Goal: Task Accomplishment & Management: Use online tool/utility

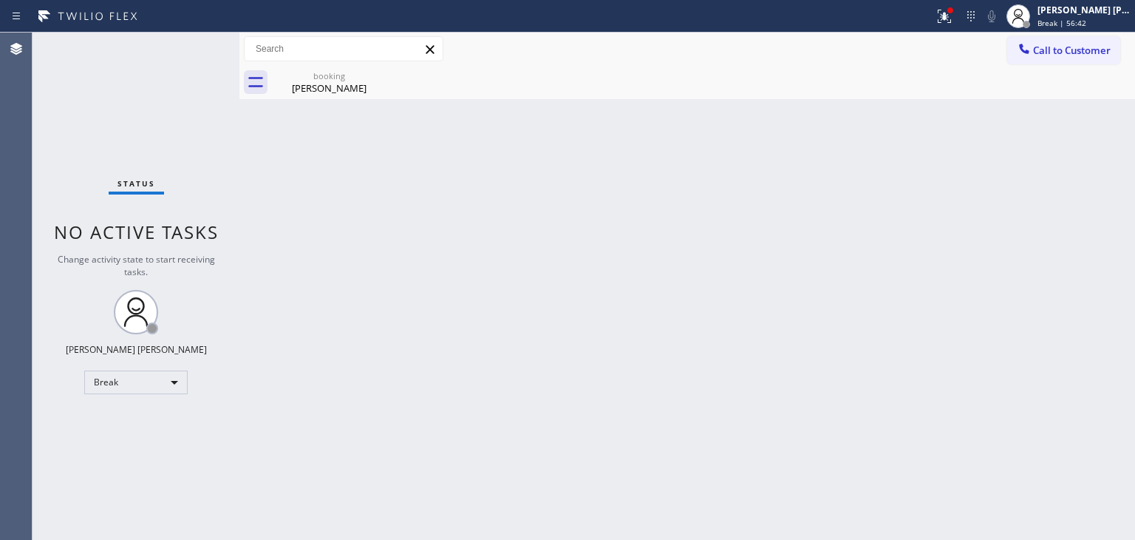
click at [983, 387] on div "Back to Dashboard Change Sender ID Customers Technicians Select a contact Outbo…" at bounding box center [687, 286] width 896 height 507
click at [953, 23] on icon at bounding box center [945, 16] width 18 height 18
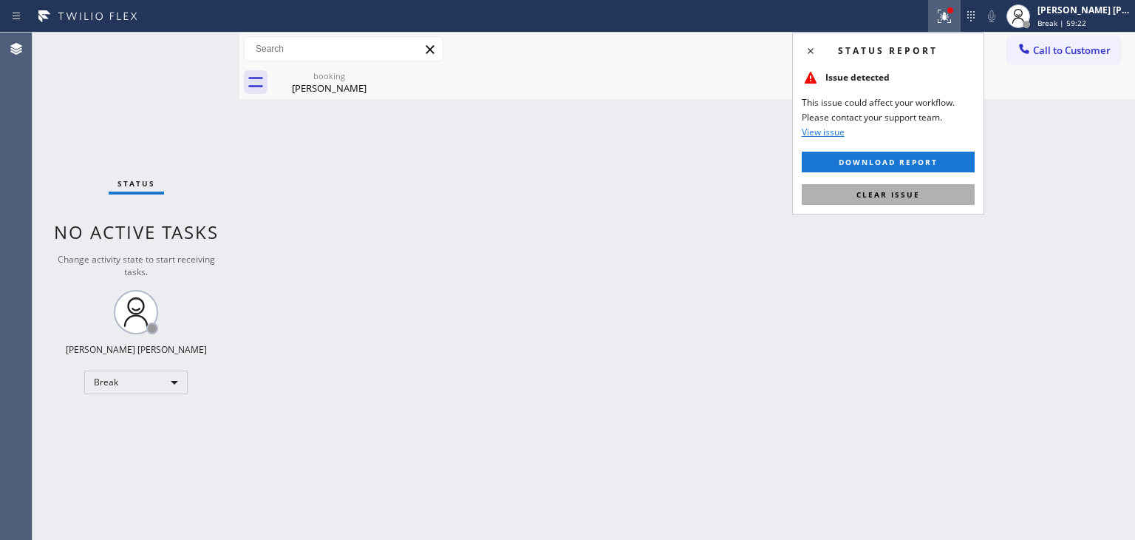
click at [872, 196] on span "Clear issue" at bounding box center [889, 194] width 64 height 10
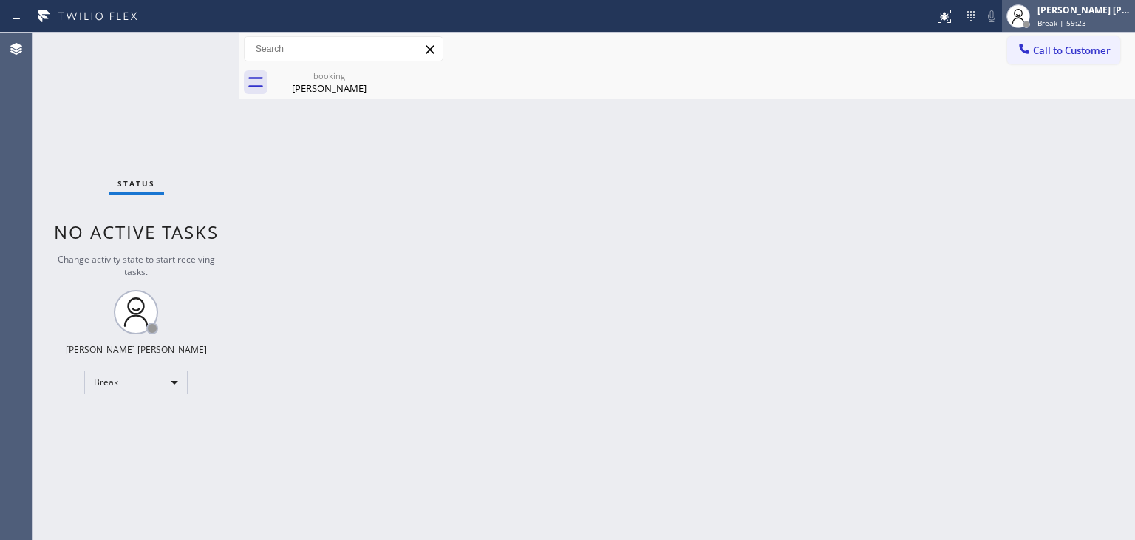
click at [1086, 18] on span "Break | 59:23" at bounding box center [1062, 23] width 49 height 10
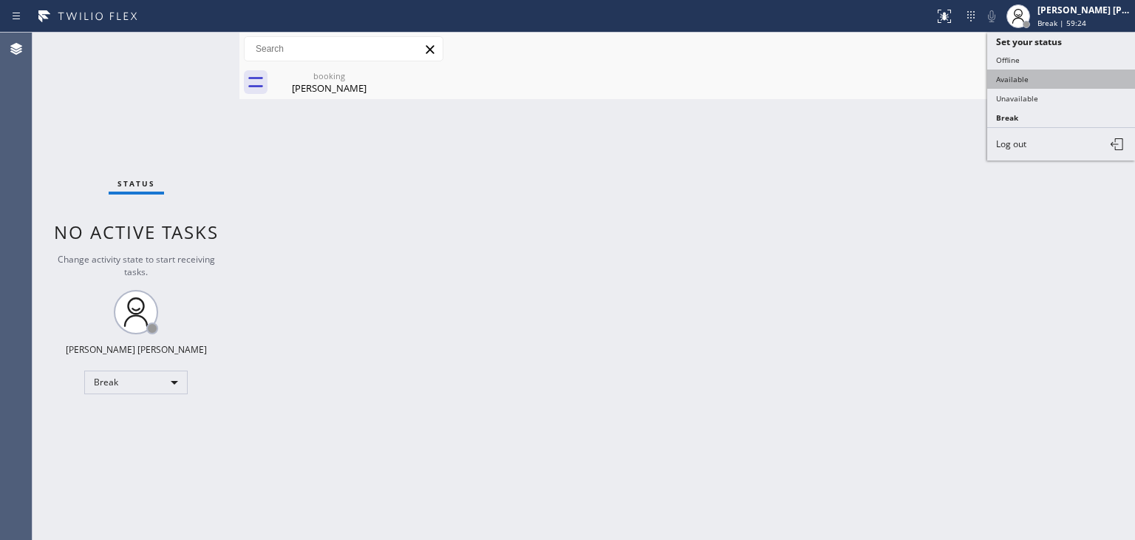
click at [1024, 77] on button "Available" at bounding box center [1061, 78] width 148 height 19
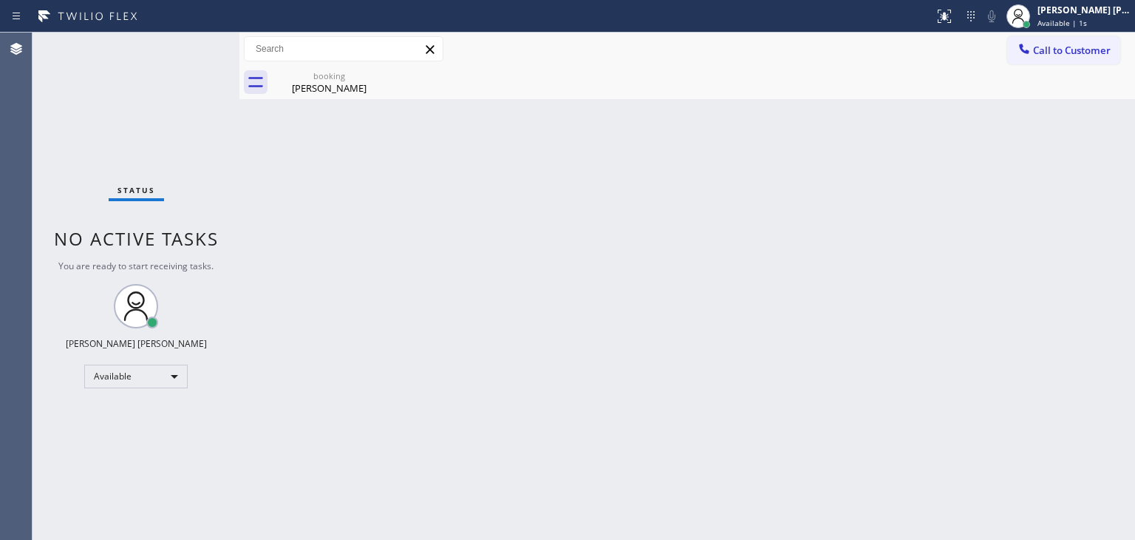
drag, startPoint x: 998, startPoint y: 290, endPoint x: 847, endPoint y: 384, distance: 177.6
click at [998, 290] on div "Back to Dashboard Change Sender ID Customers Technicians Select a contact Outbo…" at bounding box center [687, 286] width 896 height 507
click at [831, 231] on div "Back to Dashboard Change Sender ID Customers Technicians Select a contact Outbo…" at bounding box center [687, 286] width 896 height 507
click at [187, 54] on div "Status No active tasks You are ready to start receiving tasks. [PERSON_NAME] [P…" at bounding box center [136, 286] width 207 height 507
click at [375, 74] on icon at bounding box center [376, 75] width 13 height 13
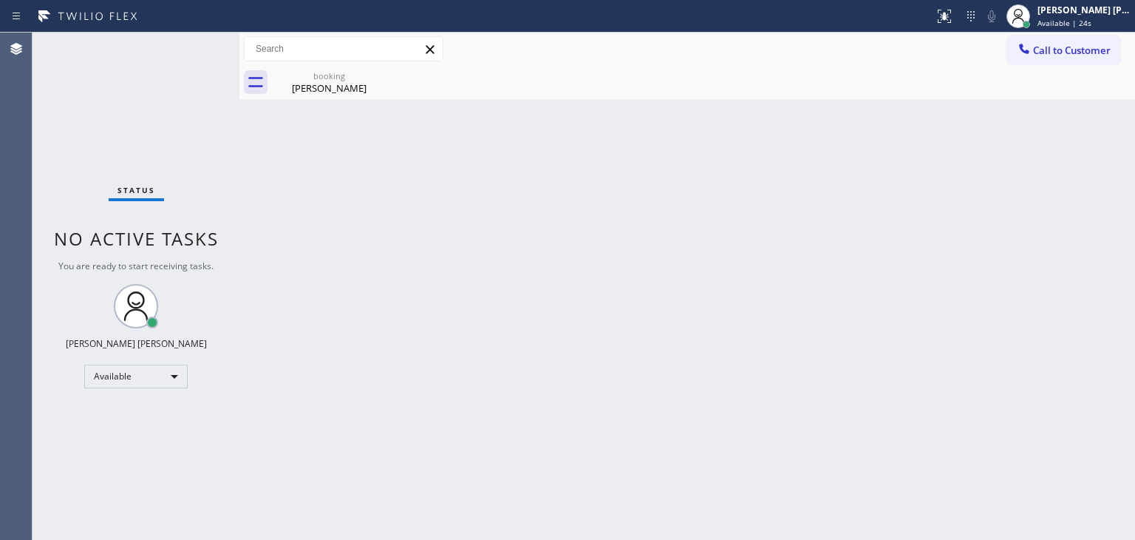
click at [950, 203] on div "Back to Dashboard Change Sender ID Customers Technicians Select a contact Outbo…" at bounding box center [687, 286] width 896 height 507
click at [893, 185] on div "Back to Dashboard Change Sender ID Customers Technicians Select a contact Outbo…" at bounding box center [687, 286] width 896 height 507
click at [198, 53] on div "Status No active tasks You are ready to start receiving tasks. [PERSON_NAME] [P…" at bounding box center [136, 286] width 207 height 507
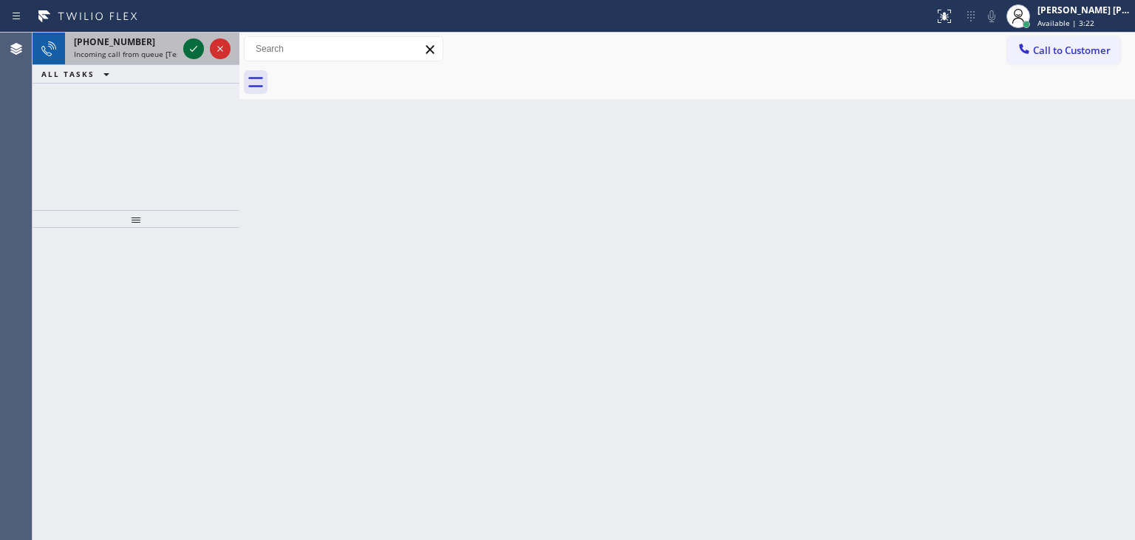
click at [197, 48] on icon at bounding box center [194, 49] width 18 height 18
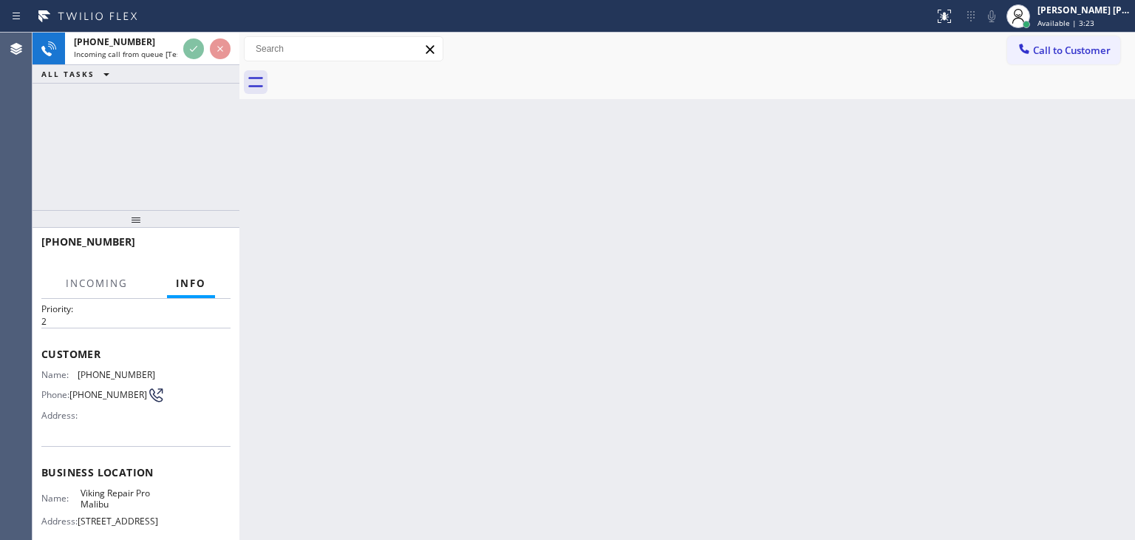
scroll to position [74, 0]
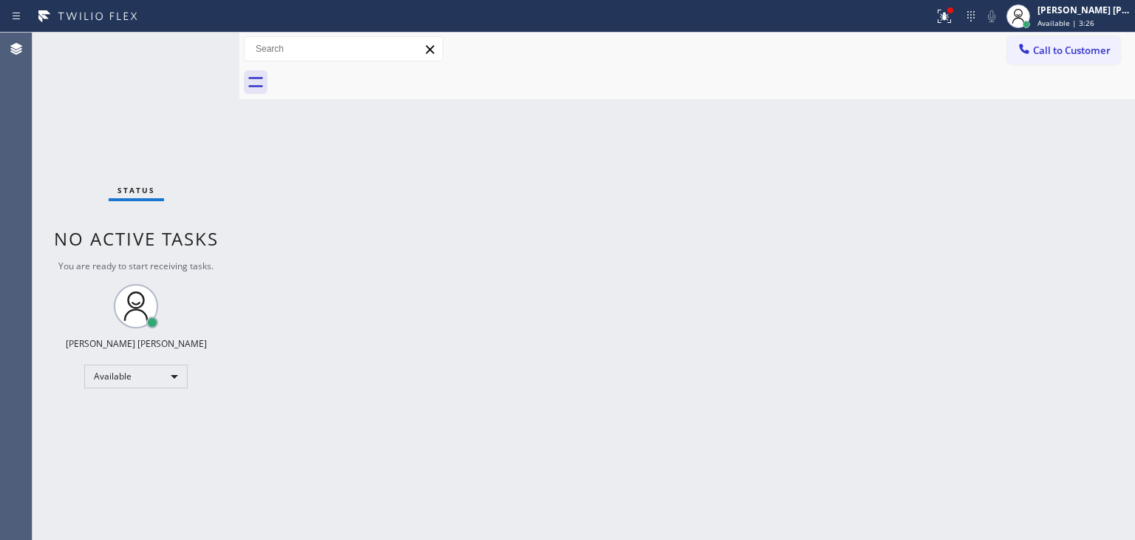
click at [189, 48] on div "Status No active tasks You are ready to start receiving tasks. [PERSON_NAME] [P…" at bounding box center [136, 286] width 207 height 507
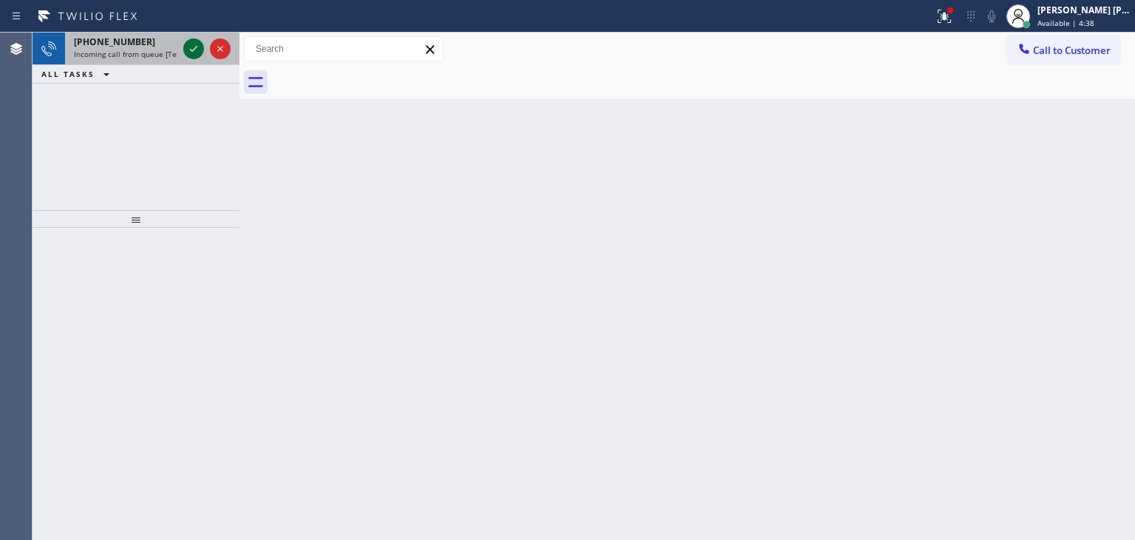
click at [189, 48] on icon at bounding box center [194, 49] width 18 height 18
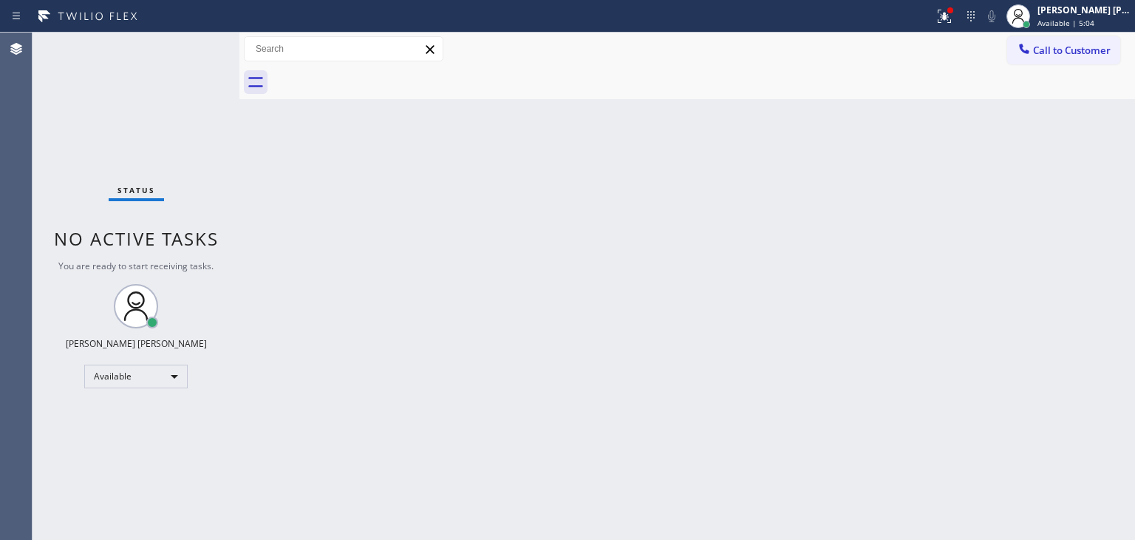
click at [189, 48] on div "Status No active tasks You are ready to start receiving tasks. [PERSON_NAME] [P…" at bounding box center [136, 286] width 207 height 507
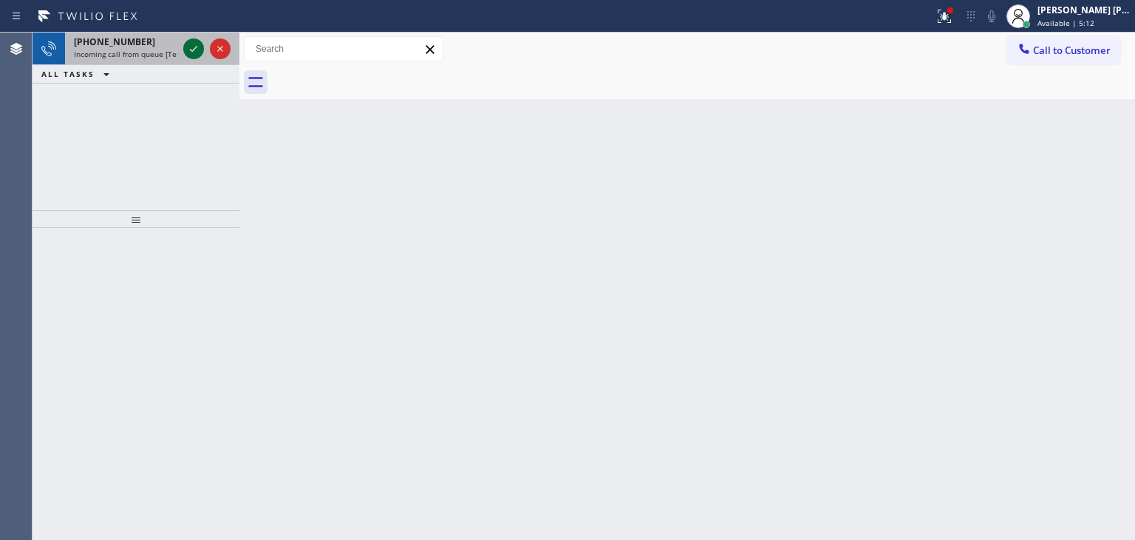
click at [189, 48] on icon at bounding box center [194, 49] width 18 height 18
click at [189, 50] on icon at bounding box center [194, 49] width 18 height 18
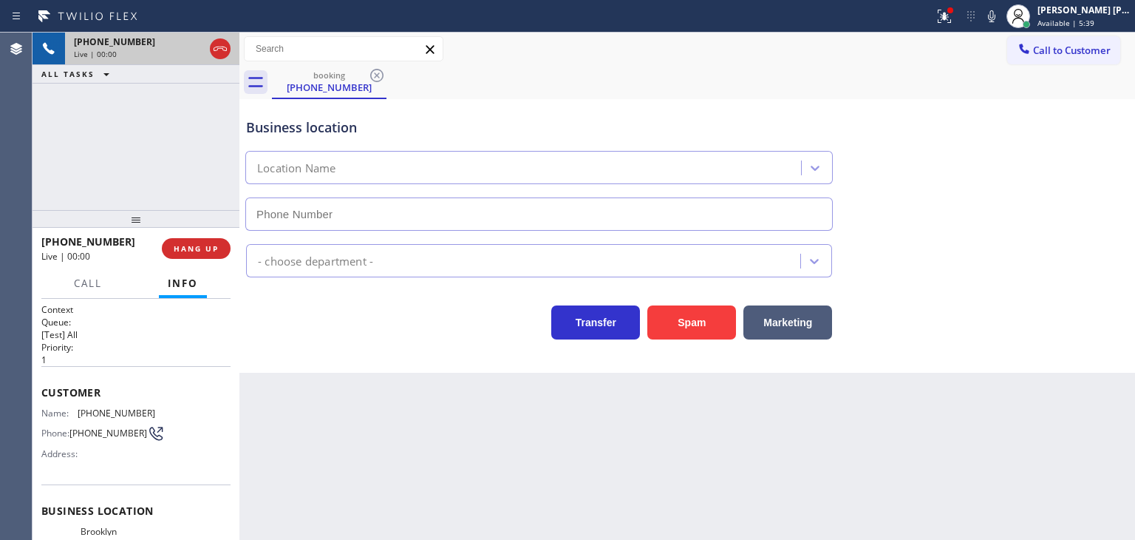
type input "[PHONE_NUMBER]"
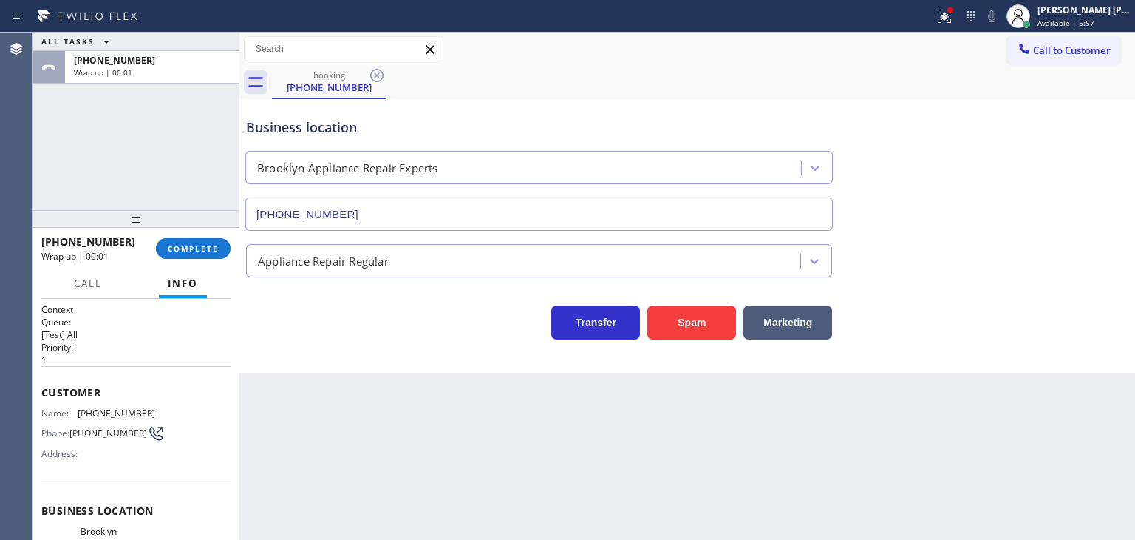
click at [1036, 249] on div "Appliance Repair Regular" at bounding box center [687, 257] width 888 height 39
click at [183, 248] on span "COMPLETE" at bounding box center [193, 248] width 51 height 10
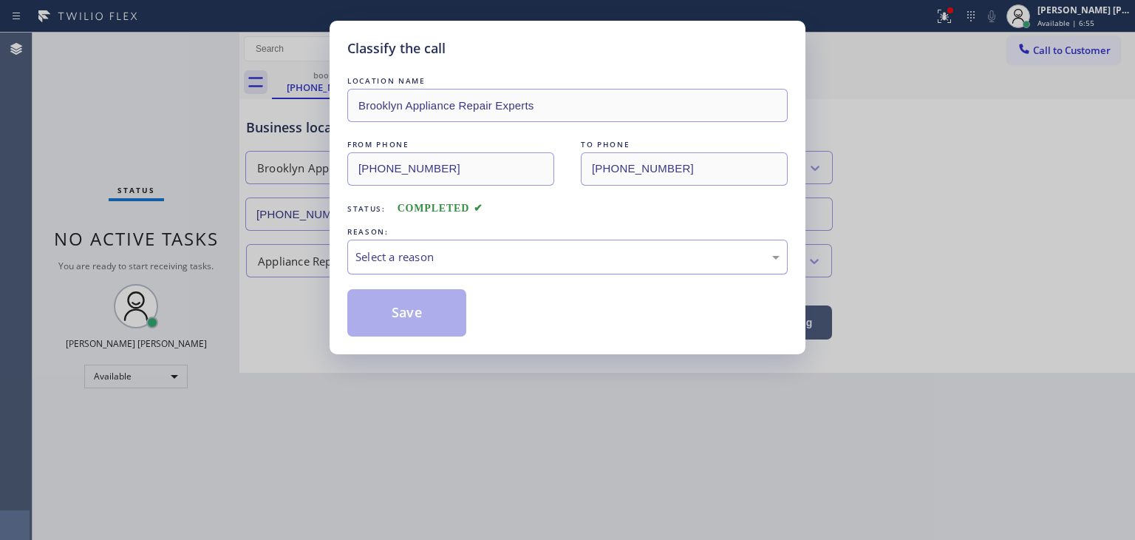
click at [428, 261] on div "Select a reason" at bounding box center [567, 256] width 424 height 17
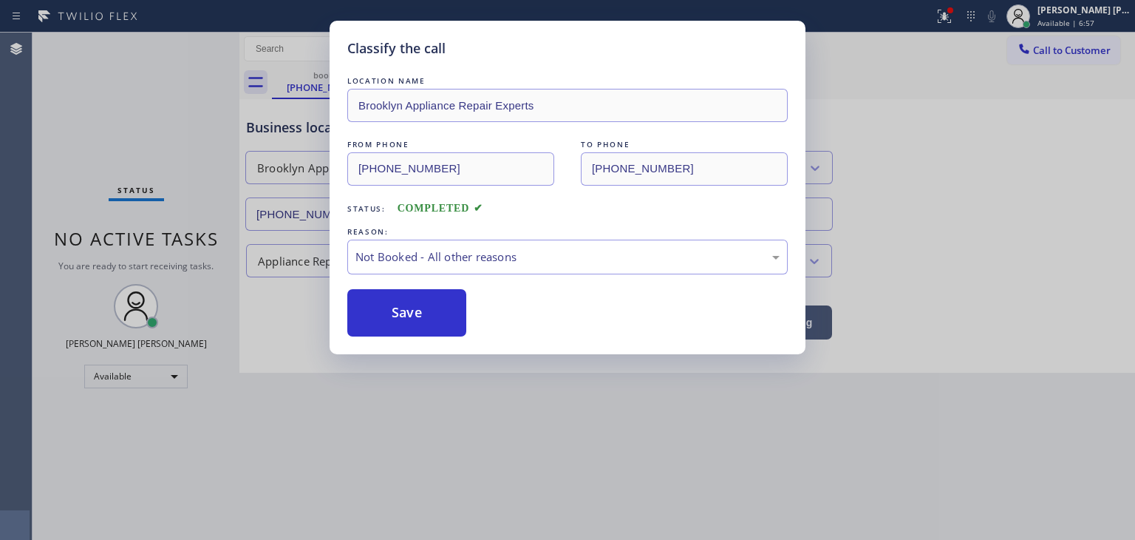
click at [429, 311] on button "Save" at bounding box center [406, 312] width 119 height 47
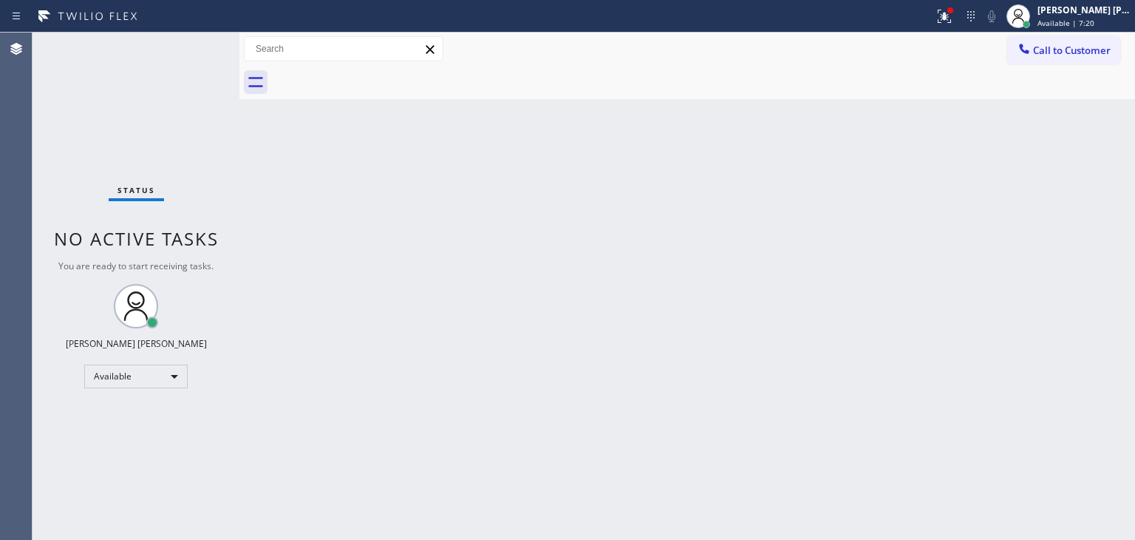
click at [187, 40] on div "Status No active tasks You are ready to start receiving tasks. [PERSON_NAME] [P…" at bounding box center [136, 286] width 207 height 507
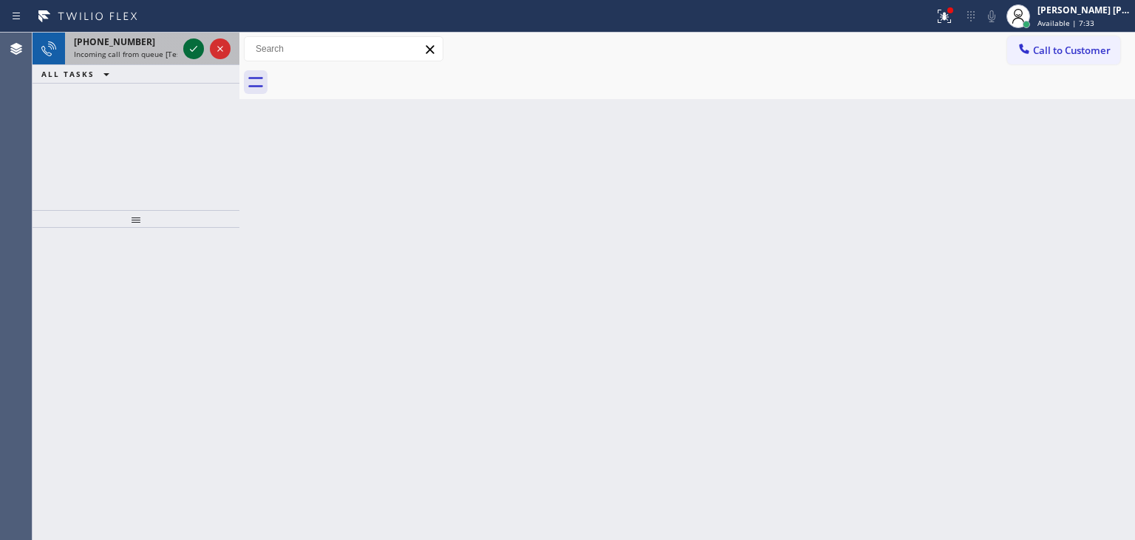
click at [187, 40] on icon at bounding box center [194, 49] width 18 height 18
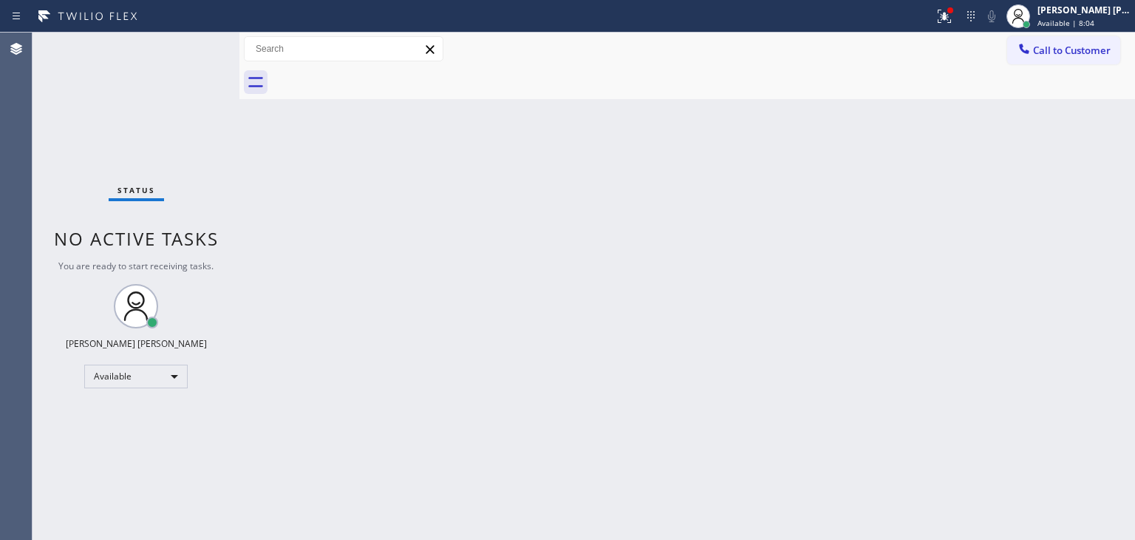
click at [192, 54] on div "Status No active tasks You are ready to start receiving tasks. [PERSON_NAME] [P…" at bounding box center [136, 286] width 207 height 507
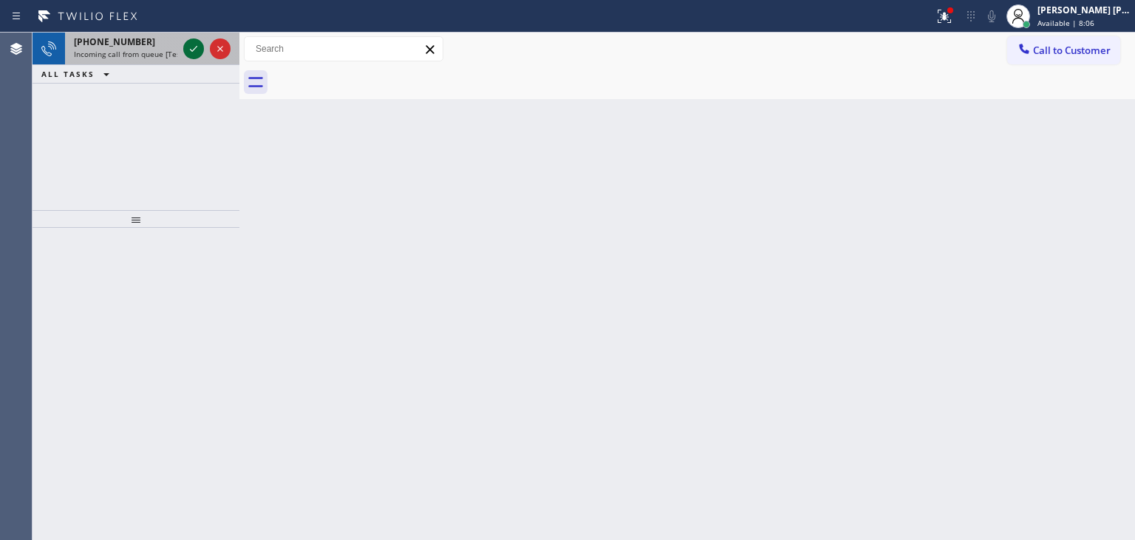
click at [191, 54] on icon at bounding box center [194, 49] width 18 height 18
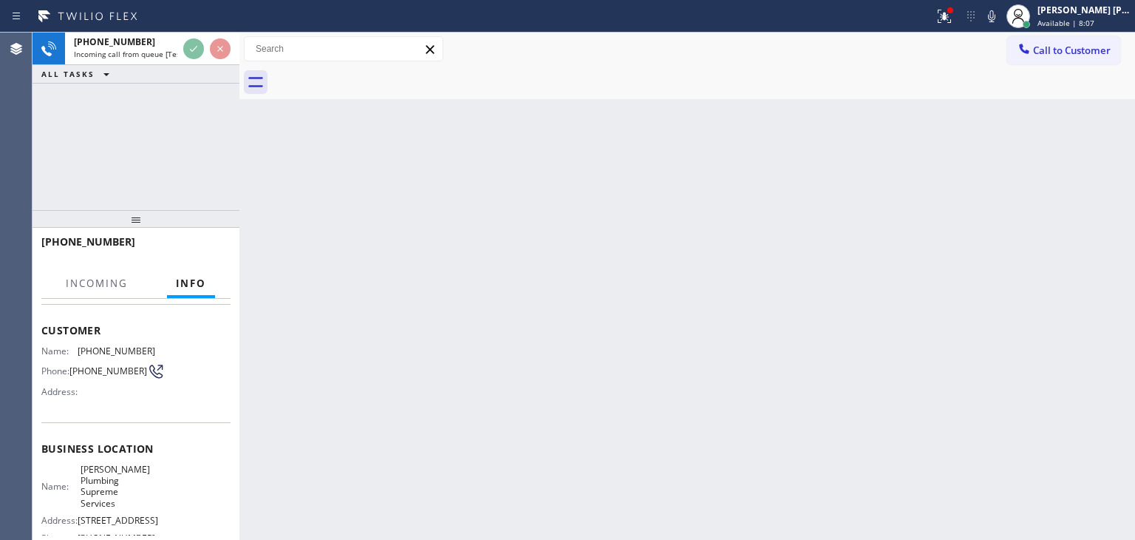
scroll to position [148, 0]
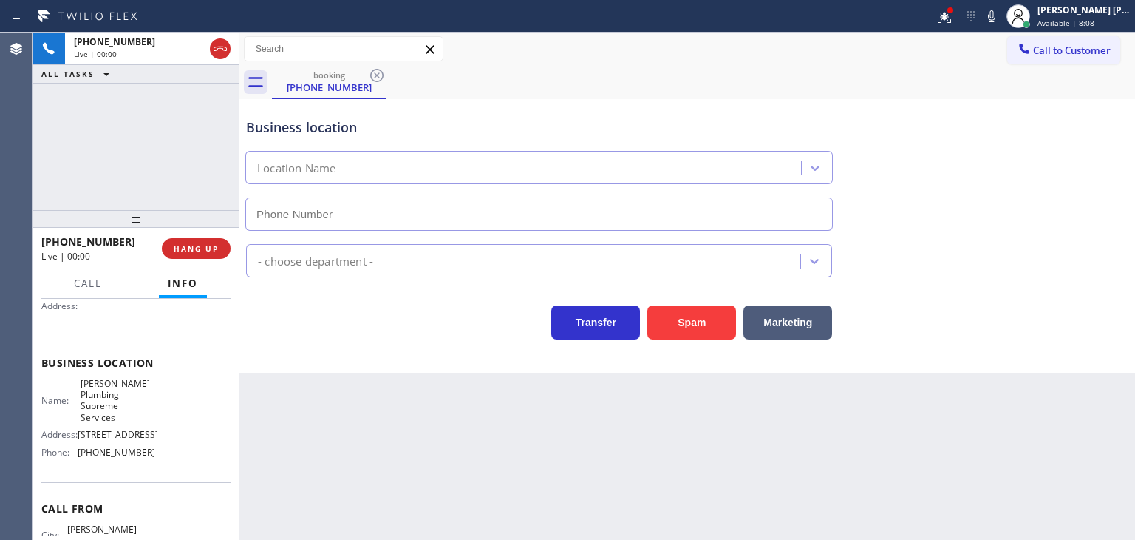
type input "[PHONE_NUMBER]"
click at [1001, 16] on icon at bounding box center [992, 16] width 18 height 18
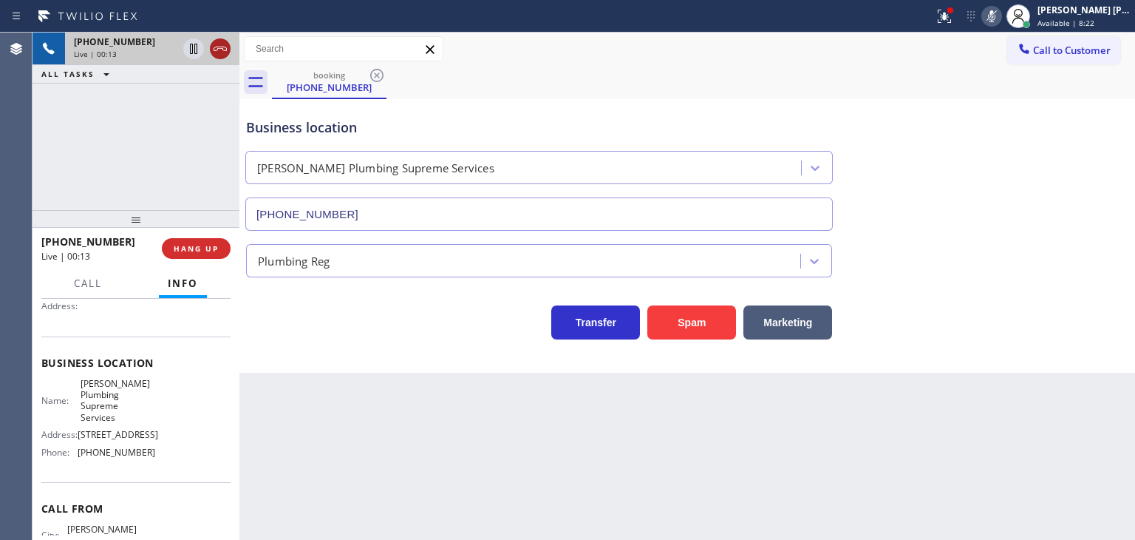
click at [217, 47] on icon at bounding box center [220, 49] width 13 height 4
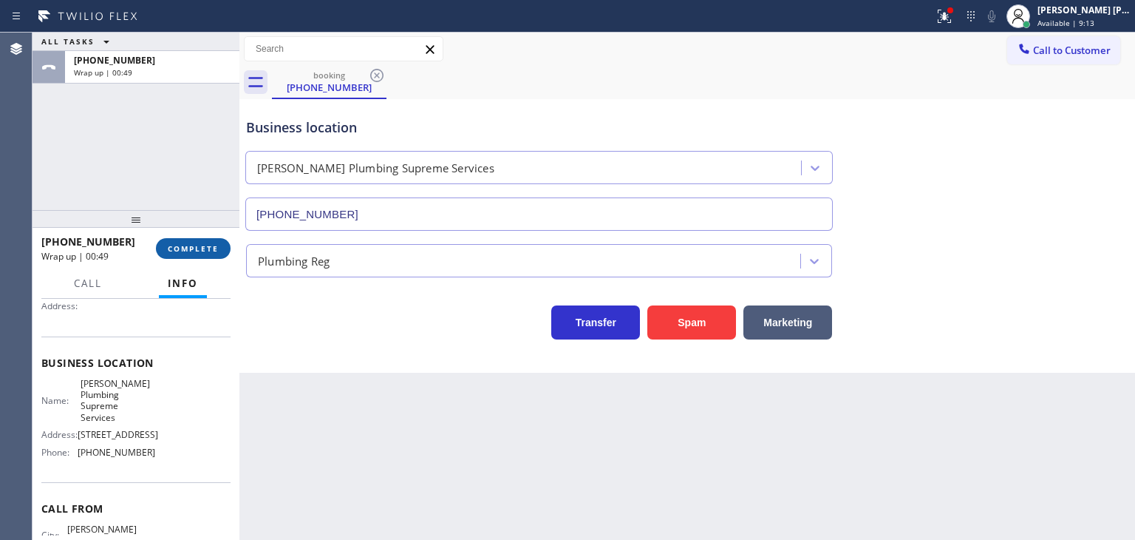
click at [211, 253] on span "COMPLETE" at bounding box center [193, 248] width 51 height 10
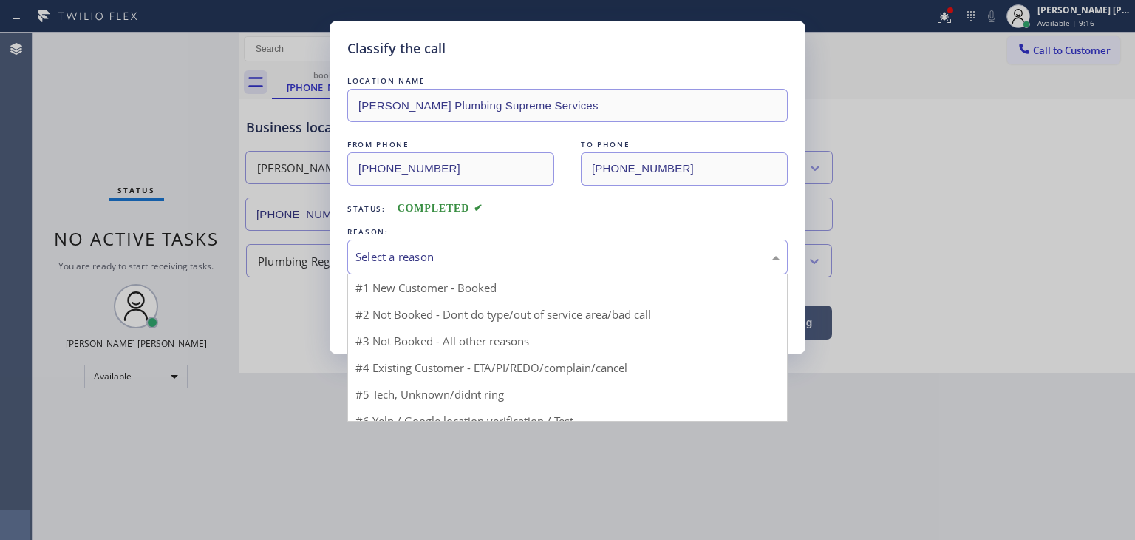
click at [467, 268] on div "Select a reason" at bounding box center [567, 256] width 440 height 35
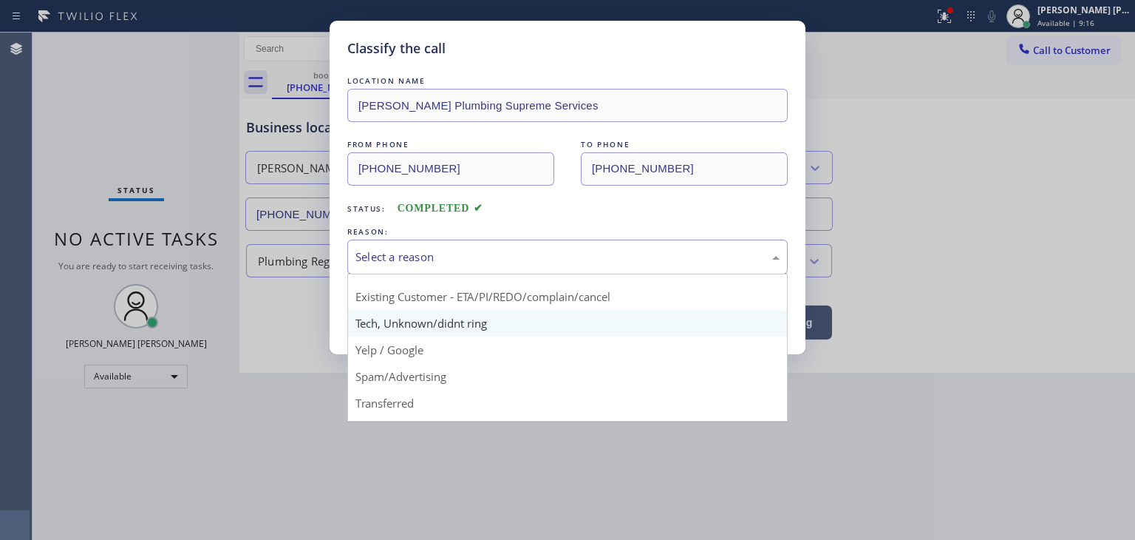
scroll to position [92, 0]
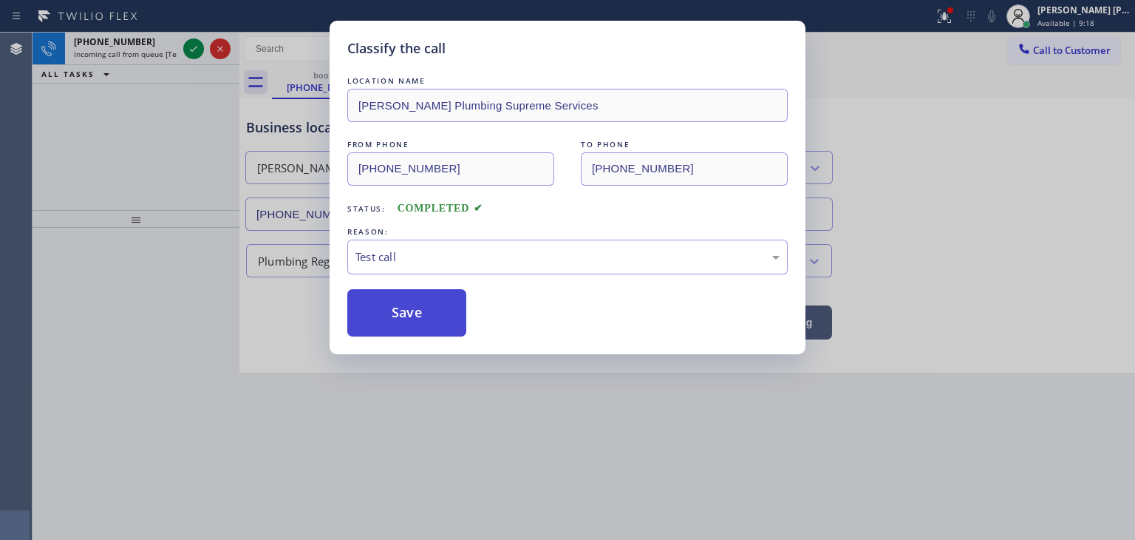
click at [401, 316] on button "Save" at bounding box center [406, 312] width 119 height 47
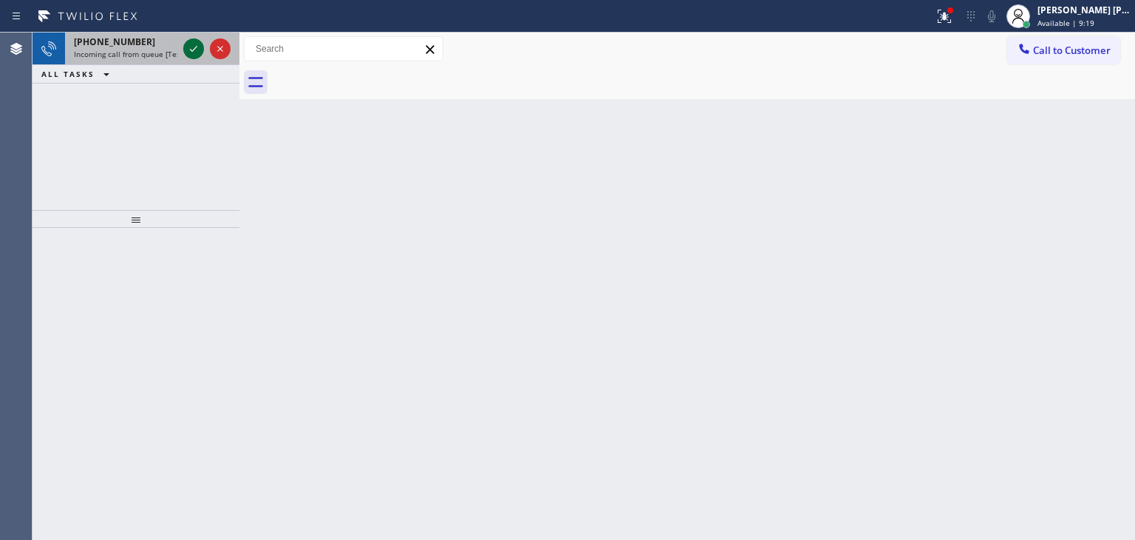
click at [186, 48] on icon at bounding box center [194, 49] width 18 height 18
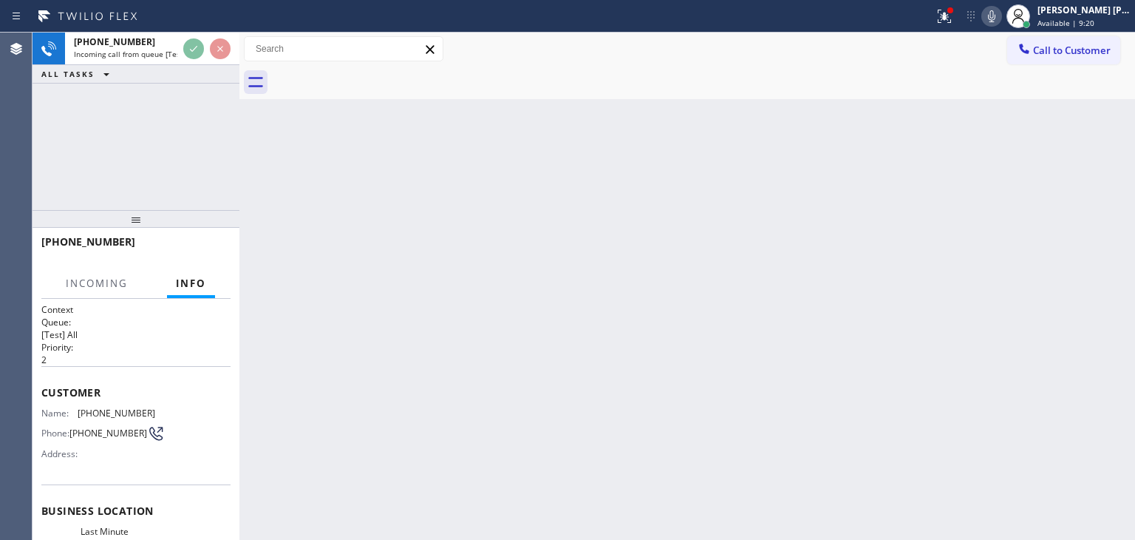
scroll to position [148, 0]
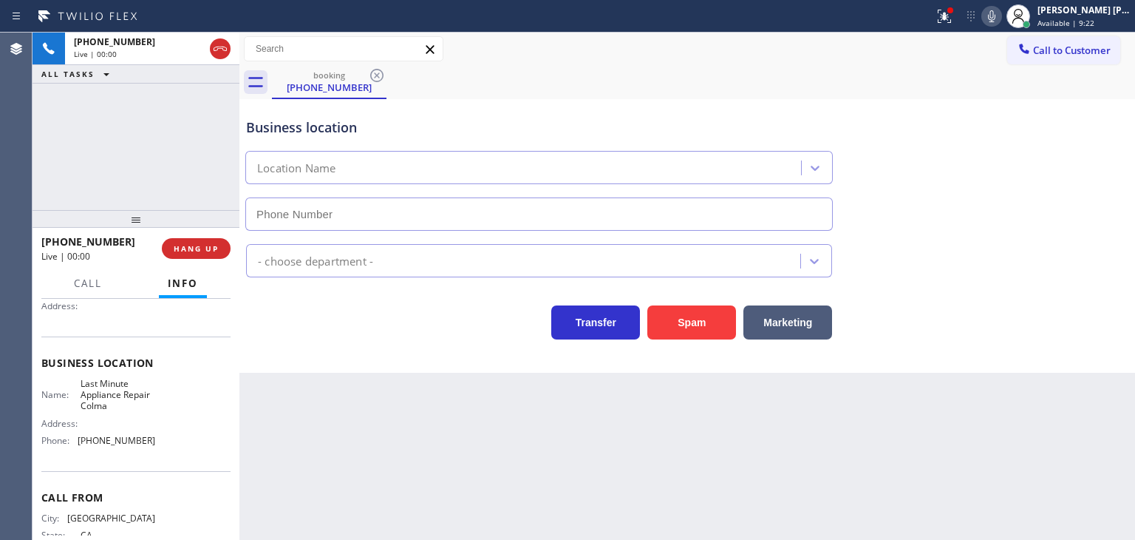
type input "[PHONE_NUMBER]"
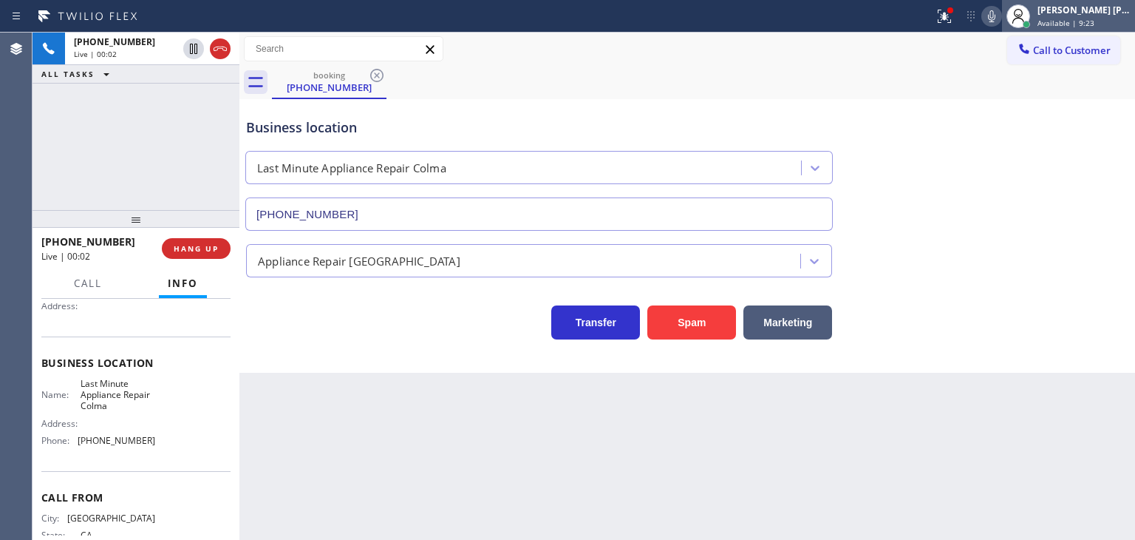
click at [1084, 24] on span "Available | 9:23" at bounding box center [1066, 23] width 57 height 10
click at [1091, 16] on div "[PERSON_NAME] [PERSON_NAME] Available | 9:25" at bounding box center [1085, 16] width 101 height 26
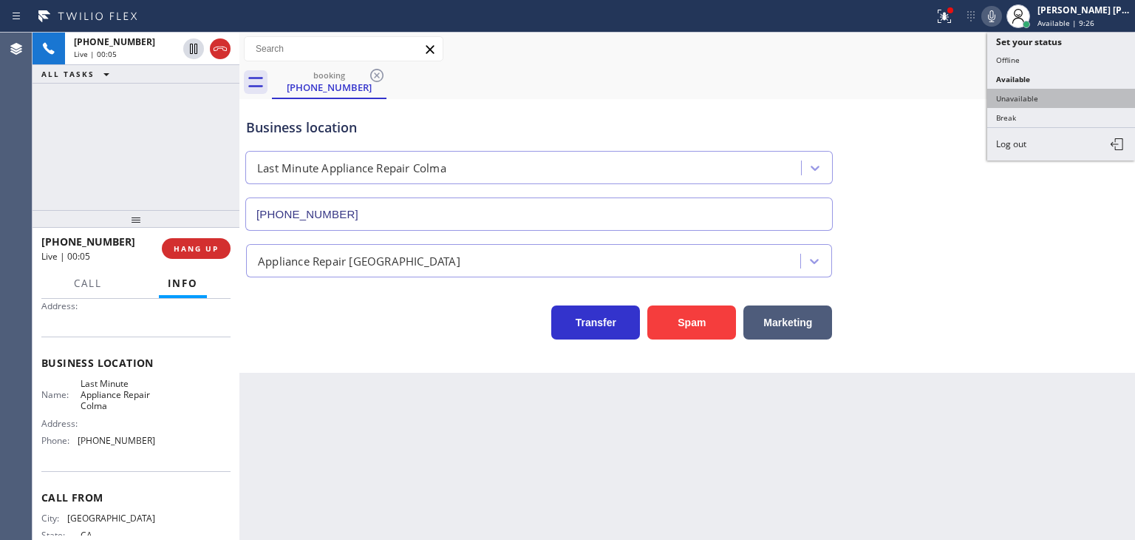
click at [1061, 92] on button "Unavailable" at bounding box center [1061, 98] width 148 height 19
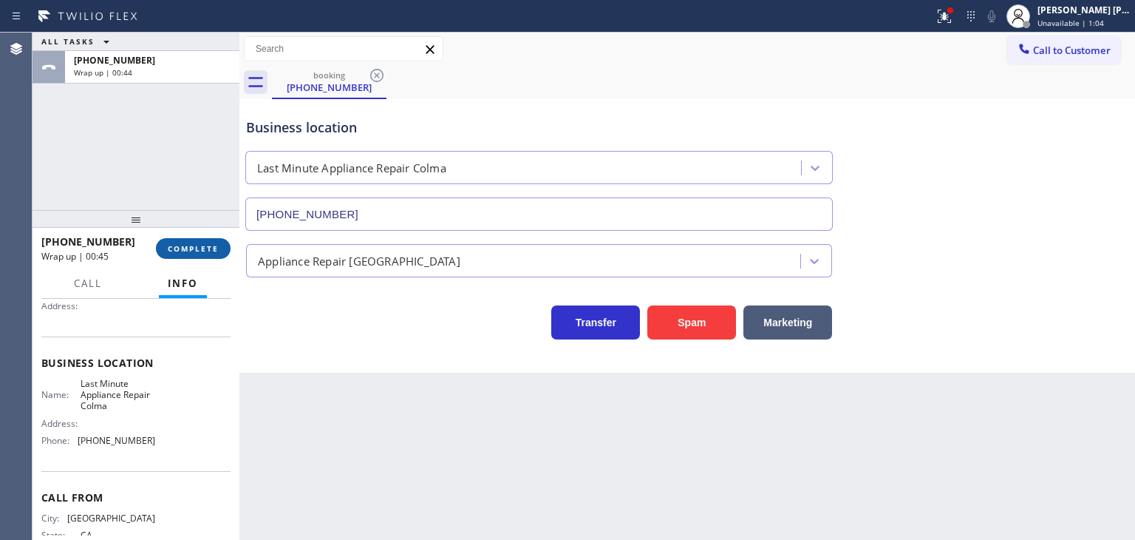
click at [186, 246] on span "COMPLETE" at bounding box center [193, 248] width 51 height 10
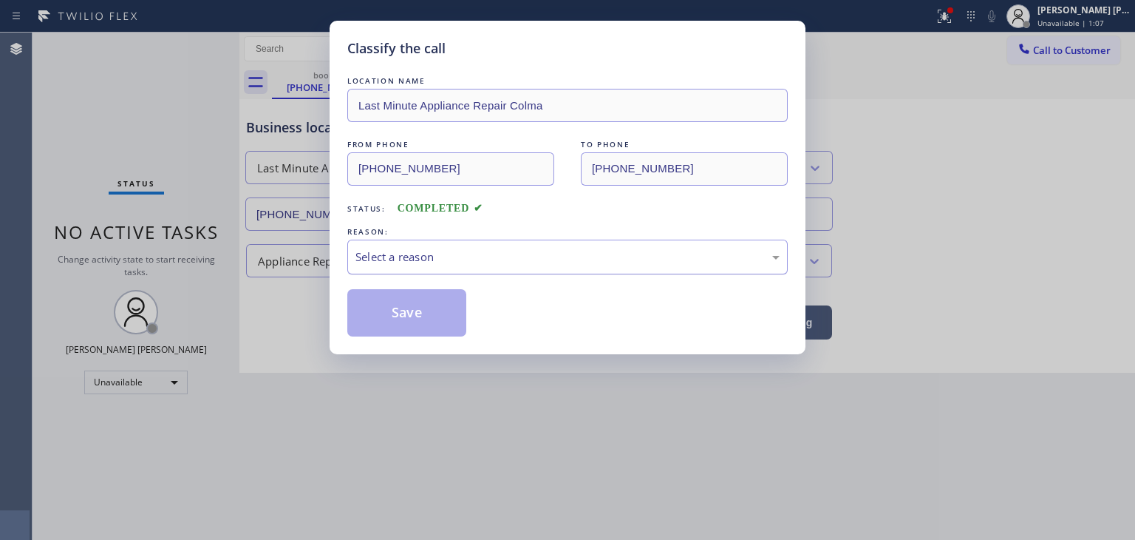
click at [420, 259] on div "Select a reason" at bounding box center [567, 256] width 424 height 17
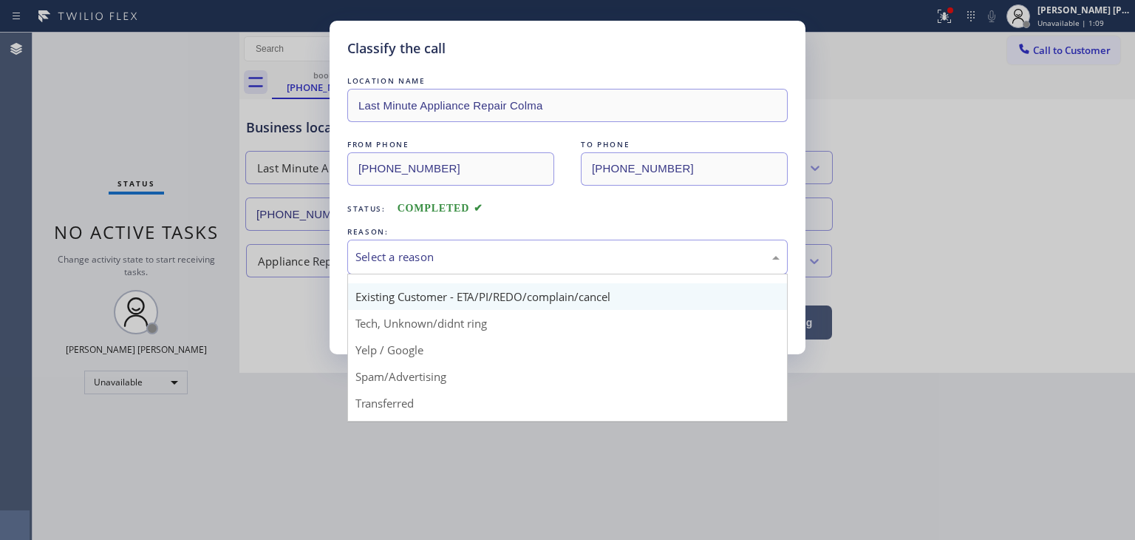
scroll to position [92, 0]
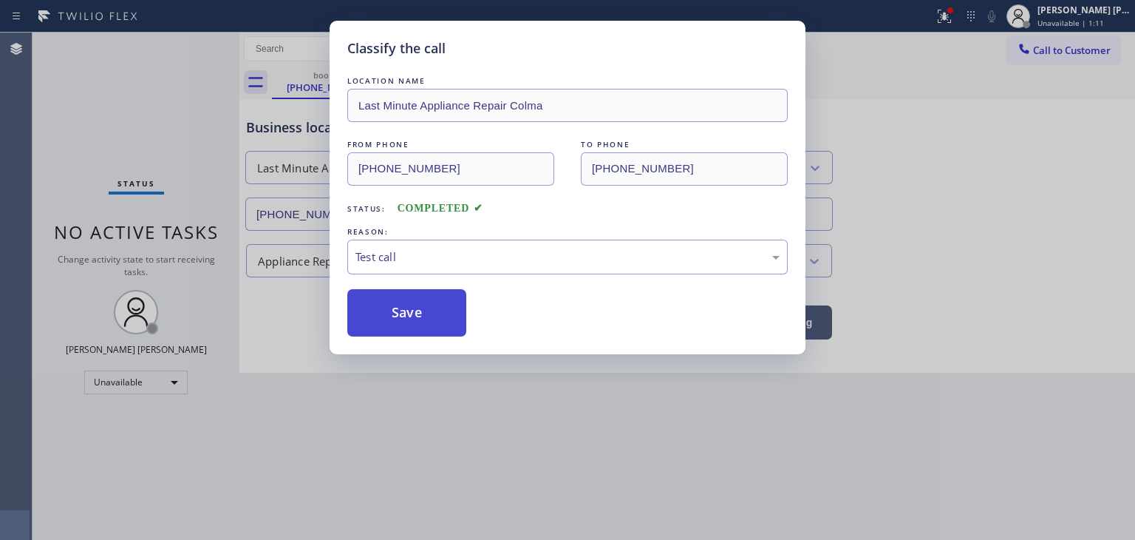
click at [414, 307] on button "Save" at bounding box center [406, 312] width 119 height 47
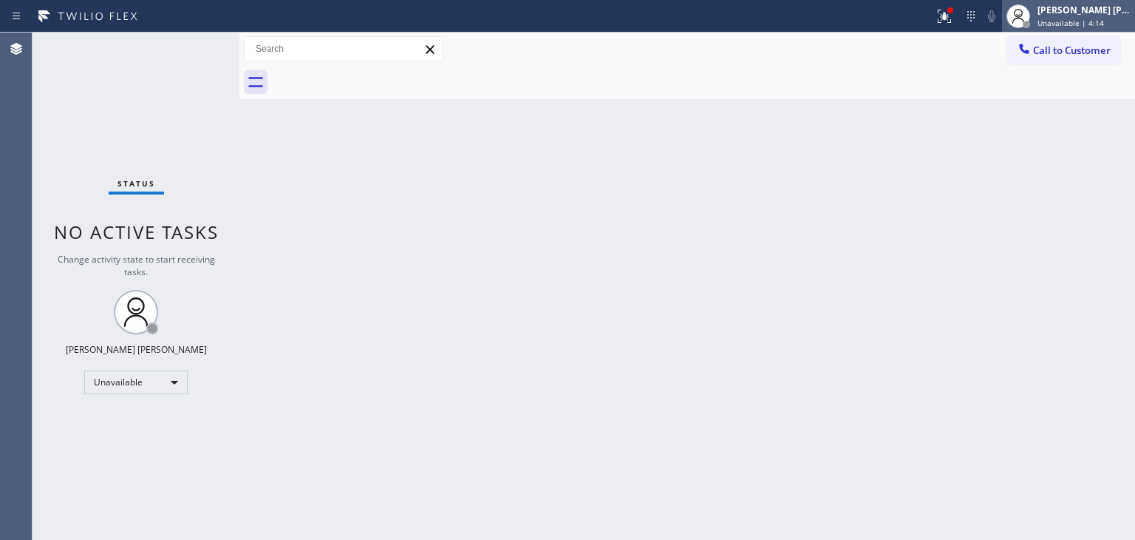
click at [1084, 18] on span "Unavailable | 4:14" at bounding box center [1071, 23] width 67 height 10
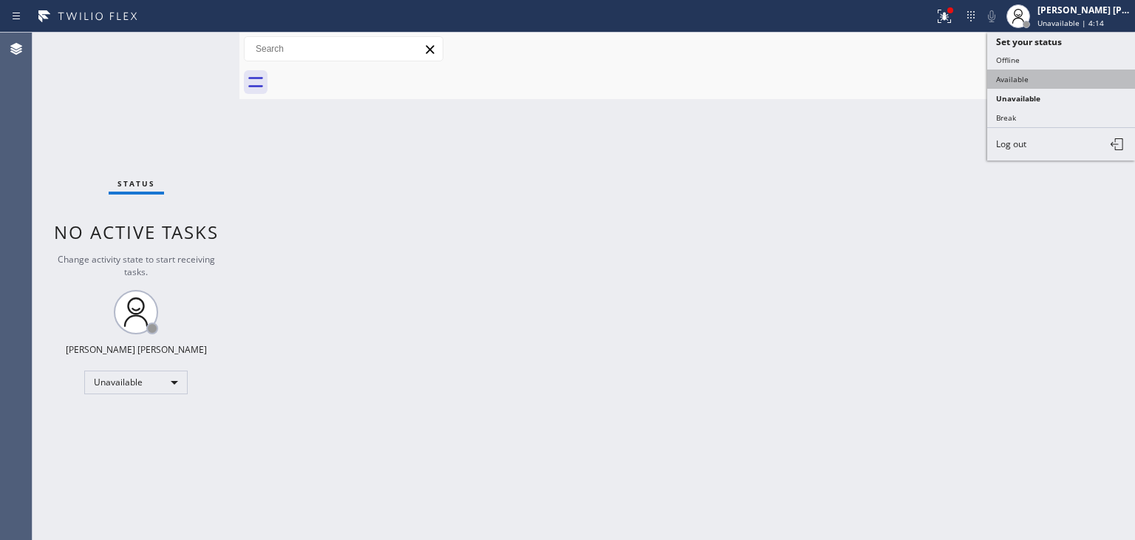
click at [1028, 80] on button "Available" at bounding box center [1061, 78] width 148 height 19
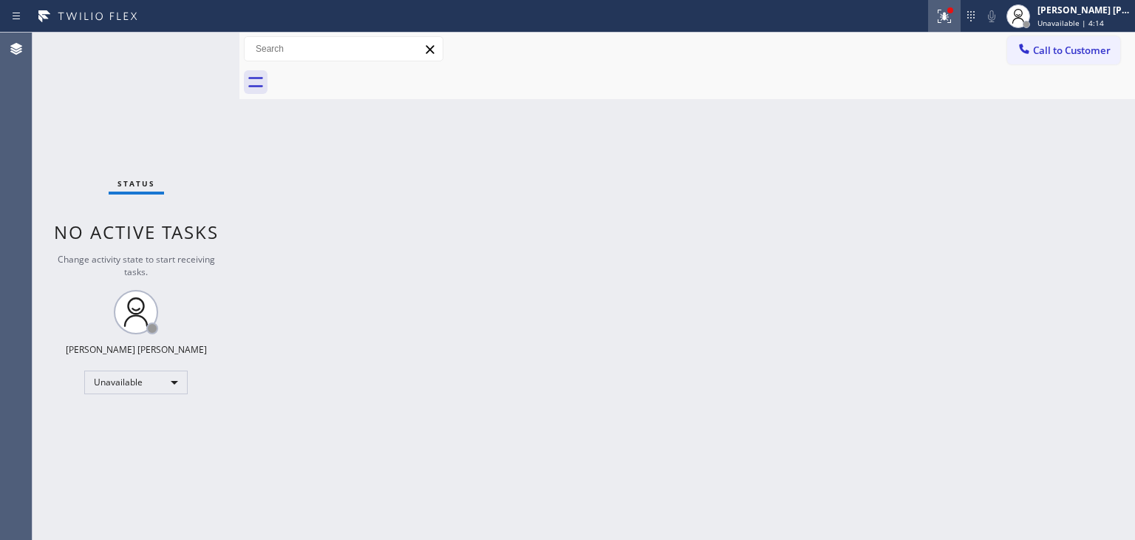
click at [953, 16] on icon at bounding box center [945, 16] width 18 height 18
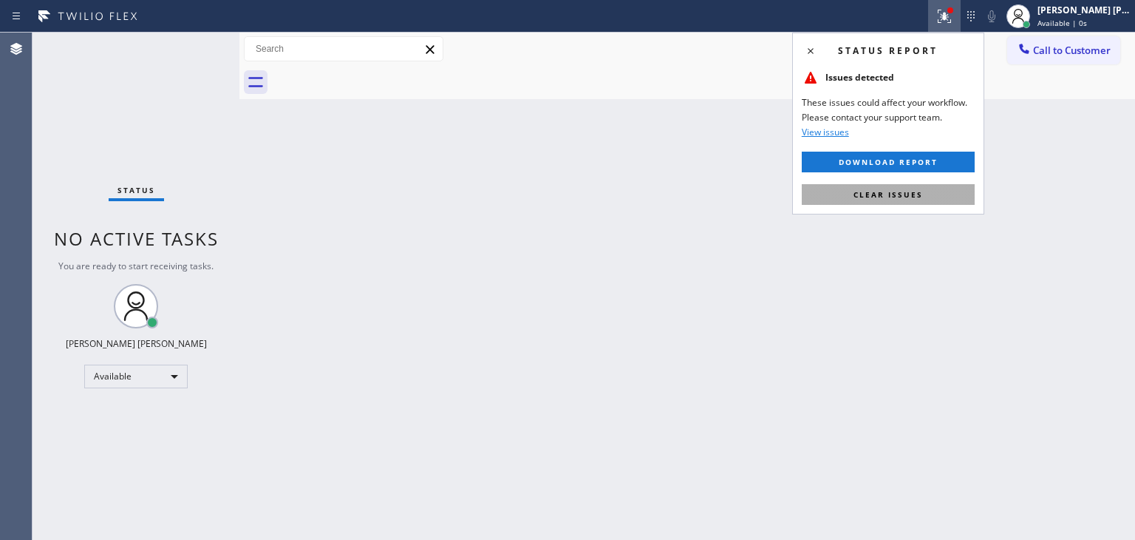
click at [900, 190] on span "Clear issues" at bounding box center [888, 194] width 69 height 10
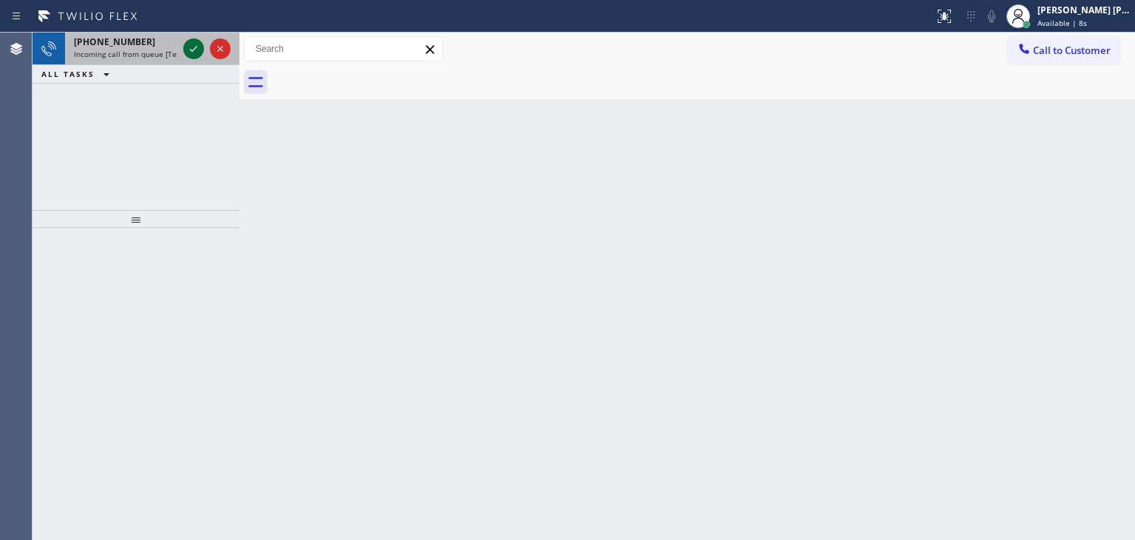
click at [191, 45] on icon at bounding box center [194, 49] width 18 height 18
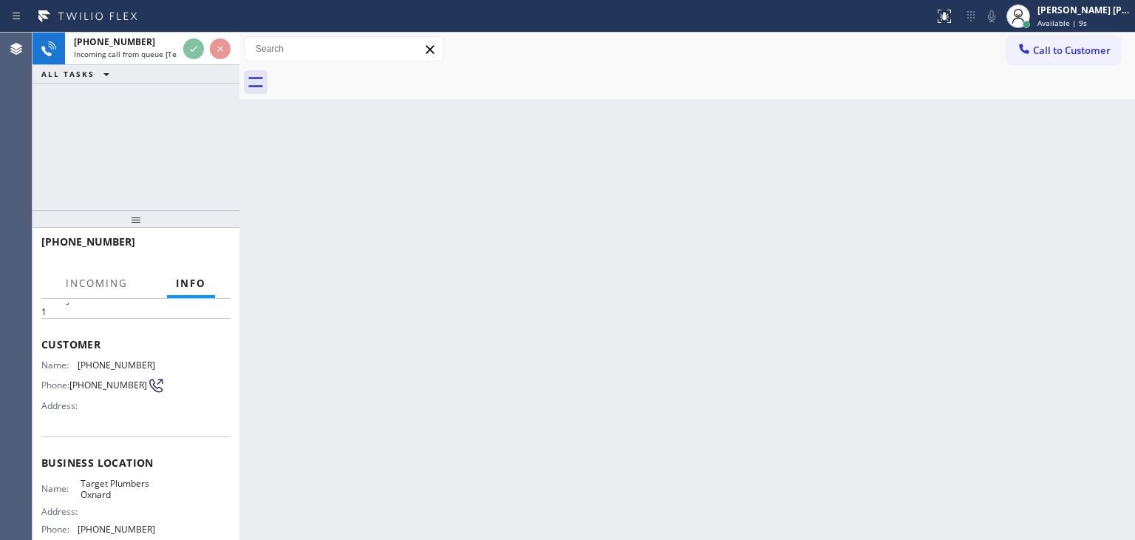
scroll to position [74, 0]
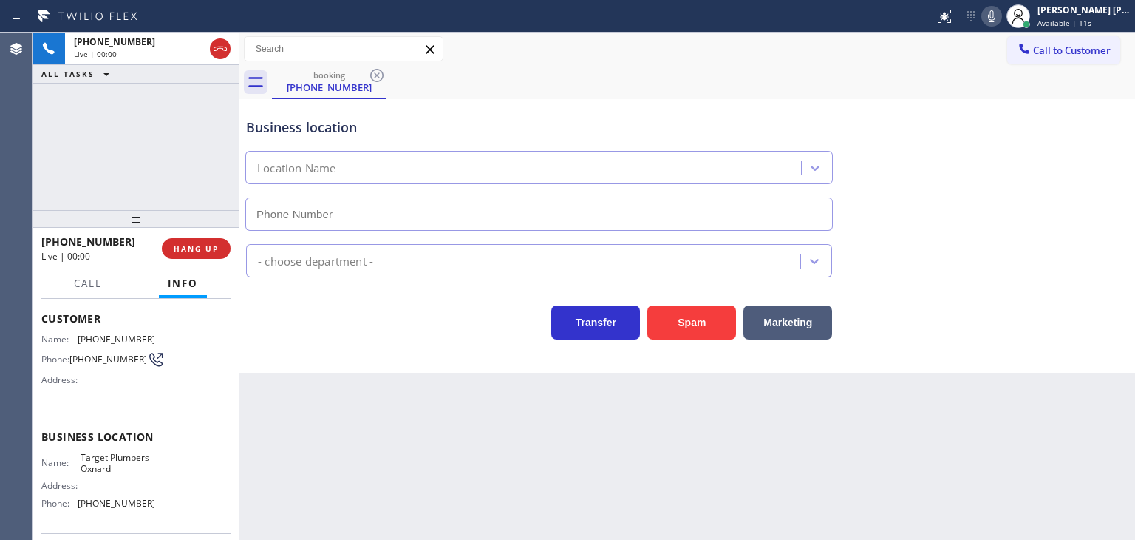
type input "[PHONE_NUMBER]"
click at [210, 255] on button "HANG UP" at bounding box center [196, 248] width 69 height 21
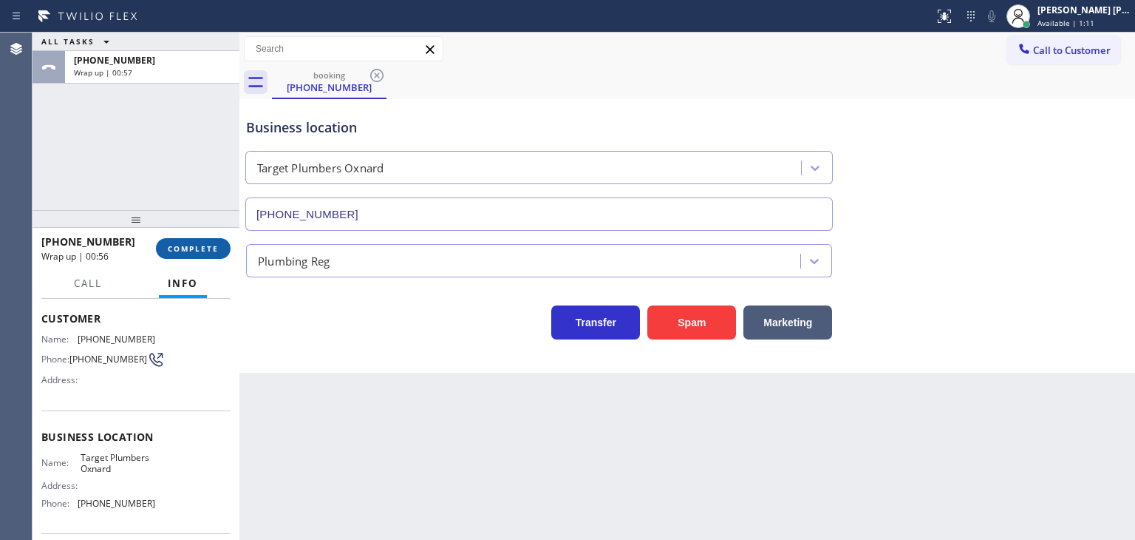
click at [210, 255] on button "COMPLETE" at bounding box center [193, 248] width 75 height 21
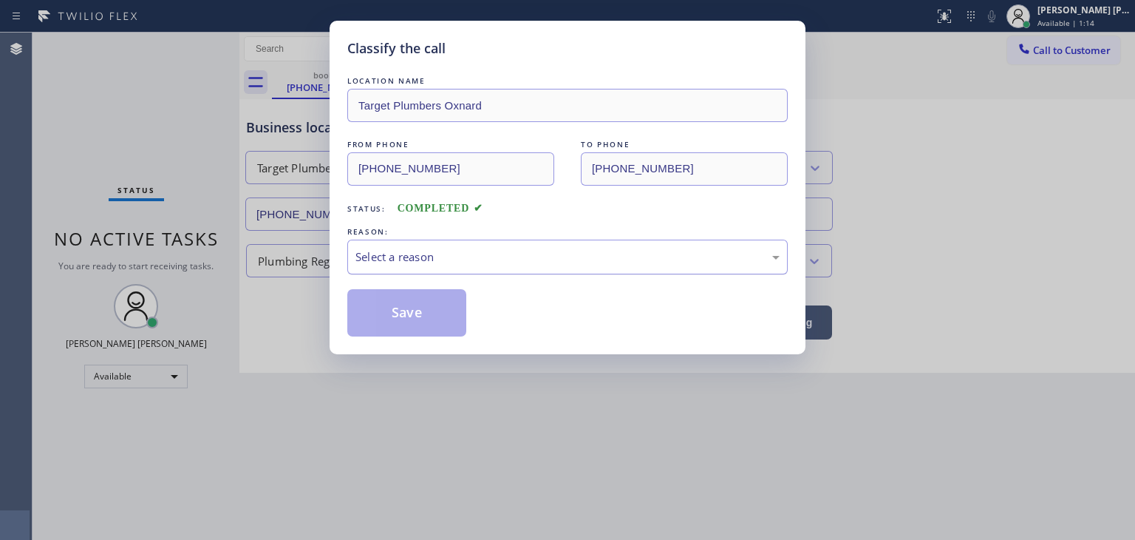
drag, startPoint x: 454, startPoint y: 250, endPoint x: 449, endPoint y: 263, distance: 14.0
click at [452, 252] on div "Select a reason" at bounding box center [567, 256] width 424 height 17
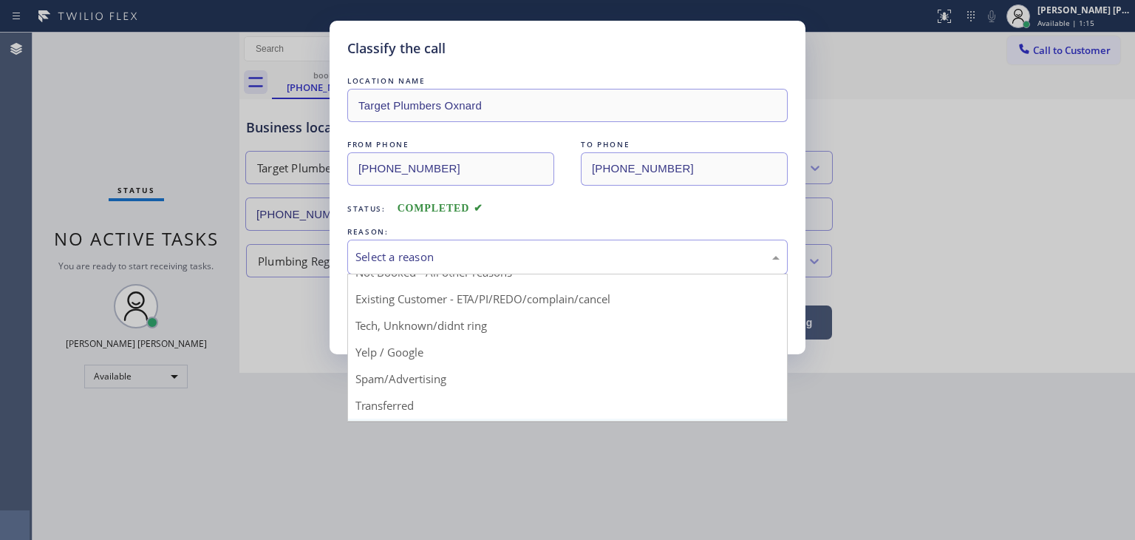
scroll to position [92, 0]
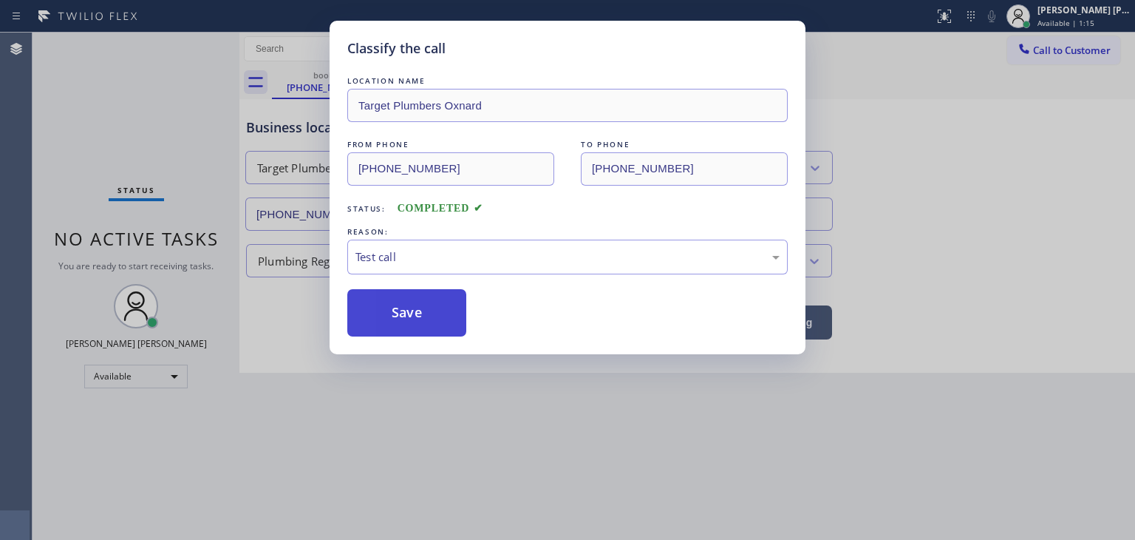
click at [411, 310] on button "Save" at bounding box center [406, 312] width 119 height 47
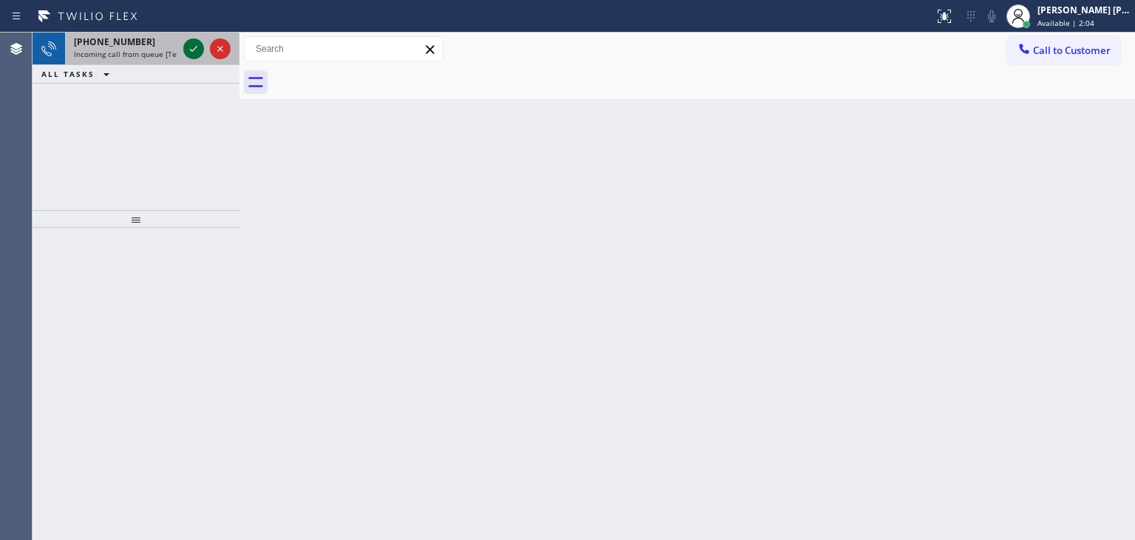
click at [192, 48] on icon at bounding box center [194, 49] width 18 height 18
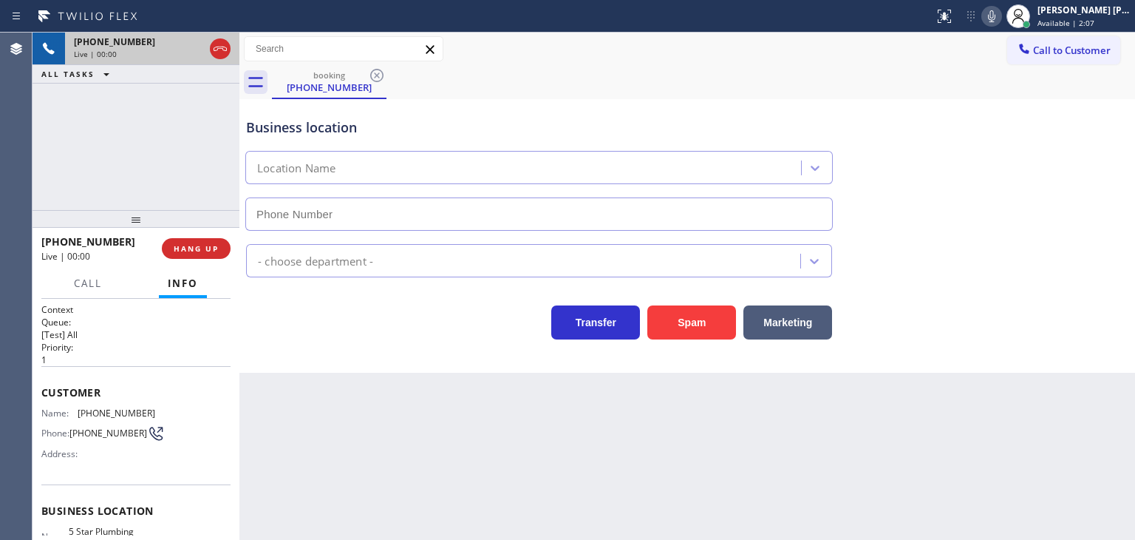
type input "[PHONE_NUMBER]"
click at [1001, 17] on icon at bounding box center [992, 16] width 18 height 18
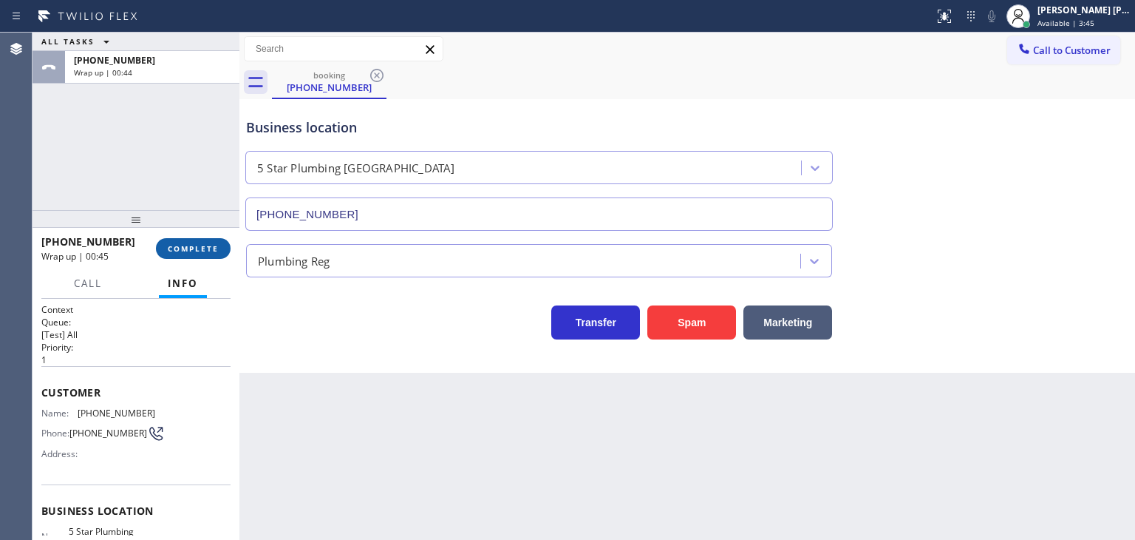
click at [202, 244] on span "COMPLETE" at bounding box center [193, 248] width 51 height 10
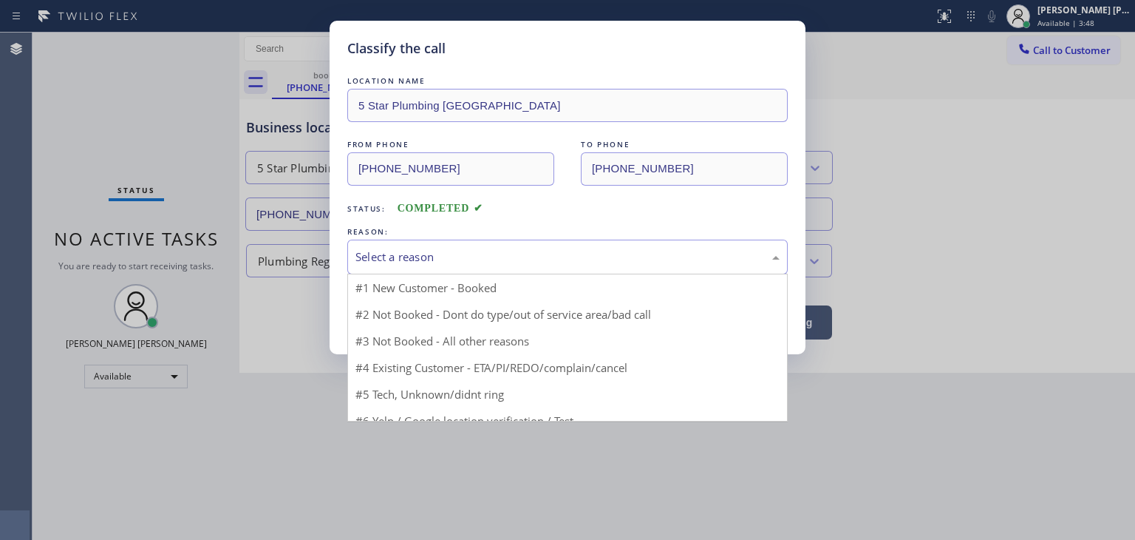
click at [439, 257] on div "Select a reason" at bounding box center [567, 256] width 424 height 17
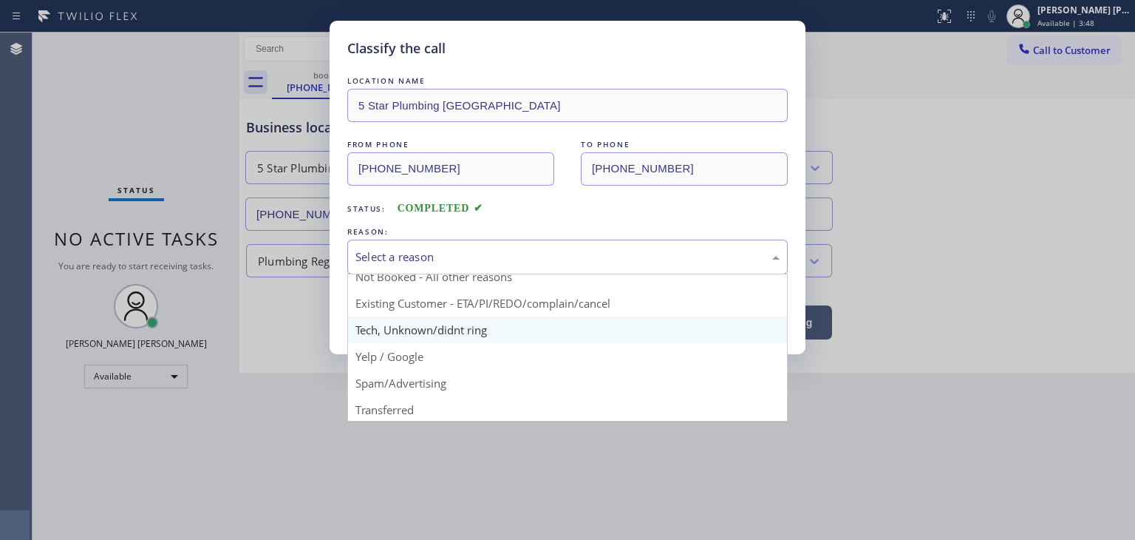
scroll to position [74, 0]
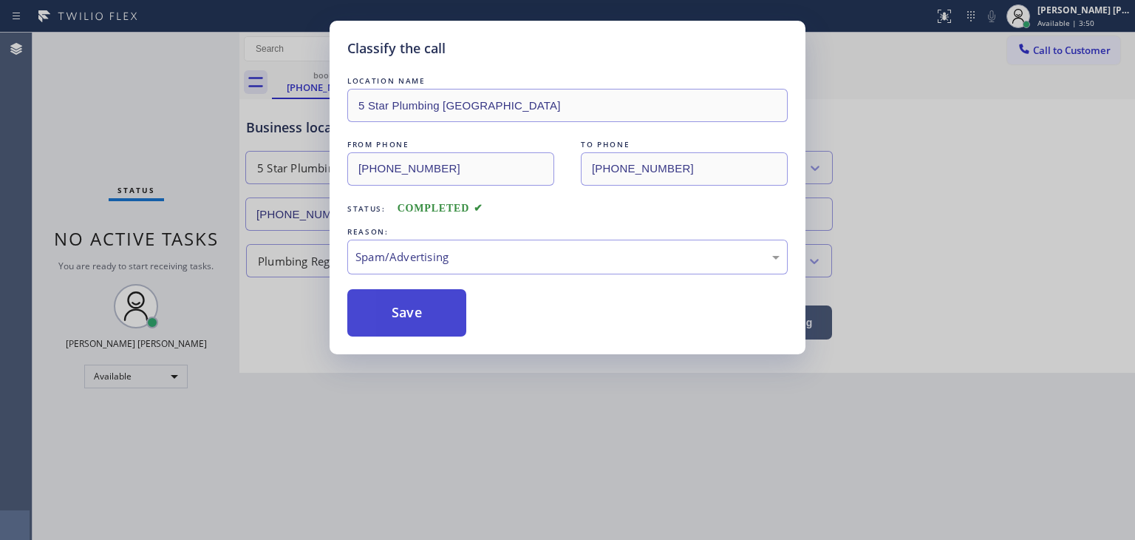
click at [413, 319] on button "Save" at bounding box center [406, 312] width 119 height 47
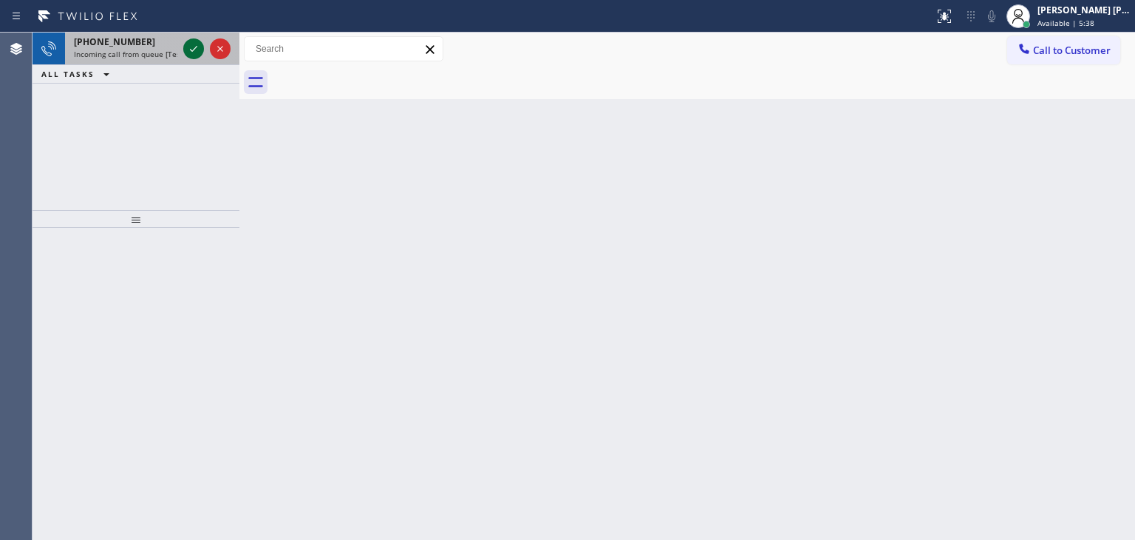
click at [191, 44] on icon at bounding box center [194, 49] width 18 height 18
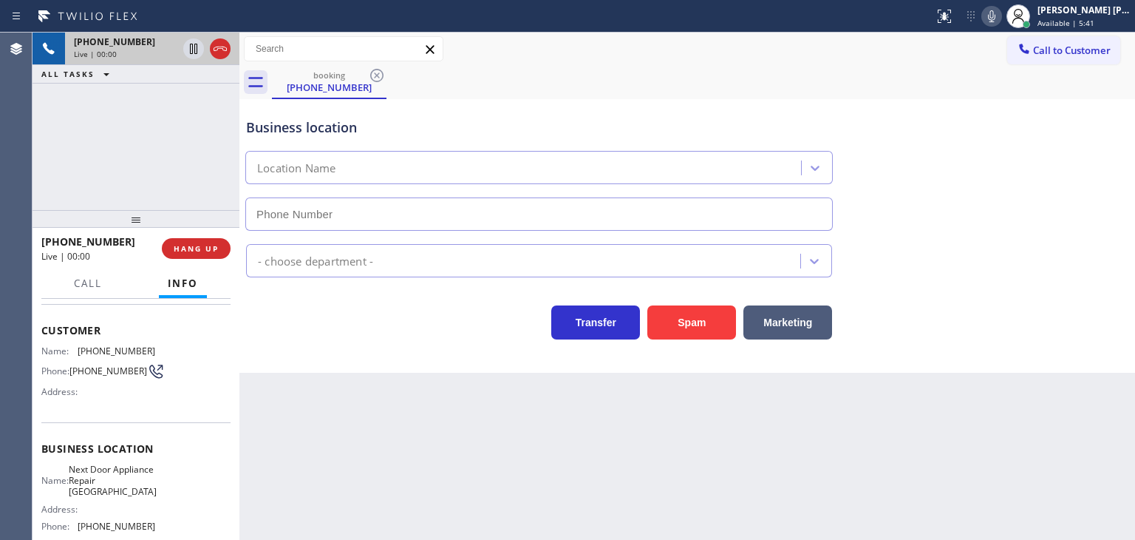
scroll to position [148, 0]
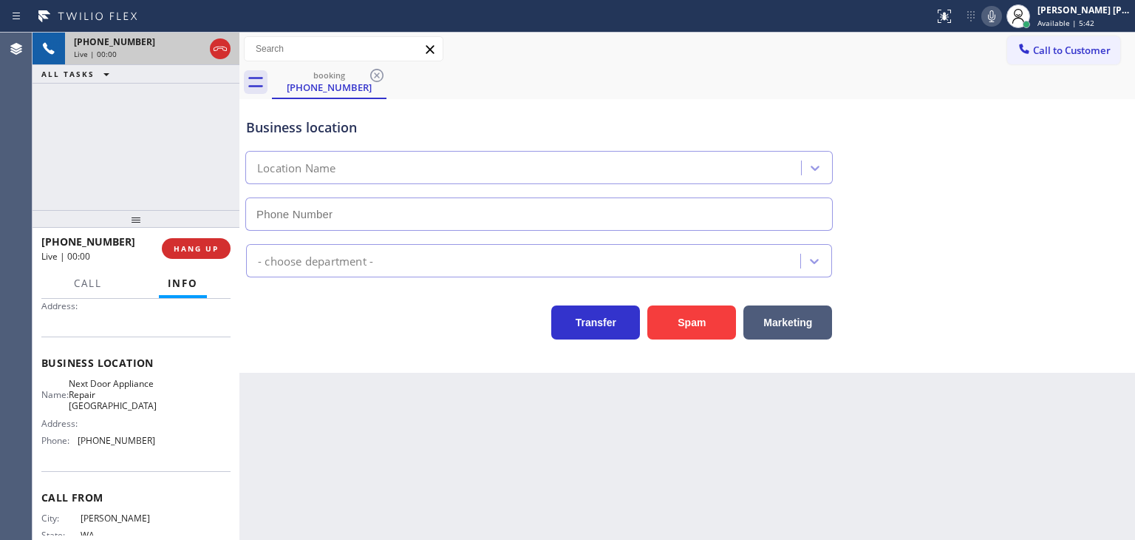
type input "[PHONE_NUMBER]"
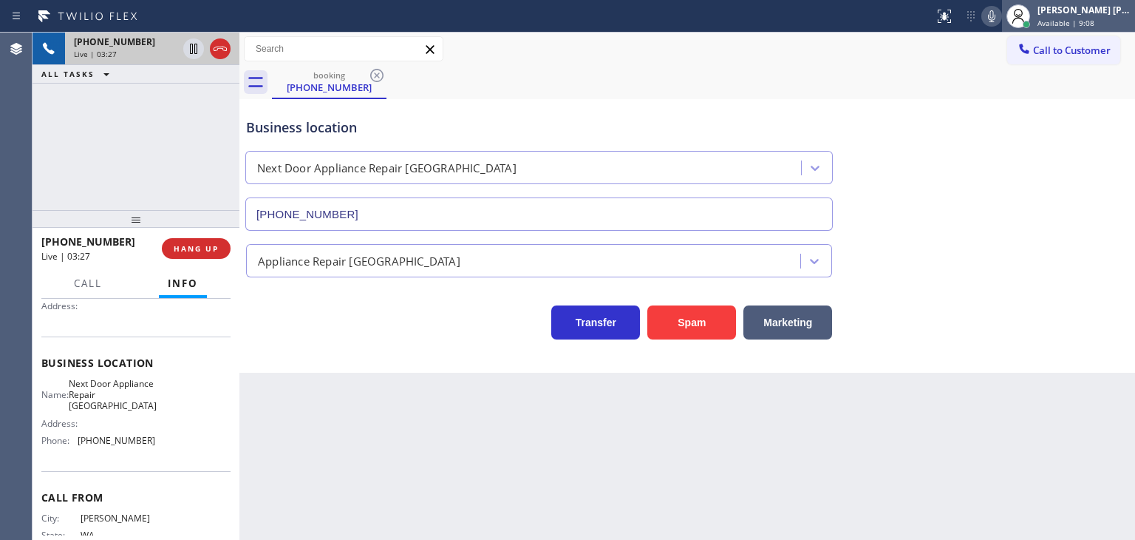
click at [1115, 16] on div "[PERSON_NAME] [PERSON_NAME] Available | 9:08" at bounding box center [1085, 16] width 101 height 26
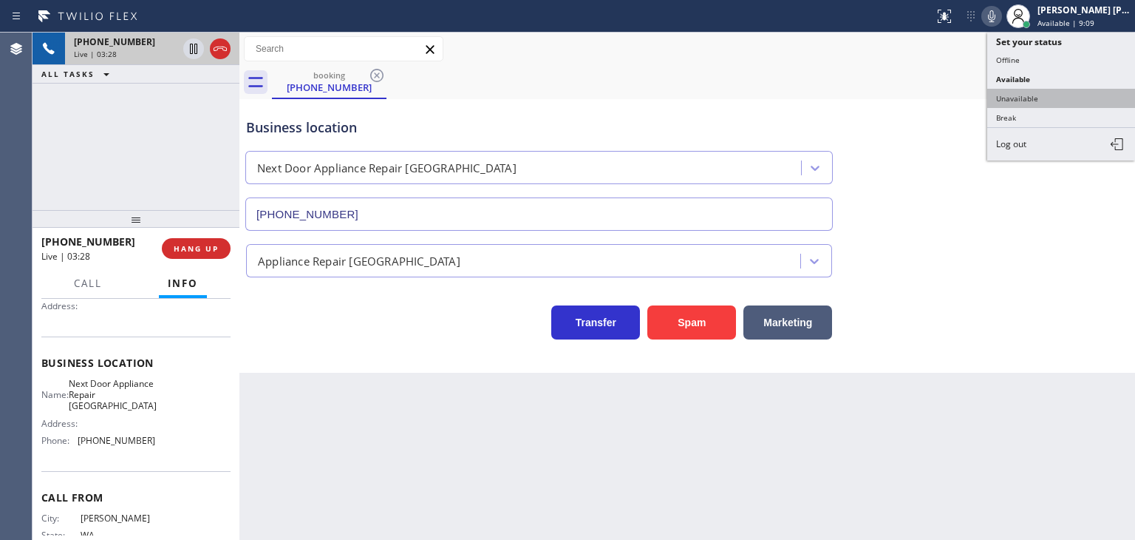
click at [1058, 92] on button "Unavailable" at bounding box center [1061, 98] width 148 height 19
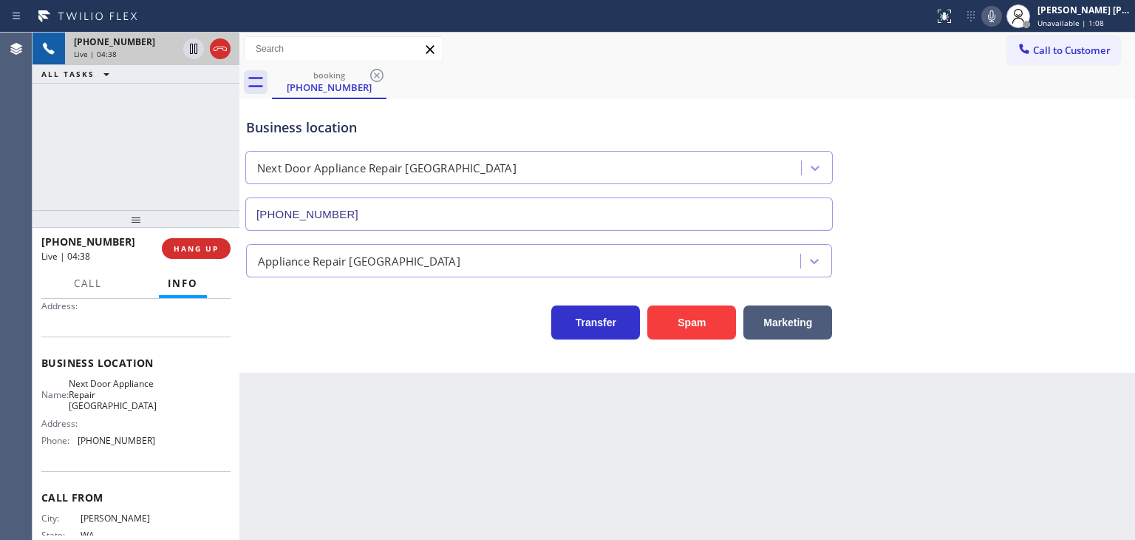
click at [996, 16] on icon at bounding box center [991, 16] width 7 height 12
click at [996, 121] on div "Business location Next Door Appliance Repair [GEOGRAPHIC_DATA] [PHONE_NUMBER]" at bounding box center [687, 164] width 888 height 134
click at [1001, 24] on icon at bounding box center [992, 16] width 18 height 18
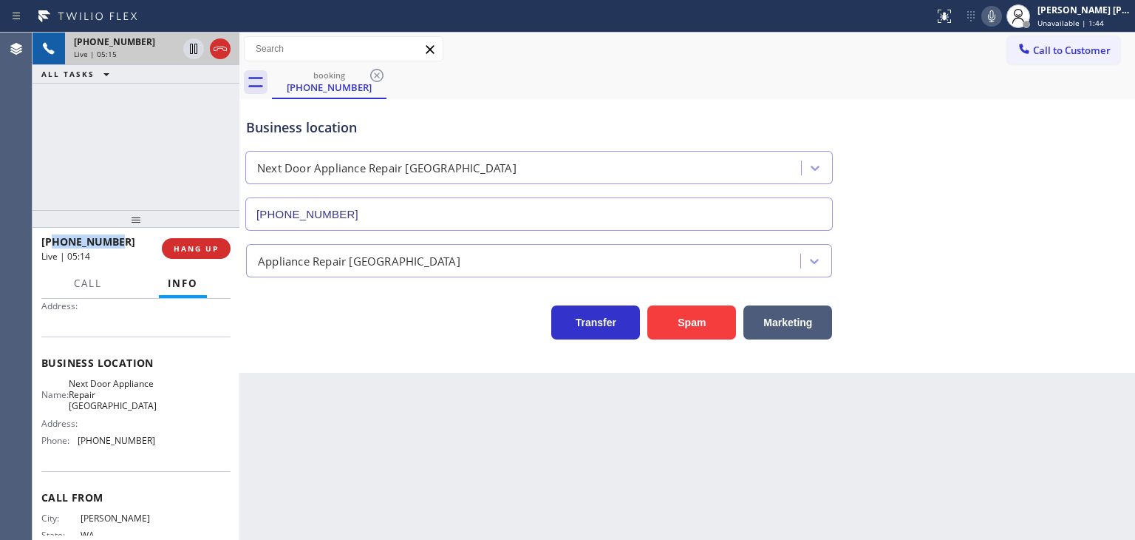
drag, startPoint x: 133, startPoint y: 240, endPoint x: 56, endPoint y: 239, distance: 76.9
click at [56, 239] on div "[PHONE_NUMBER]" at bounding box center [96, 241] width 110 height 14
copy span "2069317803"
click at [1073, 24] on span "Unavailable | 5:45" at bounding box center [1071, 23] width 67 height 10
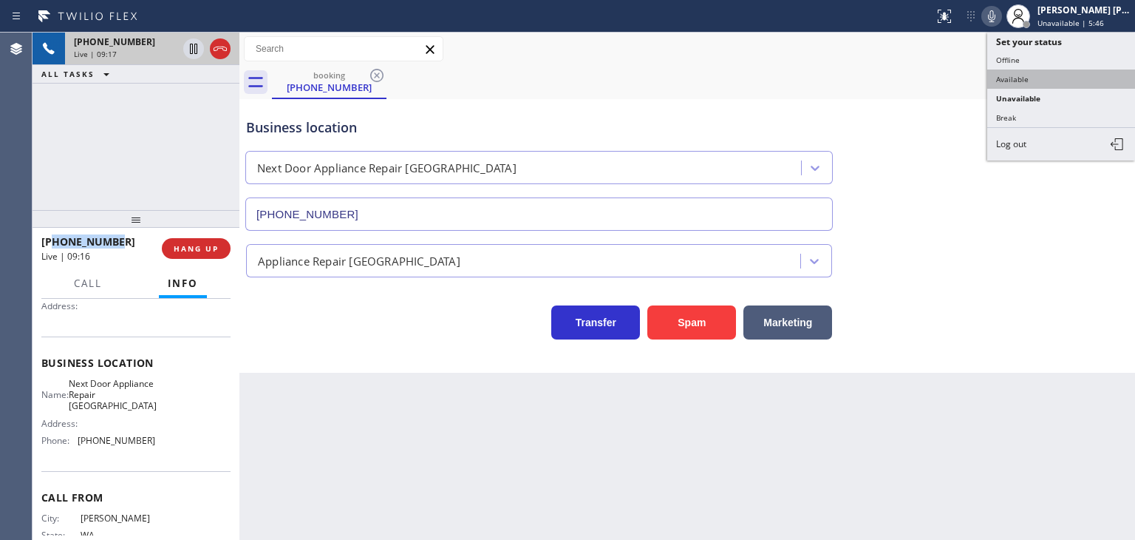
click at [1027, 80] on button "Available" at bounding box center [1061, 78] width 148 height 19
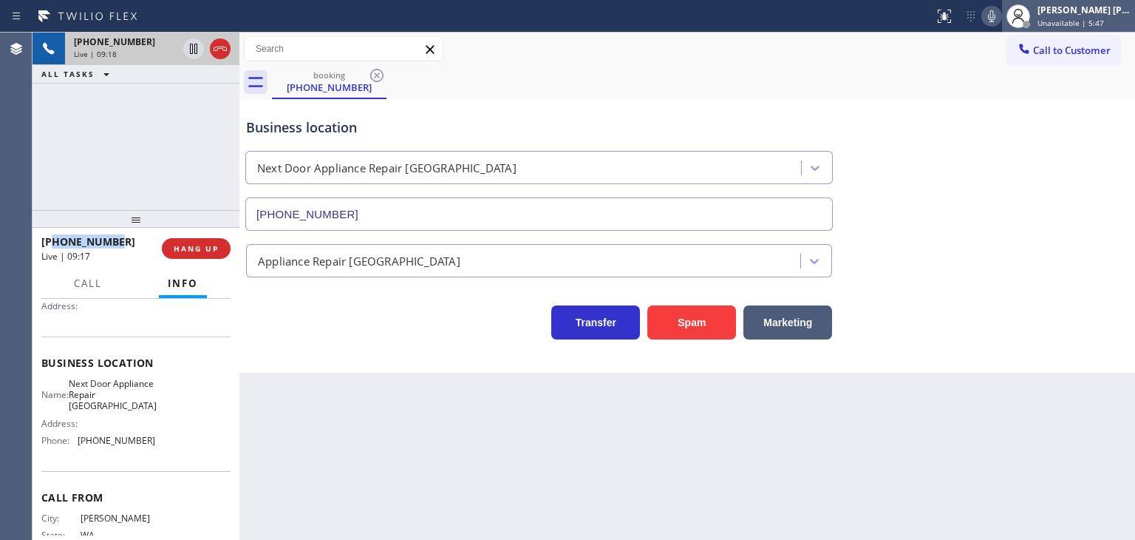
click at [1090, 18] on span "Unavailable | 5:47" at bounding box center [1071, 23] width 67 height 10
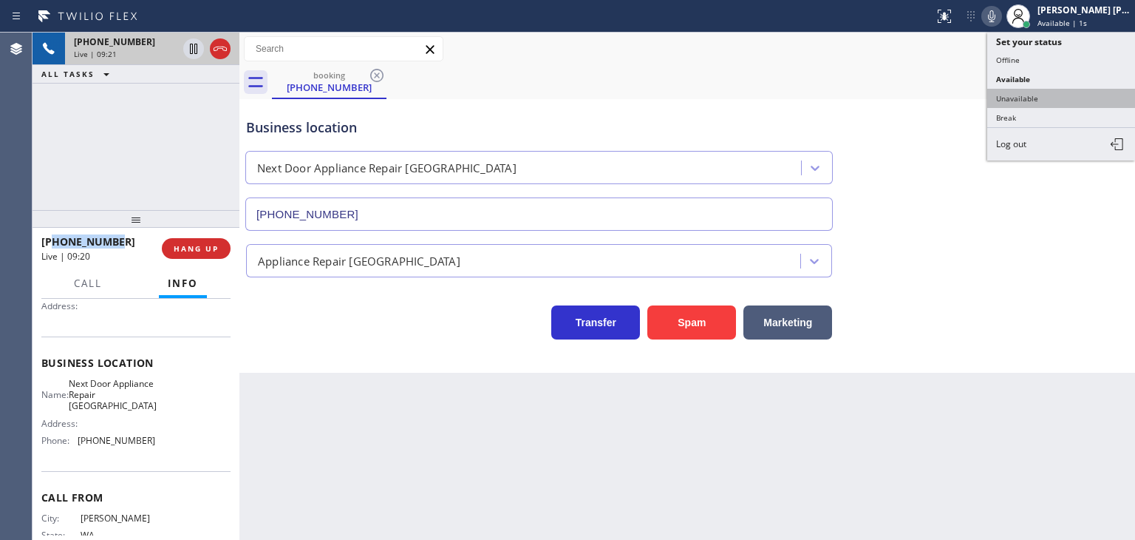
click at [1050, 93] on button "Unavailable" at bounding box center [1061, 98] width 148 height 19
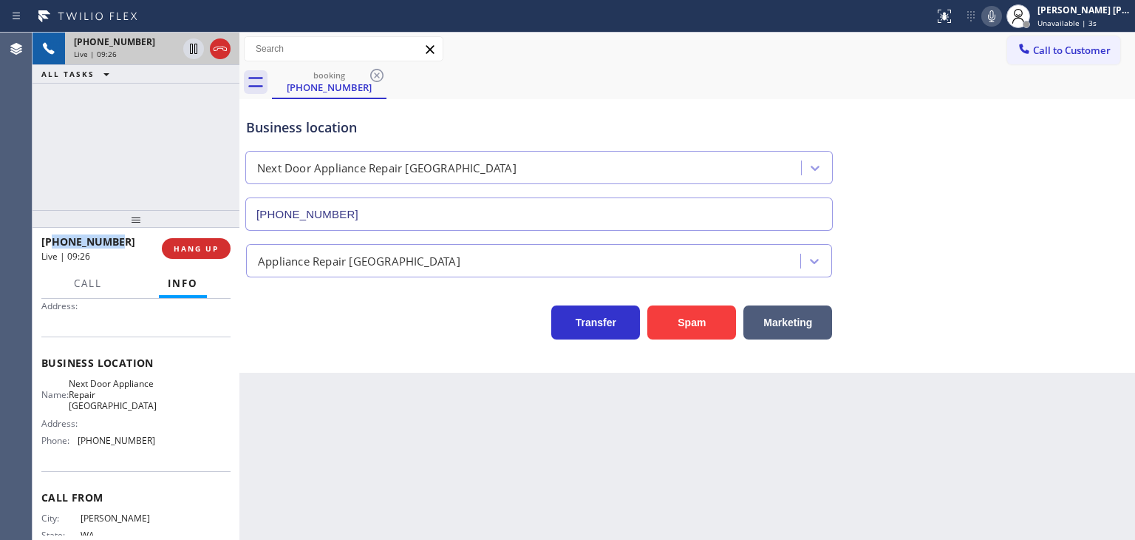
click at [1001, 15] on icon at bounding box center [992, 16] width 18 height 18
drag, startPoint x: 189, startPoint y: 51, endPoint x: 212, endPoint y: 35, distance: 27.7
click at [189, 51] on icon at bounding box center [194, 49] width 18 height 18
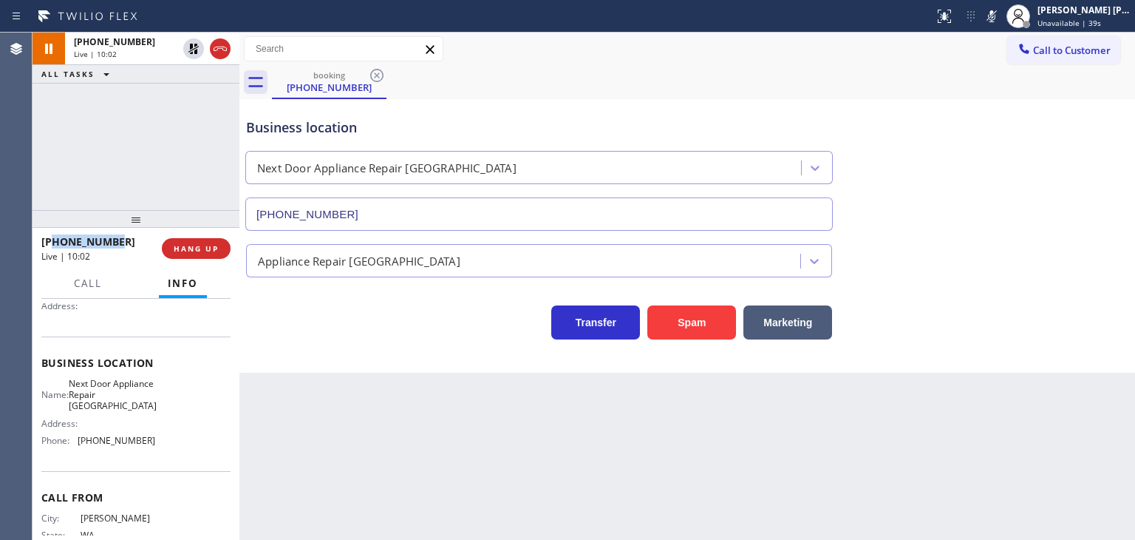
drag, startPoint x: 1015, startPoint y: 15, endPoint x: 996, endPoint y: 16, distance: 18.5
click at [997, 15] on rect at bounding box center [992, 15] width 10 height 10
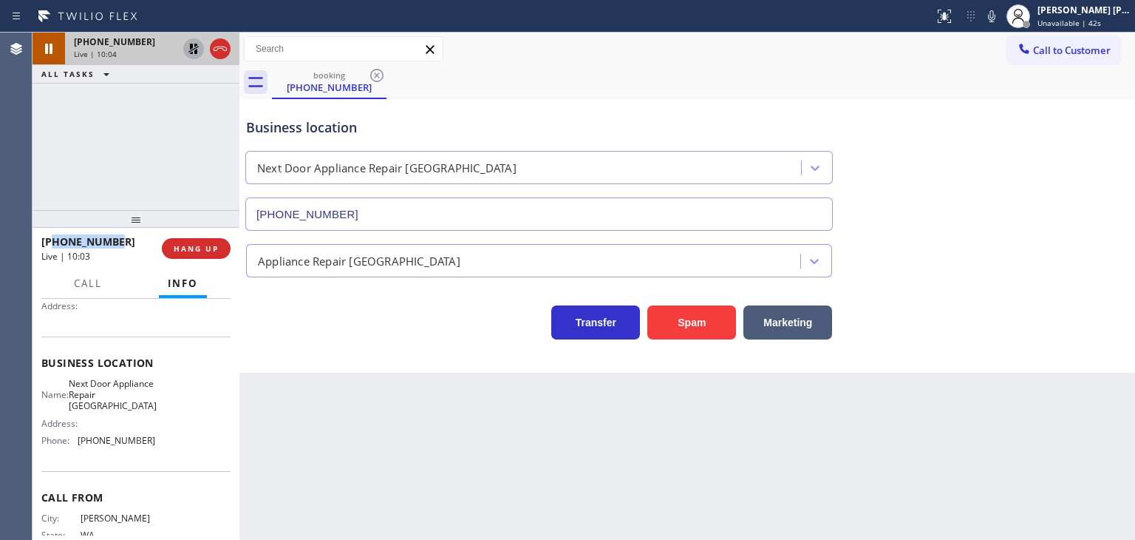
click at [197, 50] on icon at bounding box center [193, 49] width 10 height 10
click at [1100, 27] on span "Unavailable | 7:22" at bounding box center [1071, 23] width 67 height 10
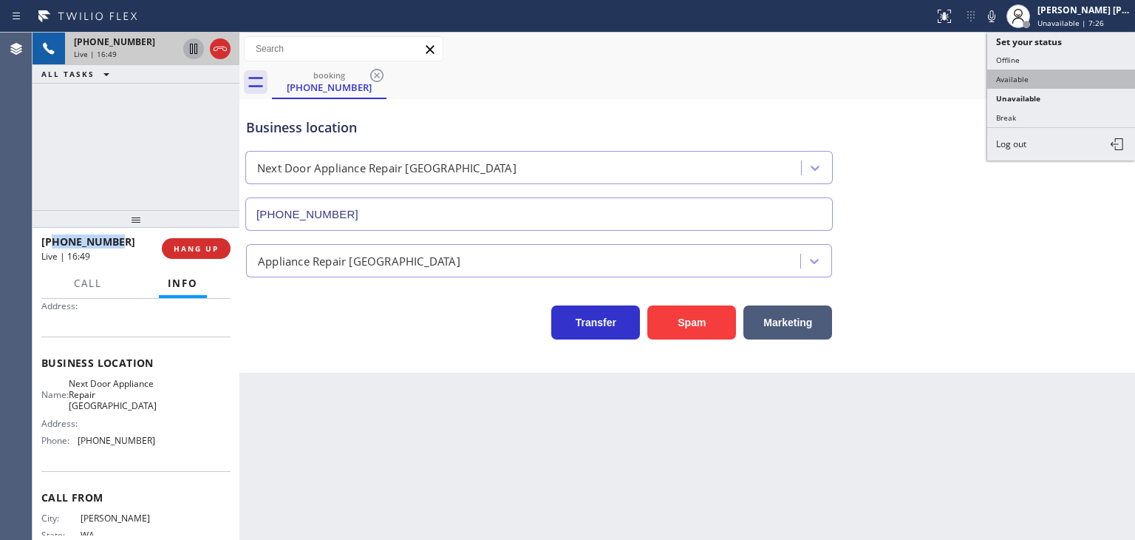
click at [1047, 84] on button "Available" at bounding box center [1061, 78] width 148 height 19
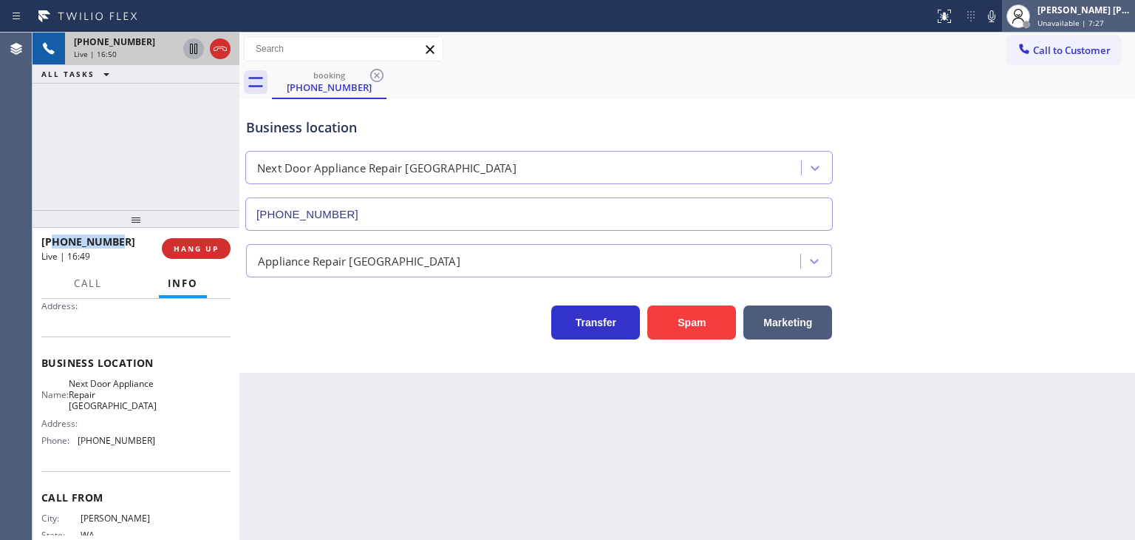
click at [1073, 21] on span "Unavailable | 7:27" at bounding box center [1071, 23] width 67 height 10
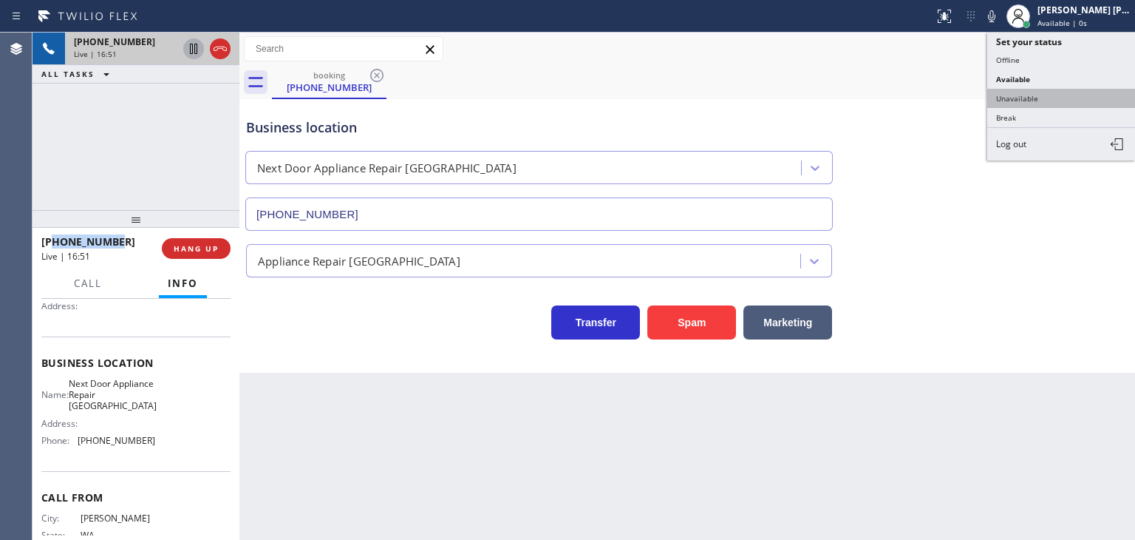
click at [1038, 93] on button "Unavailable" at bounding box center [1061, 98] width 148 height 19
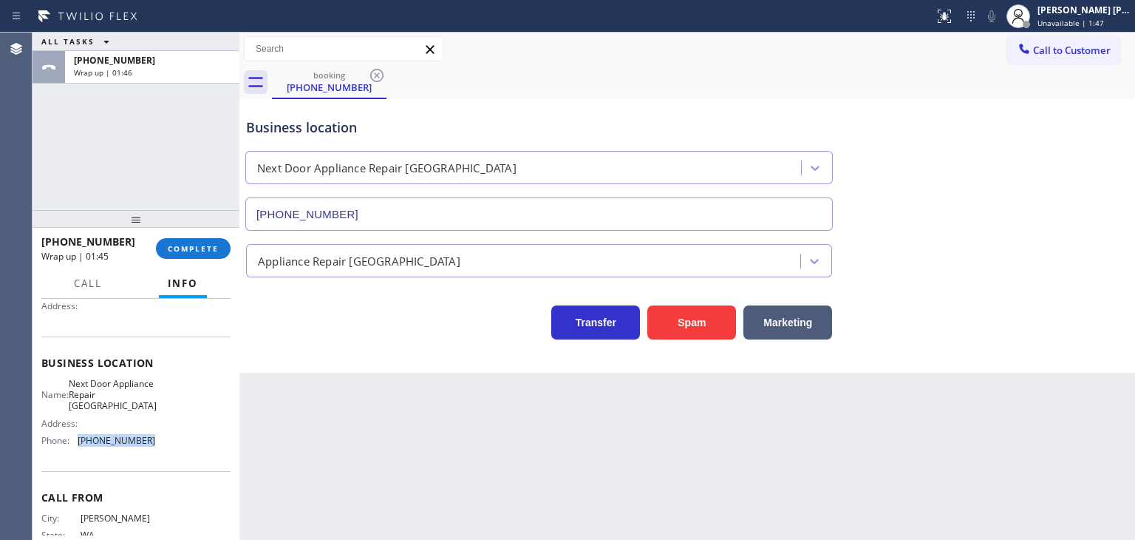
drag, startPoint x: 160, startPoint y: 450, endPoint x: 74, endPoint y: 441, distance: 86.2
click at [74, 441] on div "Name: Next Door Appliance Repair [GEOGRAPHIC_DATA] Address: Phone: [PHONE_NUMBE…" at bounding box center [135, 415] width 189 height 75
copy div "[PHONE_NUMBER]"
click at [1106, 44] on span "Call to Customer" at bounding box center [1072, 50] width 78 height 13
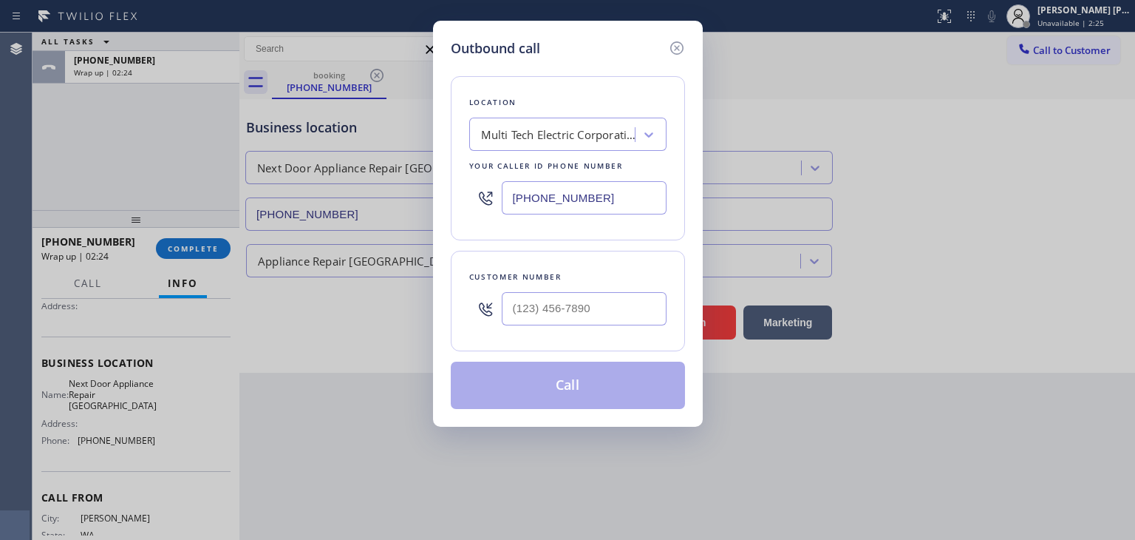
drag, startPoint x: 629, startPoint y: 200, endPoint x: 493, endPoint y: 202, distance: 136.0
click at [493, 202] on div "[PHONE_NUMBER]" at bounding box center [567, 198] width 197 height 48
paste input "206) 338-3672"
type input "[PHONE_NUMBER]"
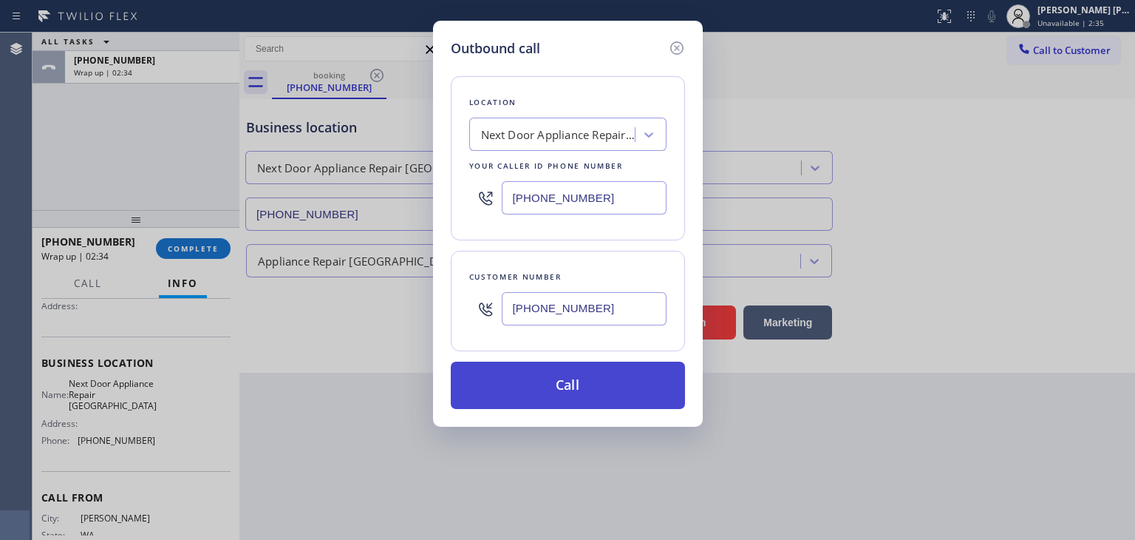
type input "[PHONE_NUMBER]"
click at [602, 385] on button "Call" at bounding box center [568, 384] width 234 height 47
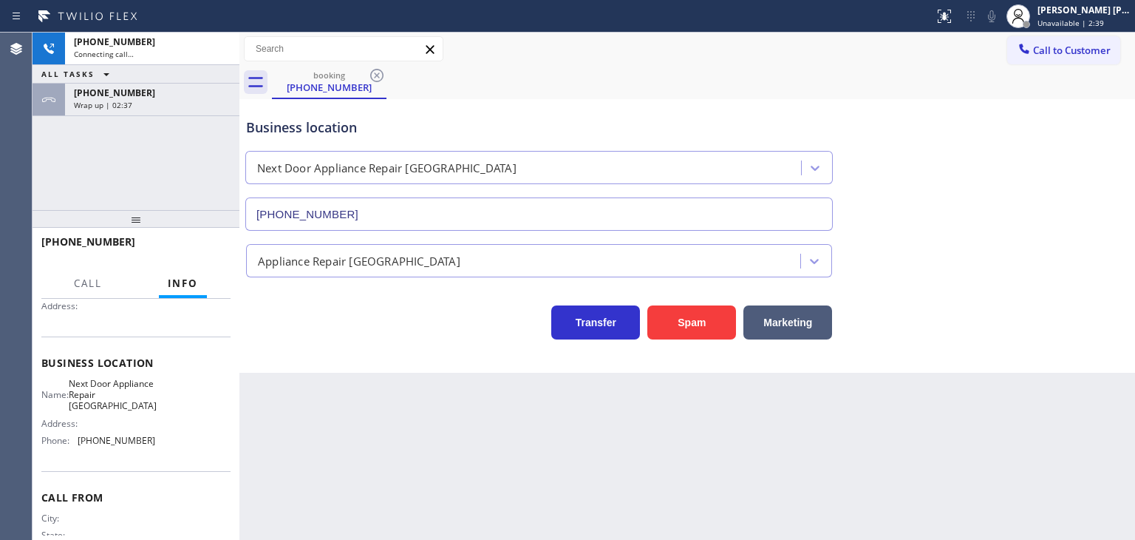
click at [137, 84] on div "[PHONE_NUMBER] Wrap up | 02:37" at bounding box center [149, 100] width 169 height 33
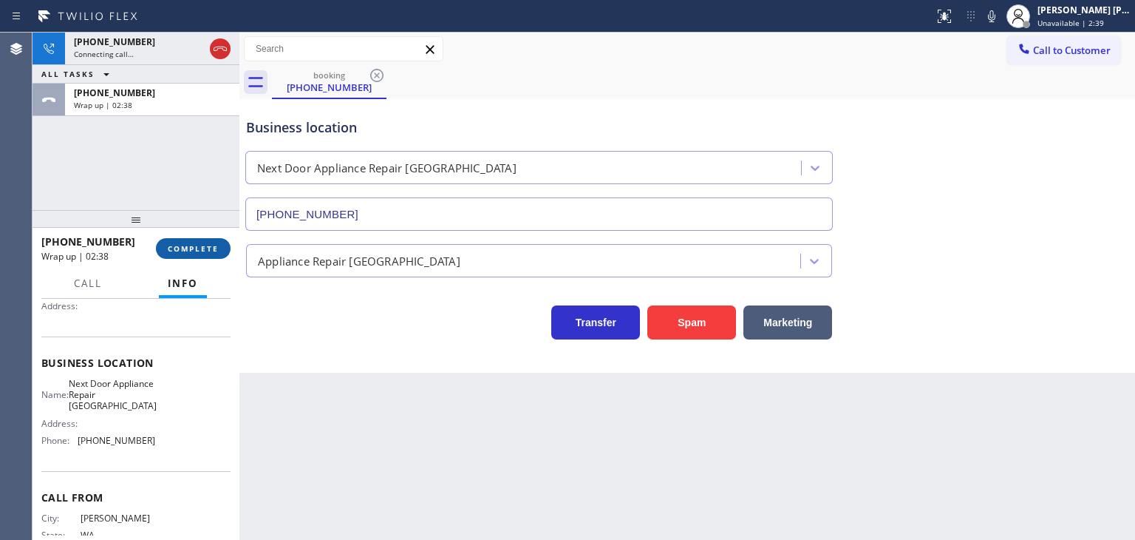
click at [198, 248] on span "COMPLETE" at bounding box center [193, 248] width 51 height 10
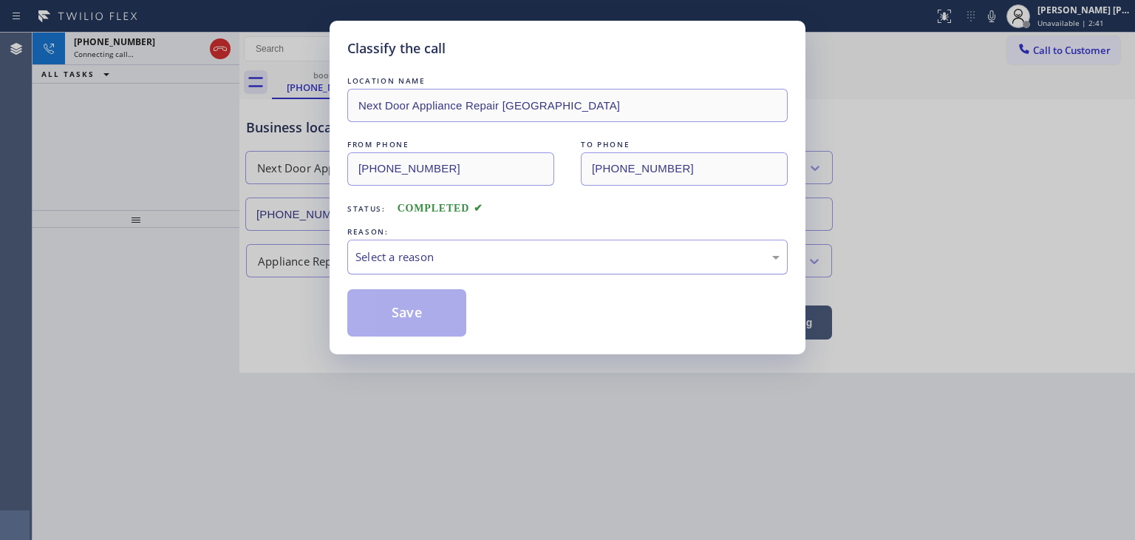
click at [376, 253] on div "Select a reason" at bounding box center [567, 256] width 424 height 17
click at [396, 313] on button "Save" at bounding box center [406, 312] width 119 height 47
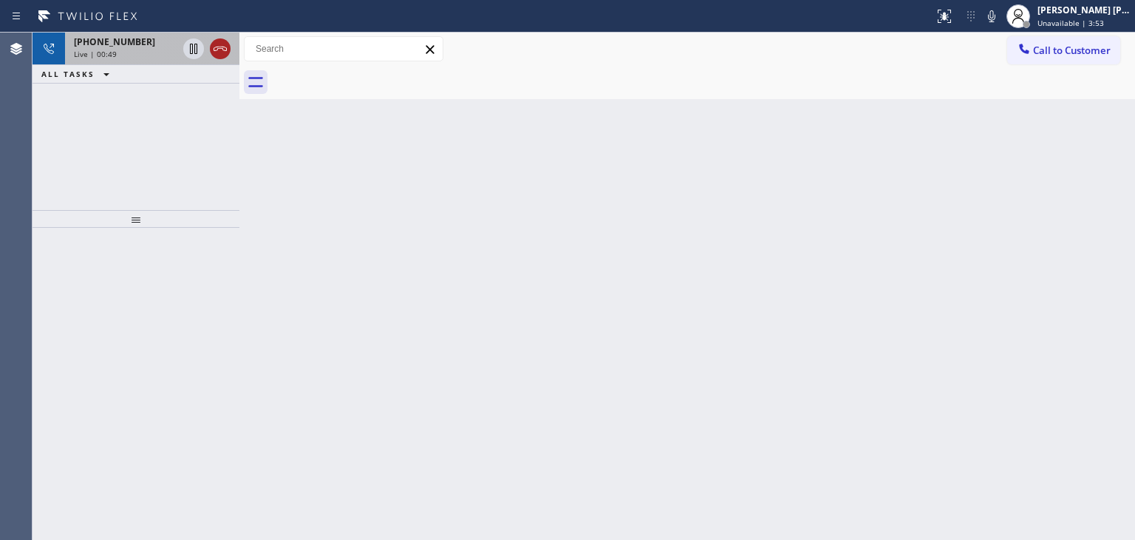
click at [219, 51] on icon at bounding box center [220, 49] width 18 height 18
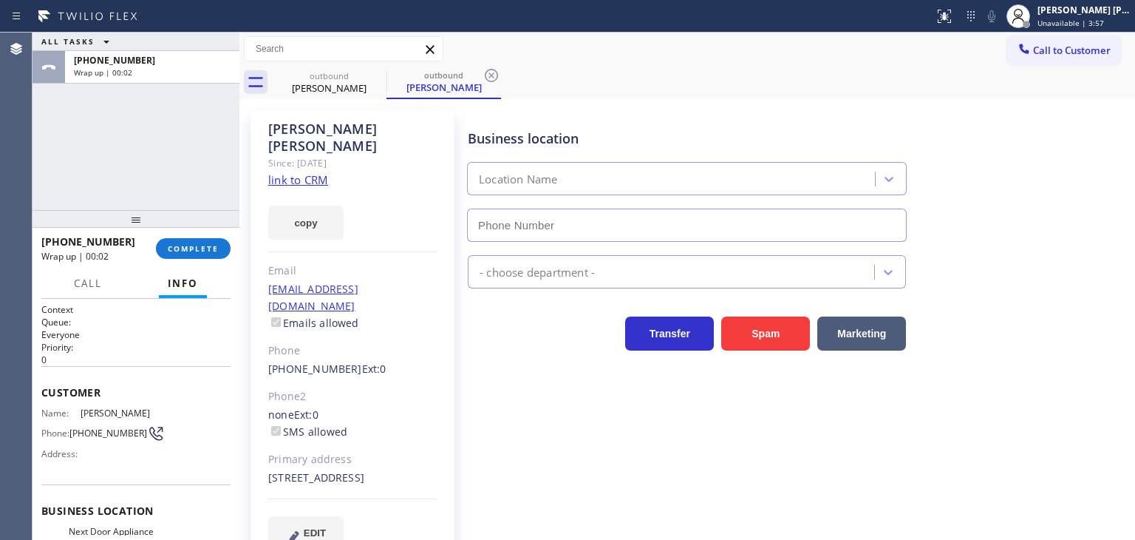
type input "[PHONE_NUMBER]"
click at [174, 148] on div "ALL TASKS ALL TASKS ACTIVE TASKS TASKS IN WRAP UP [PHONE_NUMBER] Wrap up | 01:29" at bounding box center [136, 121] width 207 height 177
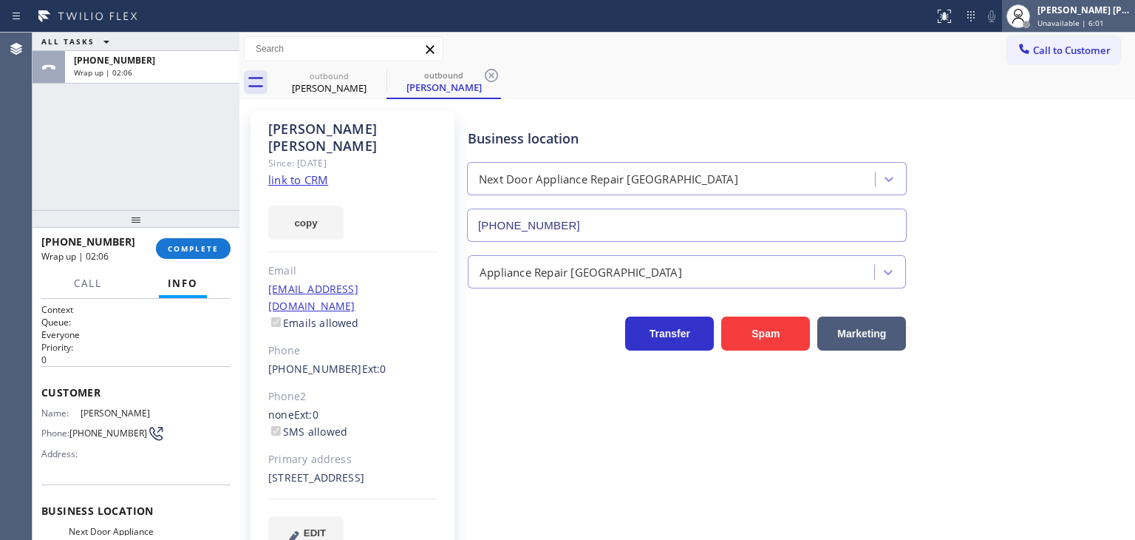
click at [1104, 18] on span "Unavailable | 6:01" at bounding box center [1071, 23] width 67 height 10
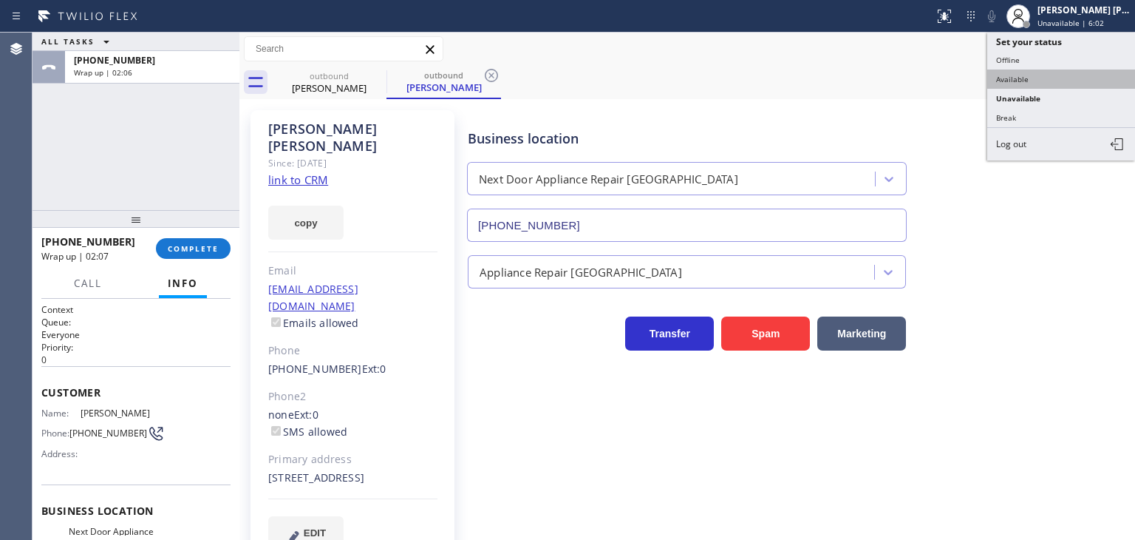
click at [1035, 81] on button "Available" at bounding box center [1061, 78] width 148 height 19
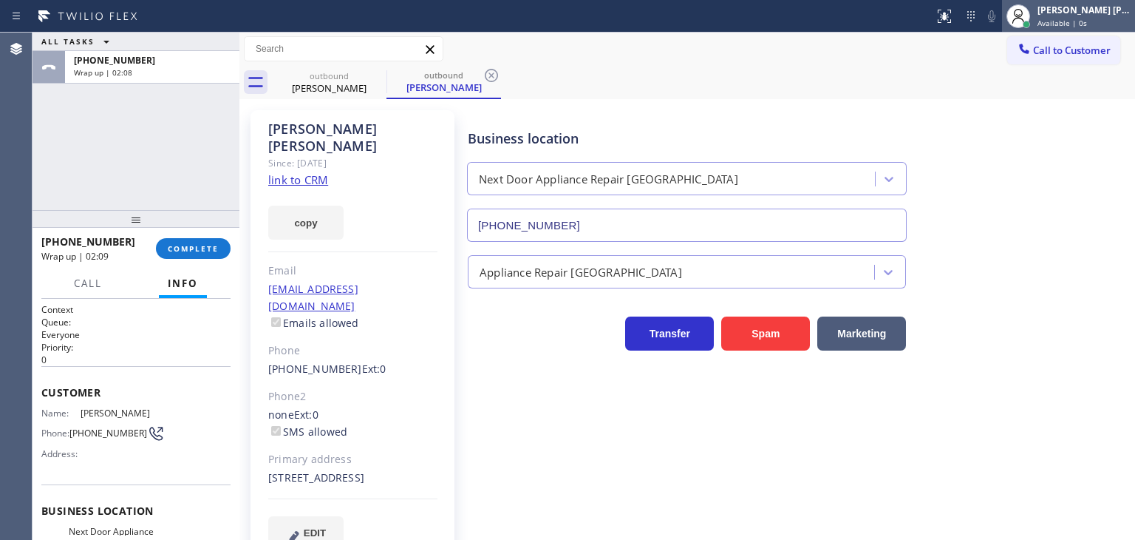
click at [1080, 11] on div "[PERSON_NAME] [PERSON_NAME]" at bounding box center [1084, 10] width 93 height 13
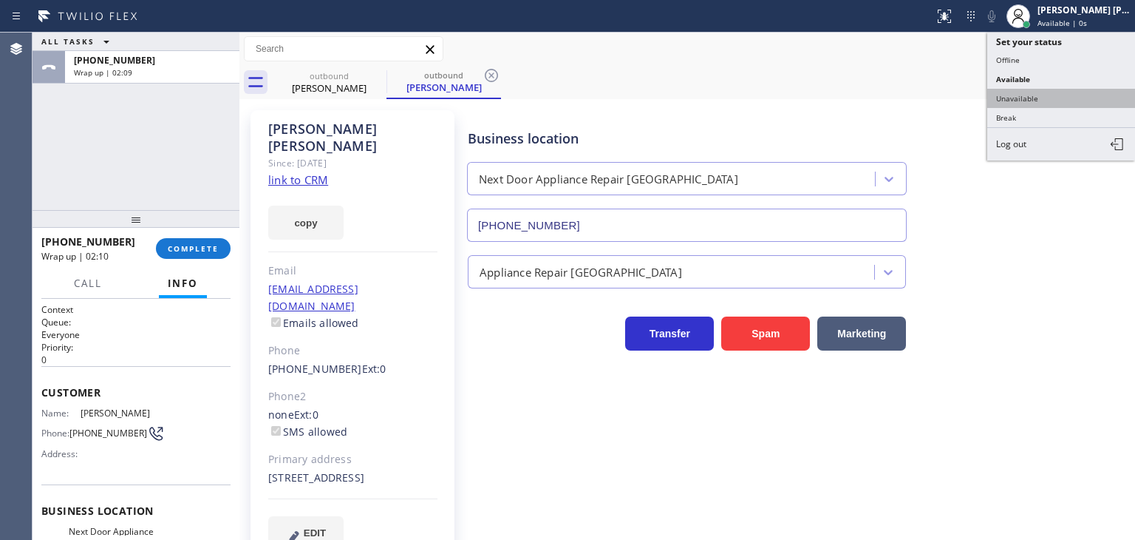
click at [1036, 91] on button "Unavailable" at bounding box center [1061, 98] width 148 height 19
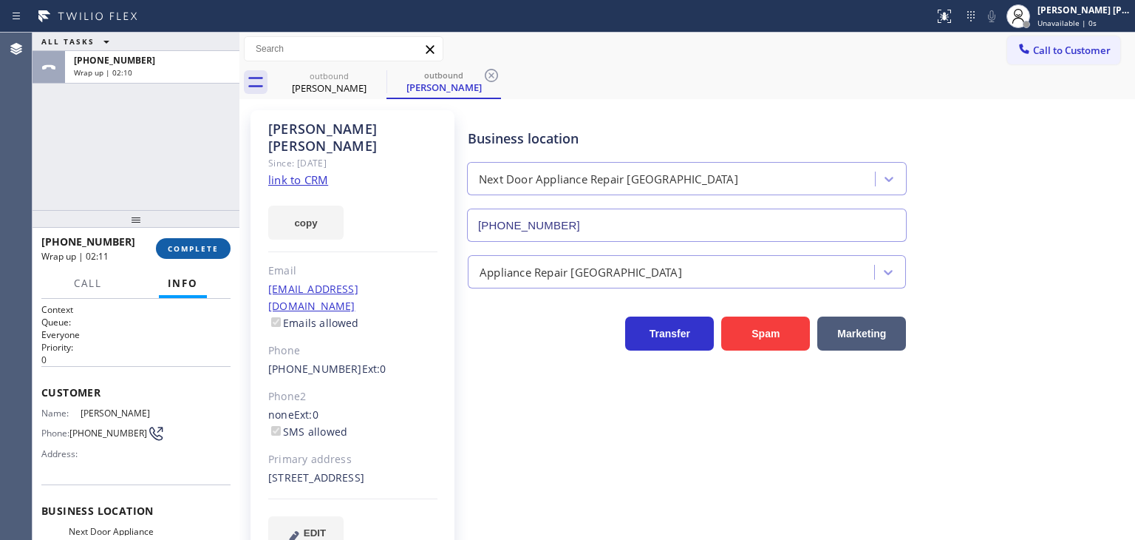
click at [203, 252] on span "COMPLETE" at bounding box center [193, 248] width 51 height 10
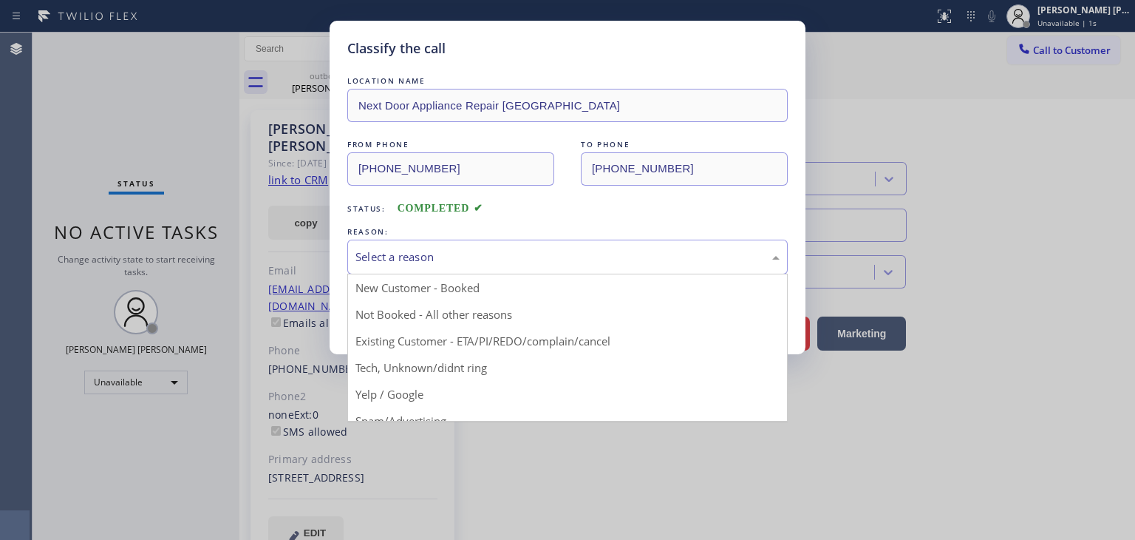
click at [364, 246] on div "Select a reason" at bounding box center [567, 256] width 440 height 35
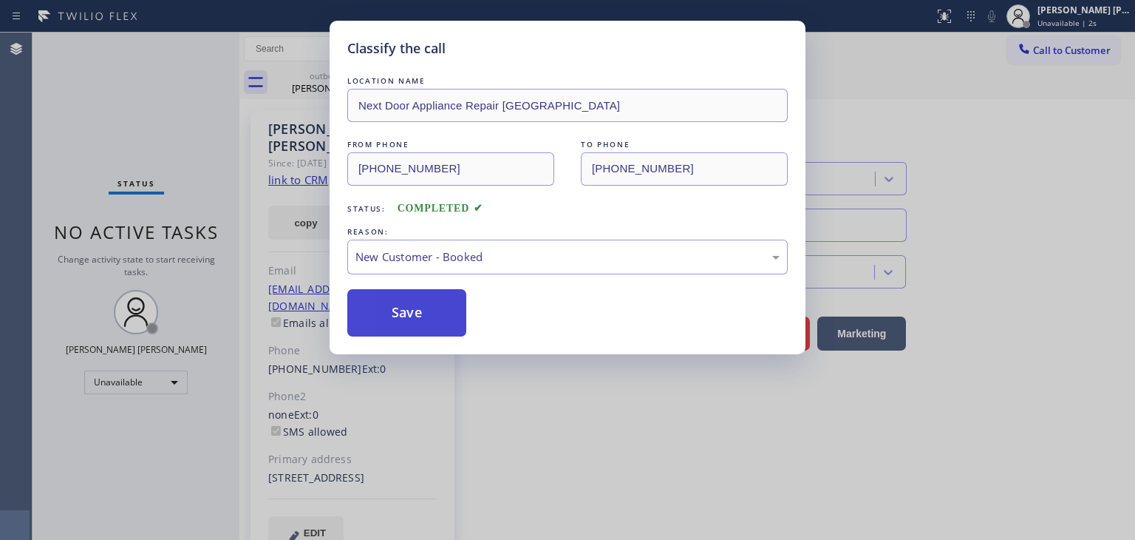
click at [395, 309] on button "Save" at bounding box center [406, 312] width 119 height 47
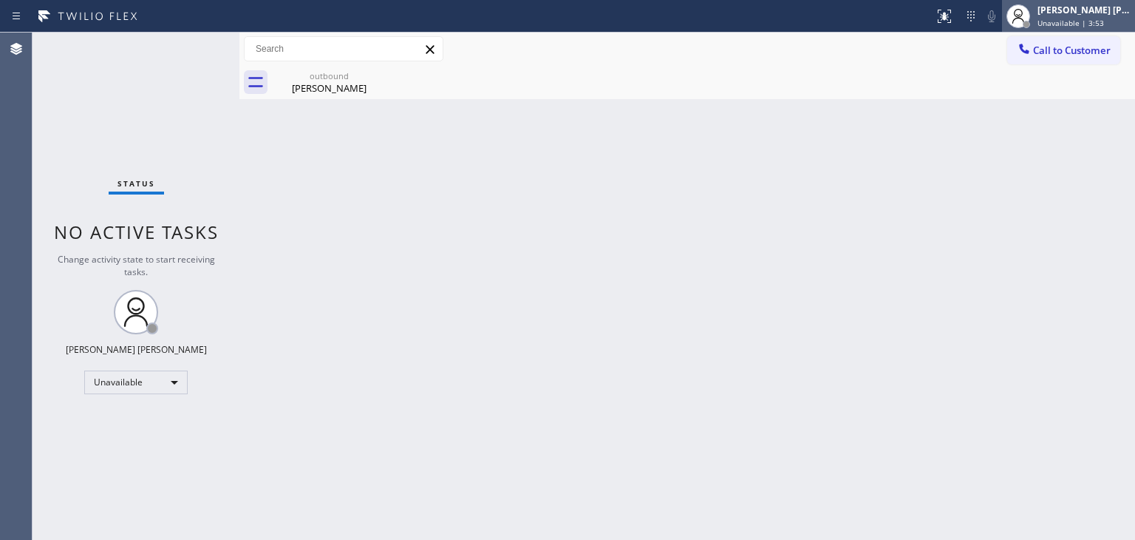
click at [1086, 21] on span "Unavailable | 3:53" at bounding box center [1071, 23] width 67 height 10
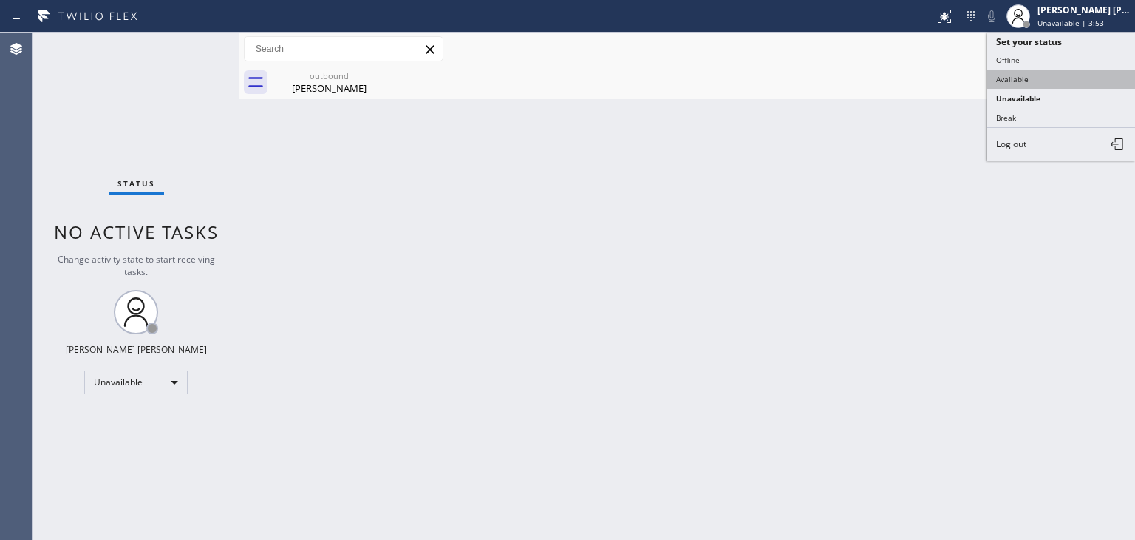
click at [1033, 71] on button "Available" at bounding box center [1061, 78] width 148 height 19
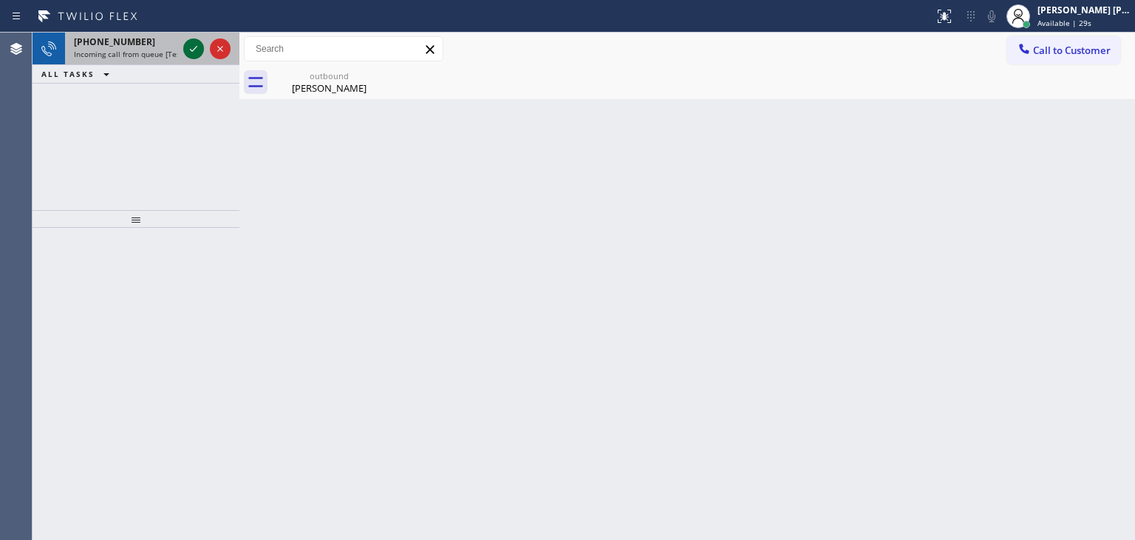
click at [192, 51] on icon at bounding box center [193, 49] width 7 height 6
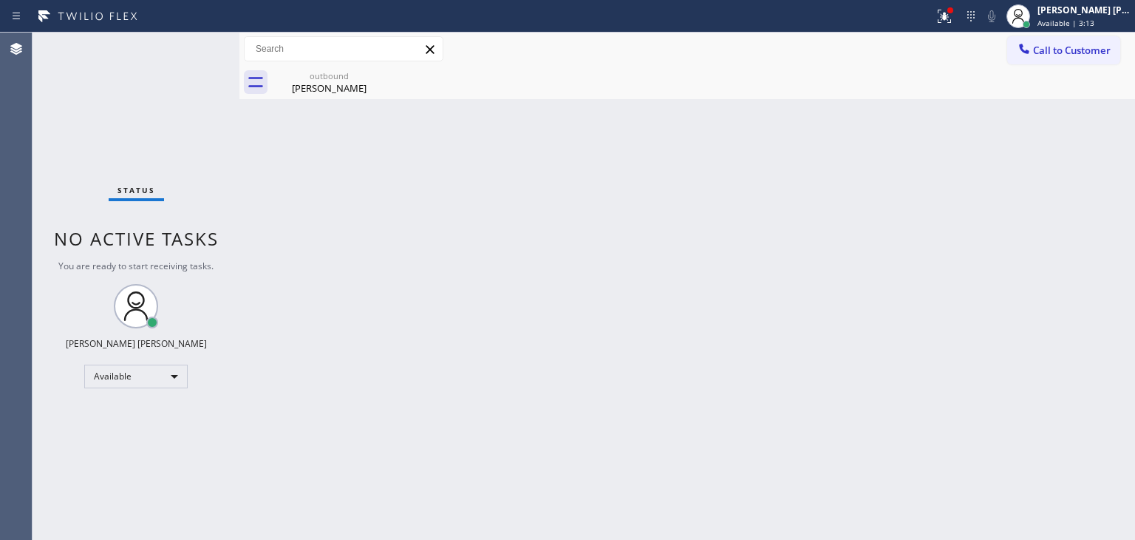
click at [190, 55] on div "Status No active tasks You are ready to start receiving tasks. [PERSON_NAME] [P…" at bounding box center [136, 286] width 207 height 507
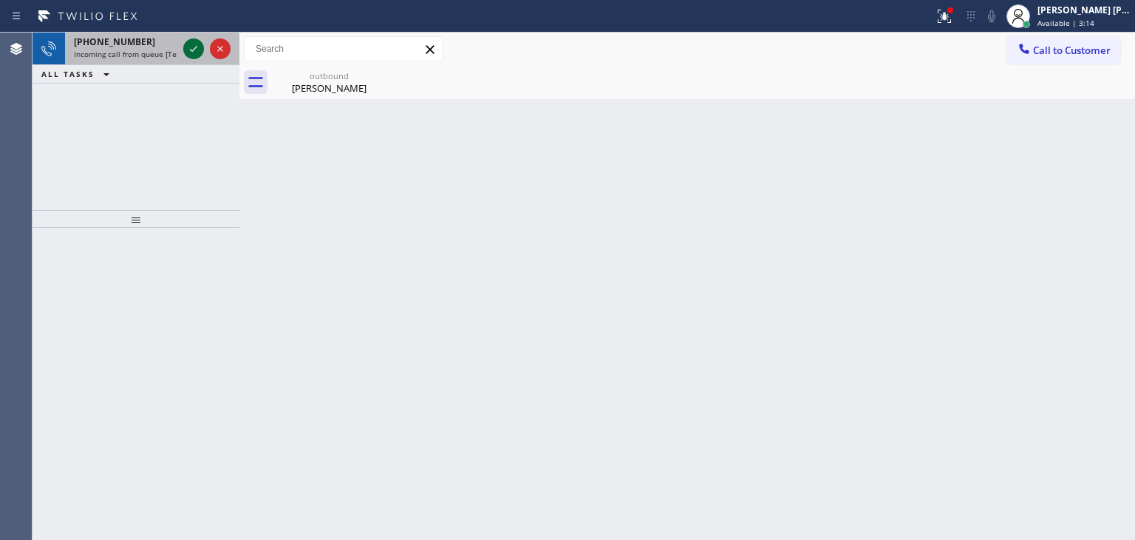
click at [190, 55] on icon at bounding box center [194, 49] width 18 height 18
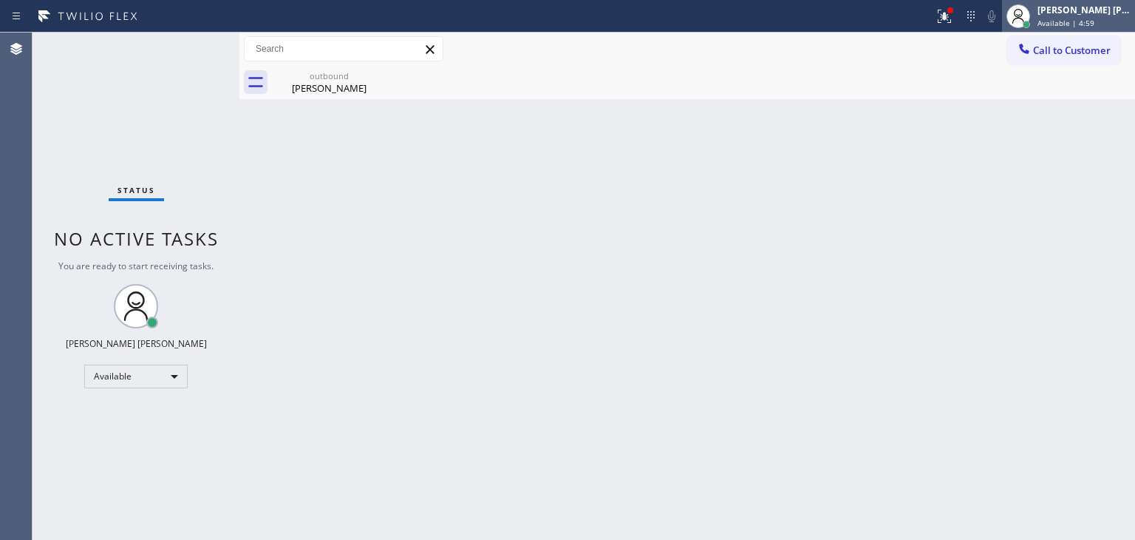
click at [1075, 9] on div "[PERSON_NAME] [PERSON_NAME]" at bounding box center [1084, 10] width 93 height 13
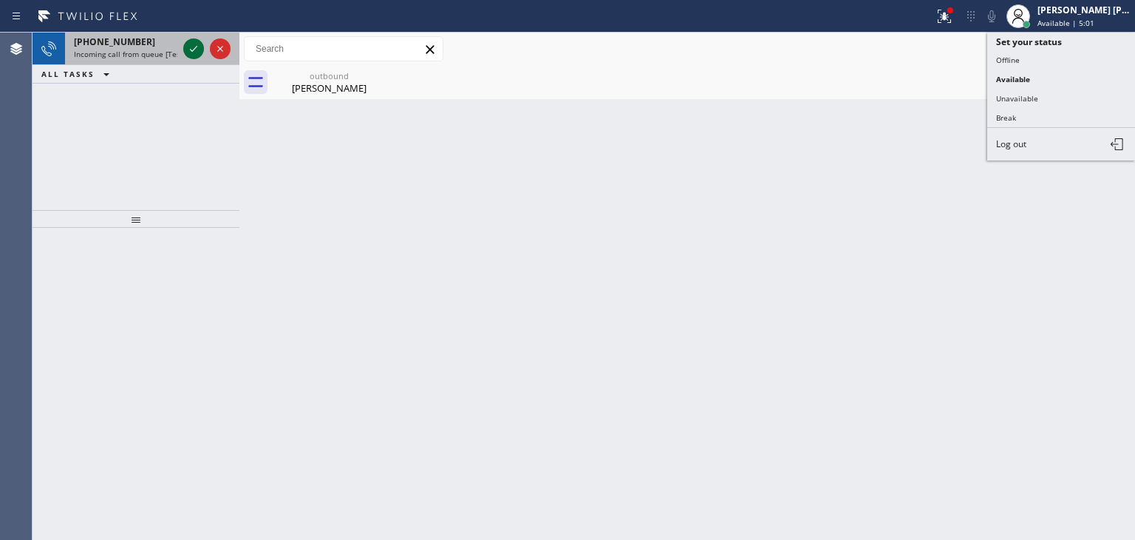
click at [195, 48] on icon at bounding box center [194, 49] width 18 height 18
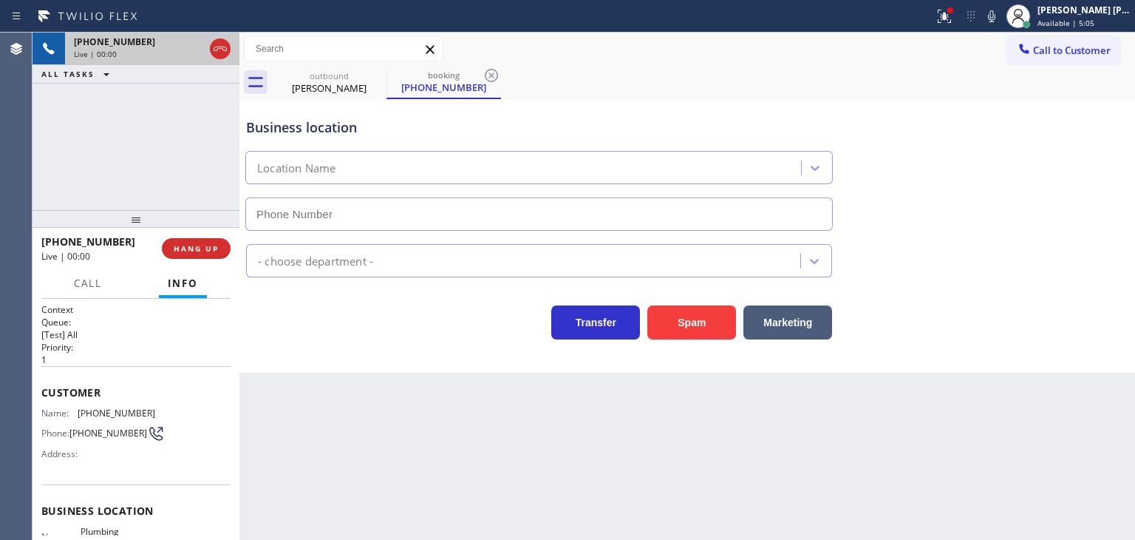
type input "[PHONE_NUMBER]"
click at [217, 51] on icon at bounding box center [220, 49] width 18 height 18
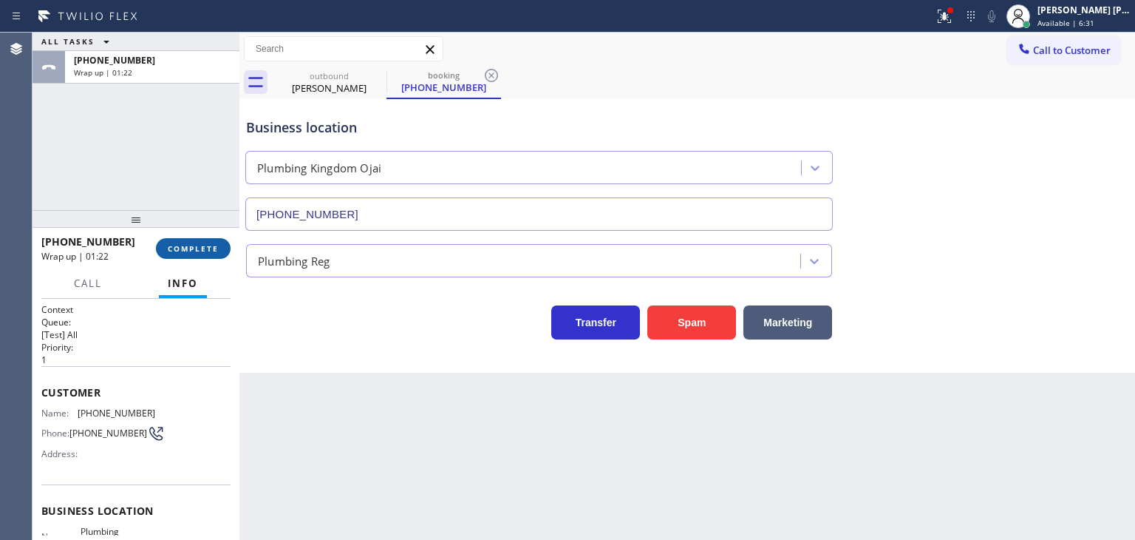
click at [186, 250] on span "COMPLETE" at bounding box center [193, 248] width 51 height 10
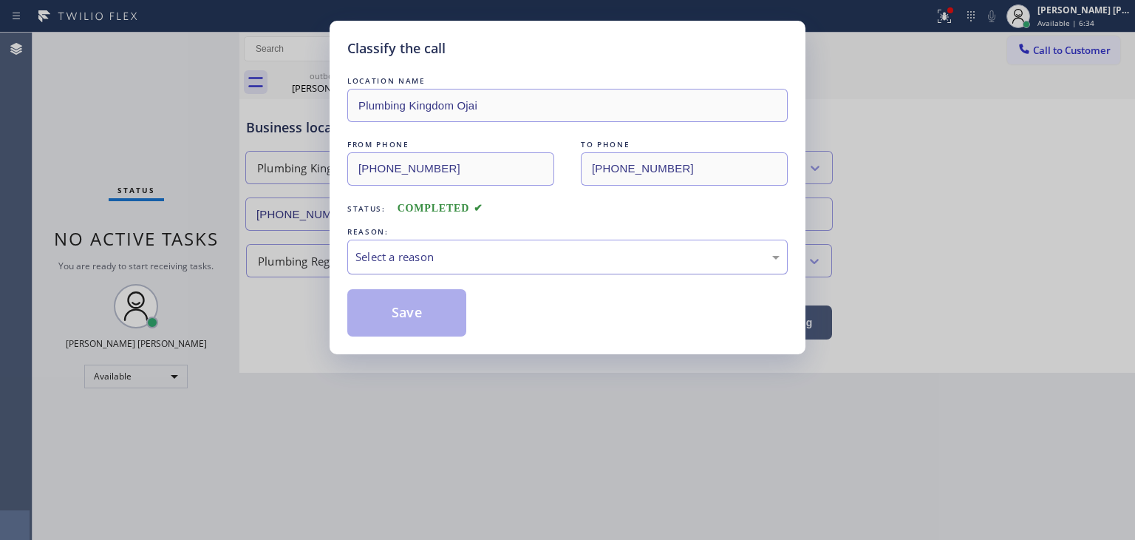
click at [456, 260] on div "Select a reason" at bounding box center [567, 256] width 424 height 17
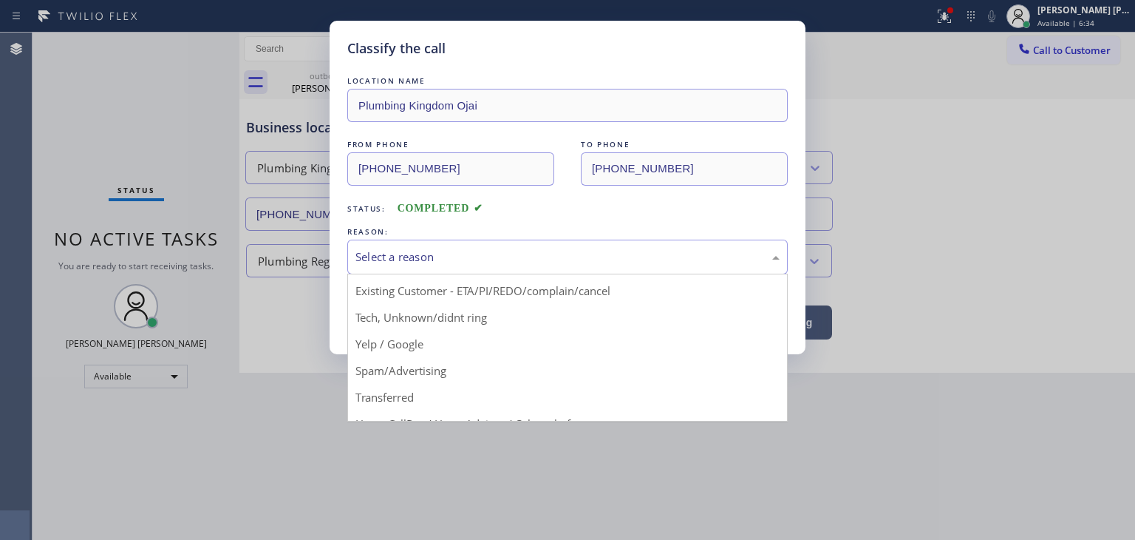
scroll to position [92, 0]
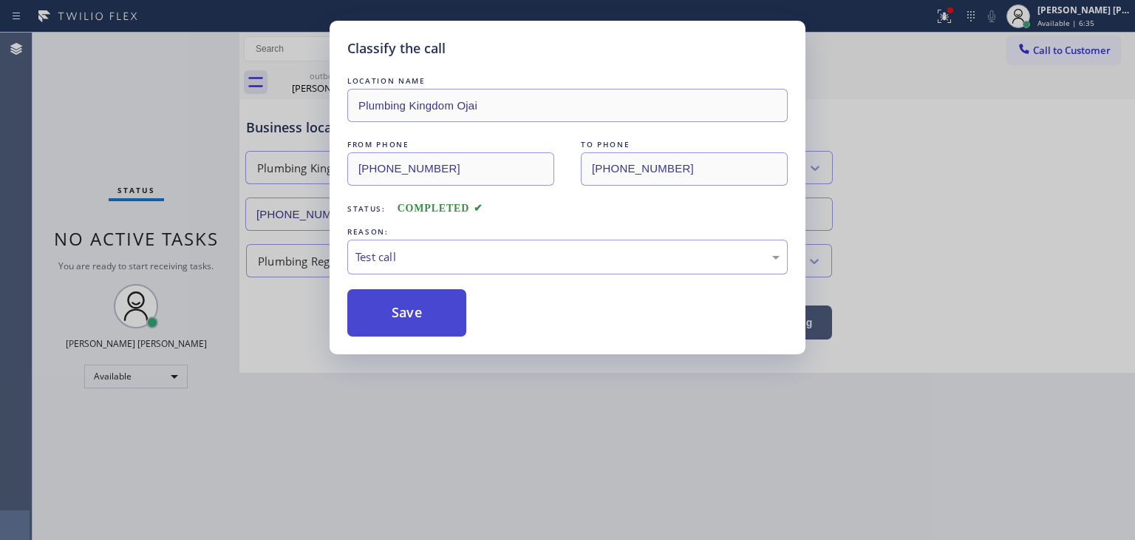
click at [409, 308] on button "Save" at bounding box center [406, 312] width 119 height 47
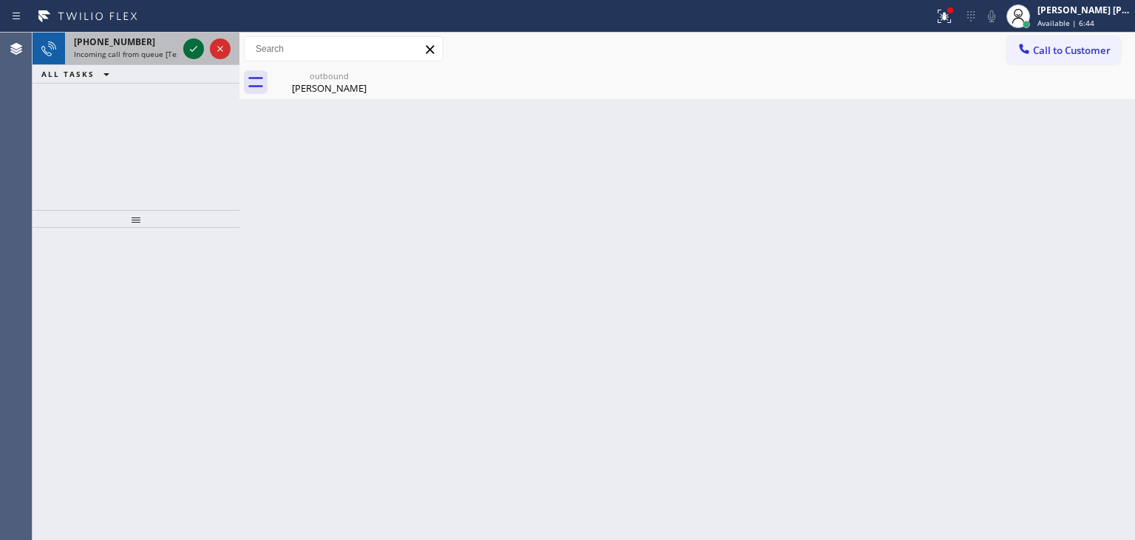
click at [195, 44] on icon at bounding box center [194, 49] width 18 height 18
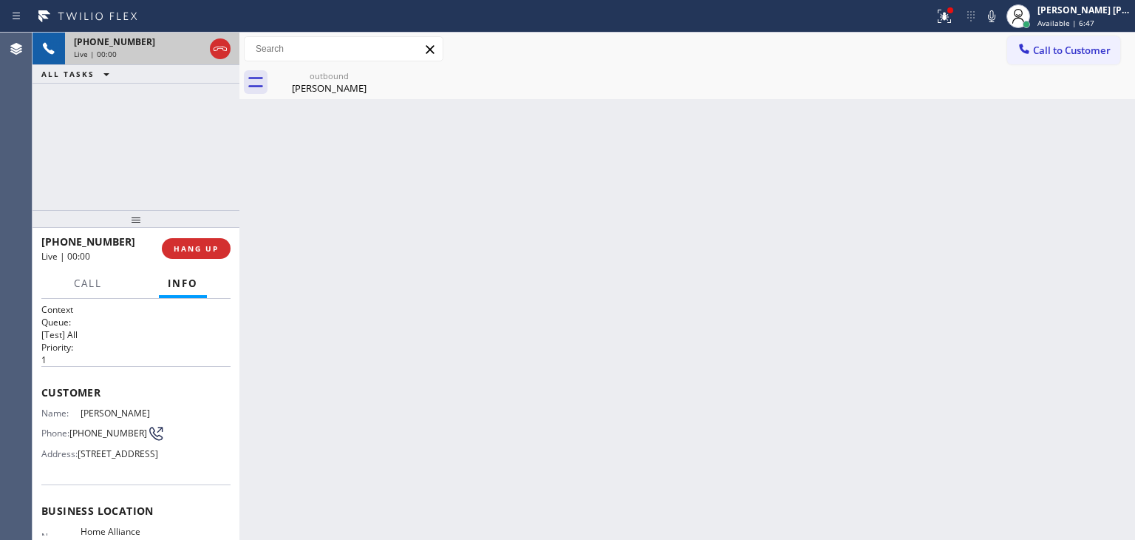
scroll to position [148, 0]
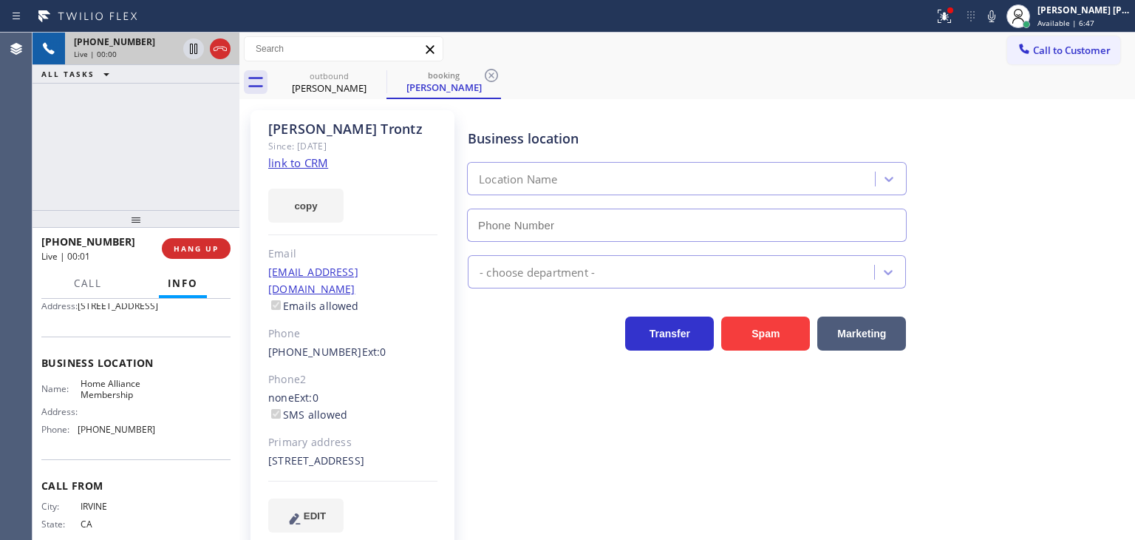
type input "[PHONE_NUMBER]"
click at [1001, 12] on icon at bounding box center [992, 16] width 18 height 18
click at [1001, 18] on icon at bounding box center [992, 16] width 18 height 18
click at [953, 18] on icon at bounding box center [945, 16] width 18 height 18
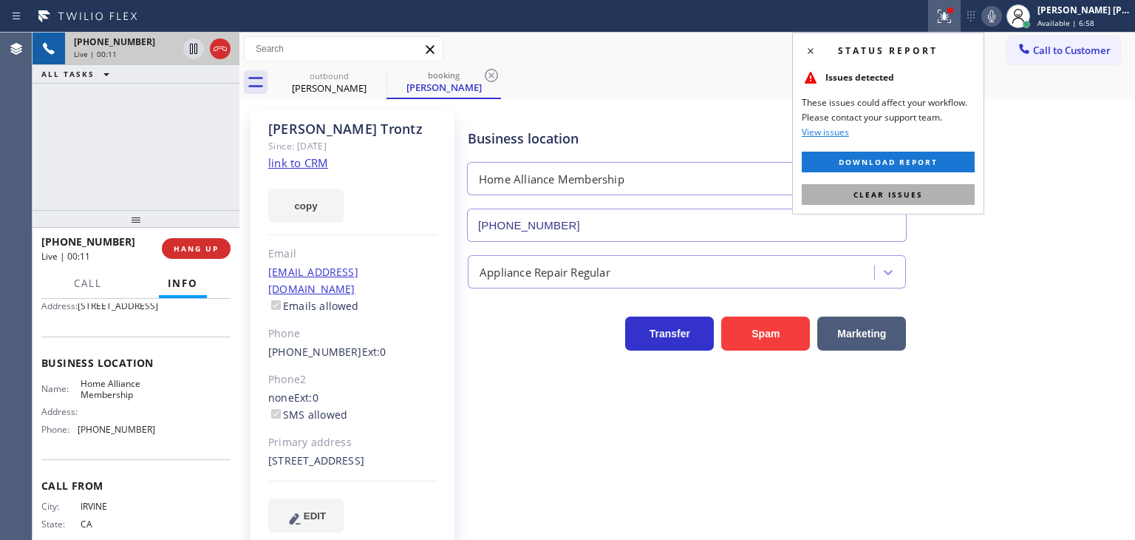
click at [917, 191] on span "Clear issues" at bounding box center [888, 194] width 69 height 10
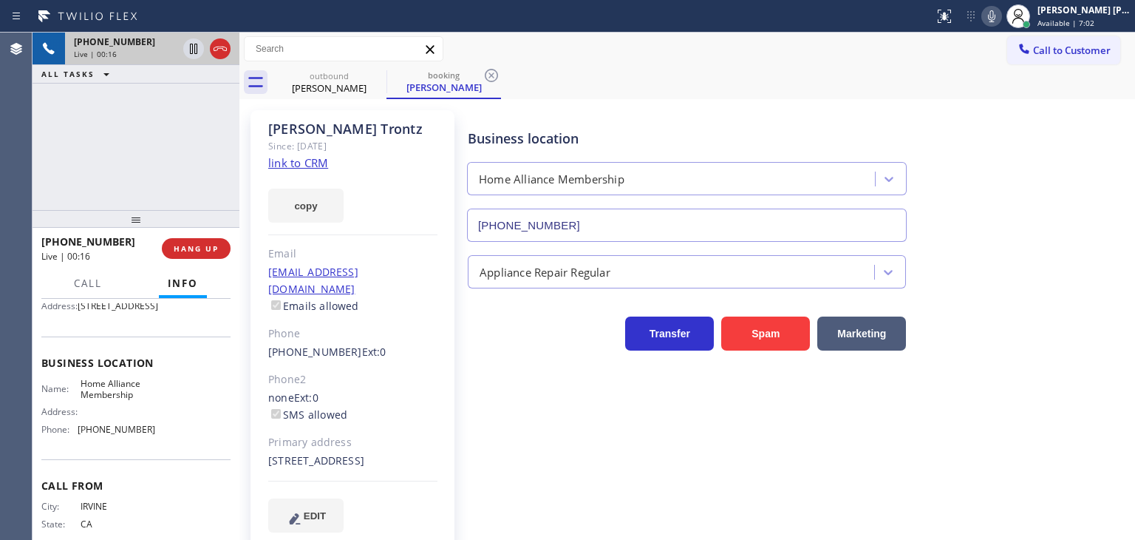
click at [310, 163] on link "link to CRM" at bounding box center [298, 162] width 60 height 15
click at [184, 169] on div "[PHONE_NUMBER] Live | 02:41 ALL TASKS ALL TASKS ACTIVE TASKS TASKS IN WRAP UP" at bounding box center [136, 121] width 207 height 177
click at [1073, 18] on span "Available | 11:19" at bounding box center [1068, 23] width 61 height 10
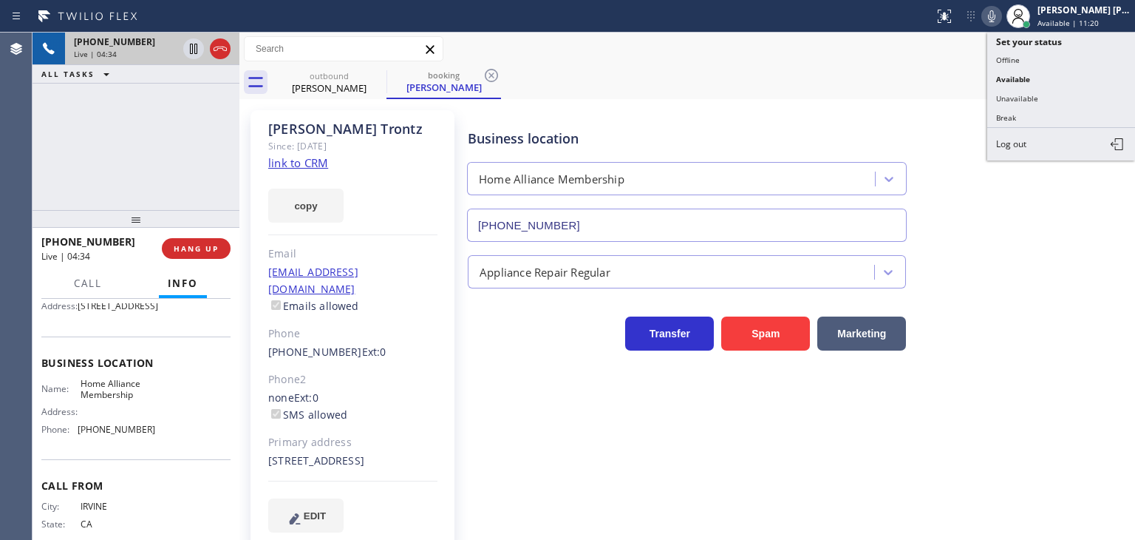
drag, startPoint x: 1013, startPoint y: 100, endPoint x: 970, endPoint y: 174, distance: 85.8
click at [1013, 101] on button "Unavailable" at bounding box center [1061, 98] width 148 height 19
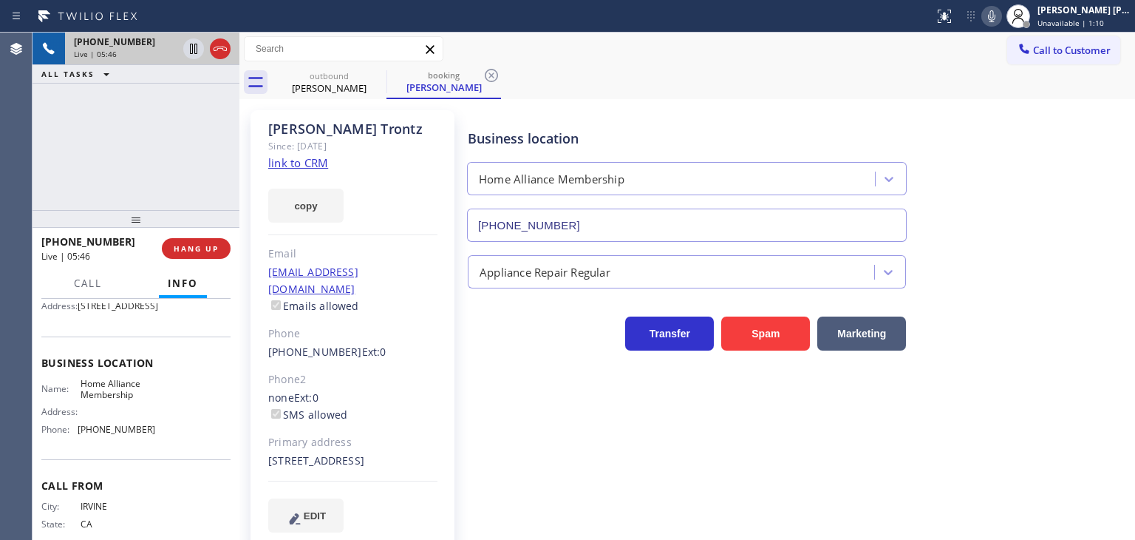
click at [1001, 13] on icon at bounding box center [992, 16] width 18 height 18
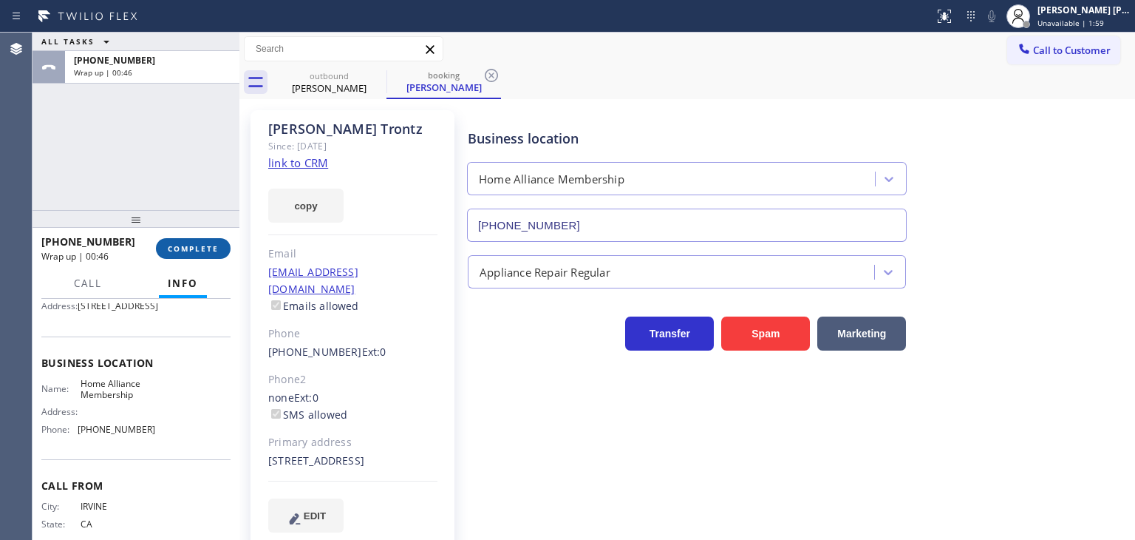
click at [219, 254] on button "COMPLETE" at bounding box center [193, 248] width 75 height 21
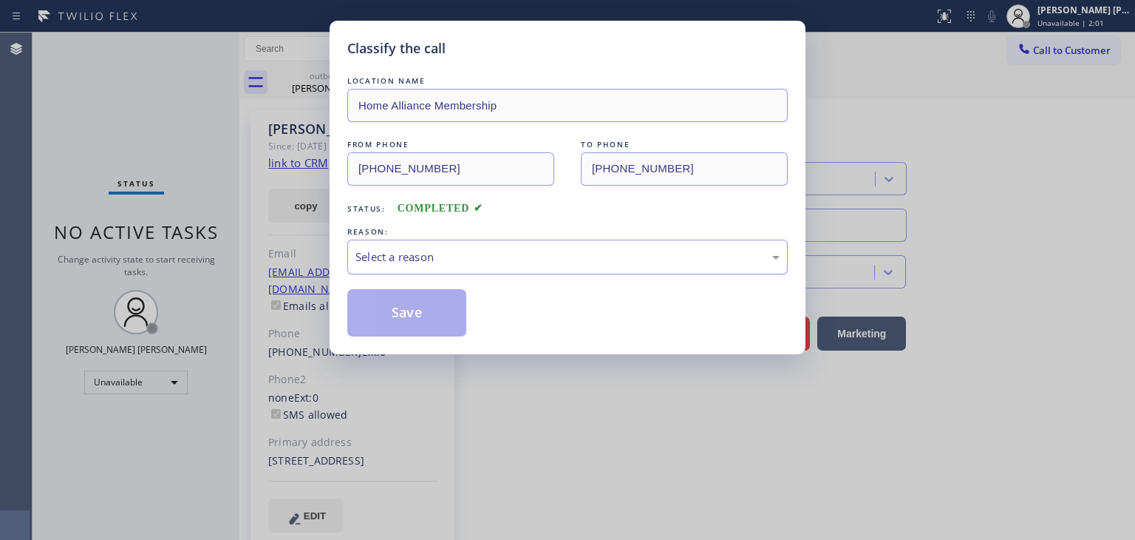
click at [374, 255] on div "Select a reason" at bounding box center [567, 256] width 424 height 17
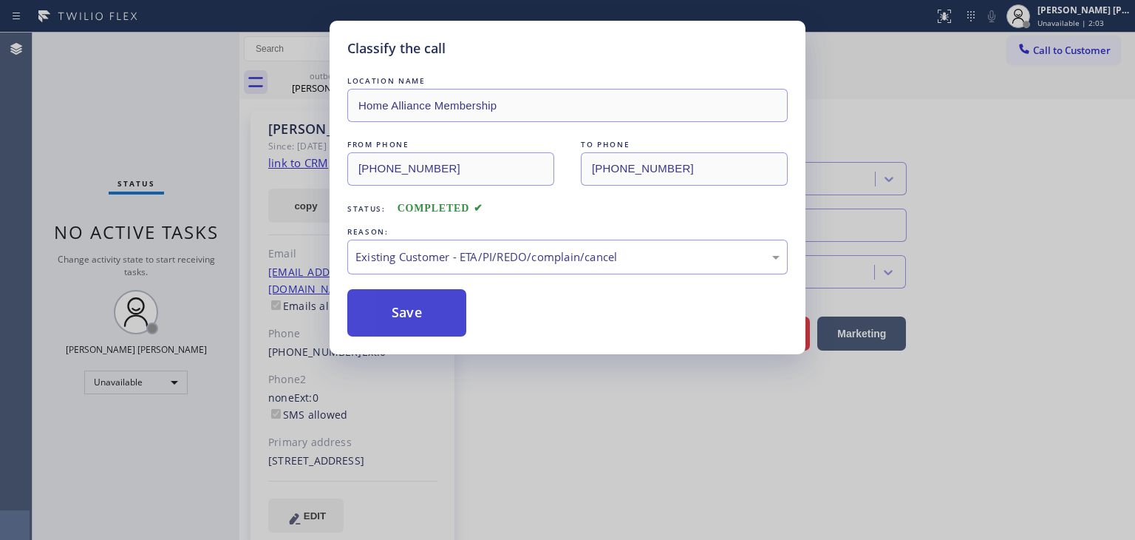
click at [408, 313] on button "Save" at bounding box center [406, 312] width 119 height 47
type input "[PHONE_NUMBER]"
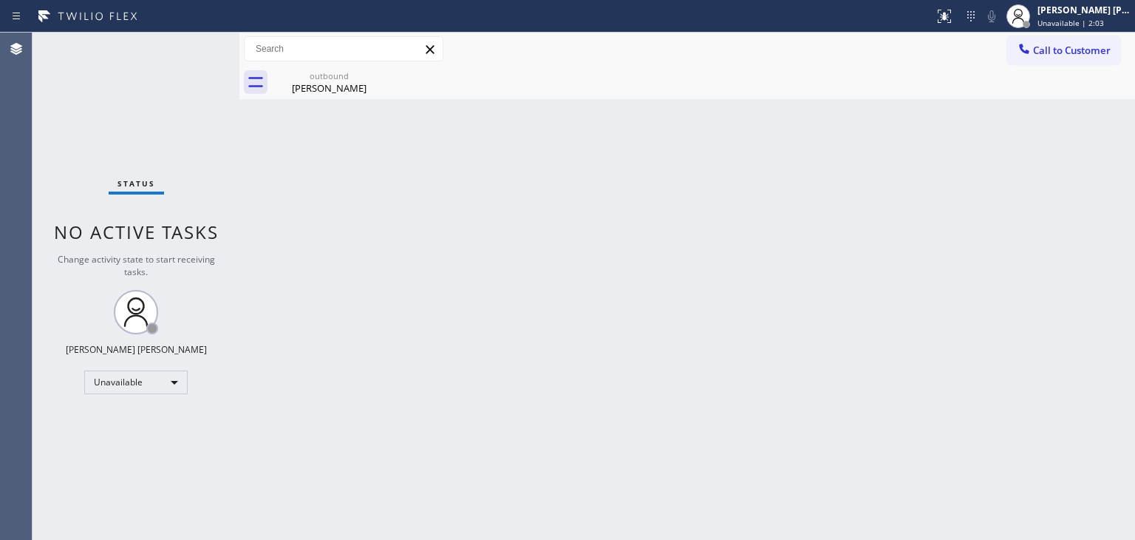
click at [1100, 18] on span "Unavailable | 2:03" at bounding box center [1071, 23] width 67 height 10
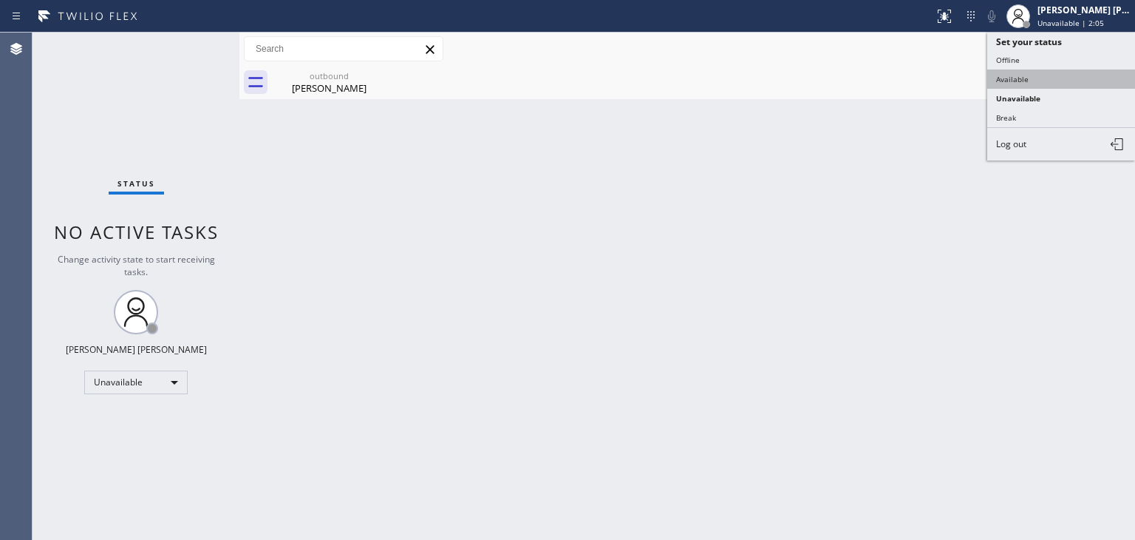
click at [1038, 75] on button "Available" at bounding box center [1061, 78] width 148 height 19
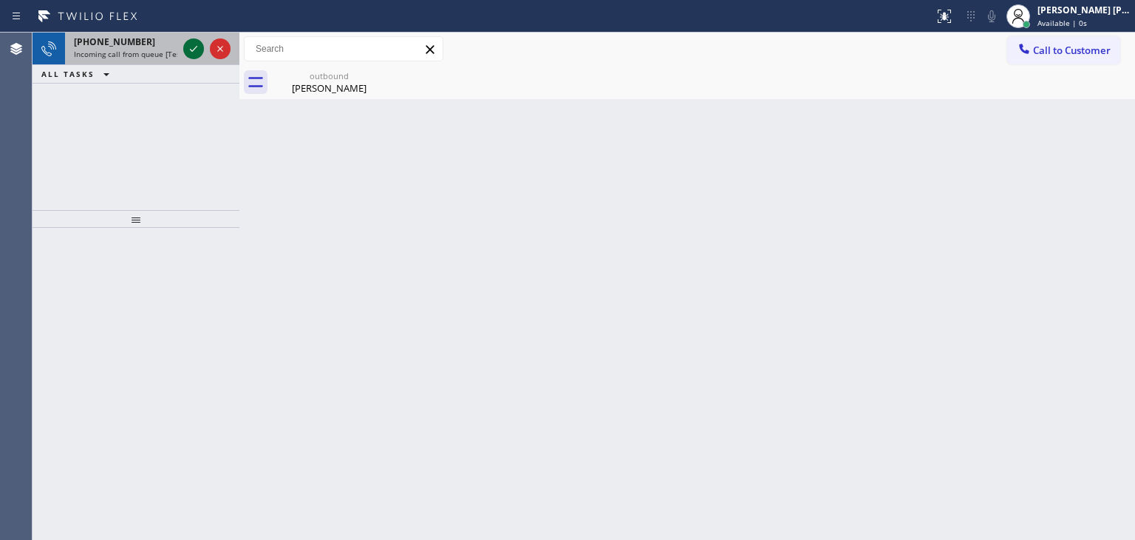
click at [191, 45] on icon at bounding box center [194, 49] width 18 height 18
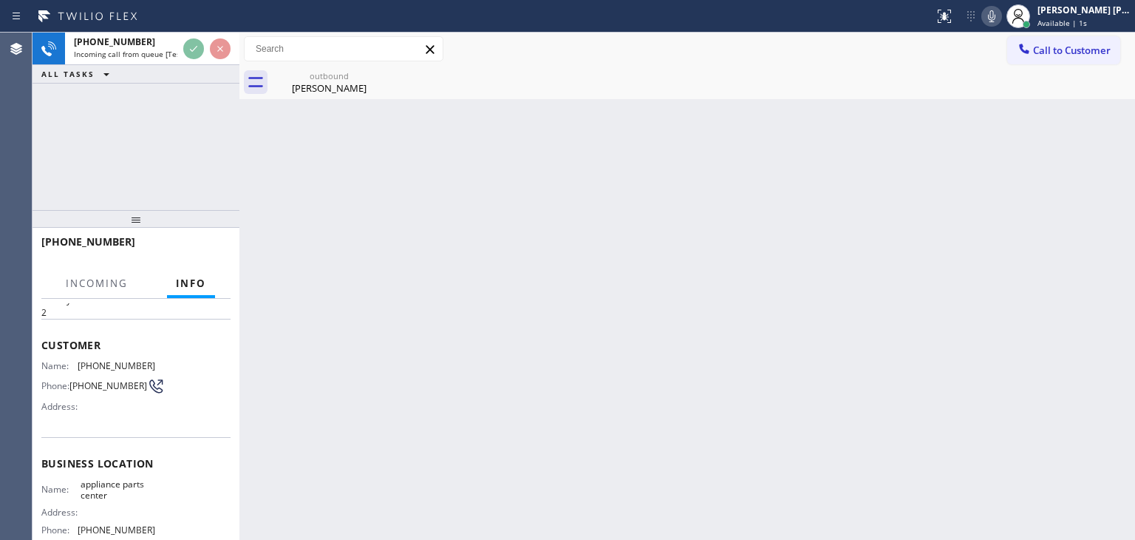
scroll to position [74, 0]
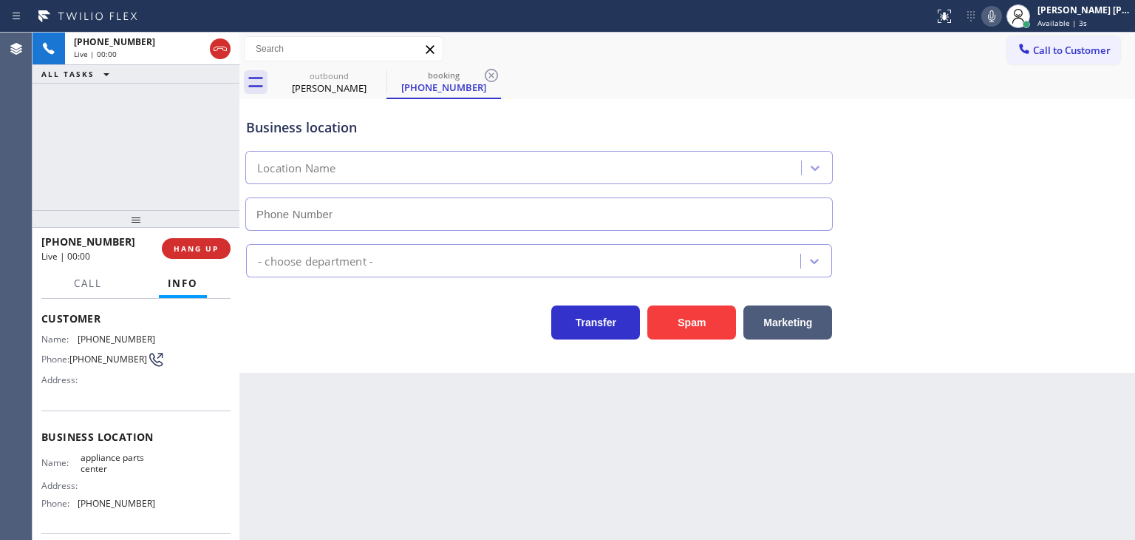
type input "[PHONE_NUMBER]"
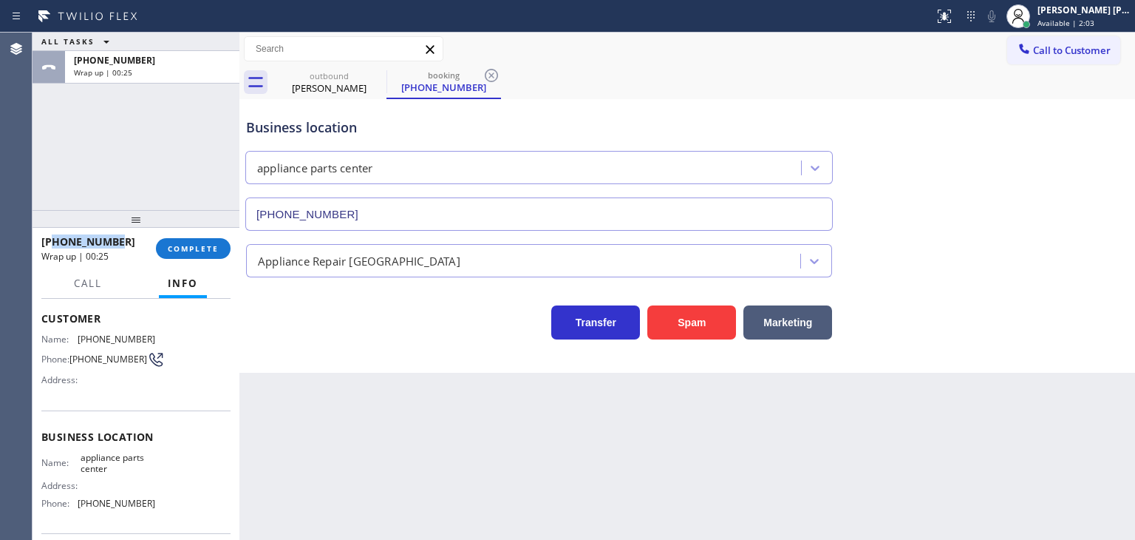
drag, startPoint x: 140, startPoint y: 237, endPoint x: 52, endPoint y: 240, distance: 88.0
click at [52, 240] on div "[PHONE_NUMBER]" at bounding box center [93, 241] width 104 height 14
copy span "8174550443"
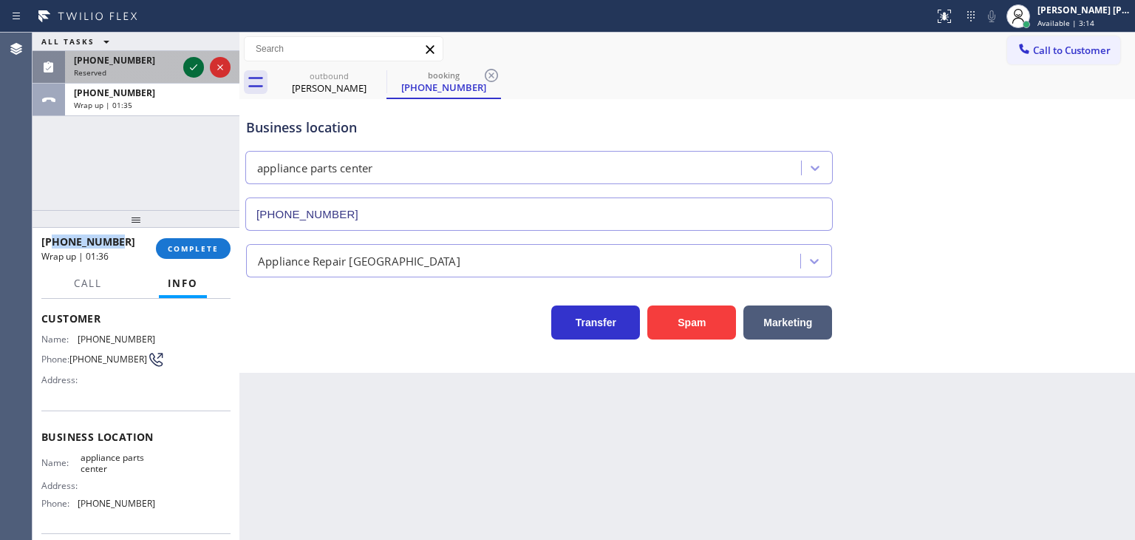
click at [199, 65] on icon at bounding box center [194, 67] width 18 height 18
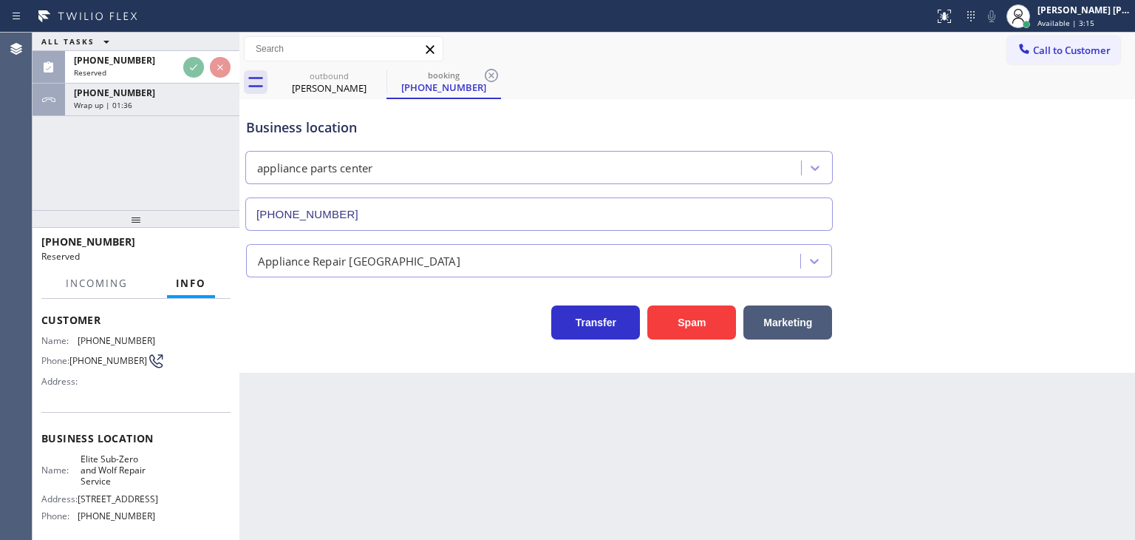
scroll to position [86, 0]
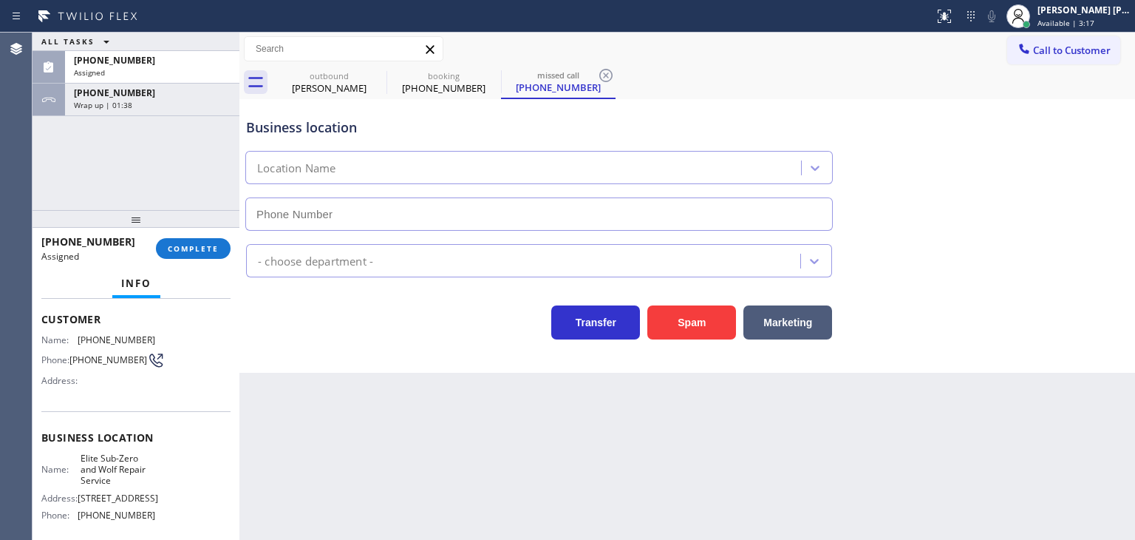
type input "[PHONE_NUMBER]"
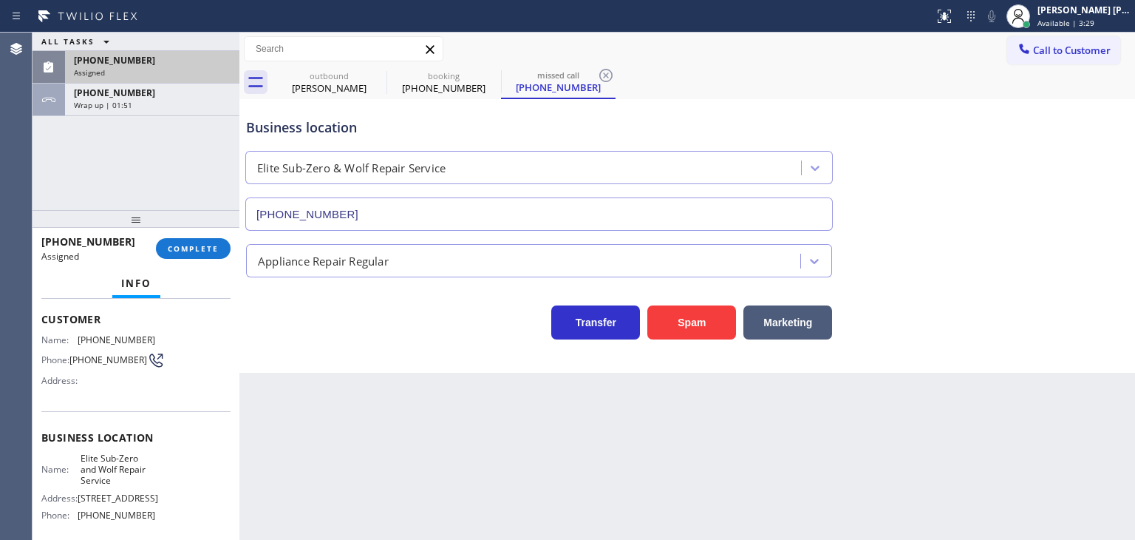
click at [181, 69] on div "Assigned" at bounding box center [152, 72] width 157 height 10
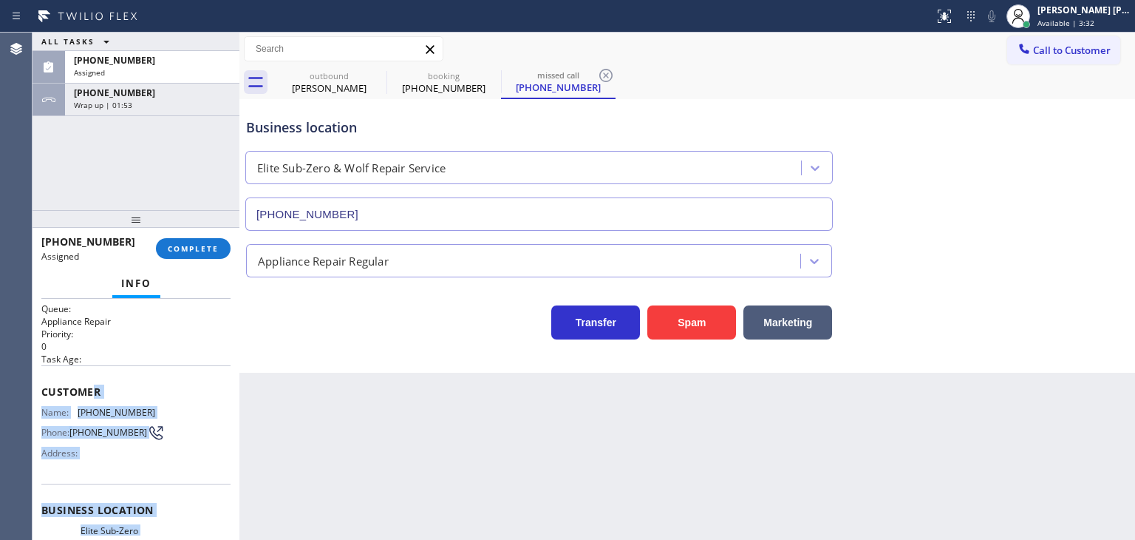
scroll to position [12, 0]
drag, startPoint x: 165, startPoint y: 438, endPoint x: 43, endPoint y: 397, distance: 128.8
click at [43, 397] on div "Context Queue: Appliance Repair Priority: 0 Task Age: Customer Name: [PHONE_NUM…" at bounding box center [135, 511] width 189 height 440
copy div "Customer Name: [PHONE_NUMBER] Phone: [PHONE_NUMBER] Address: Business location …"
click at [1095, 21] on span "Available | 3:36" at bounding box center [1066, 23] width 57 height 10
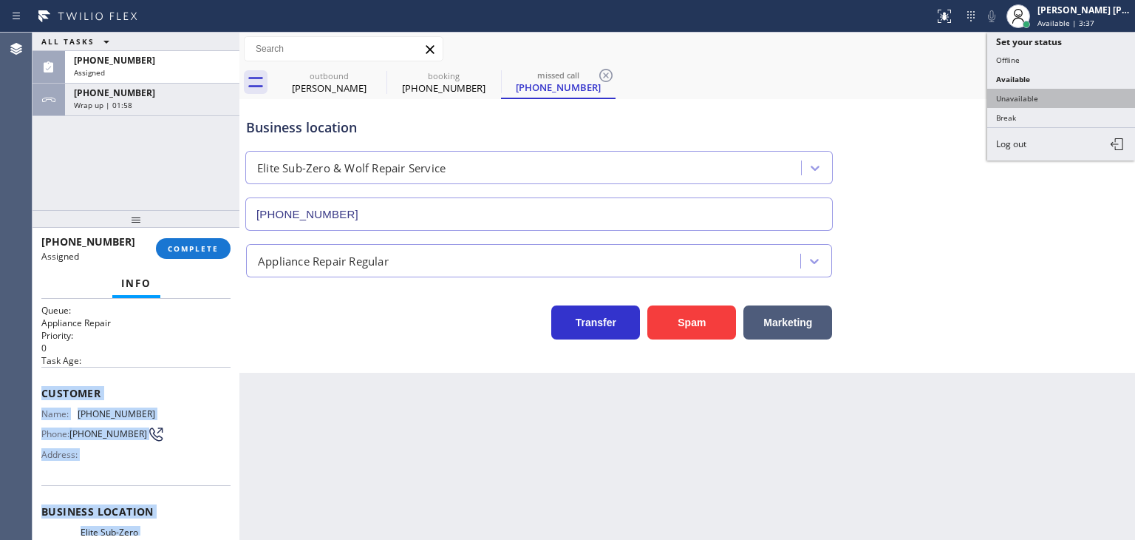
click at [1063, 89] on button "Unavailable" at bounding box center [1061, 98] width 148 height 19
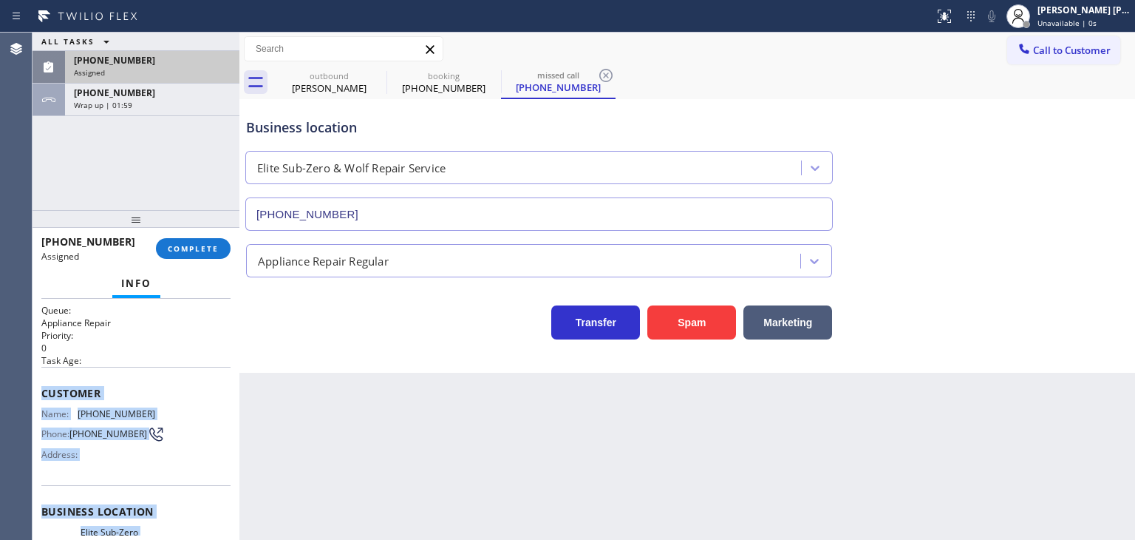
click at [156, 64] on div "[PHONE_NUMBER]" at bounding box center [152, 60] width 157 height 13
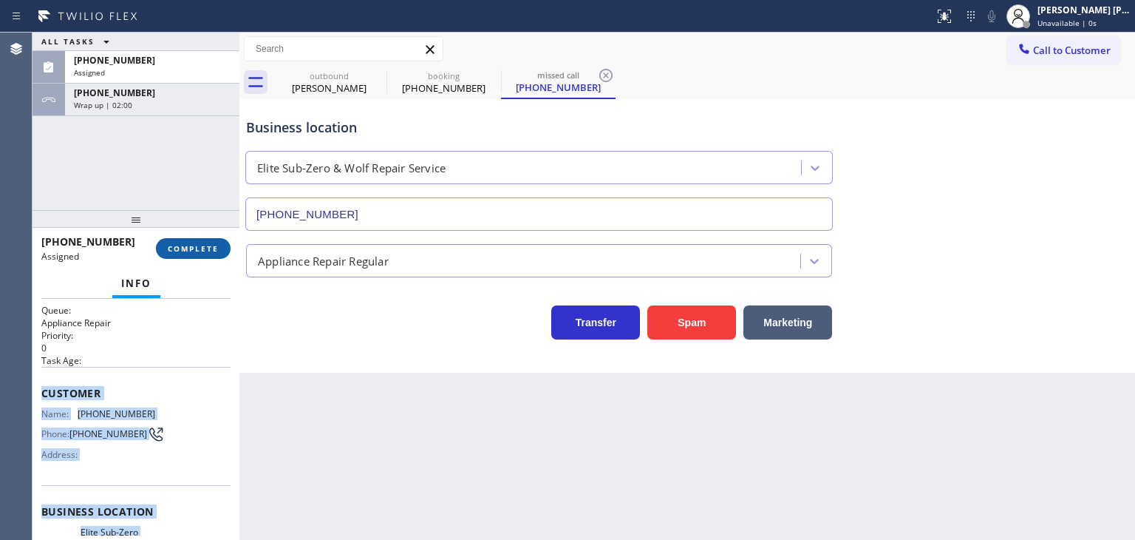
click at [199, 243] on span "COMPLETE" at bounding box center [193, 248] width 51 height 10
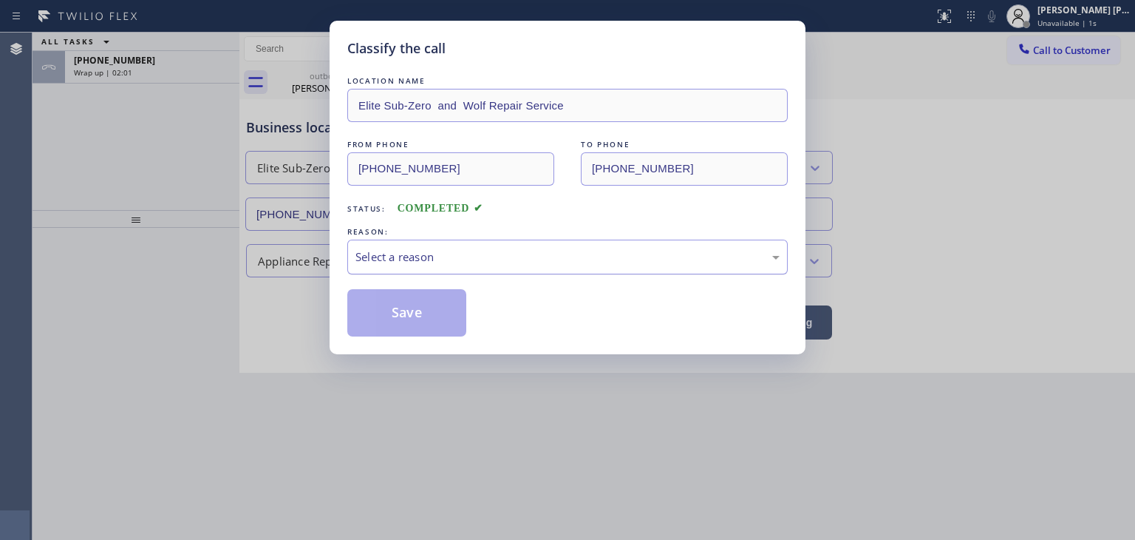
click at [431, 249] on div "Select a reason" at bounding box center [567, 256] width 424 height 17
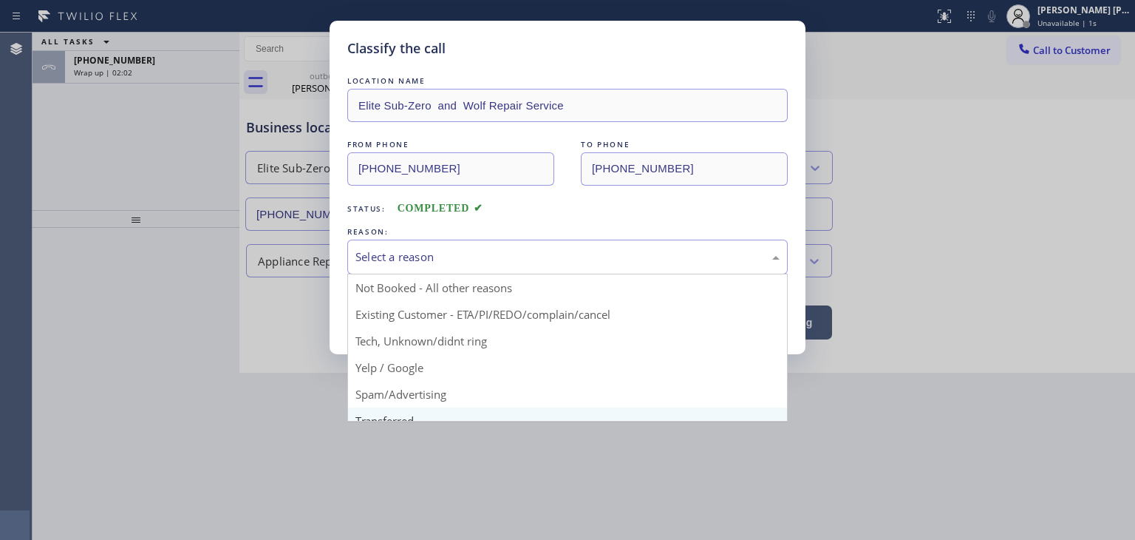
scroll to position [74, 0]
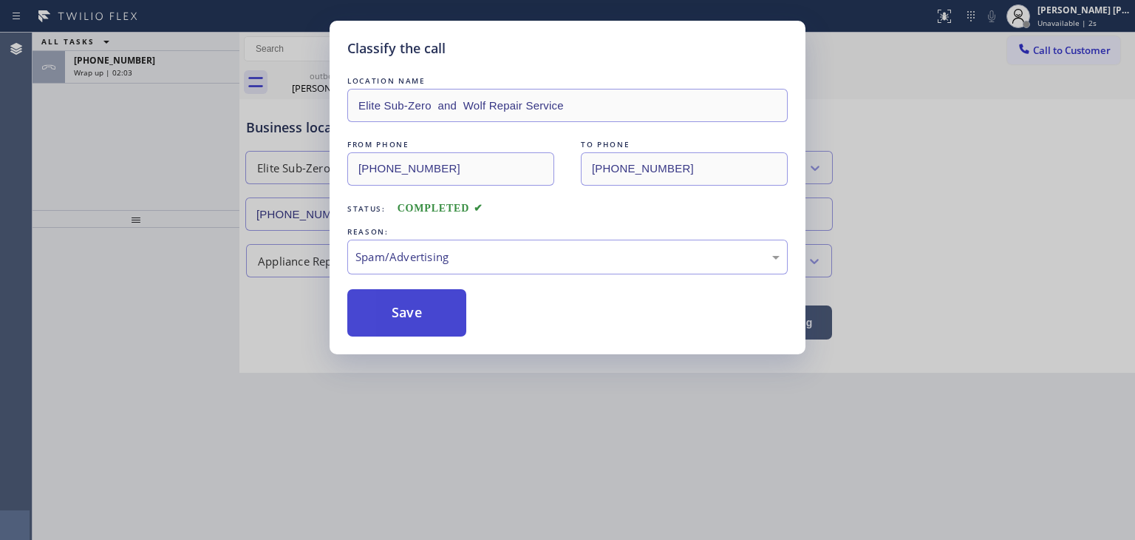
click at [426, 317] on button "Save" at bounding box center [406, 312] width 119 height 47
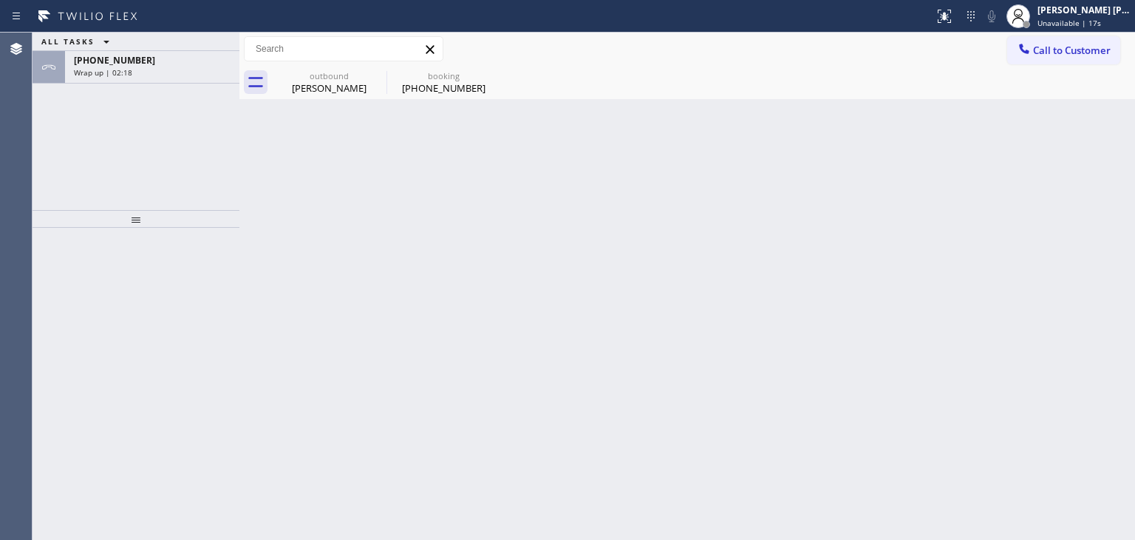
click at [171, 50] on div "ALL TASKS ALL TASKS ACTIVE TASKS TASKS IN WRAP UP" at bounding box center [136, 42] width 207 height 18
click at [169, 74] on div "Wrap up | 02:19" at bounding box center [152, 72] width 157 height 10
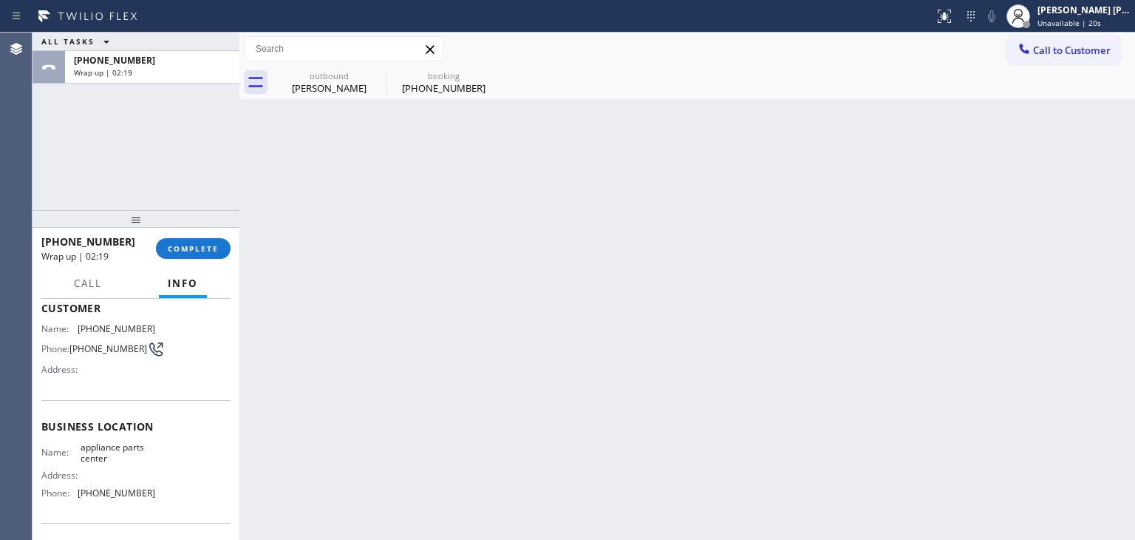
scroll to position [148, 0]
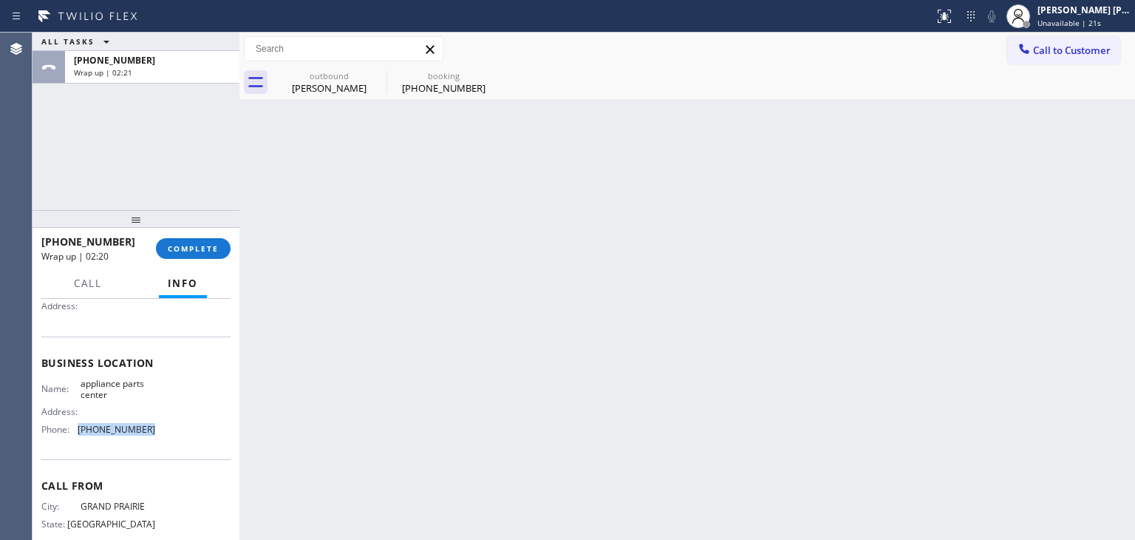
drag, startPoint x: 160, startPoint y: 426, endPoint x: 76, endPoint y: 432, distance: 83.7
click at [76, 432] on div "Name: appliance parts center Address: Phone: [PHONE_NUMBER]" at bounding box center [135, 410] width 189 height 64
copy div "[PHONE_NUMBER]"
click at [187, 247] on span "COMPLETE" at bounding box center [193, 248] width 51 height 10
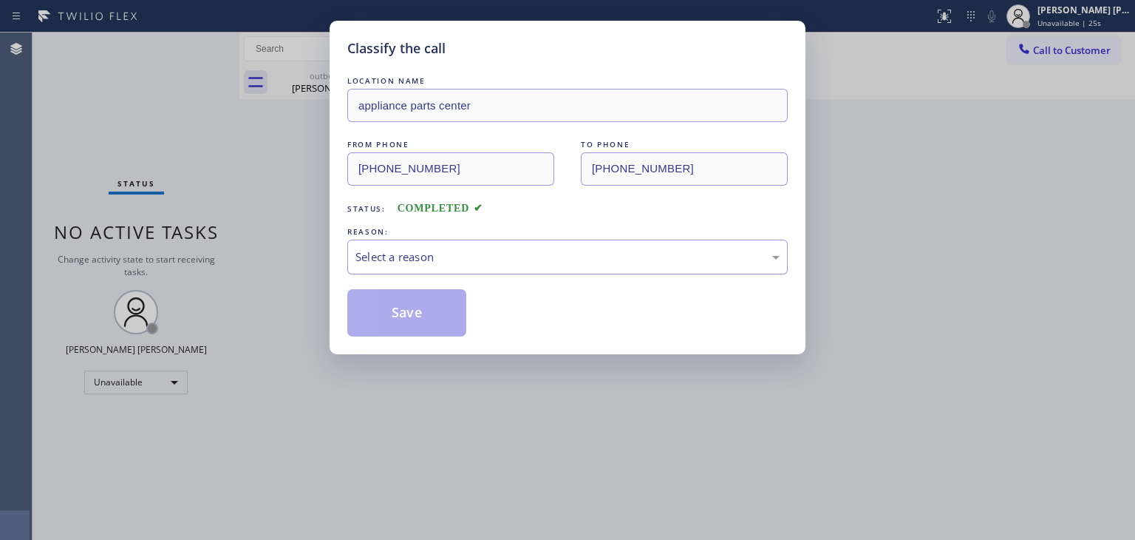
click at [381, 253] on div "Select a reason" at bounding box center [567, 256] width 424 height 17
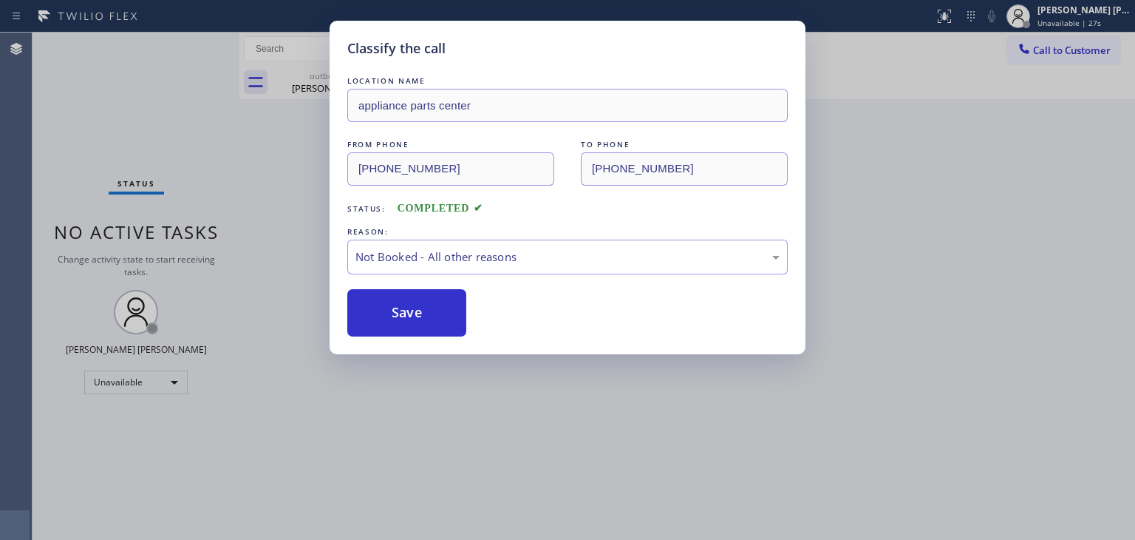
click at [413, 316] on button "Save" at bounding box center [406, 312] width 119 height 47
type input "[PHONE_NUMBER]"
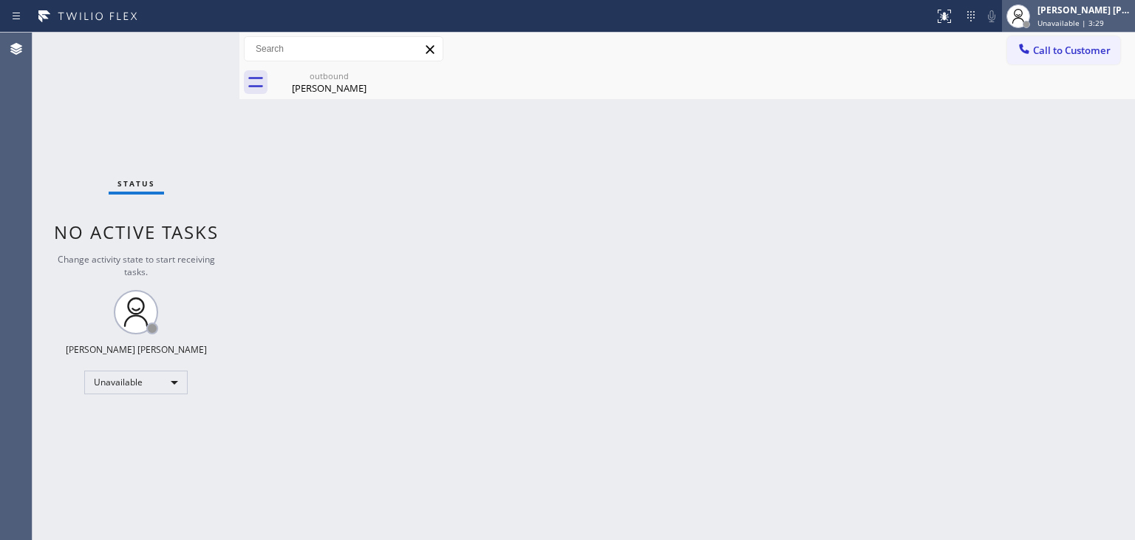
click at [1104, 21] on span "Unavailable | 3:29" at bounding box center [1071, 23] width 67 height 10
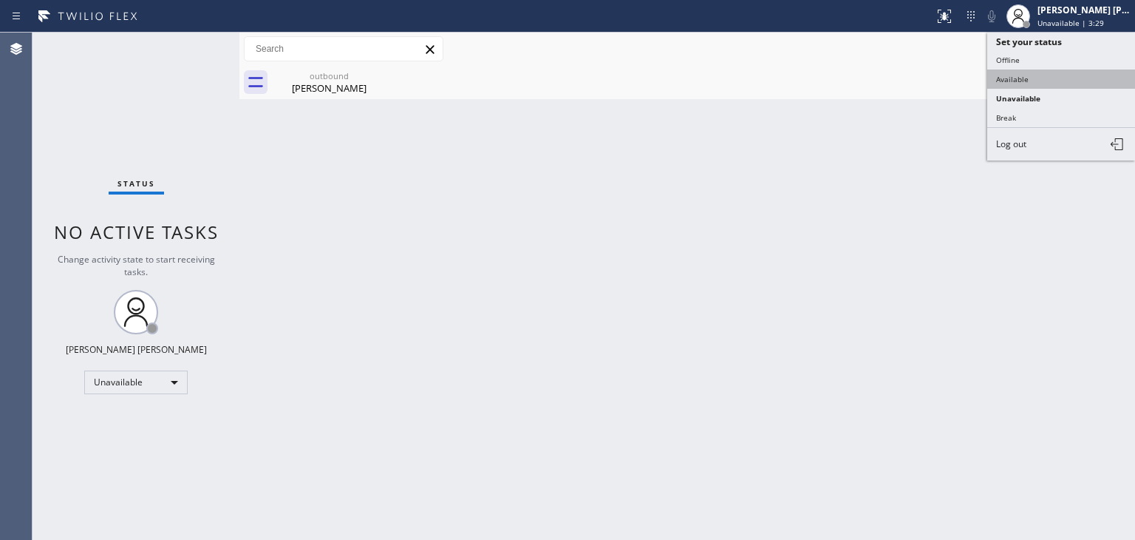
click at [1052, 84] on button "Available" at bounding box center [1061, 78] width 148 height 19
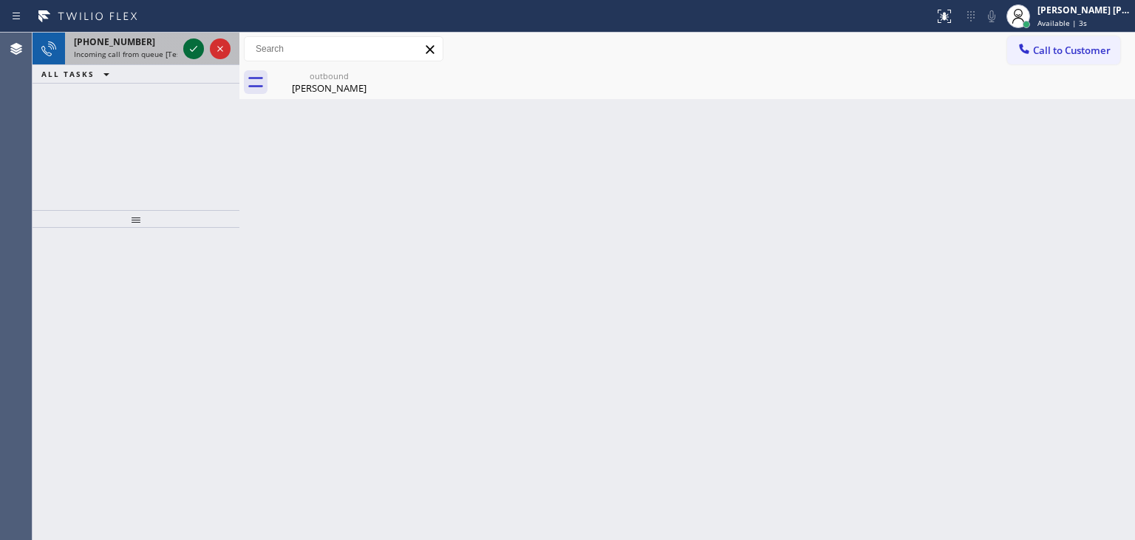
click at [193, 50] on icon at bounding box center [194, 49] width 18 height 18
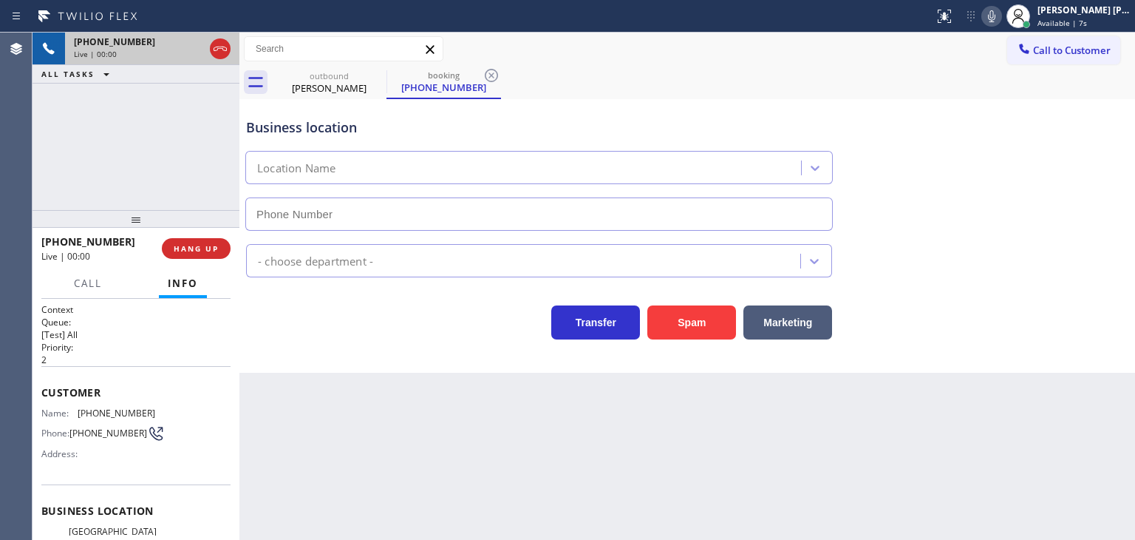
type input "[PHONE_NUMBER]"
click at [1001, 13] on icon at bounding box center [992, 16] width 18 height 18
click at [1001, 18] on icon at bounding box center [992, 16] width 18 height 18
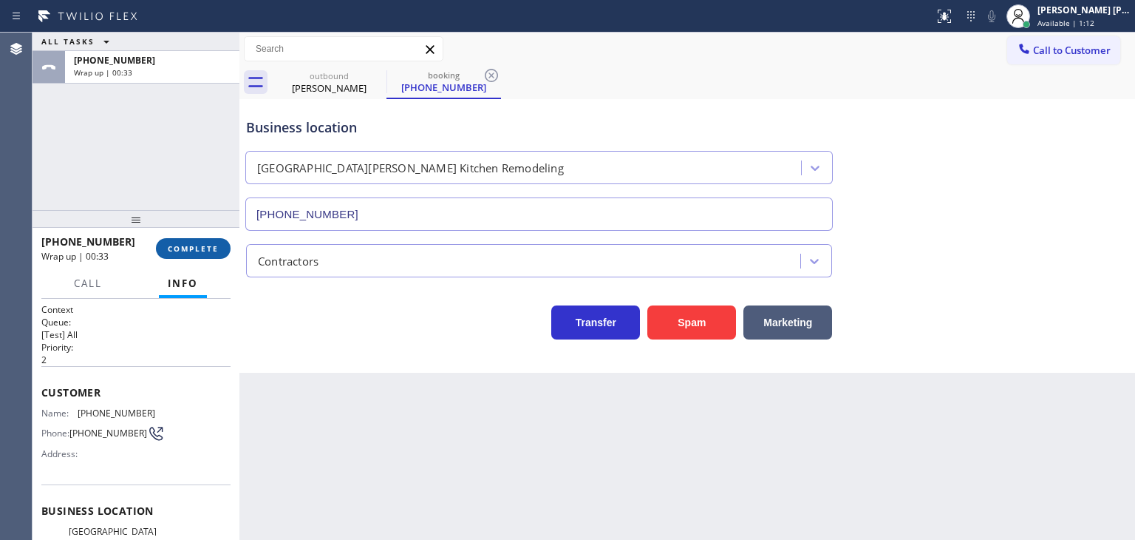
click at [177, 249] on span "COMPLETE" at bounding box center [193, 248] width 51 height 10
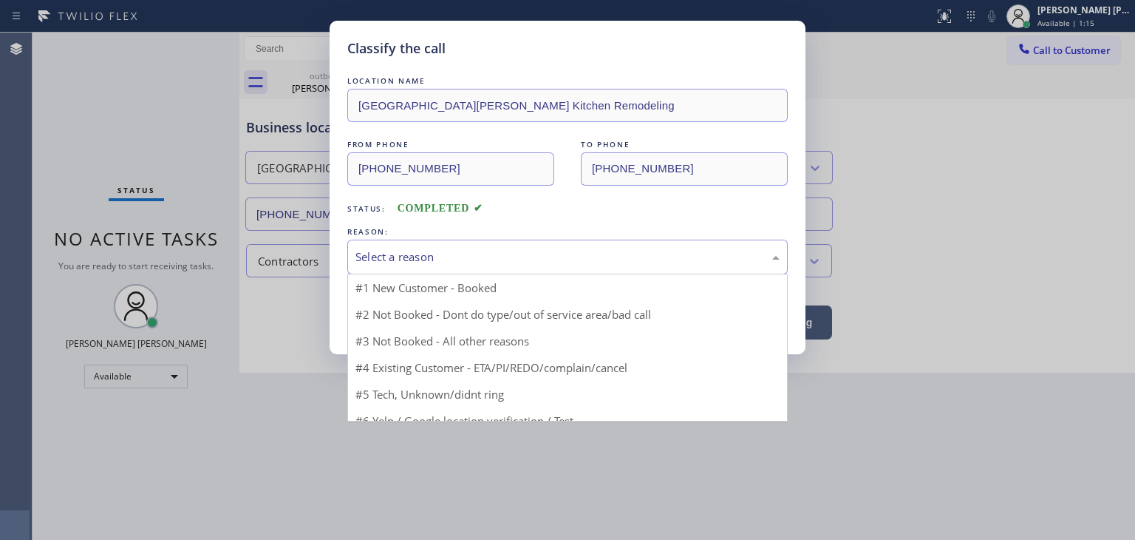
click at [484, 260] on div "Select a reason" at bounding box center [567, 256] width 424 height 17
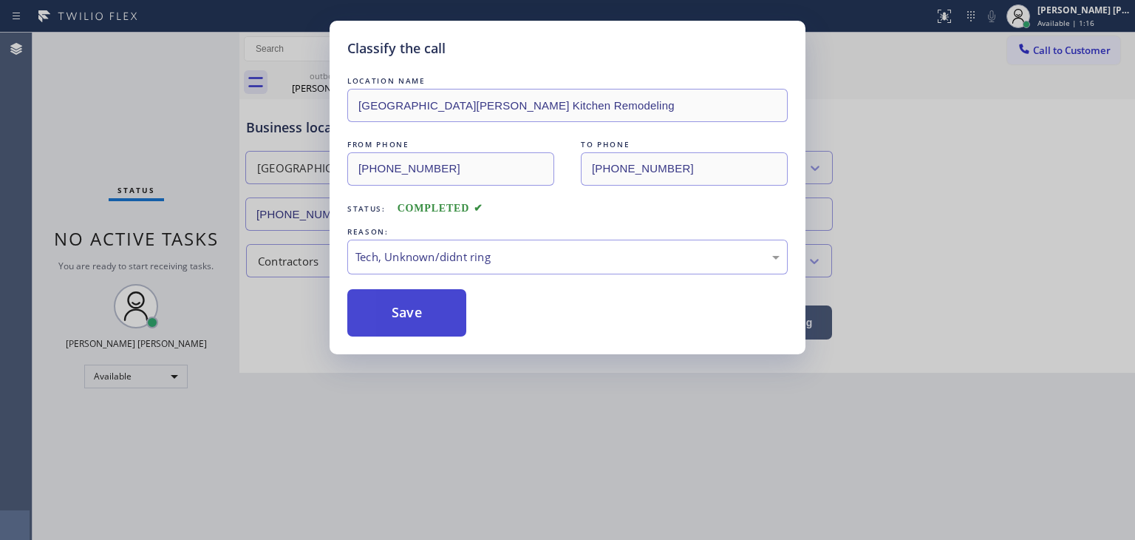
click at [415, 314] on button "Save" at bounding box center [406, 312] width 119 height 47
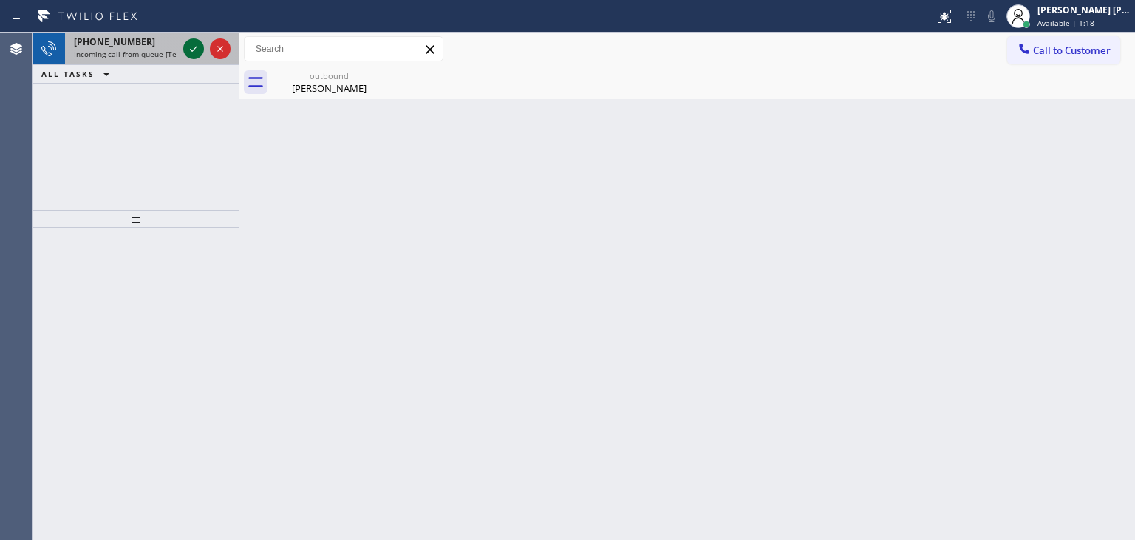
click at [188, 42] on icon at bounding box center [194, 49] width 18 height 18
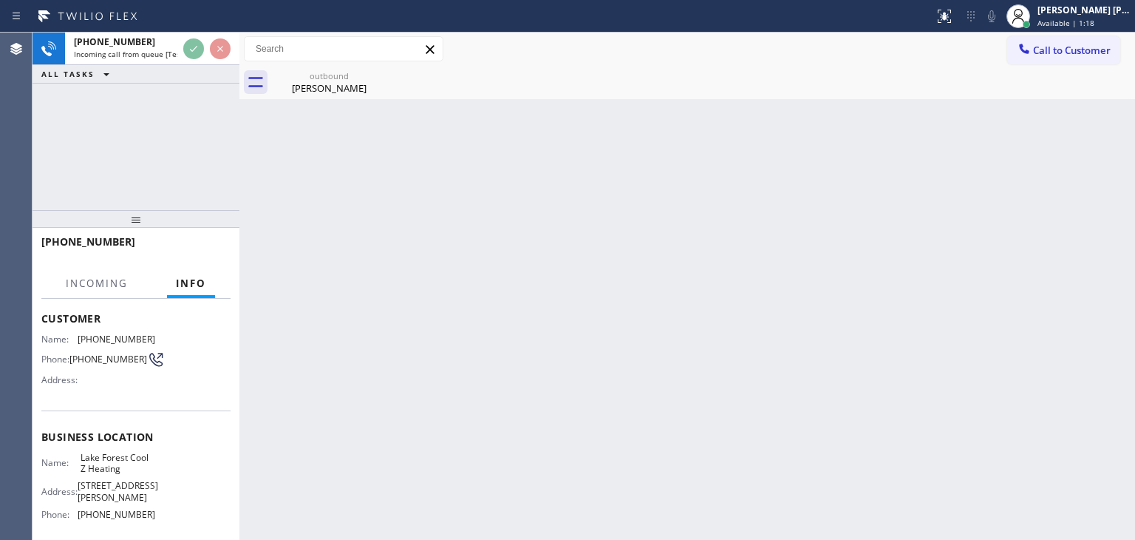
scroll to position [148, 0]
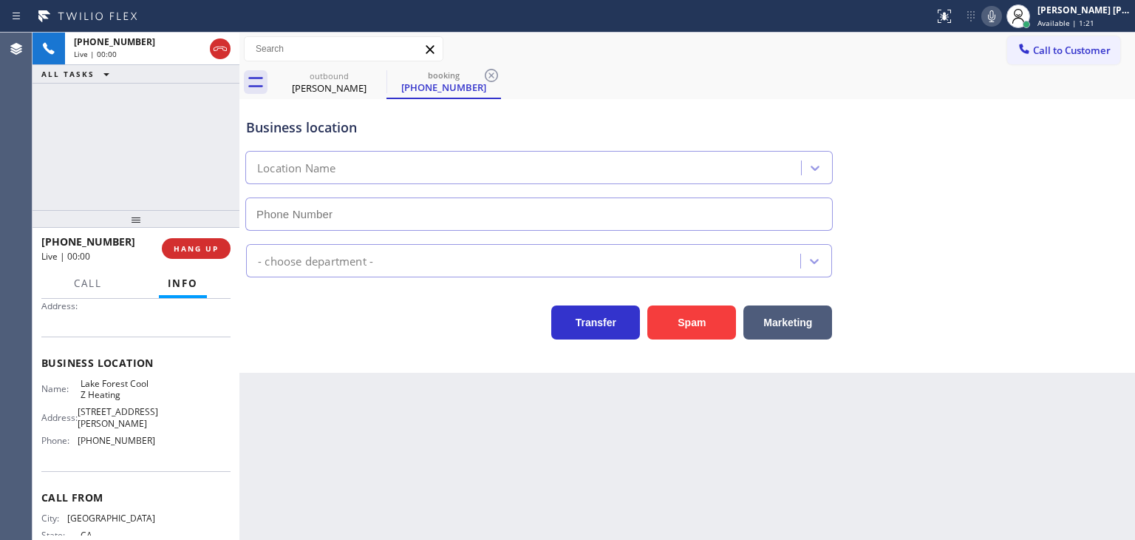
type input "[PHONE_NUMBER]"
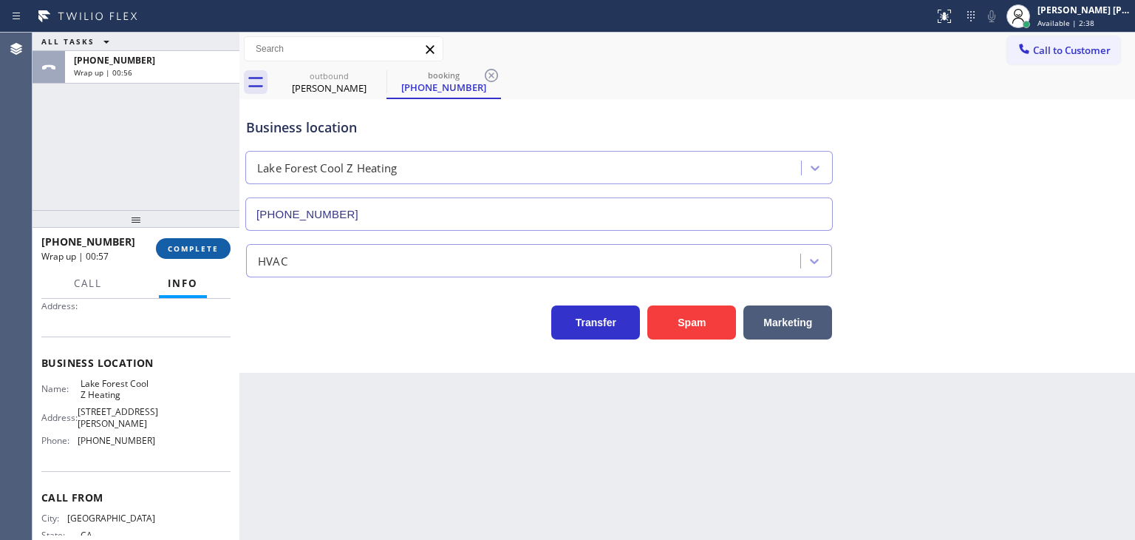
click at [211, 247] on span "COMPLETE" at bounding box center [193, 248] width 51 height 10
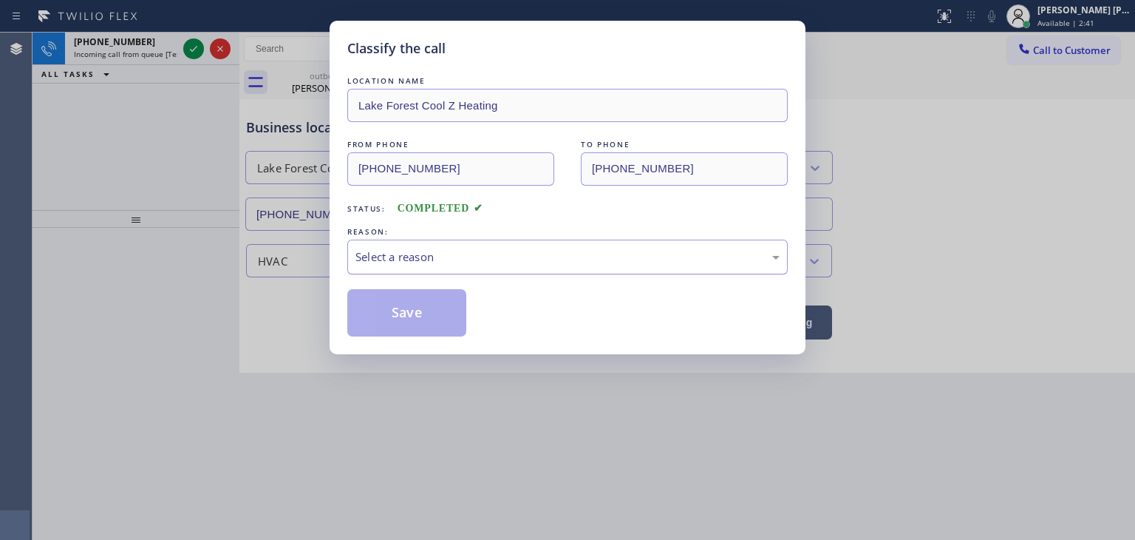
click at [435, 256] on div "Select a reason" at bounding box center [567, 256] width 424 height 17
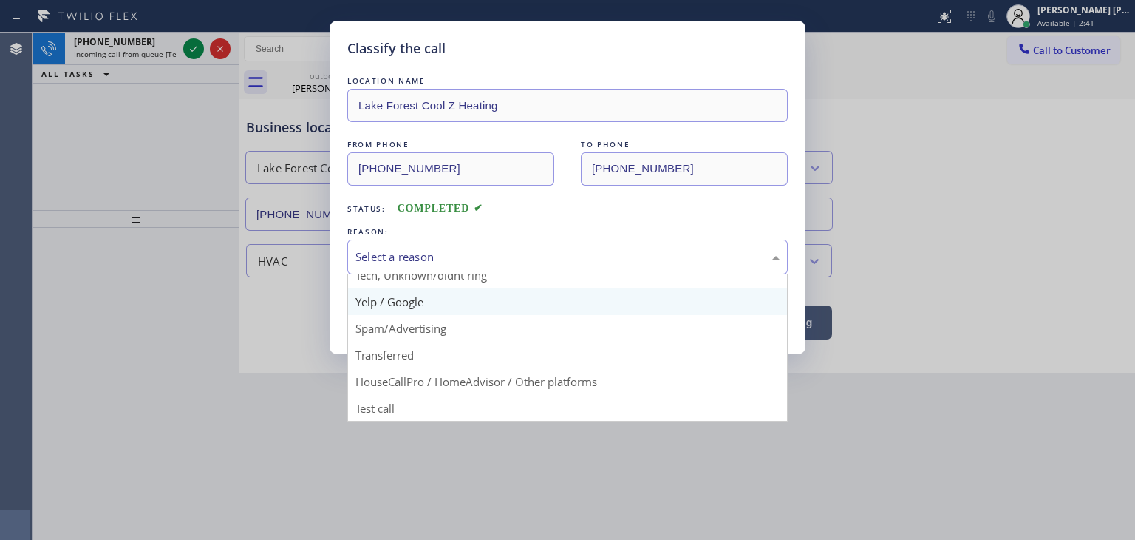
scroll to position [18, 0]
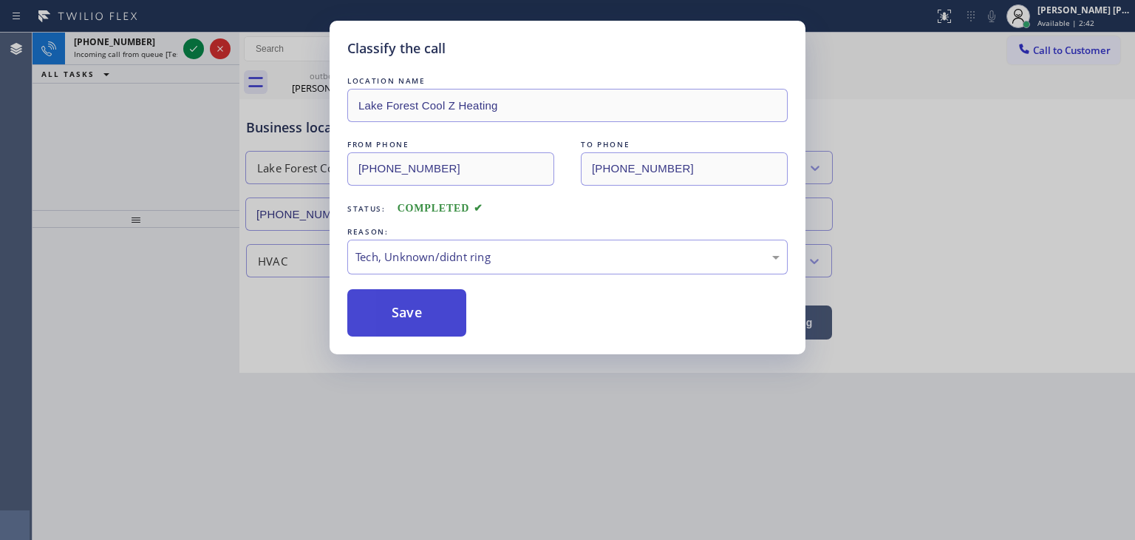
click at [407, 309] on button "Save" at bounding box center [406, 312] width 119 height 47
type input "[PHONE_NUMBER]"
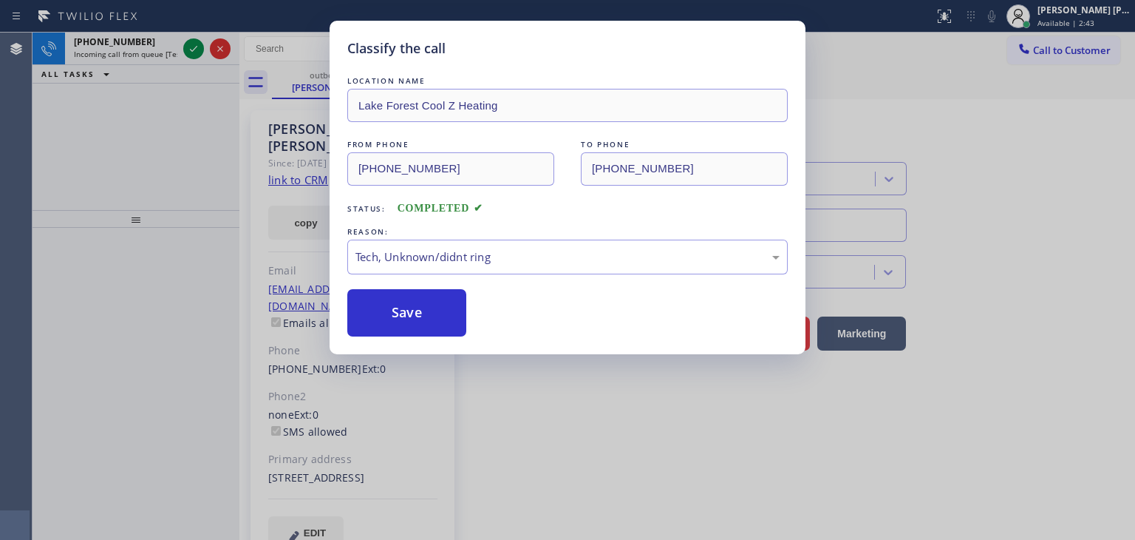
click at [191, 47] on div "Classify the call LOCATION NAME Elite Care Services FROM PHONE [PHONE_NUMBER] T…" at bounding box center [584, 286] width 1103 height 507
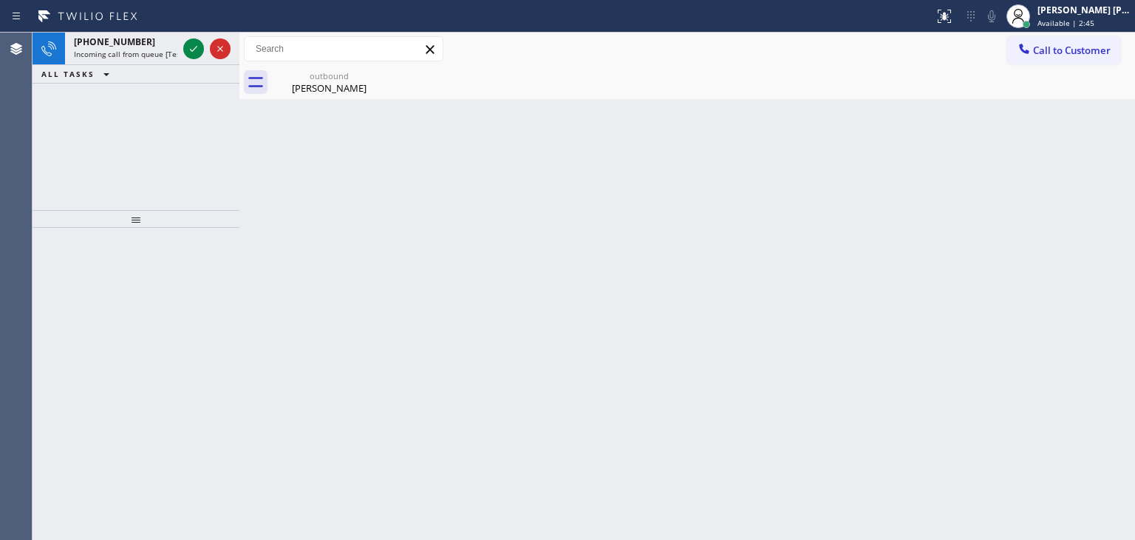
click at [191, 47] on icon at bounding box center [194, 49] width 18 height 18
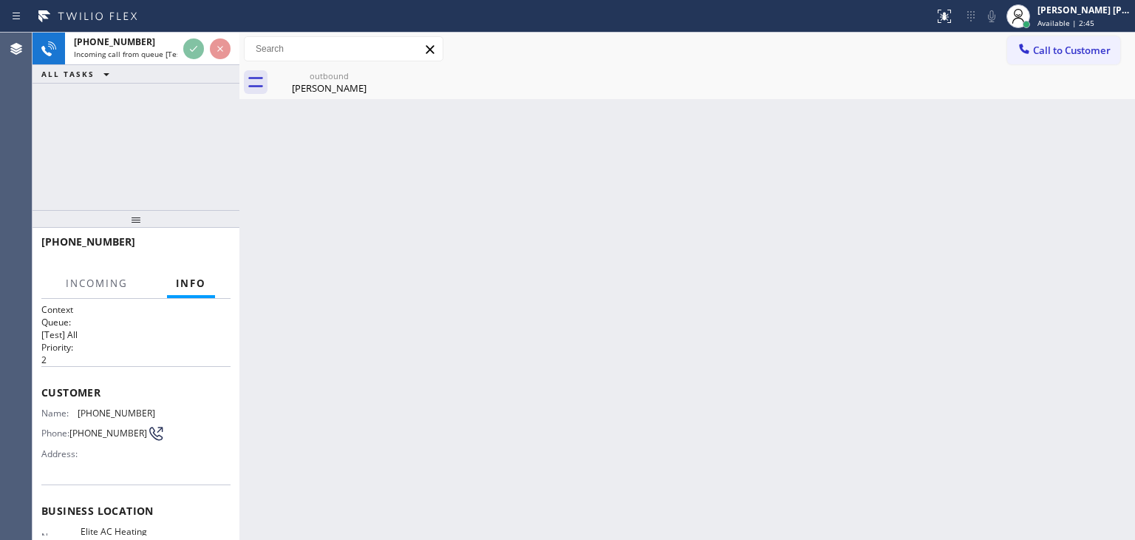
scroll to position [74, 0]
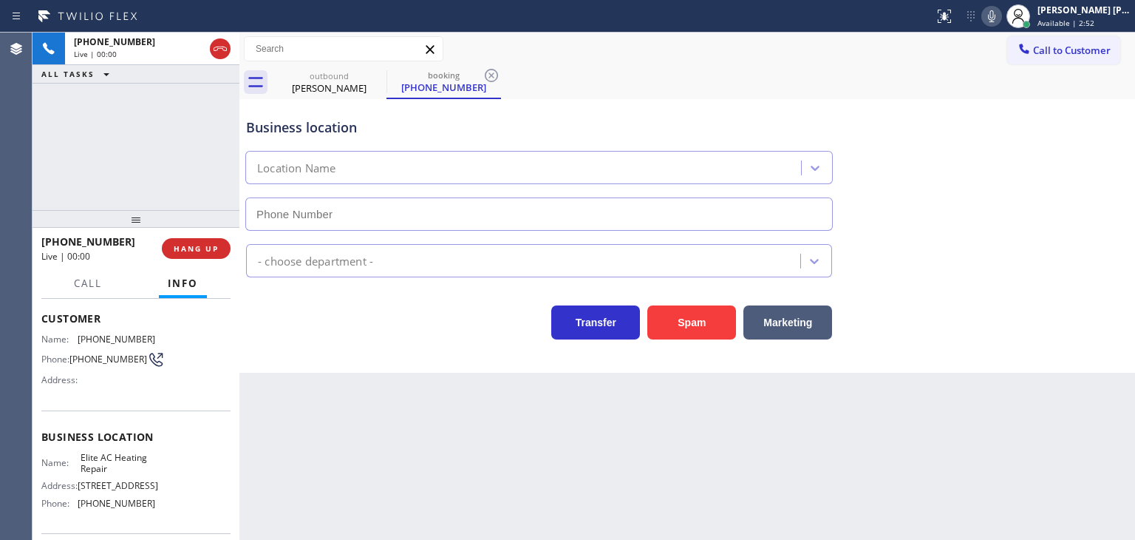
type input "[PHONE_NUMBER]"
click at [333, 309] on div "Transfer Spam Marketing" at bounding box center [539, 318] width 592 height 41
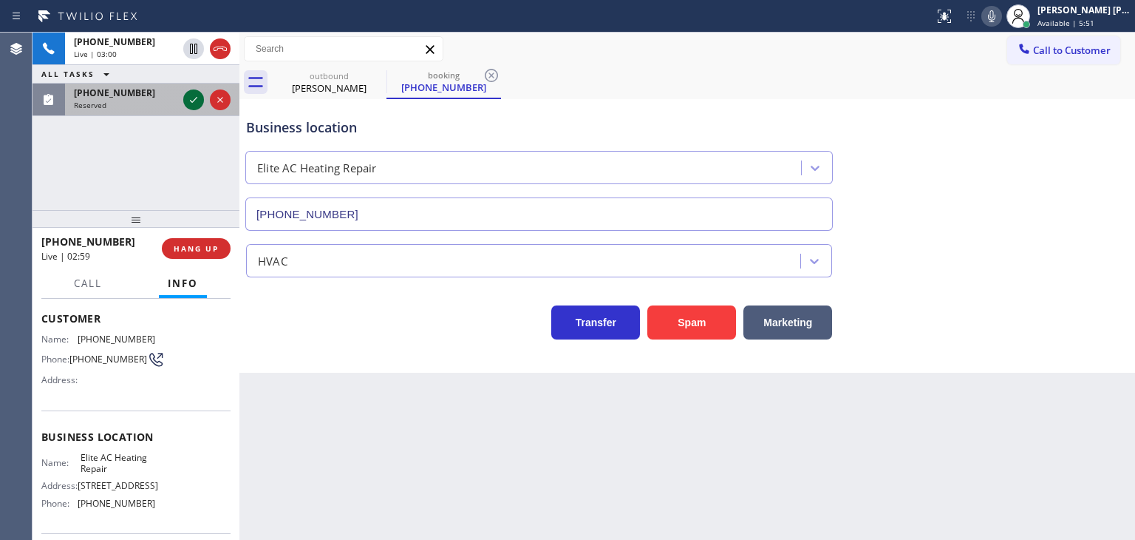
click at [200, 96] on icon at bounding box center [194, 100] width 18 height 18
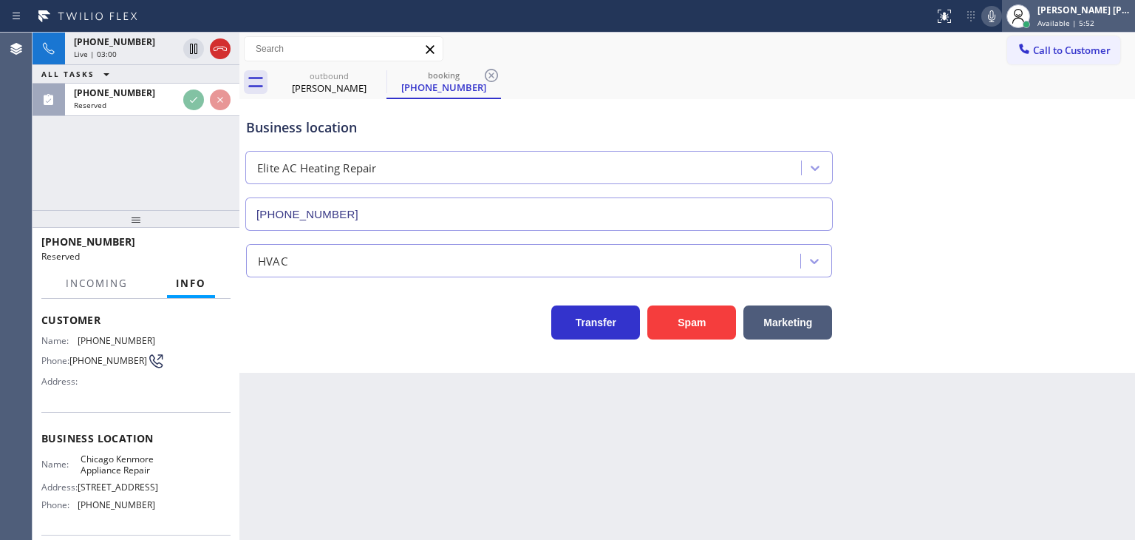
click at [1087, 24] on span "Available | 5:52" at bounding box center [1066, 23] width 57 height 10
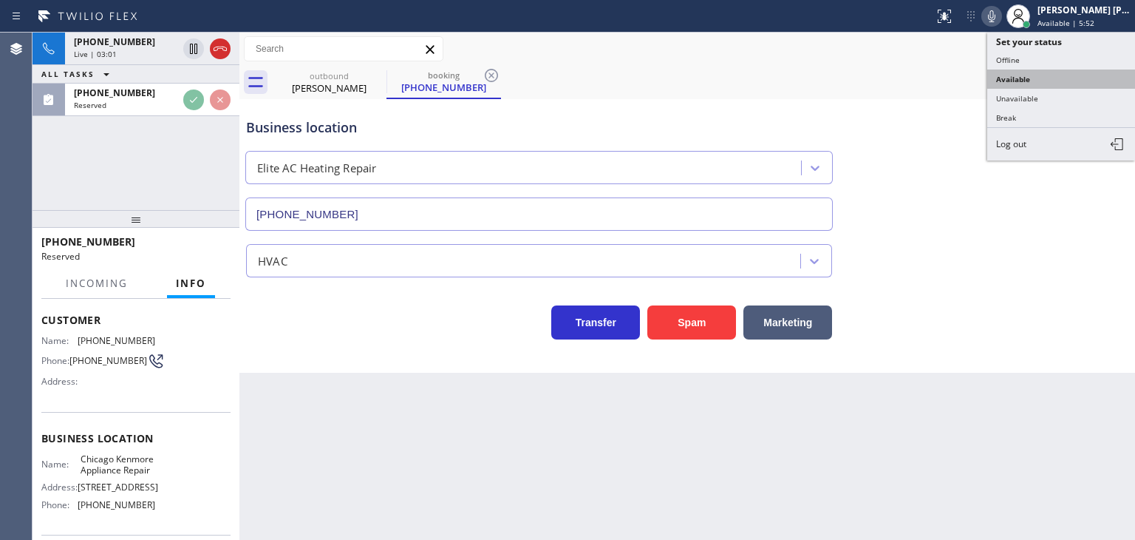
scroll to position [86, 0]
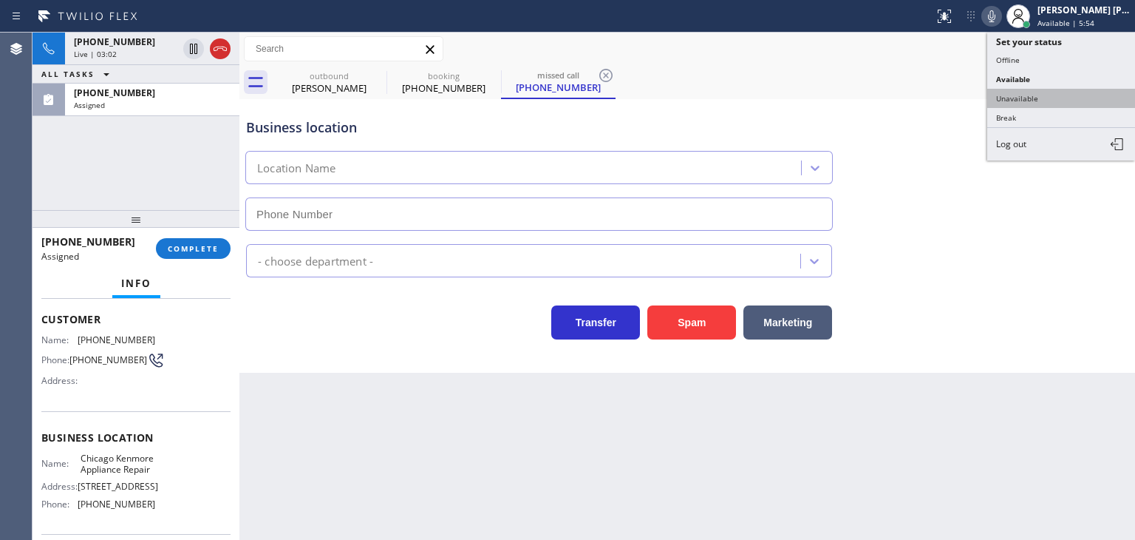
click at [1054, 93] on button "Unavailable" at bounding box center [1061, 98] width 148 height 19
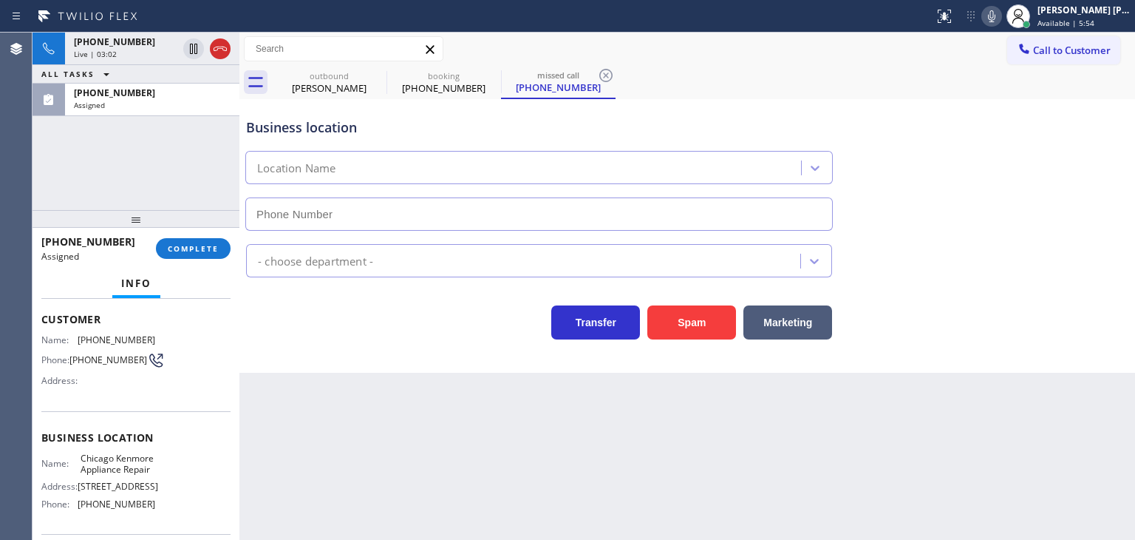
type input "[PHONE_NUMBER]"
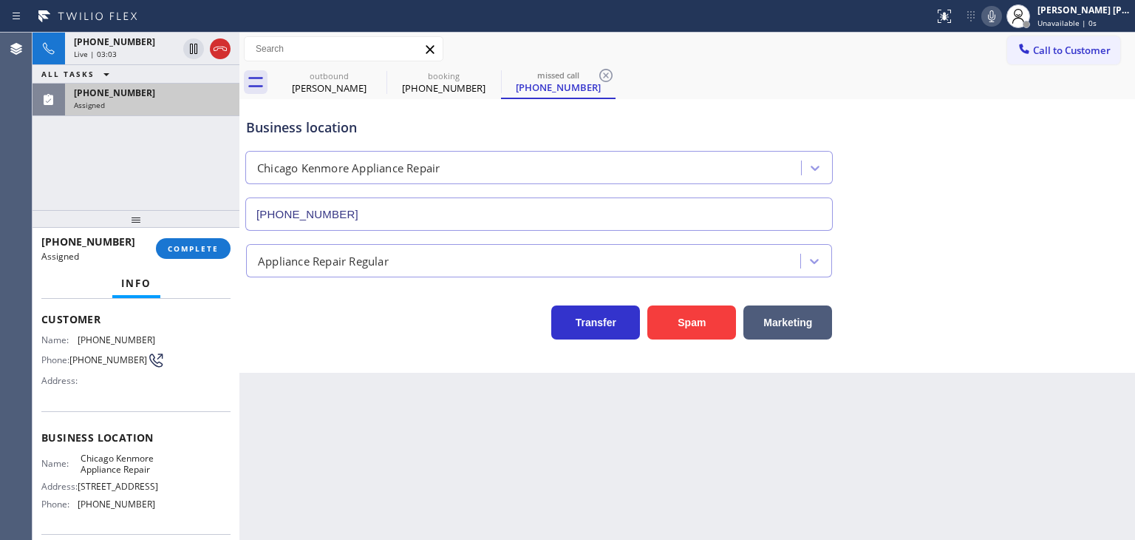
click at [135, 95] on span "[PHONE_NUMBER]" at bounding box center [114, 92] width 81 height 13
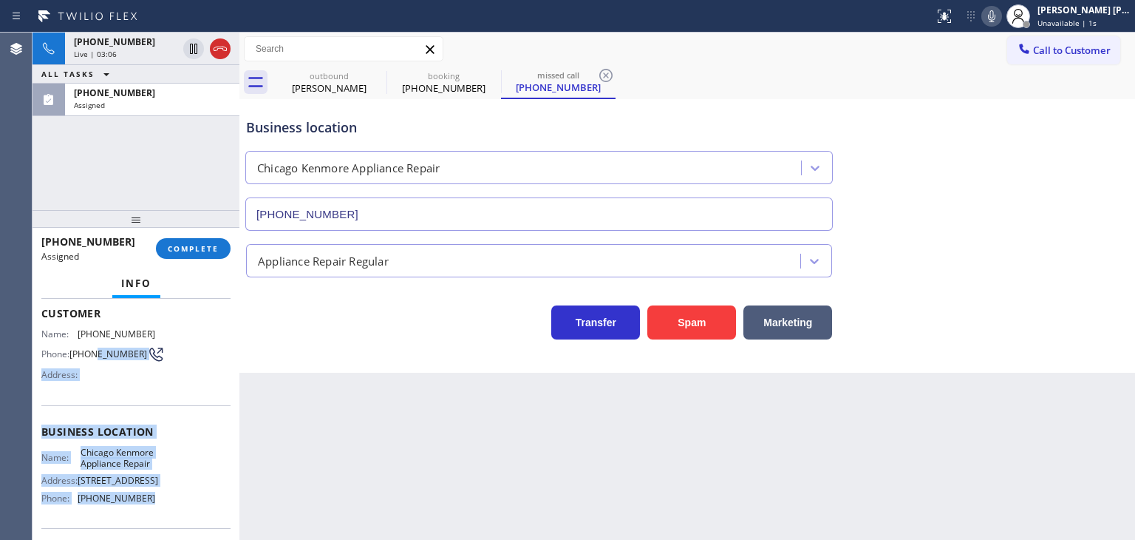
scroll to position [12, 0]
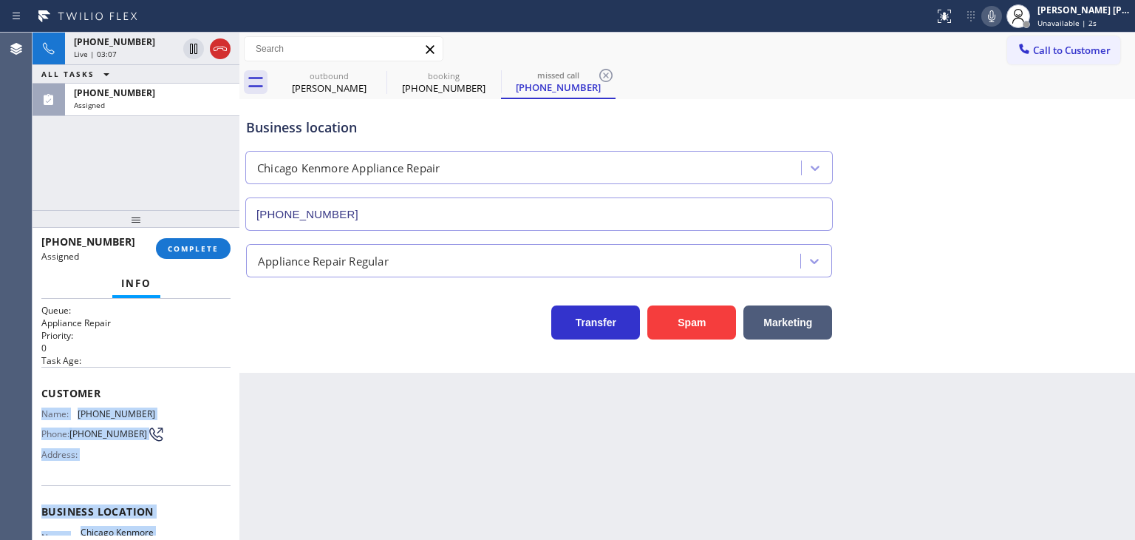
drag, startPoint x: 148, startPoint y: 458, endPoint x: 42, endPoint y: 406, distance: 117.7
click at [42, 406] on div "Context Queue: Appliance Repair Priority: 0 Task Age: Customer Name: [PHONE_NUM…" at bounding box center [135, 505] width 189 height 429
copy div "Name: [PHONE_NUMBER] Phone: [PHONE_NUMBER] Address: Business location Name: [GE…"
click at [223, 243] on button "COMPLETE" at bounding box center [193, 248] width 75 height 21
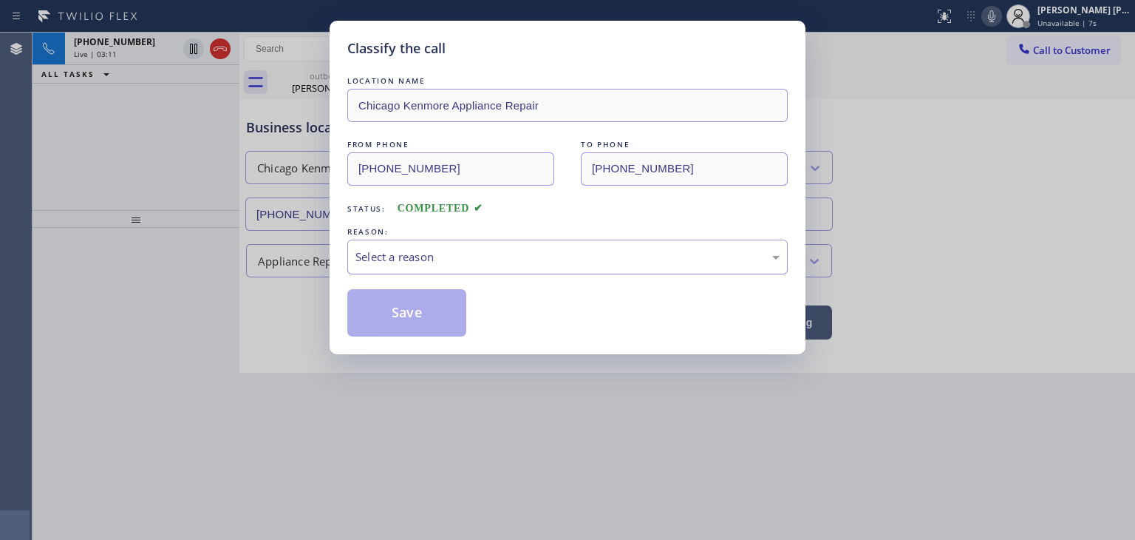
click at [529, 262] on div "Select a reason" at bounding box center [567, 256] width 424 height 17
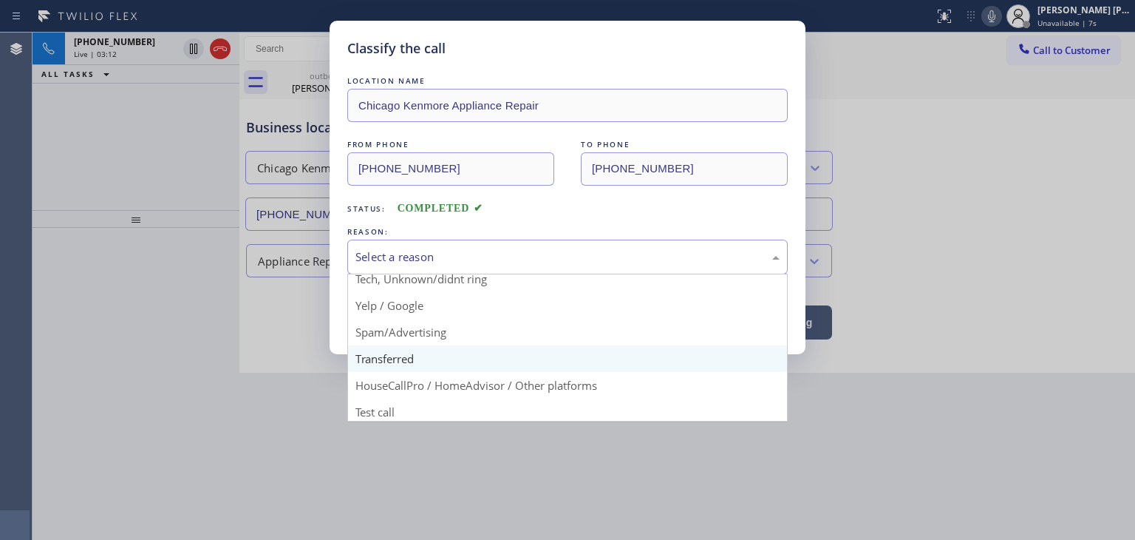
scroll to position [92, 0]
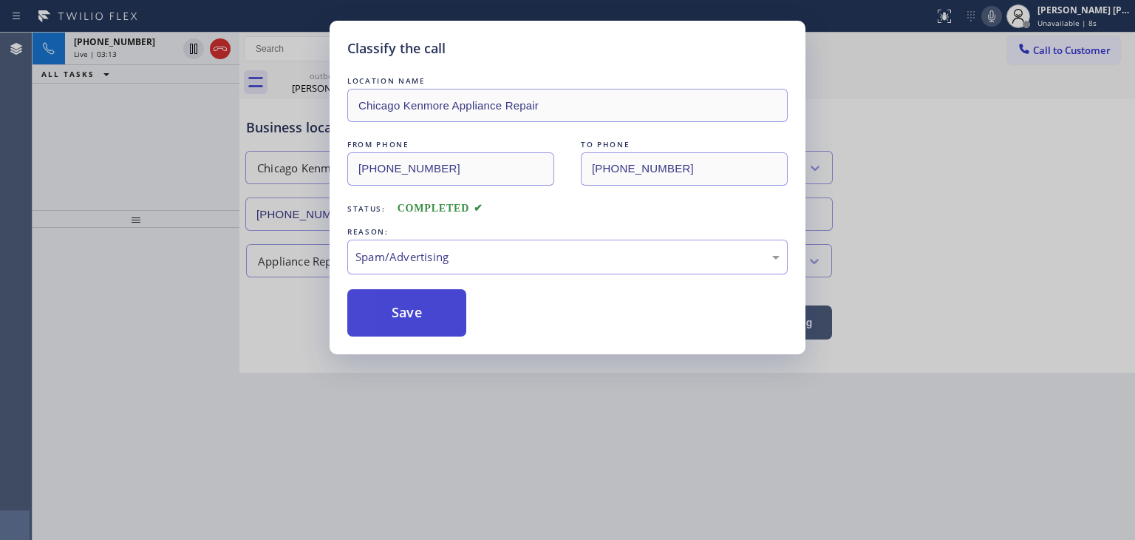
click at [399, 313] on button "Save" at bounding box center [406, 312] width 119 height 47
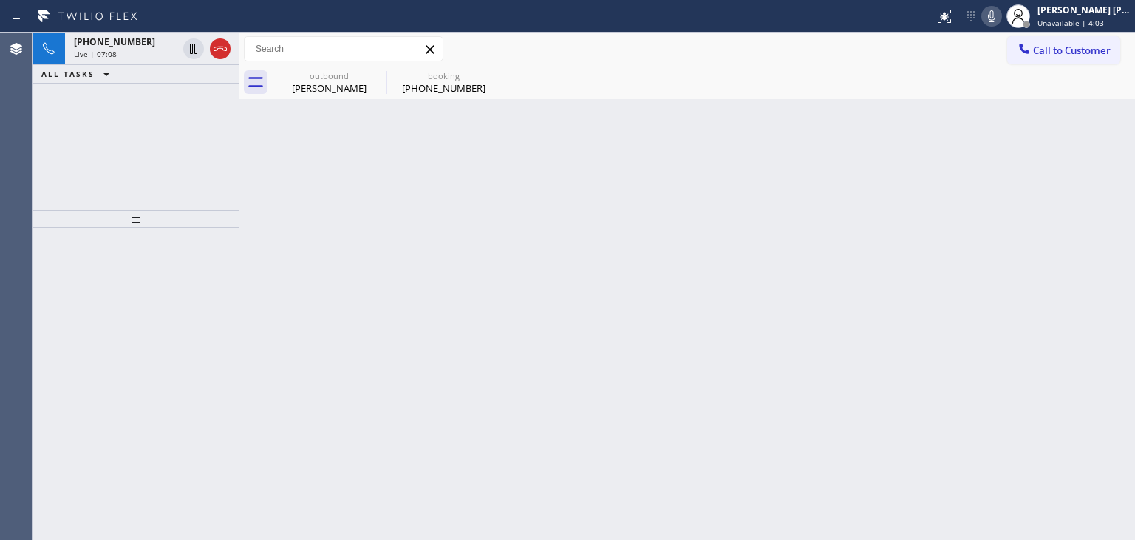
click at [1002, 18] on div at bounding box center [991, 16] width 21 height 18
click at [1001, 20] on icon at bounding box center [992, 16] width 18 height 18
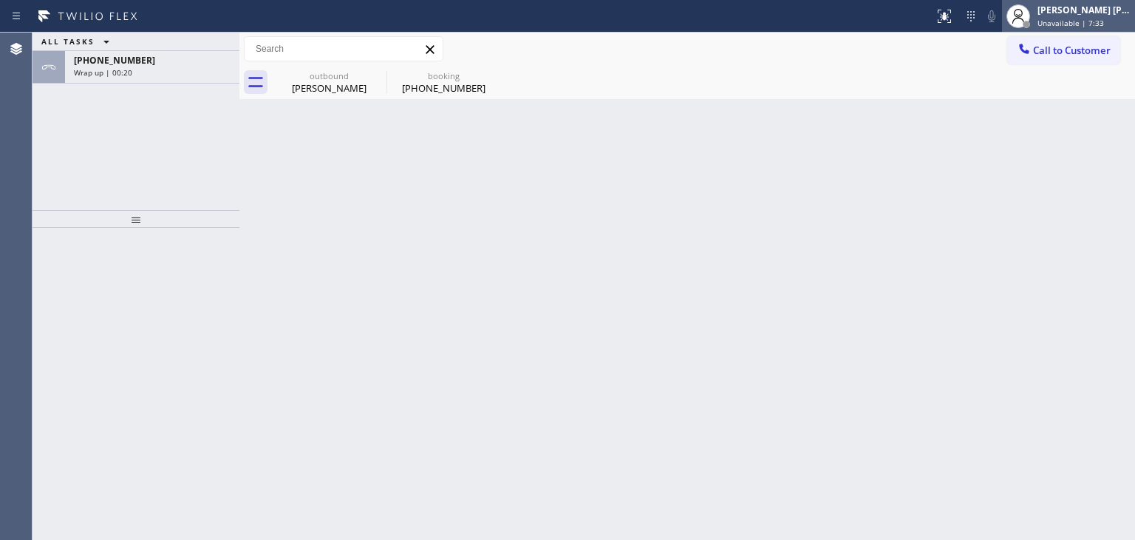
click at [1088, 12] on div "[PERSON_NAME] [PERSON_NAME]" at bounding box center [1084, 10] width 93 height 13
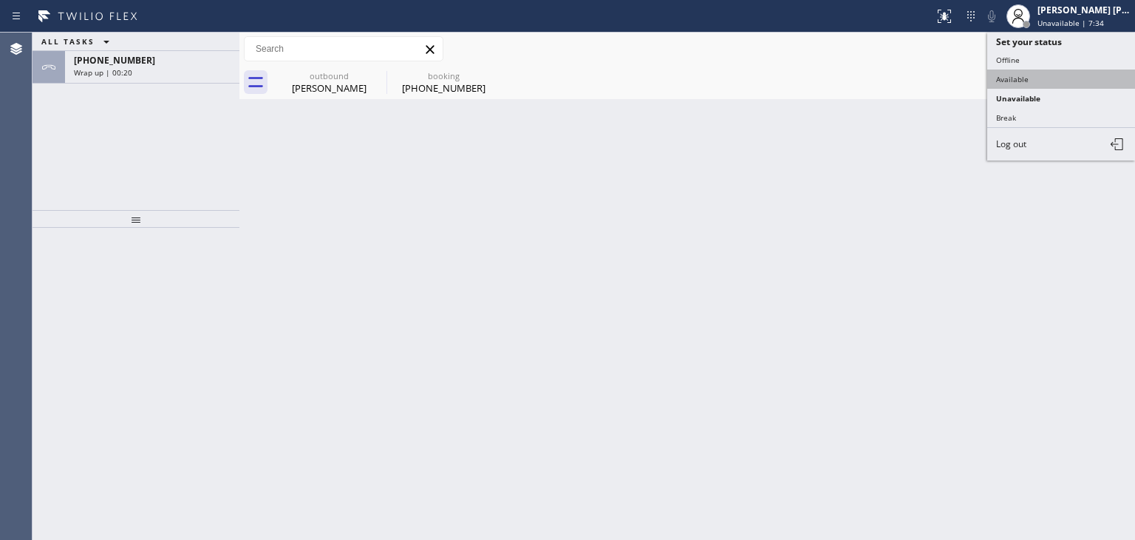
click at [1030, 72] on button "Available" at bounding box center [1061, 78] width 148 height 19
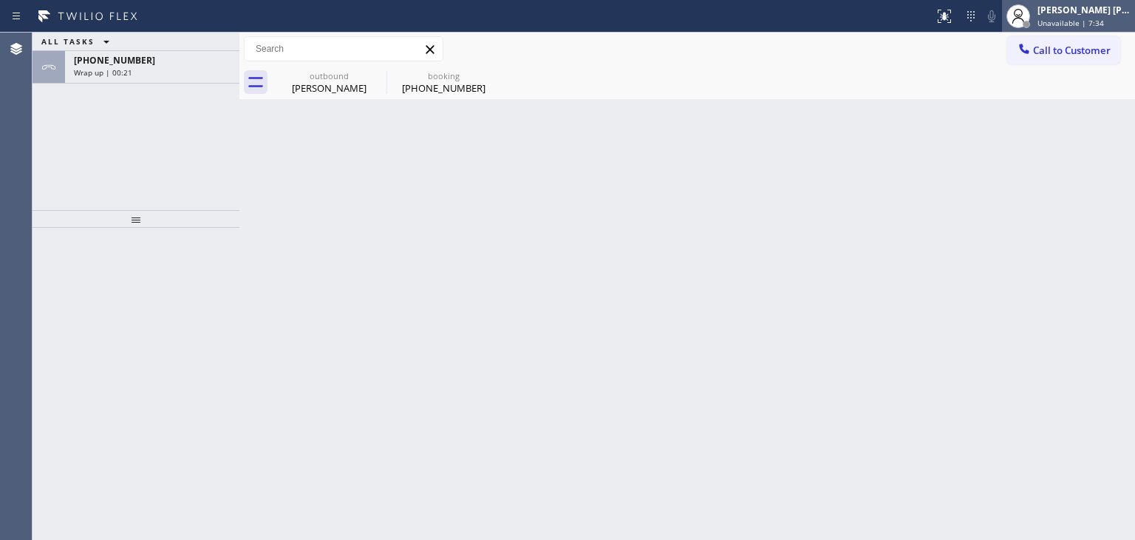
click at [1103, 16] on div "[PERSON_NAME] [PERSON_NAME] Unavailable | 7:34" at bounding box center [1085, 16] width 101 height 26
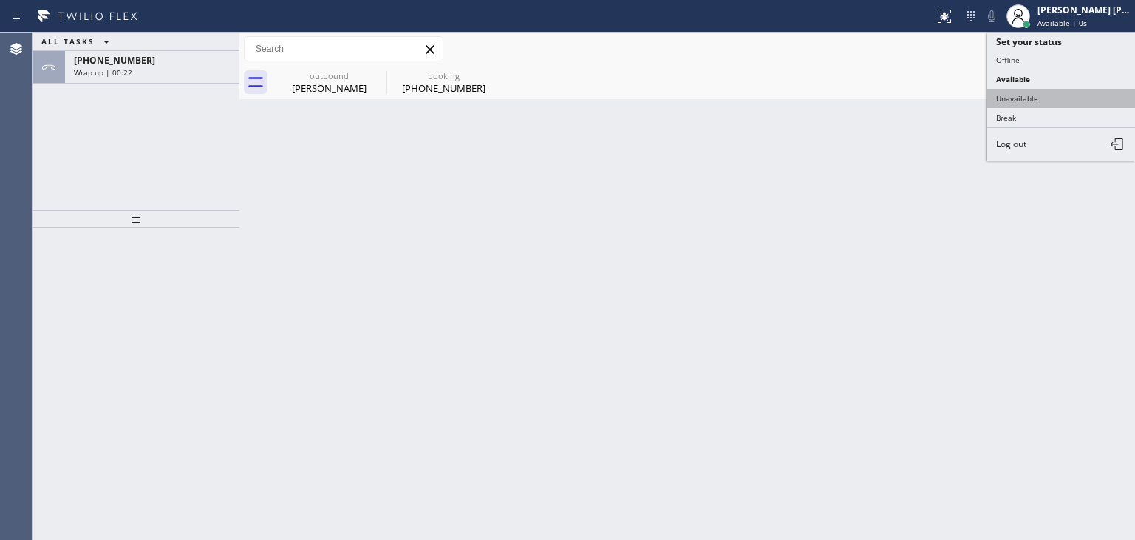
click at [1045, 95] on button "Unavailable" at bounding box center [1061, 98] width 148 height 19
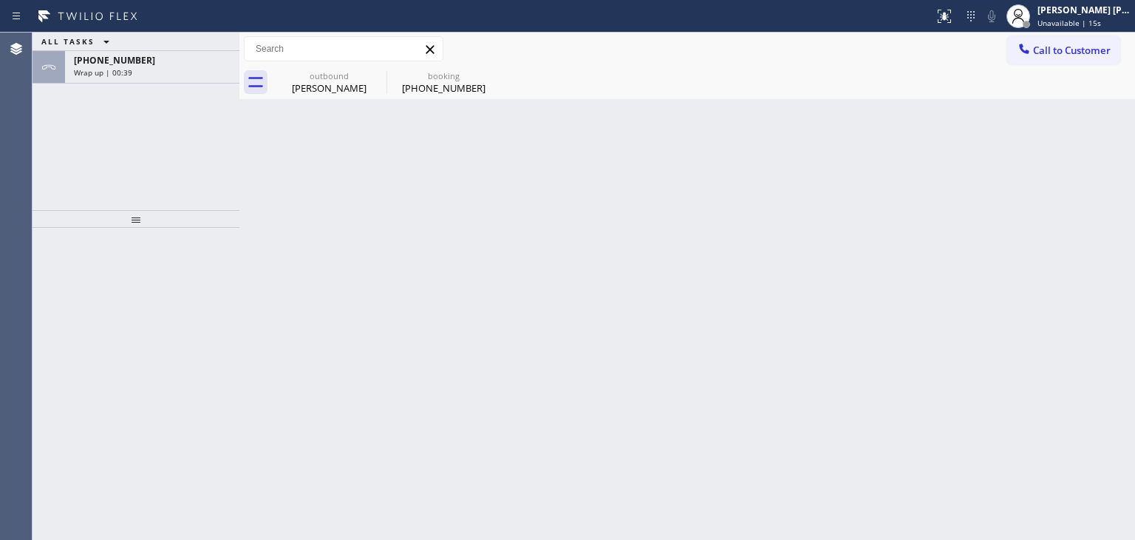
click at [174, 87] on div "ALL TASKS ALL TASKS ACTIVE TASKS TASKS IN WRAP UP [PHONE_NUMBER] Wrap up | 00:39" at bounding box center [136, 121] width 207 height 177
click at [174, 87] on div "ALL TASKS ALL TASKS ACTIVE TASKS TASKS IN WRAP UP [PHONE_NUMBER] Wrap up | 00:40" at bounding box center [136, 121] width 207 height 177
click at [176, 81] on div "[PHONE_NUMBER] Wrap up | 00:40" at bounding box center [149, 67] width 169 height 33
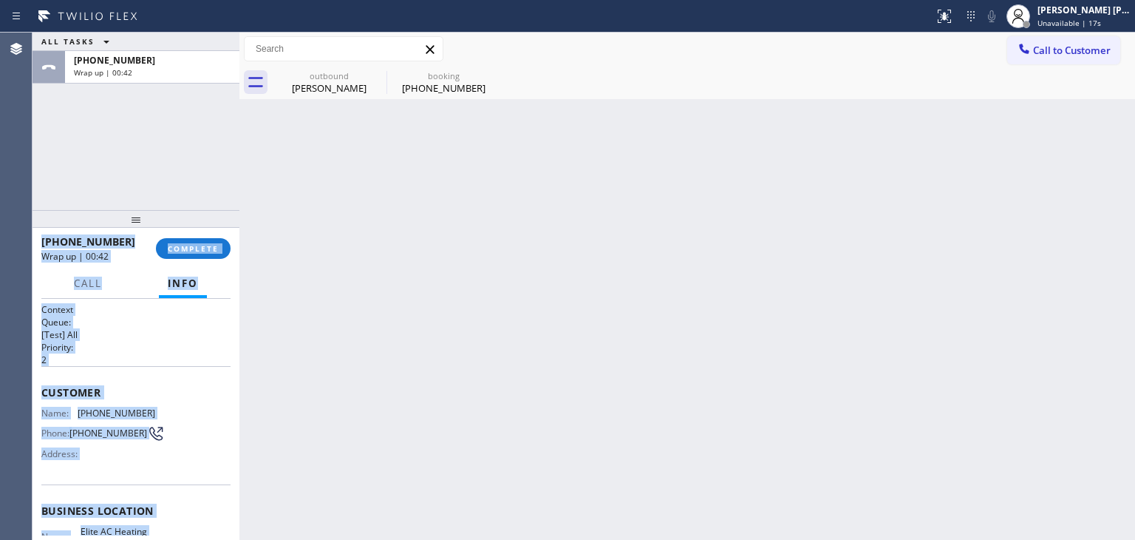
click at [137, 234] on div "[PHONE_NUMBER]" at bounding box center [93, 241] width 104 height 14
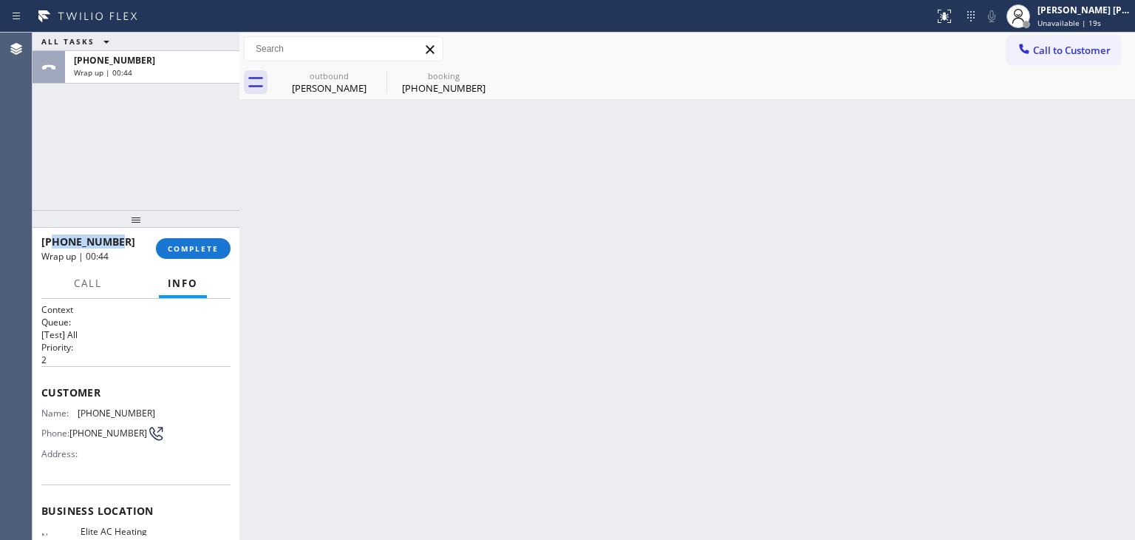
drag, startPoint x: 130, startPoint y: 245, endPoint x: 52, endPoint y: 240, distance: 77.7
click at [52, 240] on div "[PHONE_NUMBER]" at bounding box center [93, 241] width 104 height 14
copy span "7862031232"
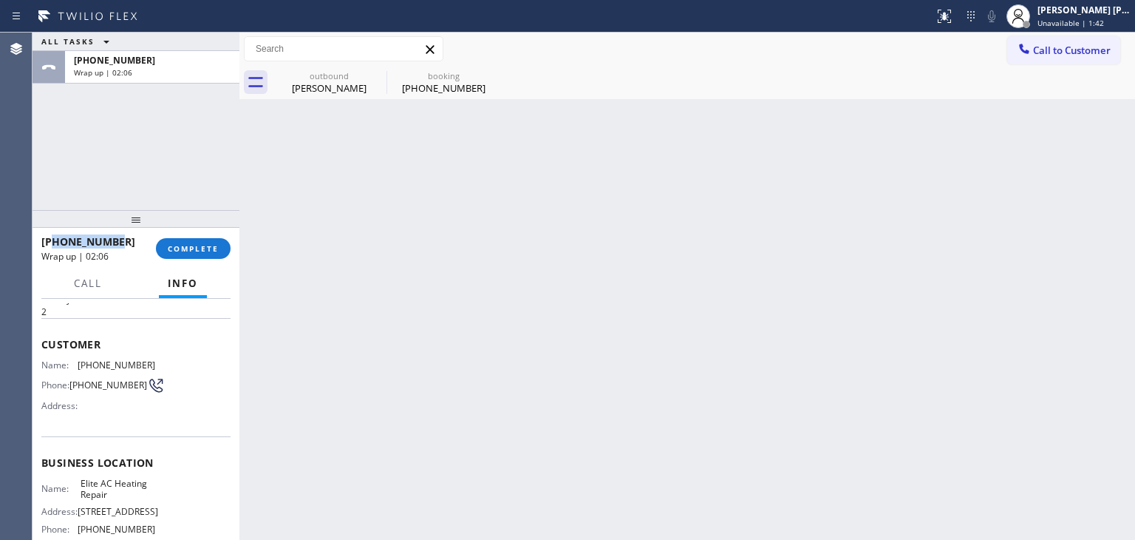
scroll to position [74, 0]
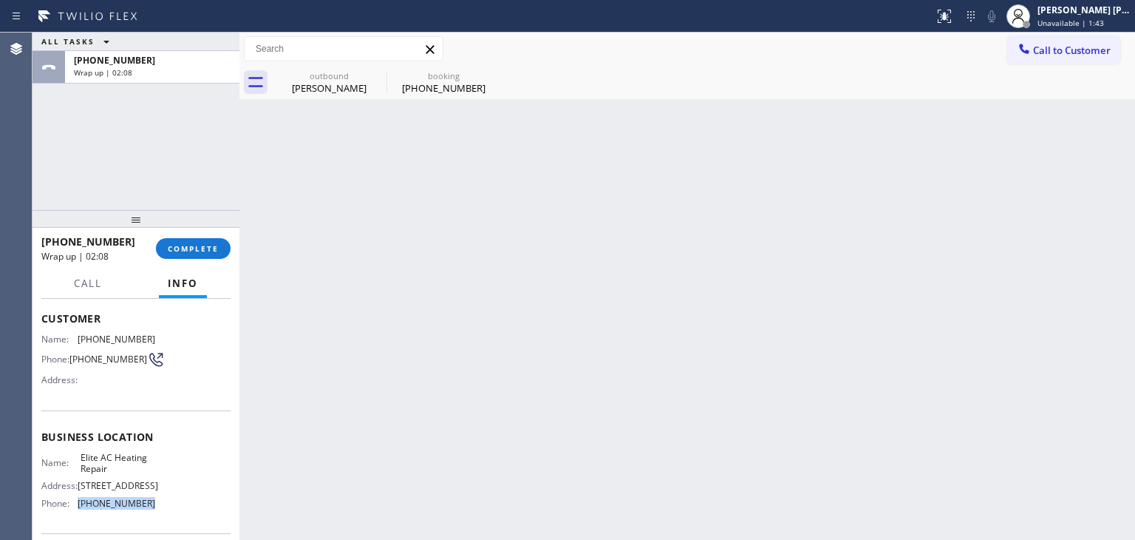
drag, startPoint x: 163, startPoint y: 515, endPoint x: 77, endPoint y: 514, distance: 85.7
click at [77, 514] on div "Name: Elite AC Heating Repair Address: [STREET_ADDRESS] Phone: [PHONE_NUMBER]" at bounding box center [135, 484] width 189 height 64
copy div "[PHONE_NUMBER]"
click at [1104, 18] on span "Unavailable | 3:52" at bounding box center [1071, 23] width 67 height 10
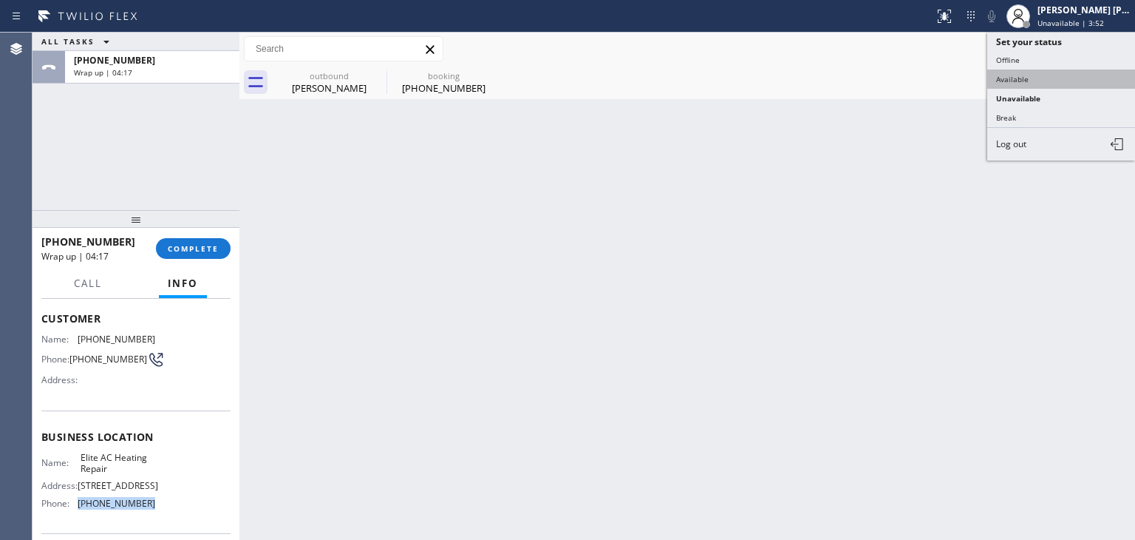
click at [1031, 78] on button "Available" at bounding box center [1061, 78] width 148 height 19
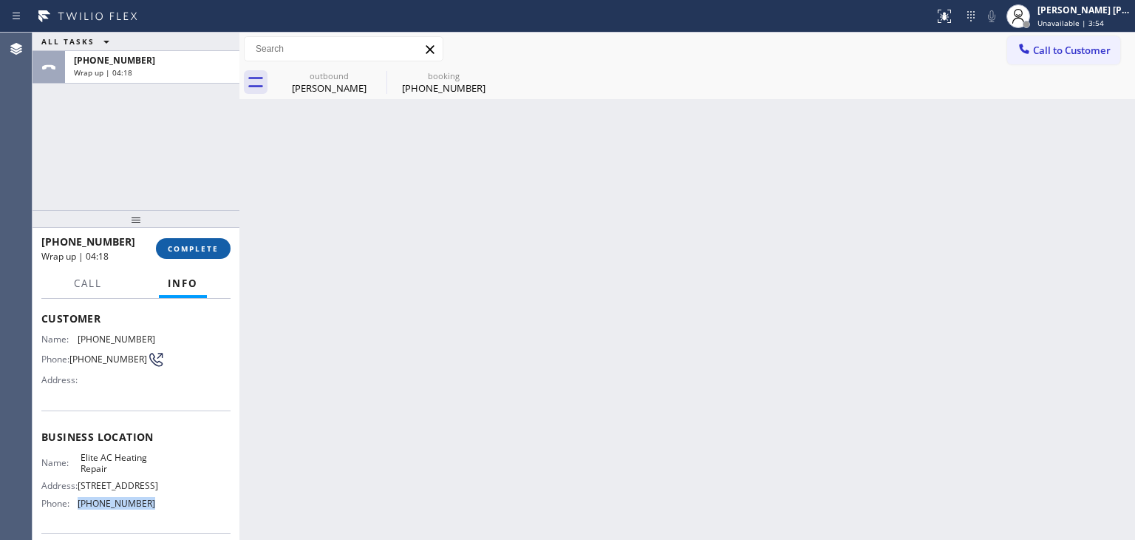
click at [194, 245] on span "COMPLETE" at bounding box center [193, 248] width 51 height 10
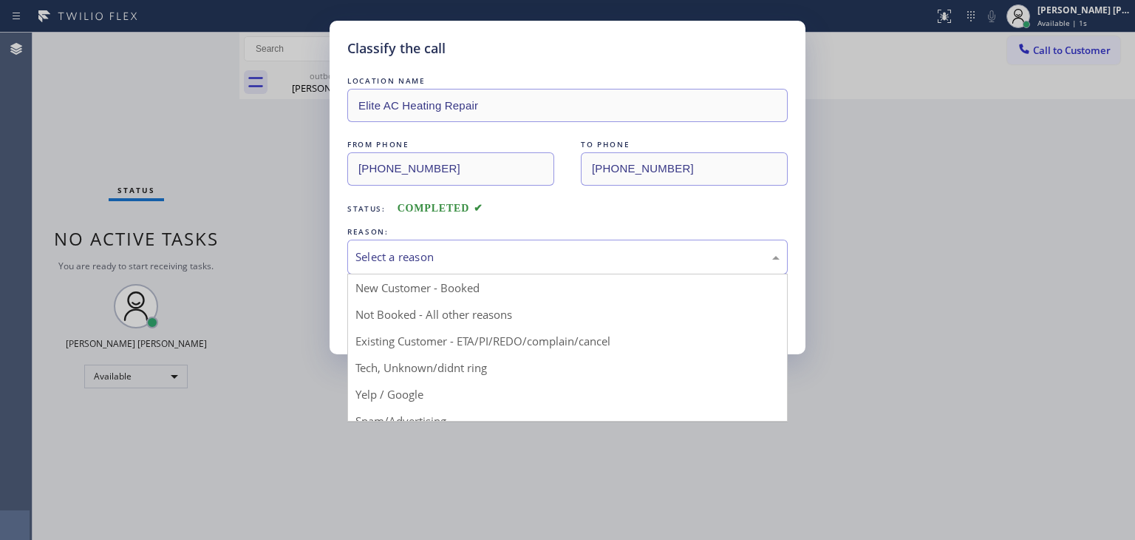
click at [396, 250] on div "Select a reason" at bounding box center [567, 256] width 424 height 17
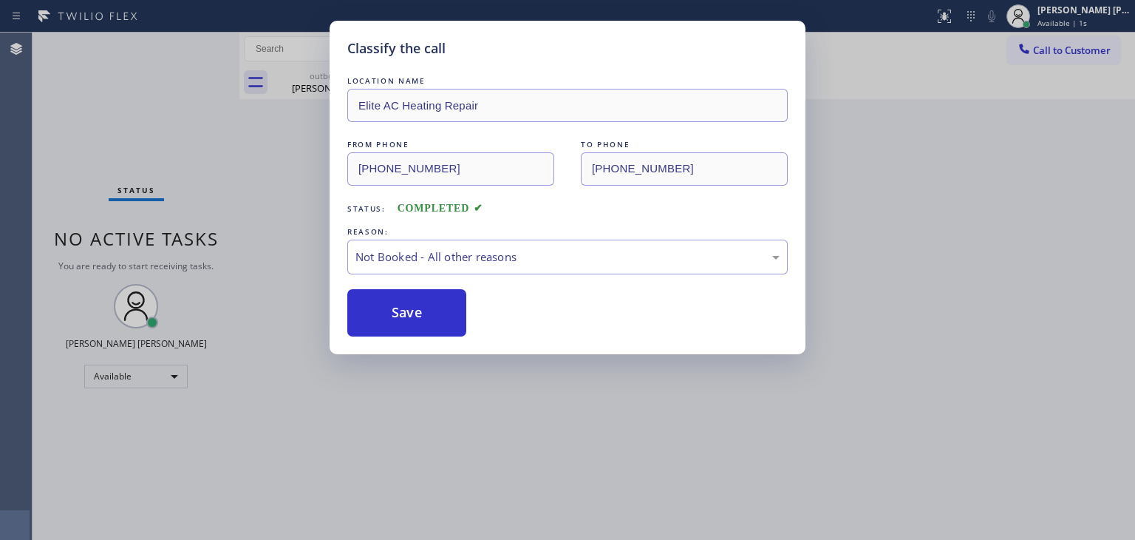
click at [397, 314] on button "Save" at bounding box center [406, 312] width 119 height 47
type input "[PHONE_NUMBER]"
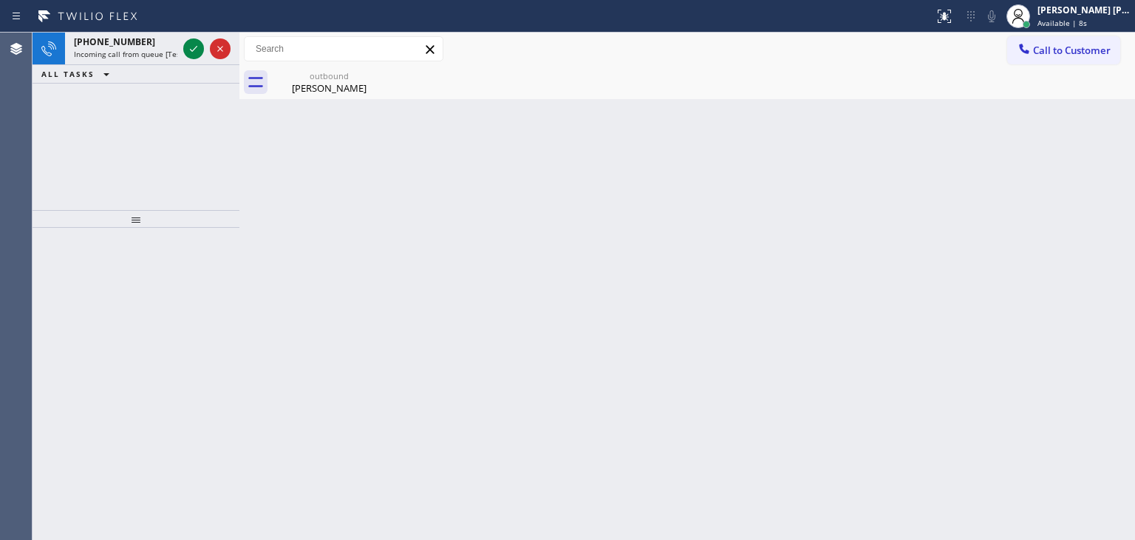
drag, startPoint x: 194, startPoint y: 48, endPoint x: 460, endPoint y: 190, distance: 300.9
click at [194, 48] on icon at bounding box center [193, 49] width 7 height 6
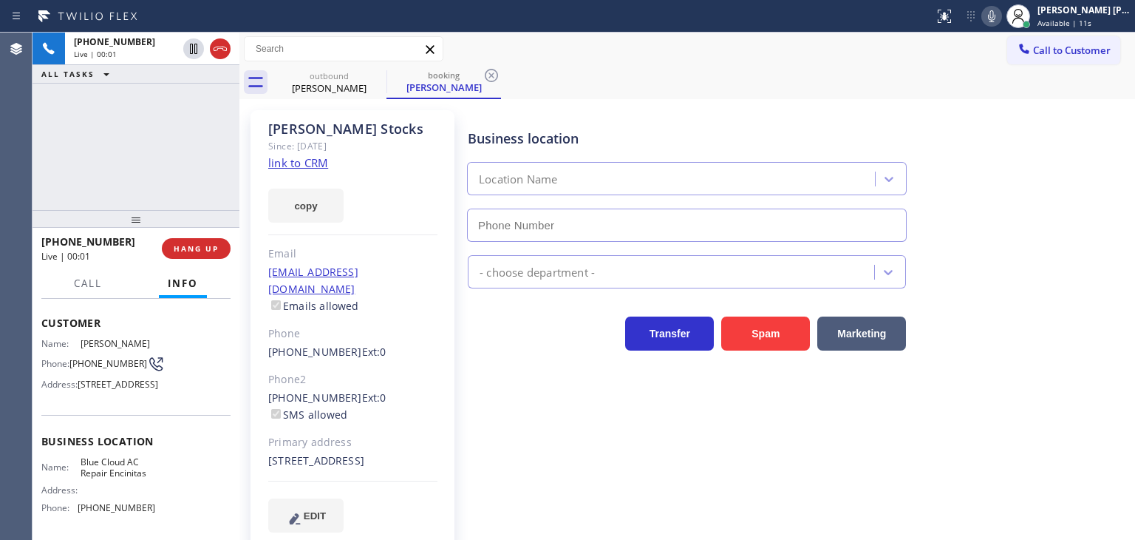
scroll to position [148, 0]
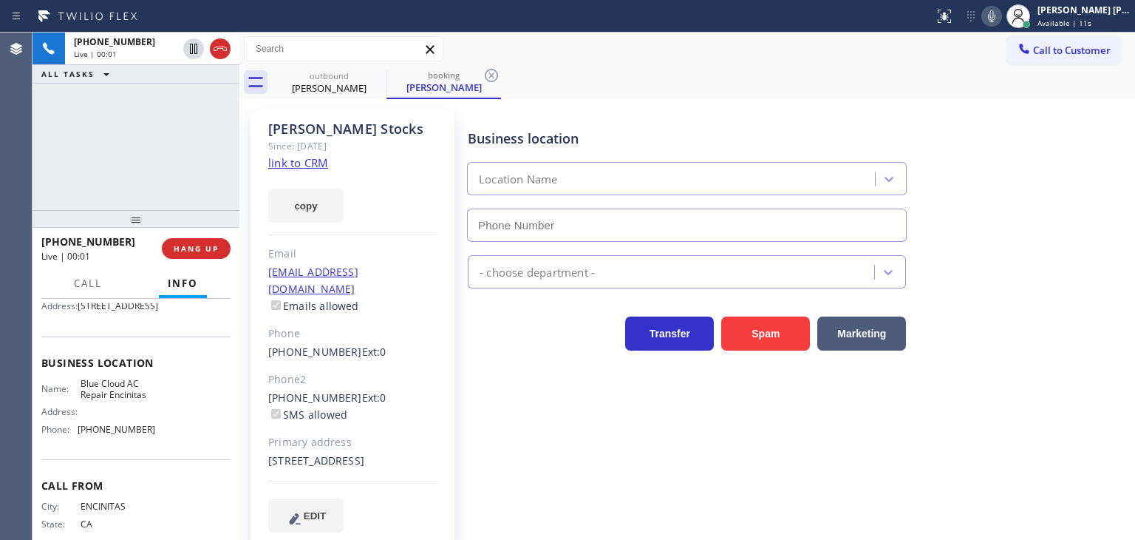
type input "[PHONE_NUMBER]"
click at [302, 163] on link "link to CRM" at bounding box center [298, 162] width 60 height 15
click at [1001, 20] on icon at bounding box center [992, 16] width 18 height 18
click at [1082, 7] on div "[PERSON_NAME] [PERSON_NAME]" at bounding box center [1084, 10] width 93 height 13
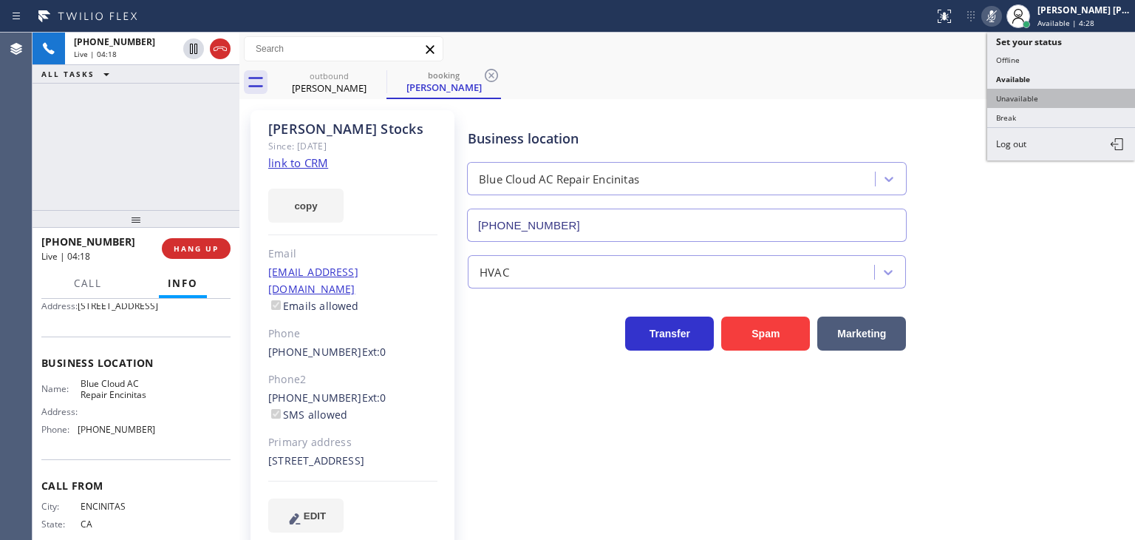
click at [1037, 89] on button "Unavailable" at bounding box center [1061, 98] width 148 height 19
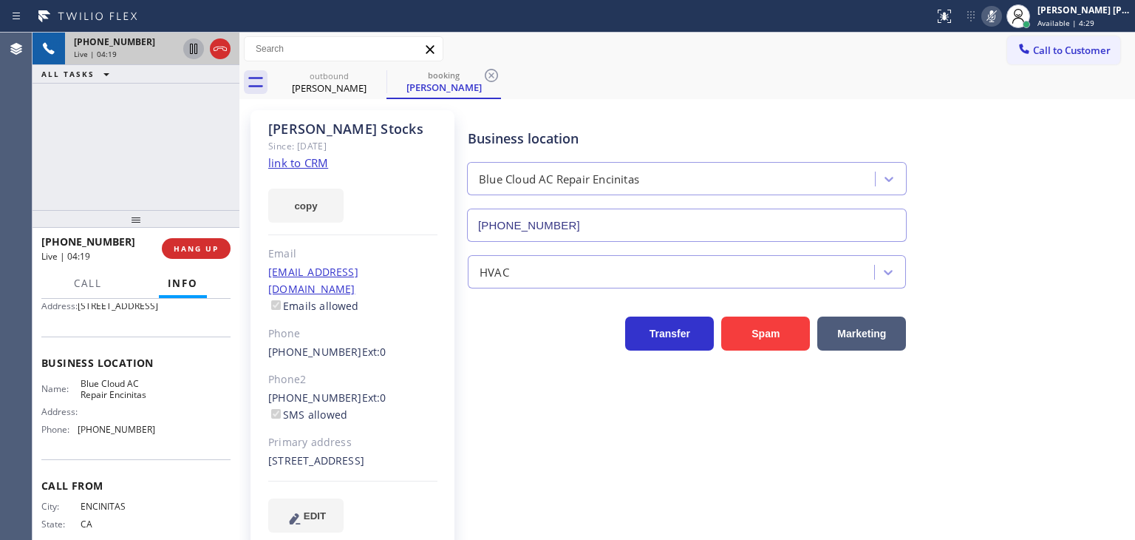
click at [192, 48] on icon at bounding box center [193, 49] width 7 height 10
click at [1001, 11] on icon at bounding box center [992, 16] width 18 height 18
click at [194, 49] on icon at bounding box center [193, 49] width 10 height 10
click at [226, 51] on icon at bounding box center [220, 49] width 18 height 18
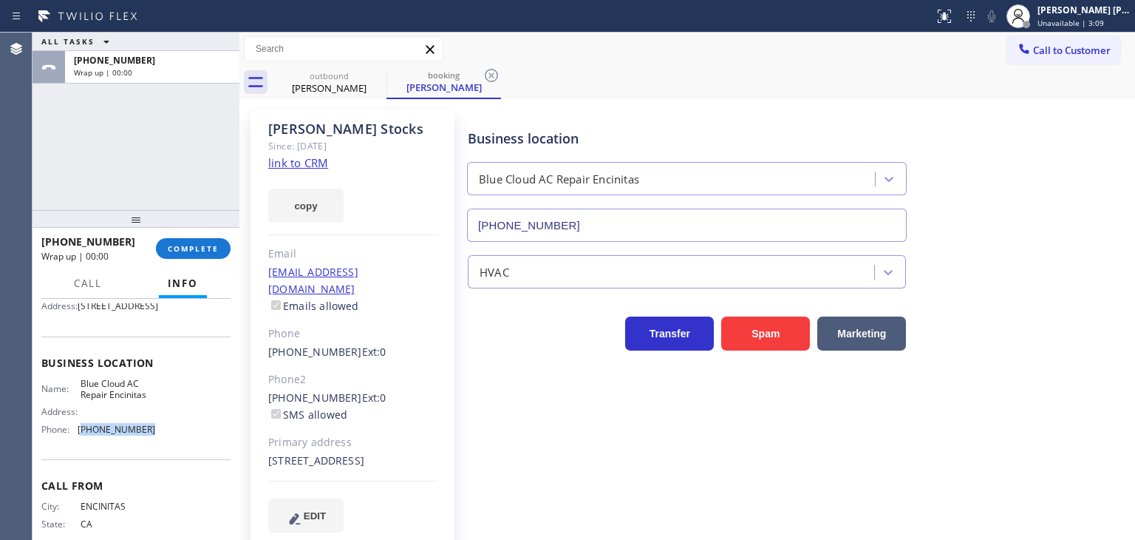
drag, startPoint x: 145, startPoint y: 451, endPoint x: 61, endPoint y: 426, distance: 87.7
click at [78, 435] on span "[PHONE_NUMBER]" at bounding box center [117, 428] width 78 height 11
copy span "[PHONE_NUMBER]"
click at [1090, 16] on div "[PERSON_NAME] [PERSON_NAME] Unavailable | 3:11" at bounding box center [1085, 16] width 101 height 26
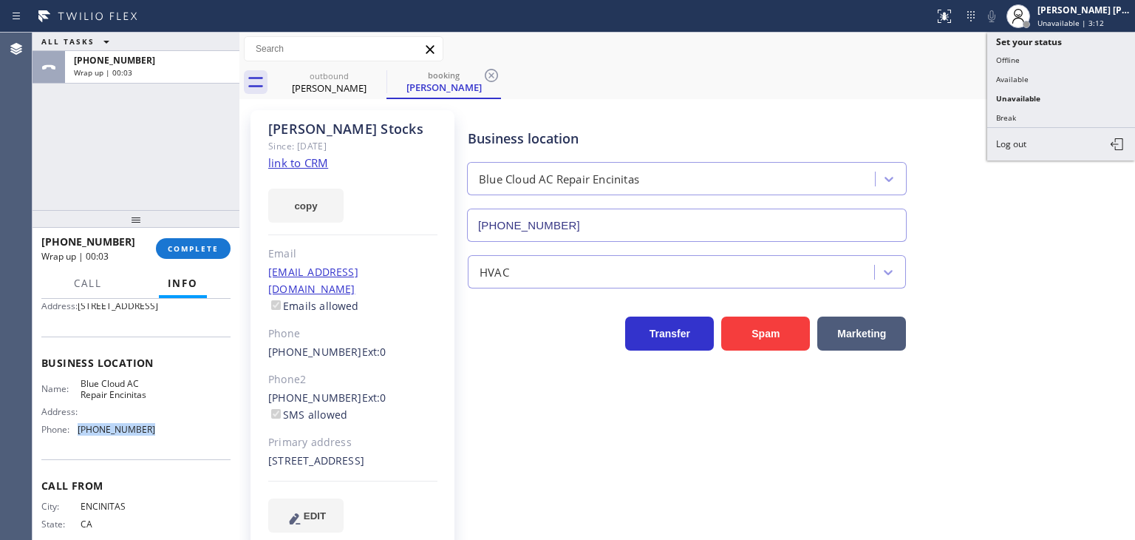
click at [860, 89] on div "outbound [PERSON_NAME] booking [PERSON_NAME]" at bounding box center [703, 82] width 863 height 33
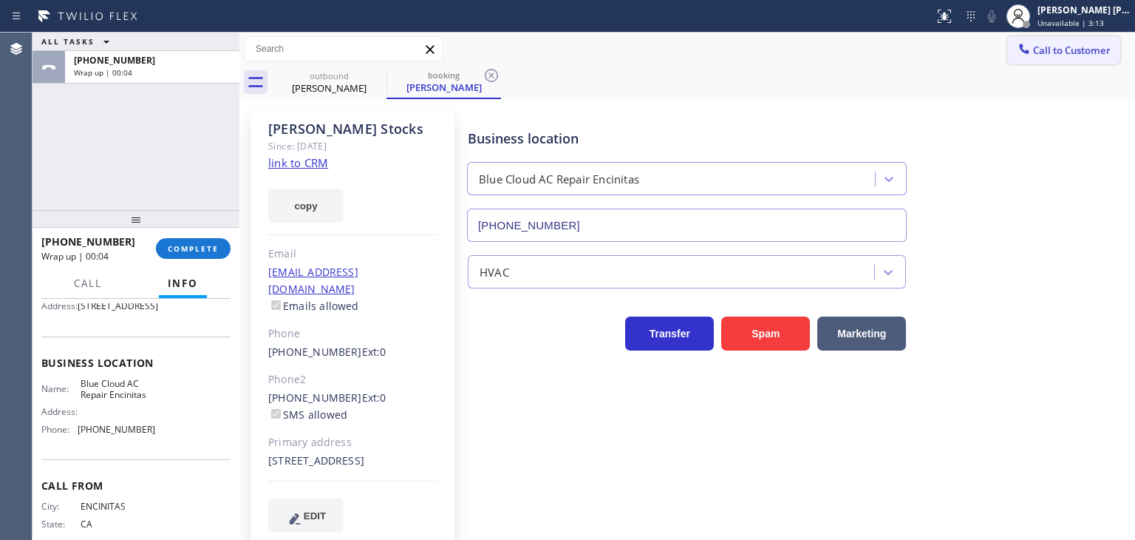
click at [1086, 48] on span "Call to Customer" at bounding box center [1072, 50] width 78 height 13
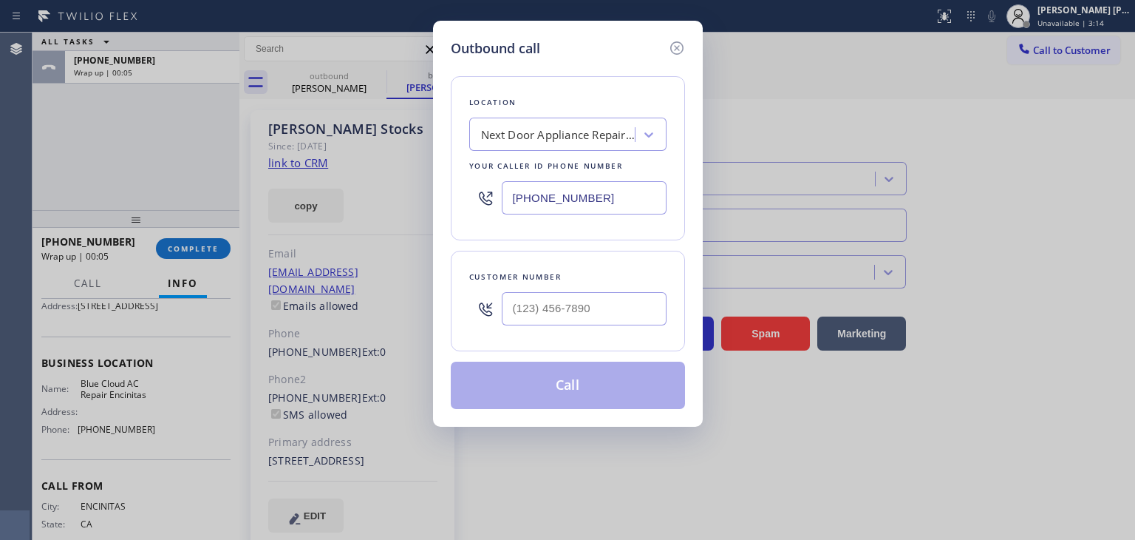
drag, startPoint x: 622, startPoint y: 203, endPoint x: 431, endPoint y: 193, distance: 191.0
click at [433, 196] on div "Outbound call Location Next Door Appliance Repair [GEOGRAPHIC_DATA] Your caller…" at bounding box center [568, 224] width 270 height 406
click at [636, 186] on input "[PHONE_NUMBER]" at bounding box center [584, 197] width 165 height 33
drag, startPoint x: 635, startPoint y: 188, endPoint x: 492, endPoint y: 191, distance: 142.7
click at [497, 192] on div "[PHONE_NUMBER]" at bounding box center [567, 198] width 197 height 48
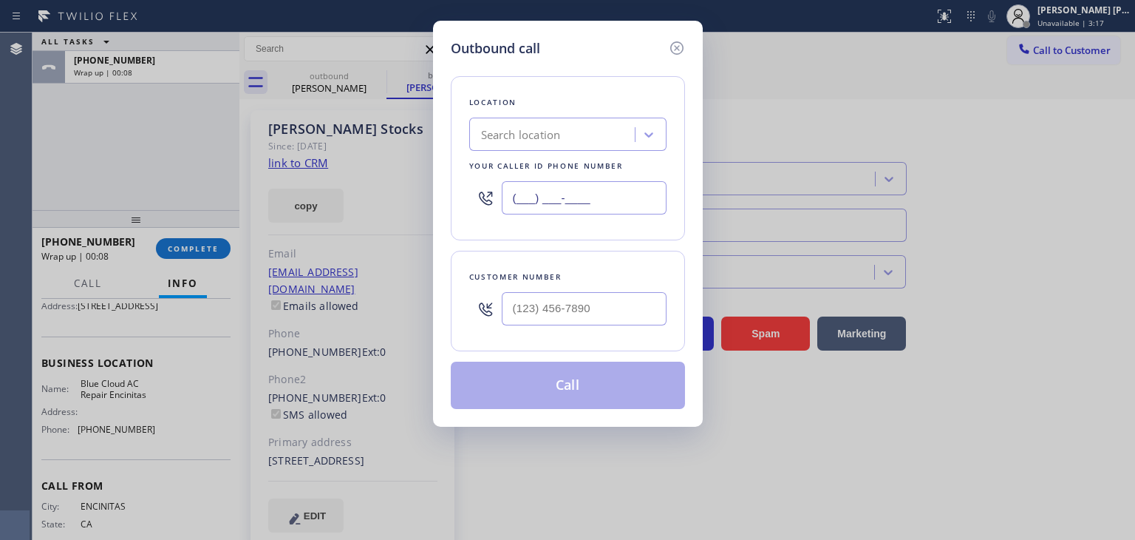
paste input "619) 330-0108"
type input "[PHONE_NUMBER]"
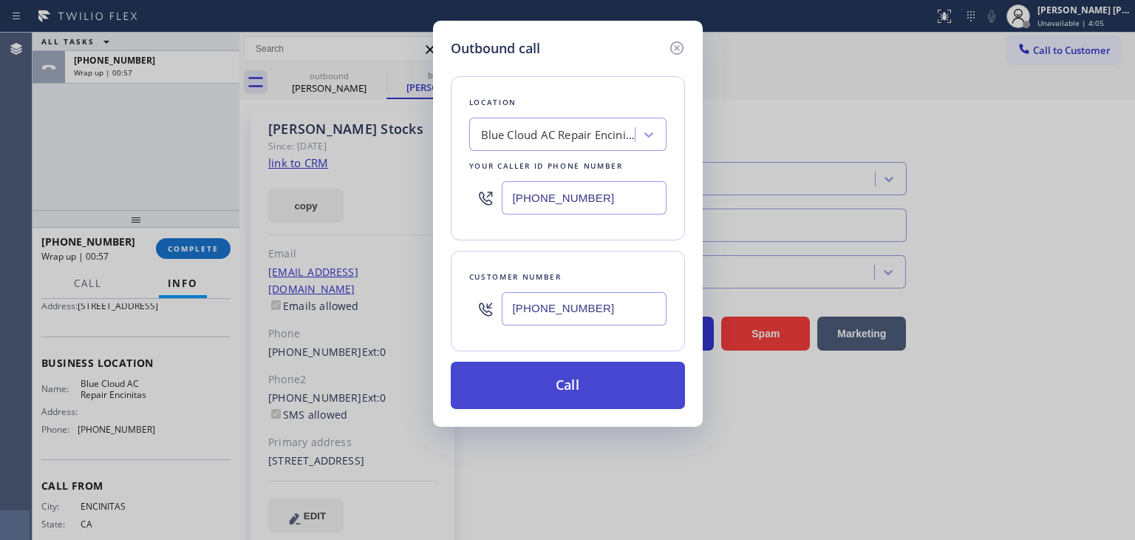
type input "[PHONE_NUMBER]"
click at [565, 386] on button "Call" at bounding box center [568, 384] width 234 height 47
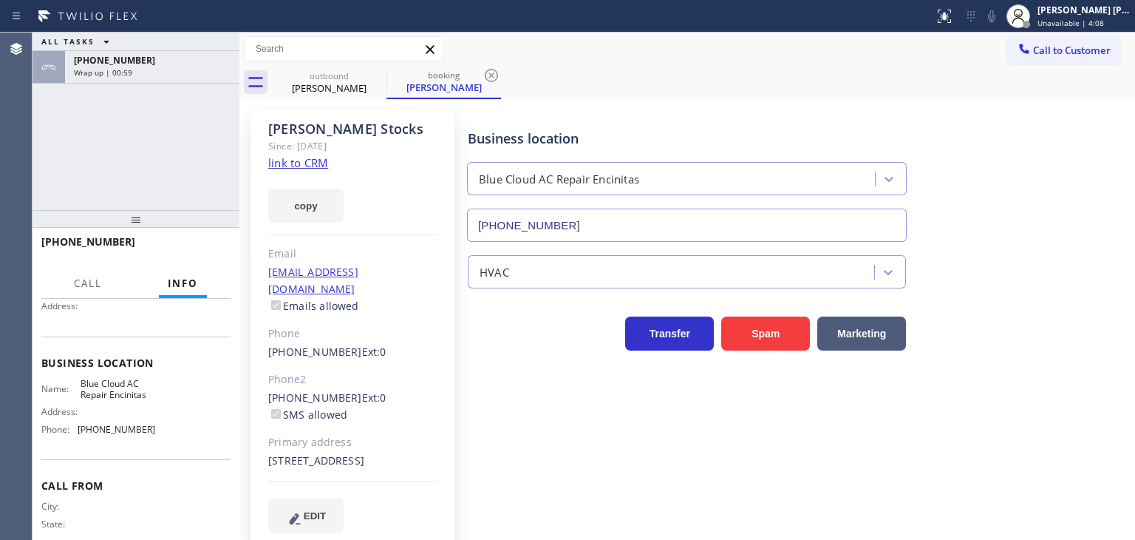
scroll to position [136, 0]
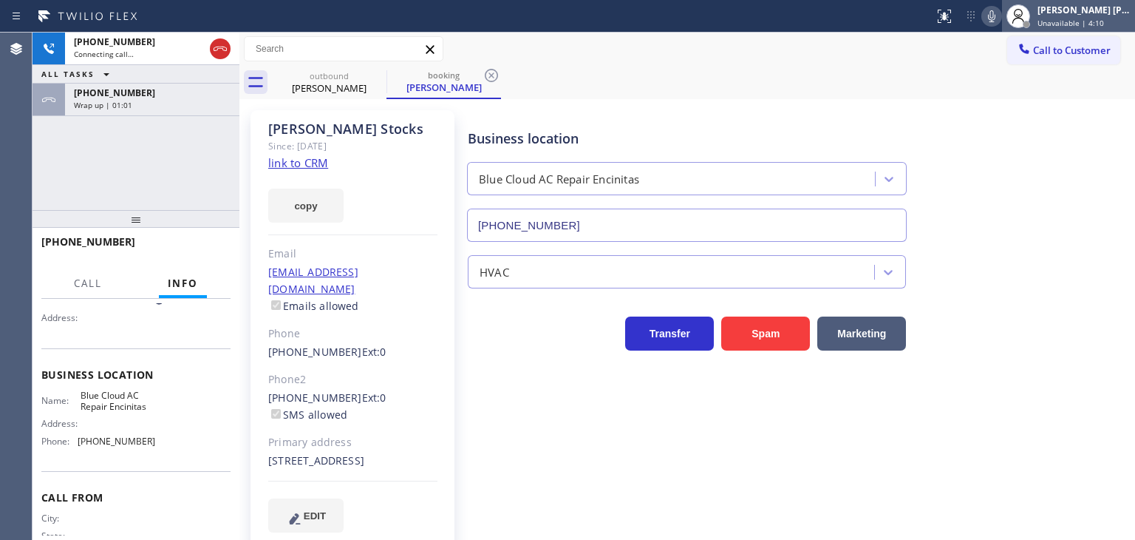
click at [1123, 19] on div "Unavailable | 4:10" at bounding box center [1084, 23] width 93 height 10
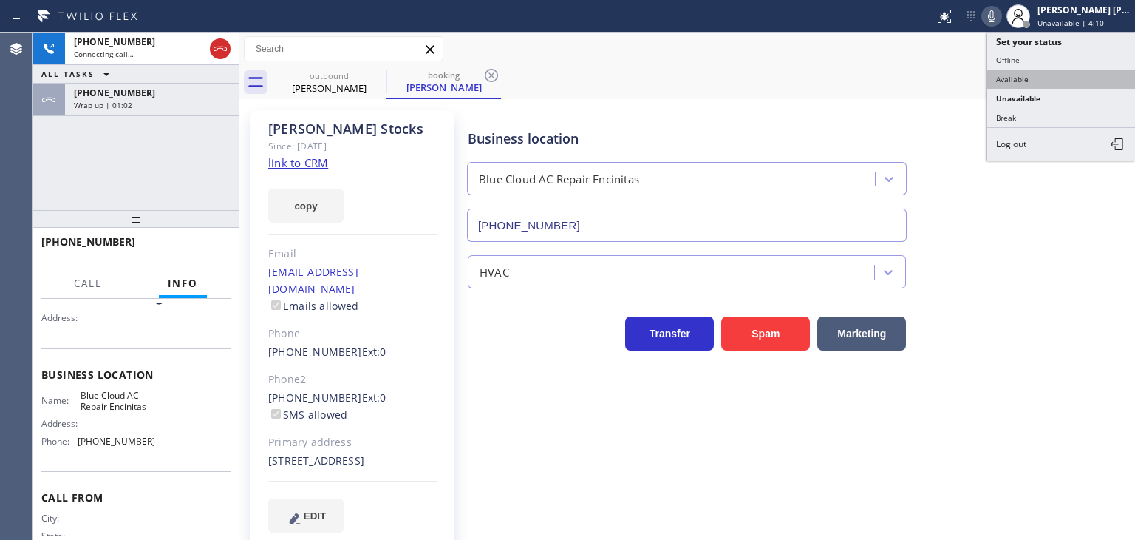
click at [1051, 79] on button "Available" at bounding box center [1061, 78] width 148 height 19
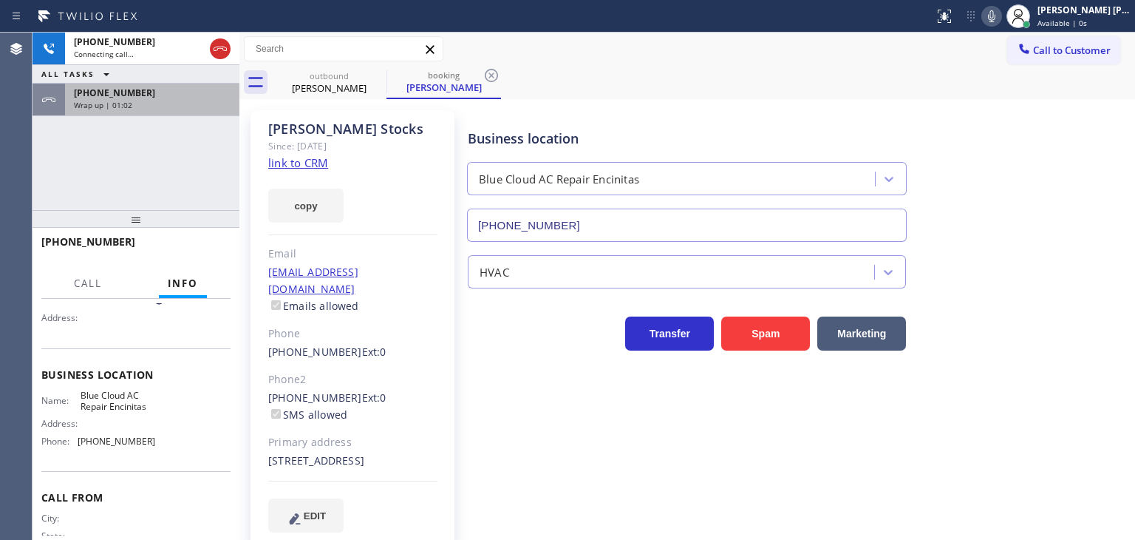
drag, startPoint x: 154, startPoint y: 98, endPoint x: 154, endPoint y: 107, distance: 9.6
click at [154, 98] on div "[PHONE_NUMBER] Wrap up | 01:02" at bounding box center [149, 100] width 169 height 33
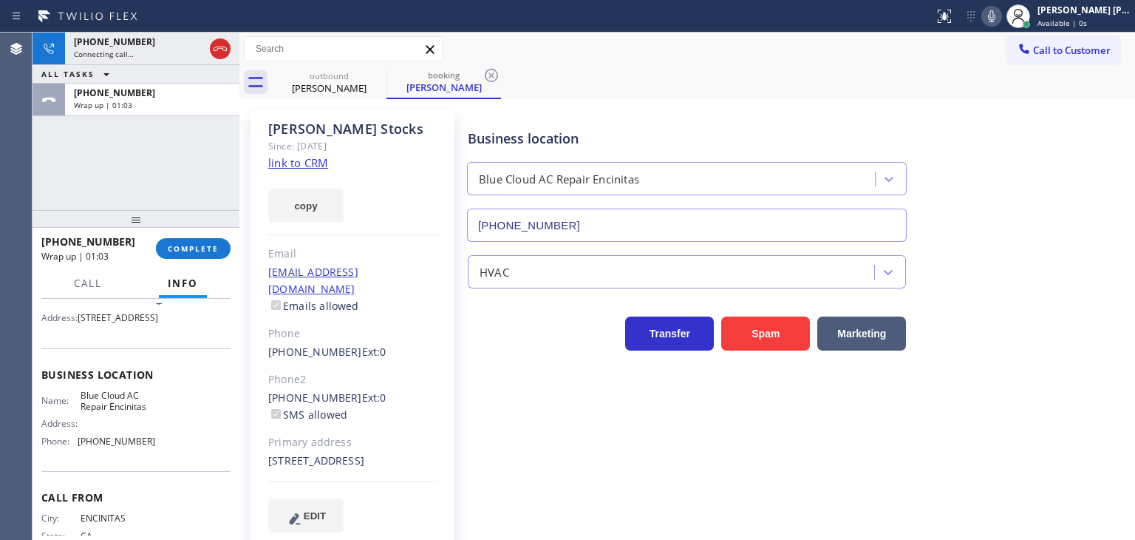
scroll to position [148, 0]
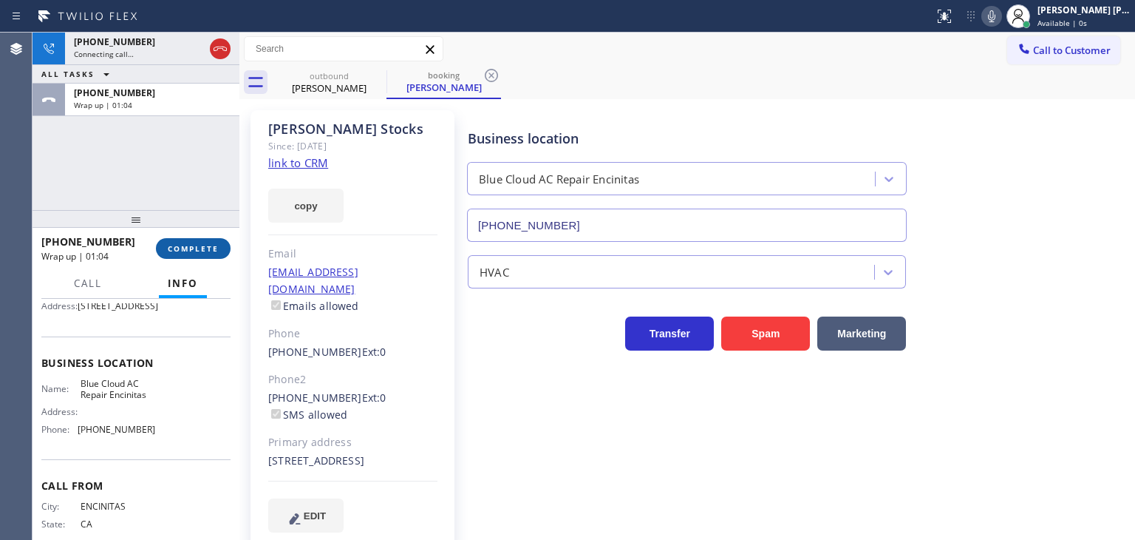
click at [202, 243] on span "COMPLETE" at bounding box center [193, 248] width 51 height 10
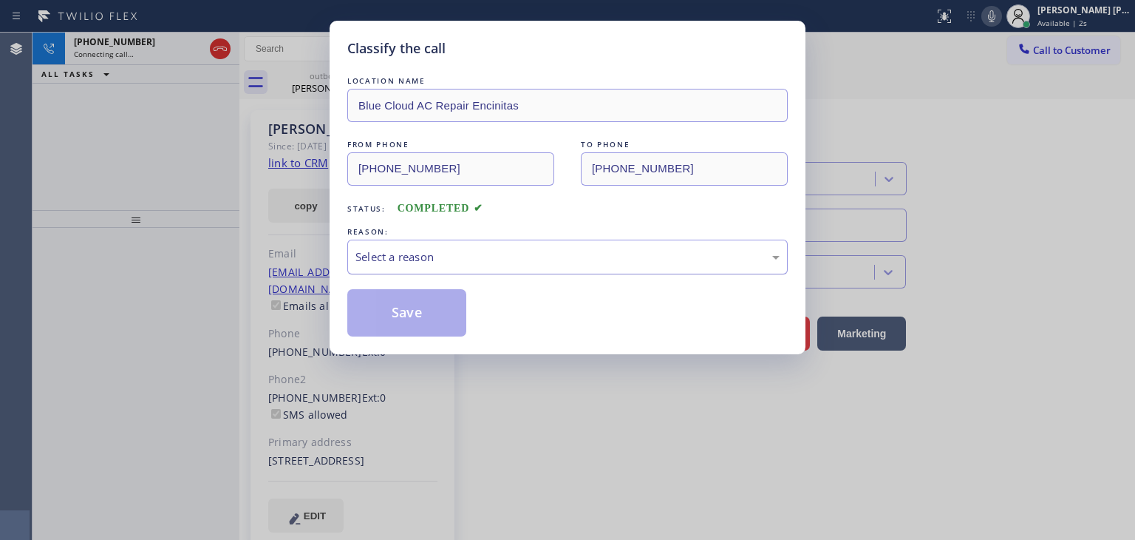
click at [384, 258] on div "Select a reason" at bounding box center [567, 256] width 424 height 17
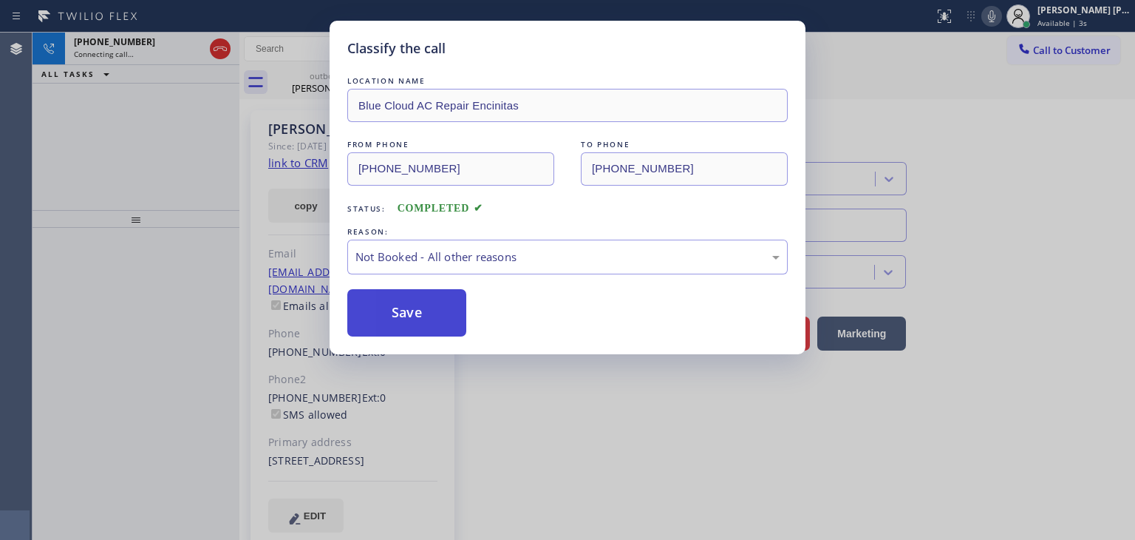
drag, startPoint x: 405, startPoint y: 321, endPoint x: 411, endPoint y: 313, distance: 10.7
click at [405, 321] on button "Save" at bounding box center [406, 312] width 119 height 47
type input "[PHONE_NUMBER]"
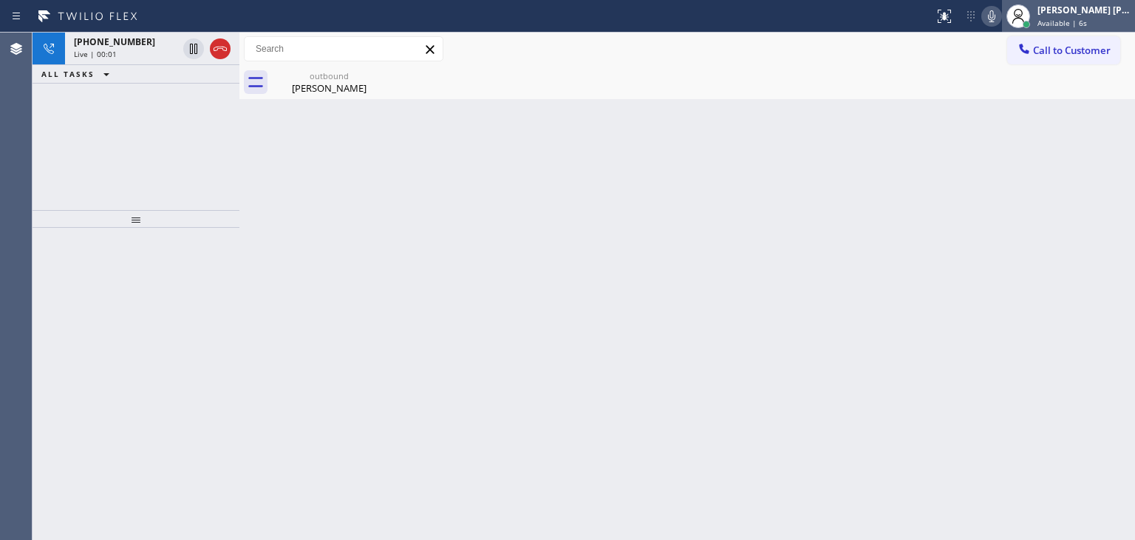
click at [1105, 4] on div "[PERSON_NAME] [PERSON_NAME]" at bounding box center [1084, 10] width 93 height 13
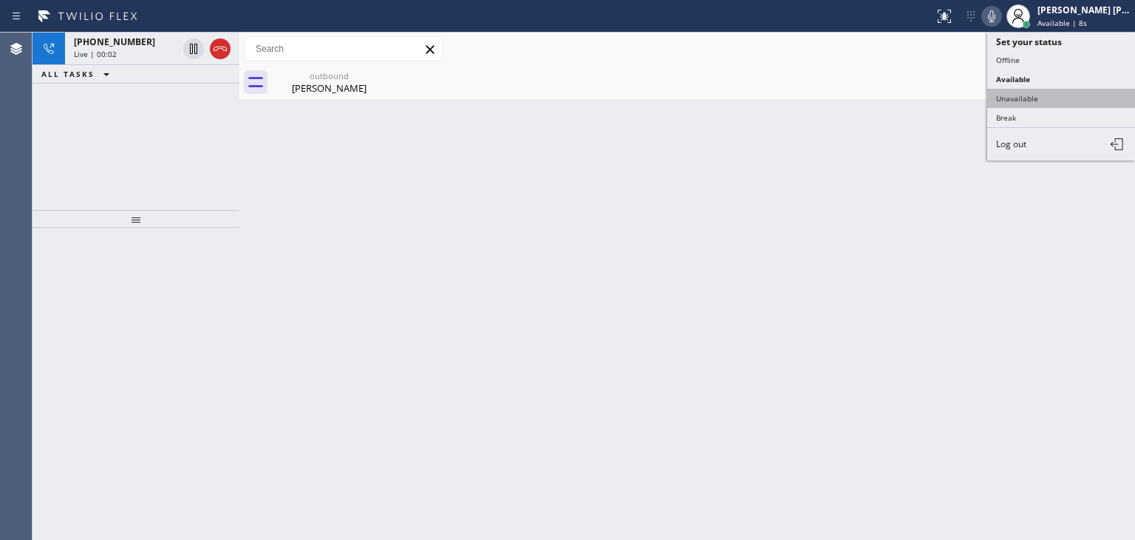
click at [1072, 92] on button "Unavailable" at bounding box center [1061, 98] width 148 height 19
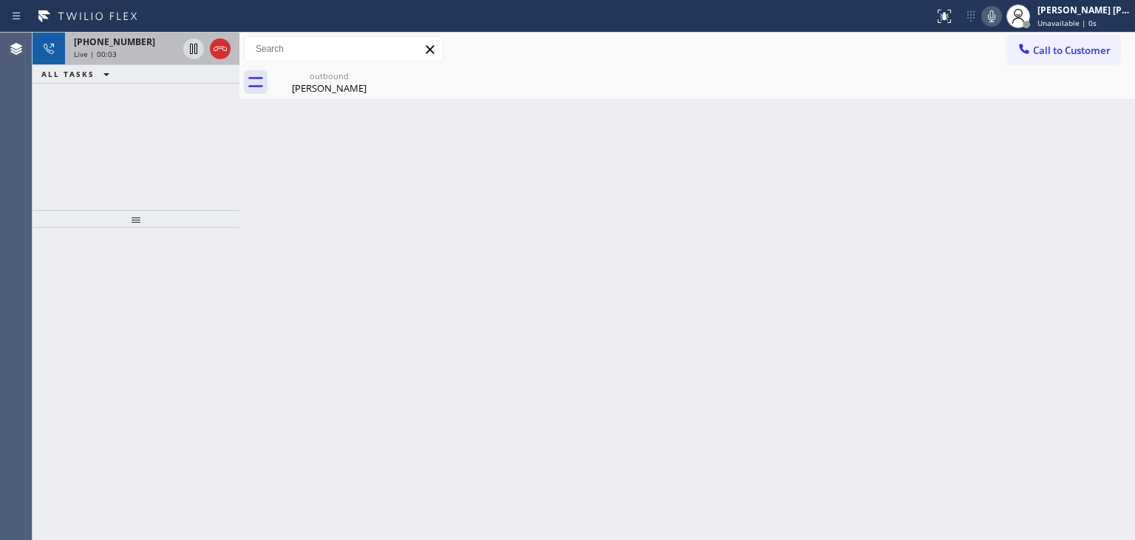
click at [136, 41] on div "[PHONE_NUMBER]" at bounding box center [125, 41] width 103 height 13
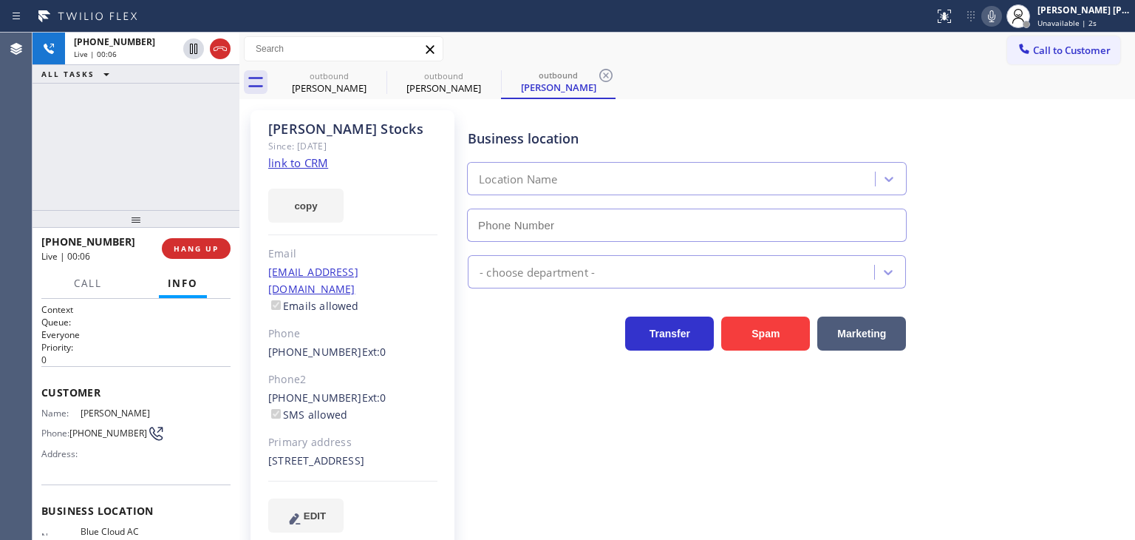
type input "[PHONE_NUMBER]"
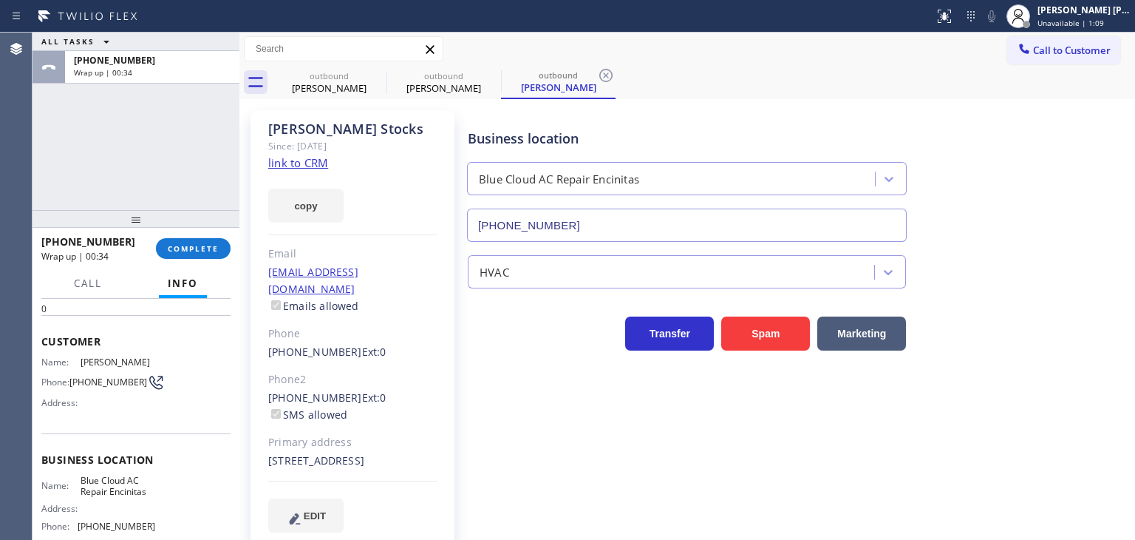
scroll to position [74, 0]
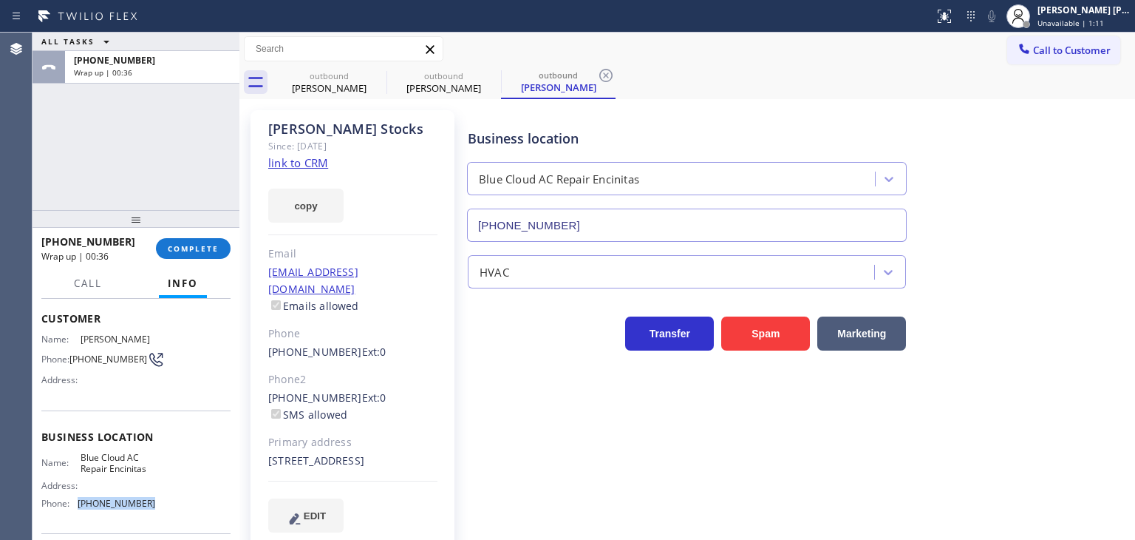
drag, startPoint x: 148, startPoint y: 508, endPoint x: 78, endPoint y: 508, distance: 69.5
click at [78, 508] on div "Name: Blue Cloud AC Repair Encinitas Address: Phone: [PHONE_NUMBER]" at bounding box center [135, 484] width 189 height 64
click at [1104, 22] on span "Unavailable | 2:05" at bounding box center [1071, 23] width 67 height 10
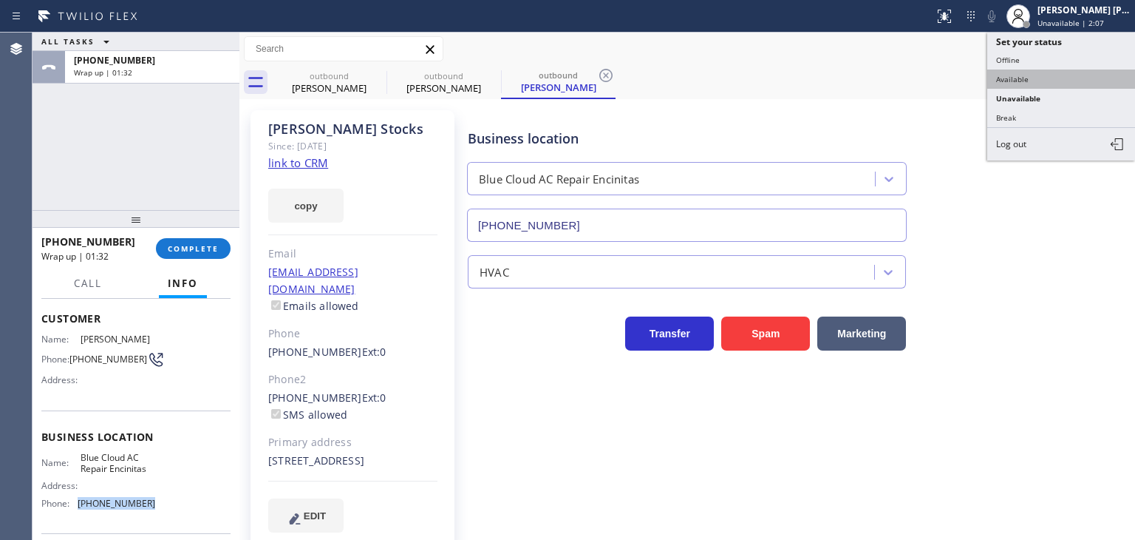
click at [1067, 81] on button "Available" at bounding box center [1061, 78] width 148 height 19
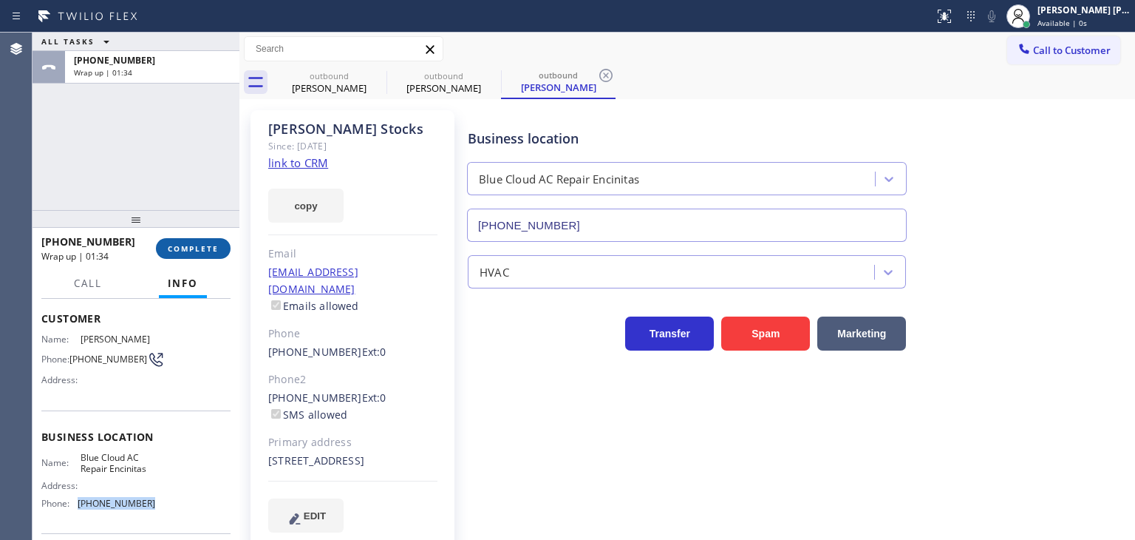
click at [180, 248] on span "COMPLETE" at bounding box center [193, 248] width 51 height 10
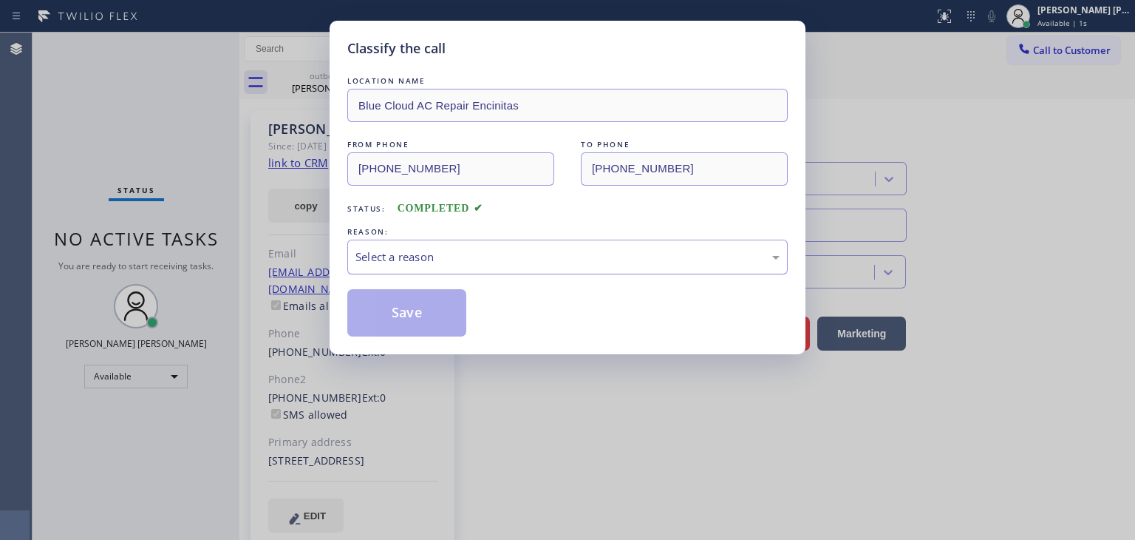
click at [408, 242] on div "Select a reason" at bounding box center [567, 256] width 440 height 35
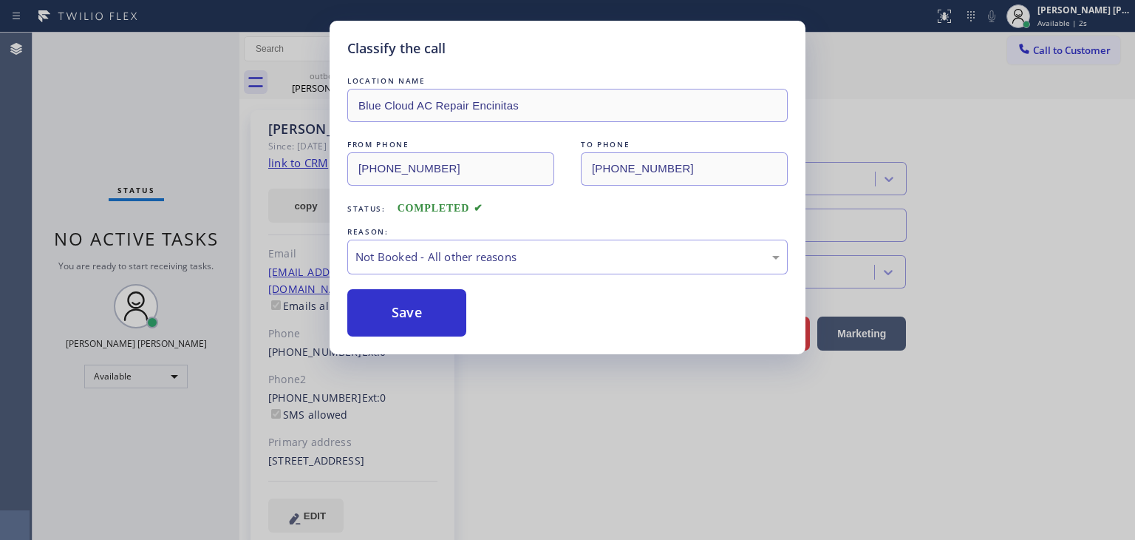
click at [399, 309] on button "Save" at bounding box center [406, 312] width 119 height 47
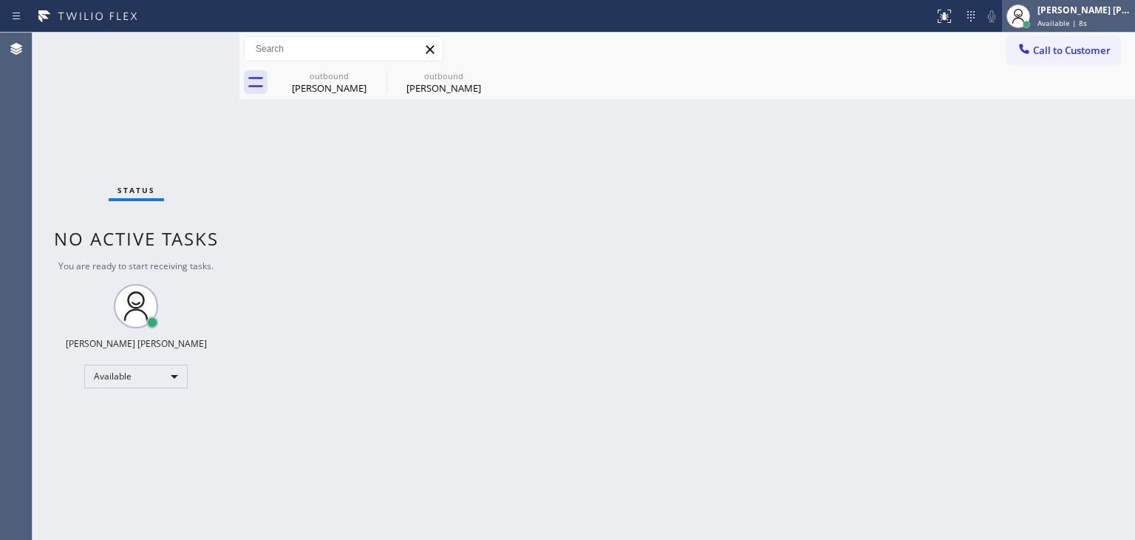
drag, startPoint x: 1097, startPoint y: 13, endPoint x: 1089, endPoint y: 28, distance: 17.2
click at [1097, 13] on div "[PERSON_NAME] [PERSON_NAME]" at bounding box center [1084, 10] width 93 height 13
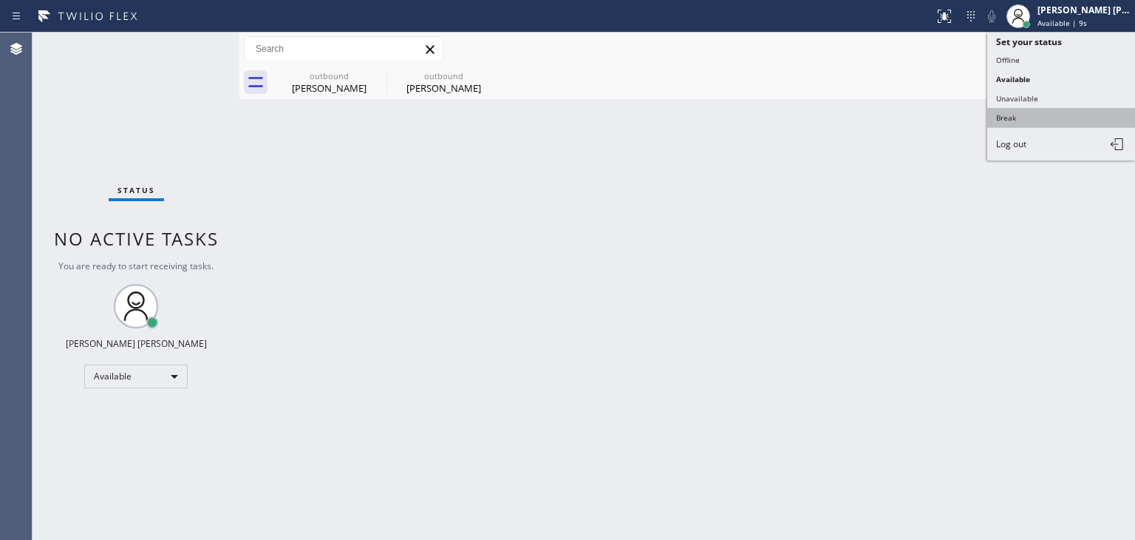
click at [1026, 122] on button "Break" at bounding box center [1061, 117] width 148 height 19
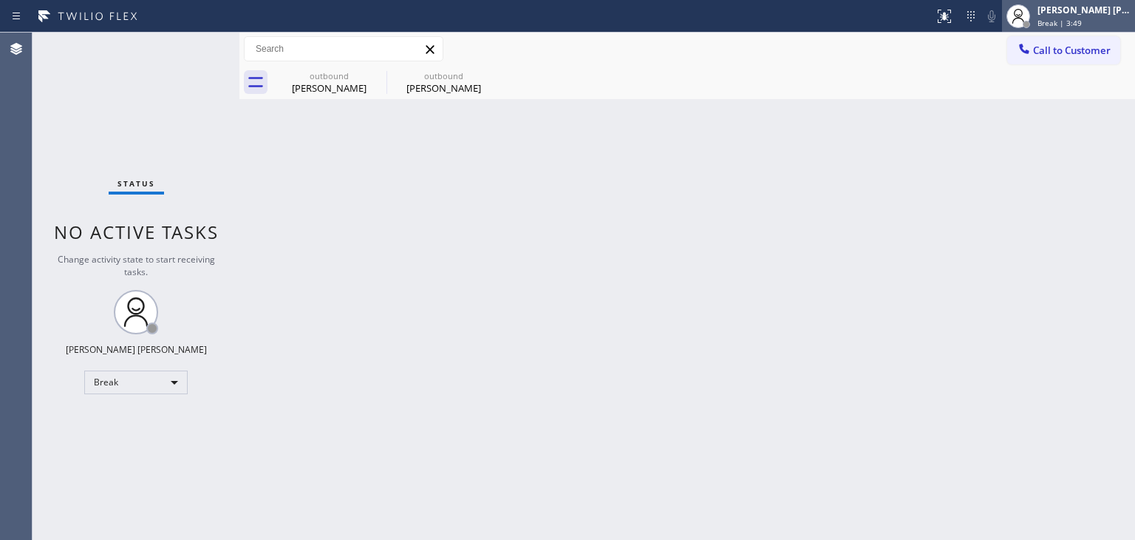
click at [1123, 23] on div "Break | 3:49" at bounding box center [1084, 23] width 93 height 10
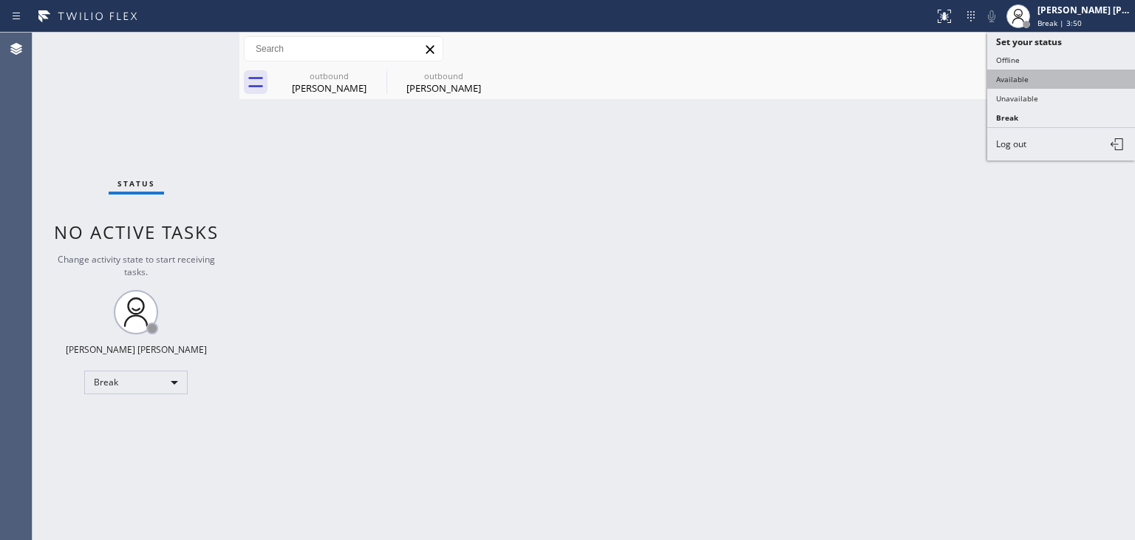
click at [1058, 75] on button "Available" at bounding box center [1061, 78] width 148 height 19
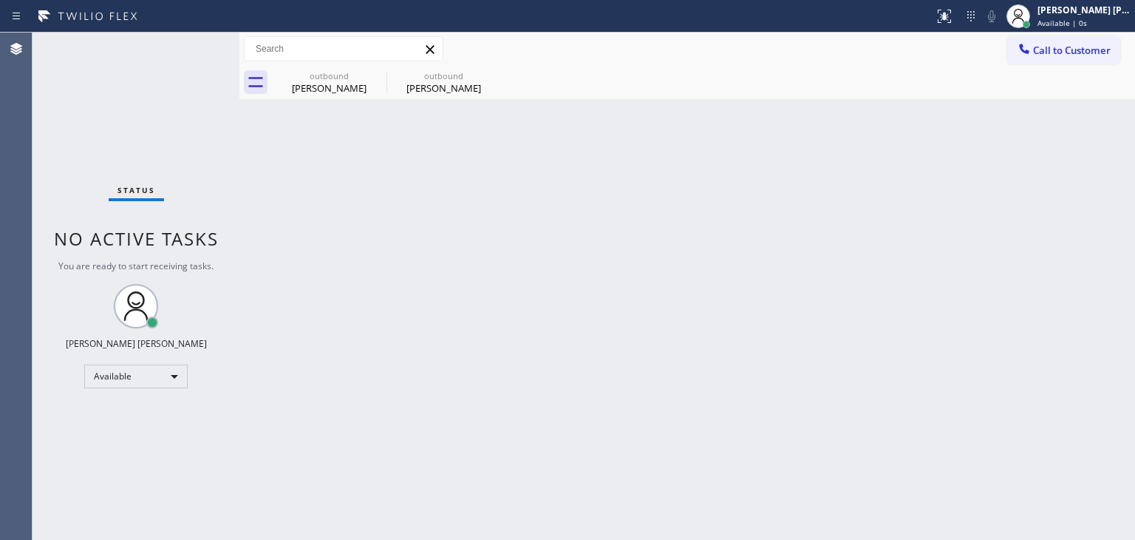
click at [183, 47] on div "Status No active tasks You are ready to start receiving tasks. [PERSON_NAME] [P…" at bounding box center [136, 286] width 207 height 507
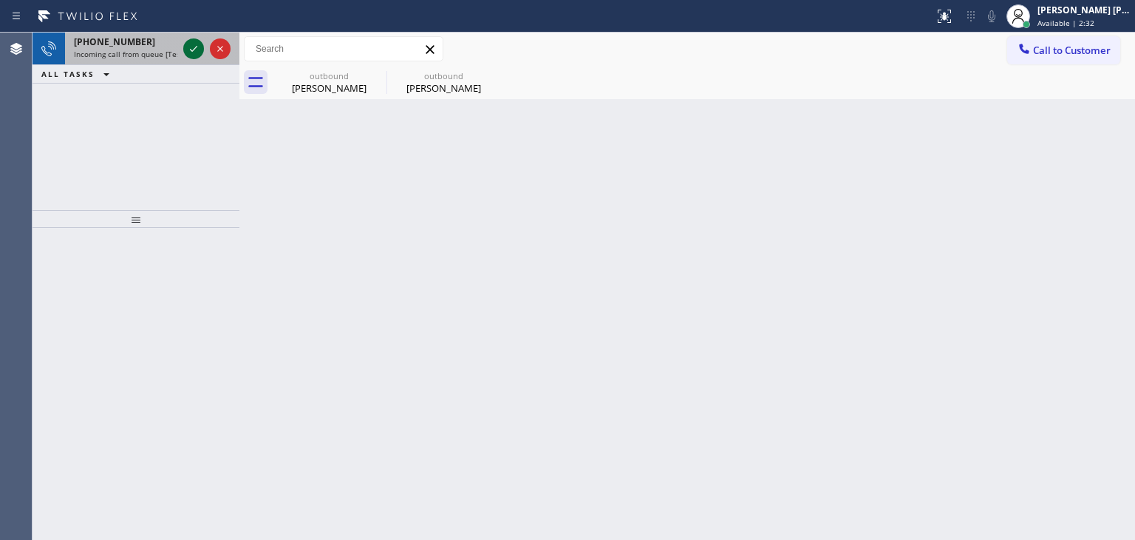
click at [193, 50] on icon at bounding box center [193, 49] width 7 height 6
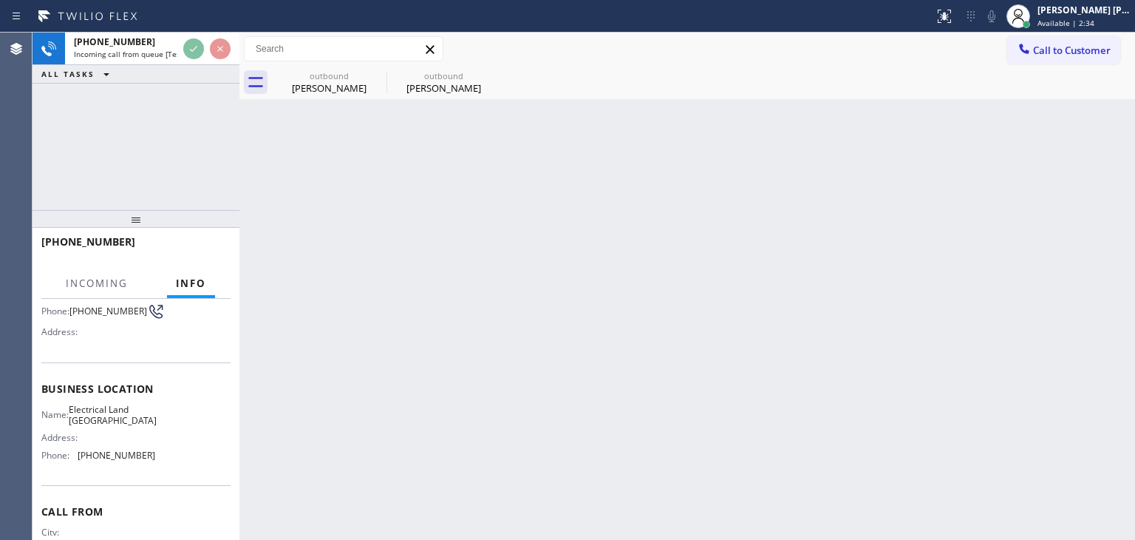
scroll to position [148, 0]
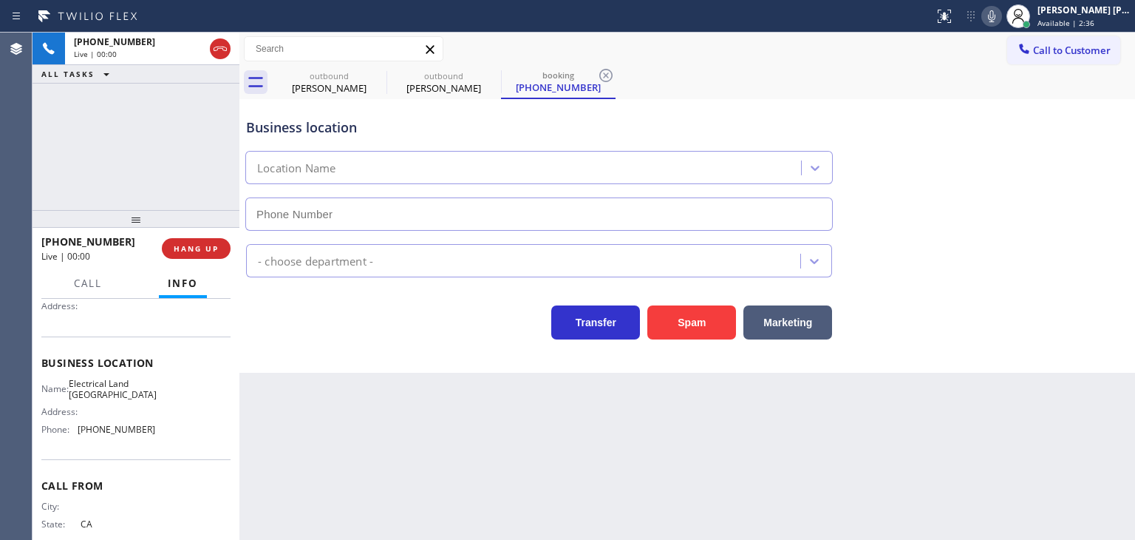
type input "[PHONE_NUMBER]"
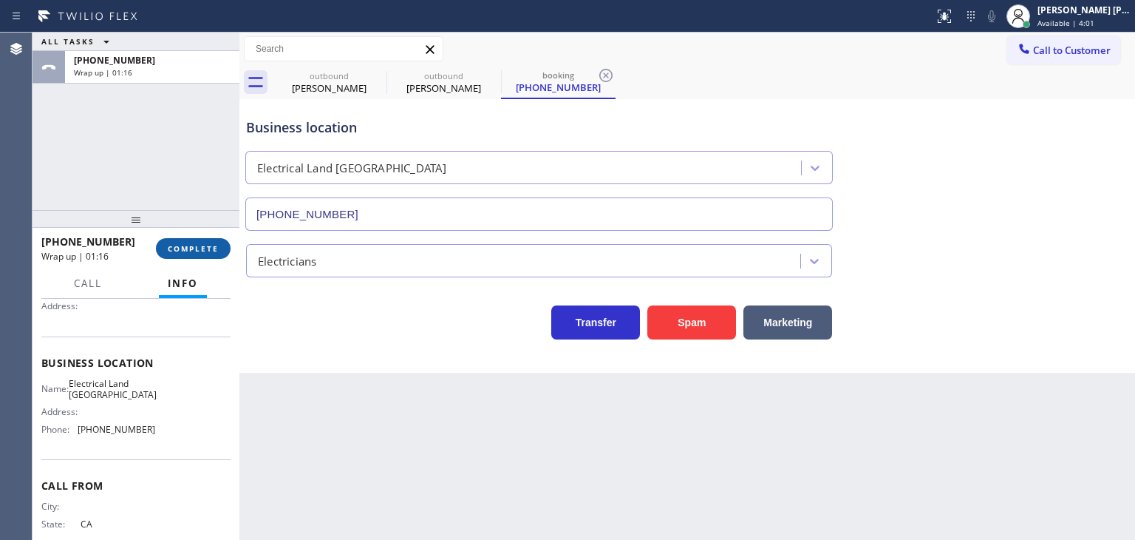
click at [184, 254] on button "COMPLETE" at bounding box center [193, 248] width 75 height 21
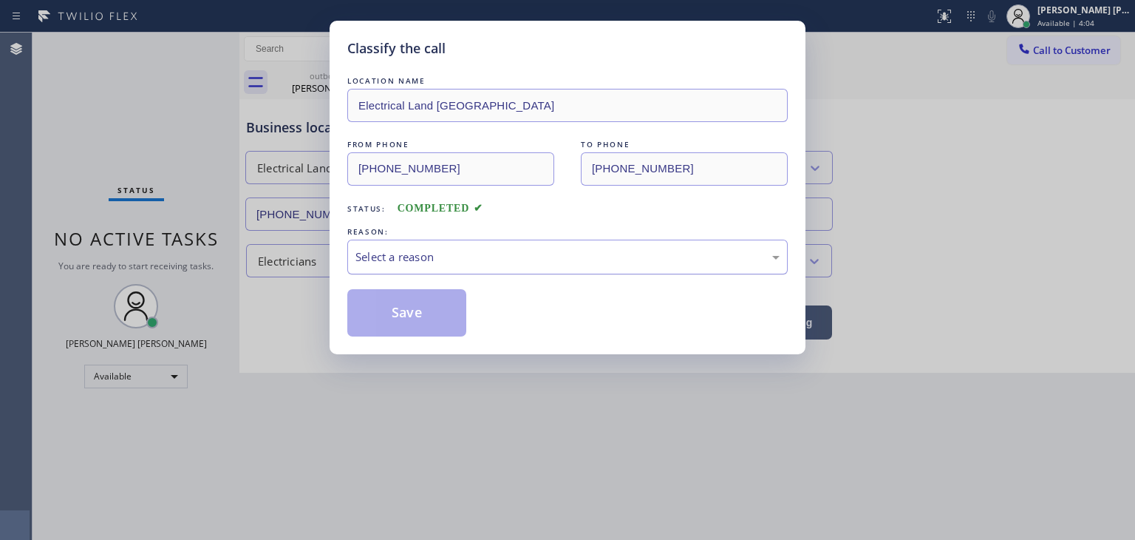
click at [440, 256] on div "Select a reason" at bounding box center [567, 256] width 424 height 17
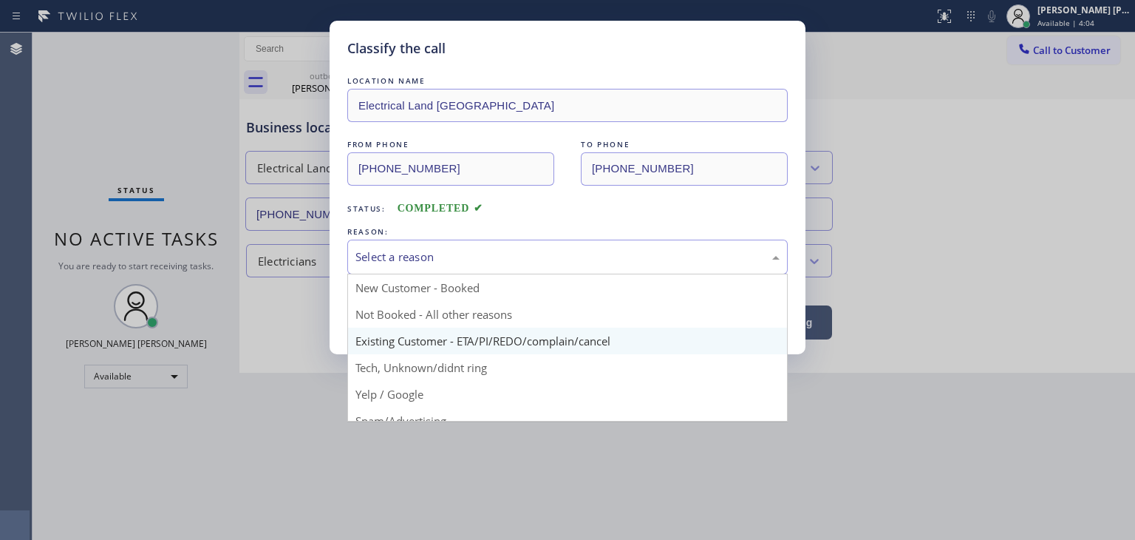
scroll to position [74, 0]
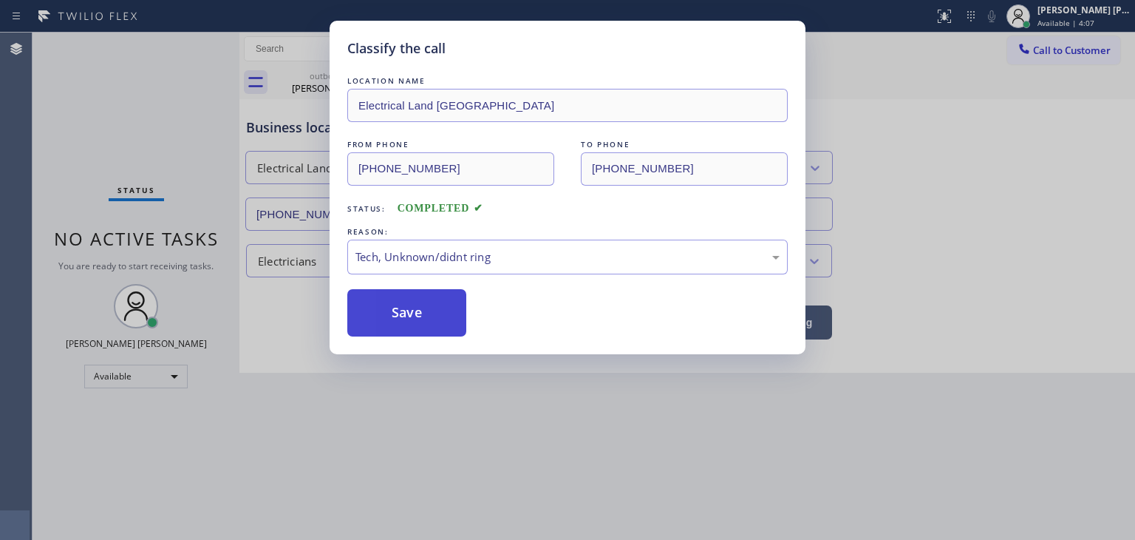
click at [424, 307] on button "Save" at bounding box center [406, 312] width 119 height 47
type input "[PHONE_NUMBER]"
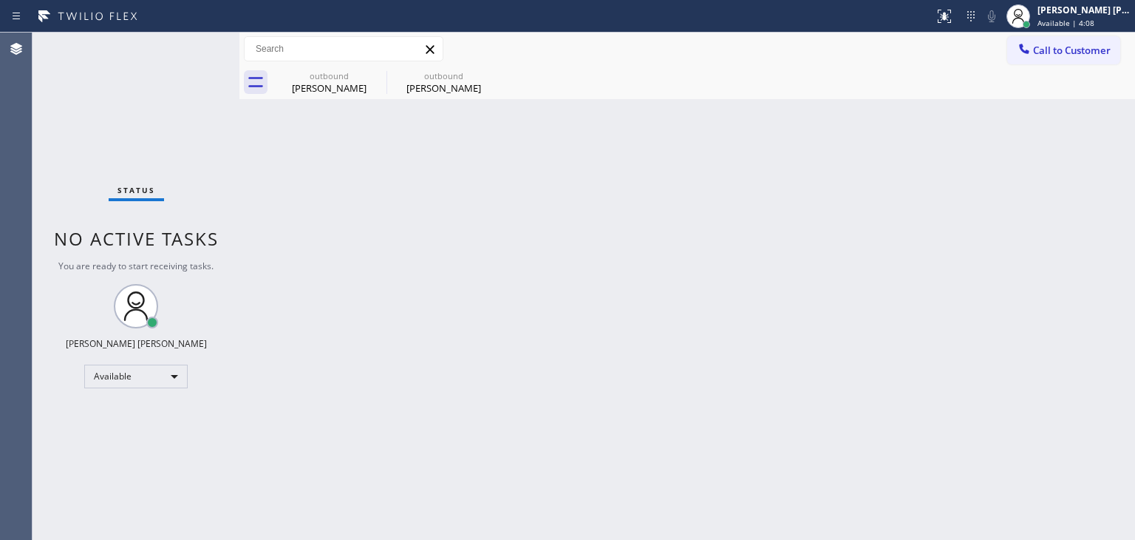
click at [195, 42] on div "Status No active tasks You are ready to start receiving tasks. [PERSON_NAME] [P…" at bounding box center [136, 286] width 207 height 507
click at [191, 48] on div "Status No active tasks You are ready to start receiving tasks. [PERSON_NAME] [P…" at bounding box center [136, 286] width 207 height 507
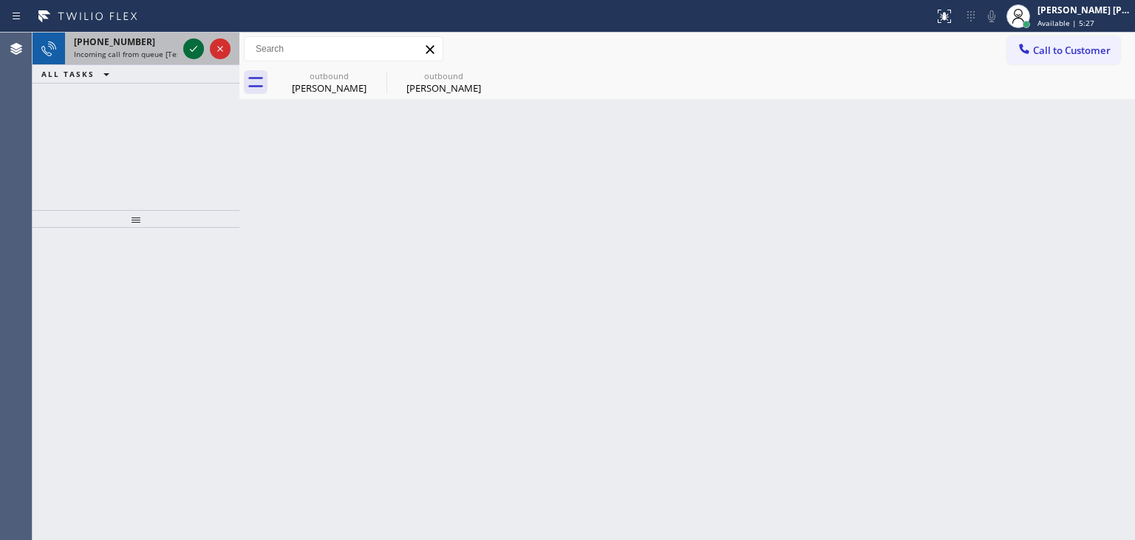
click at [191, 48] on icon at bounding box center [194, 49] width 18 height 18
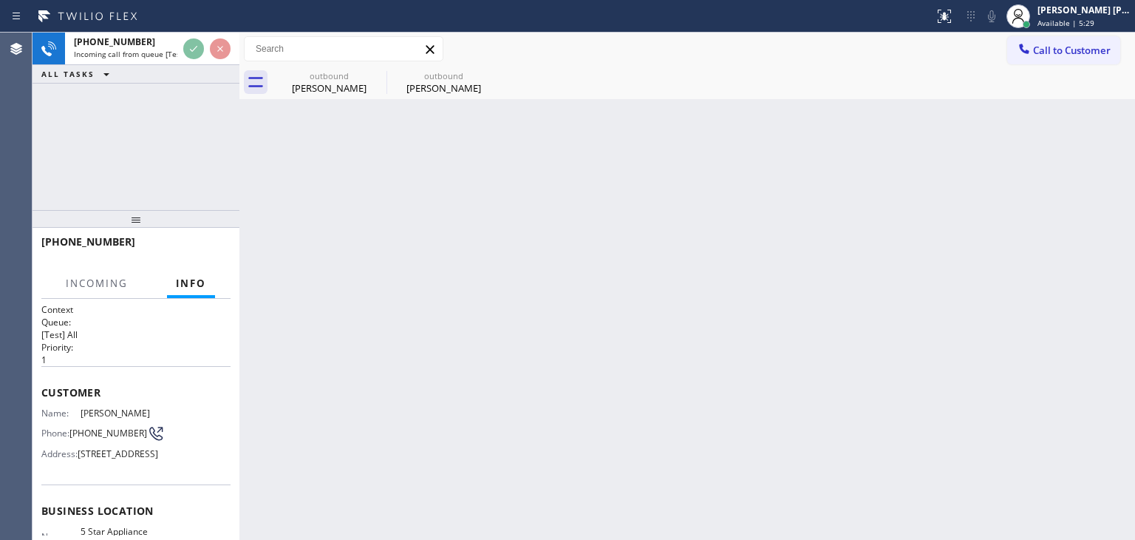
scroll to position [74, 0]
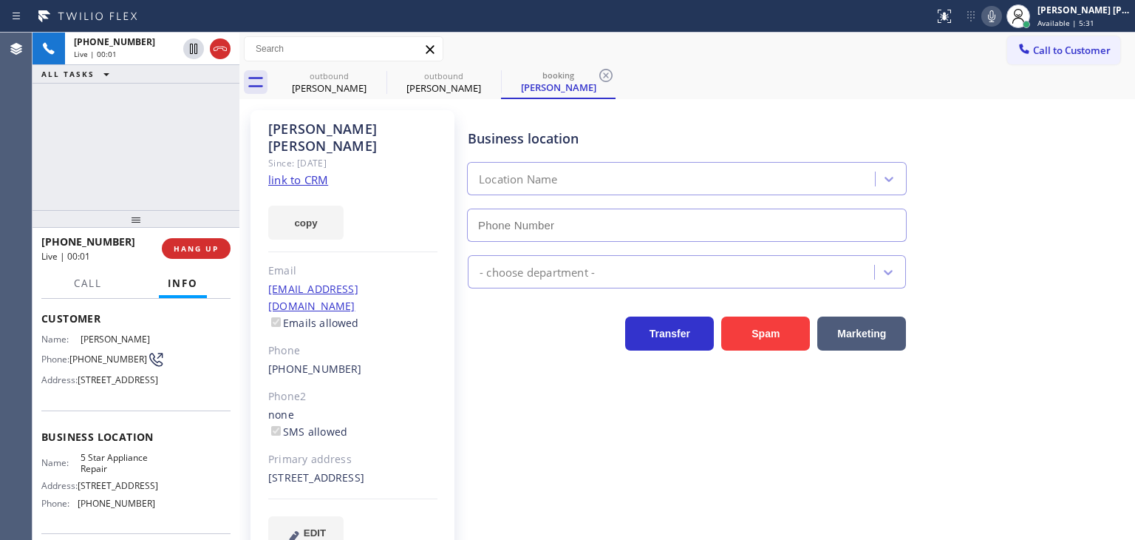
type input "[PHONE_NUMBER]"
click at [311, 172] on link "link to CRM" at bounding box center [298, 179] width 60 height 15
click at [996, 17] on icon at bounding box center [991, 16] width 7 height 12
click at [1095, 18] on span "Available | 6:27" at bounding box center [1066, 23] width 57 height 10
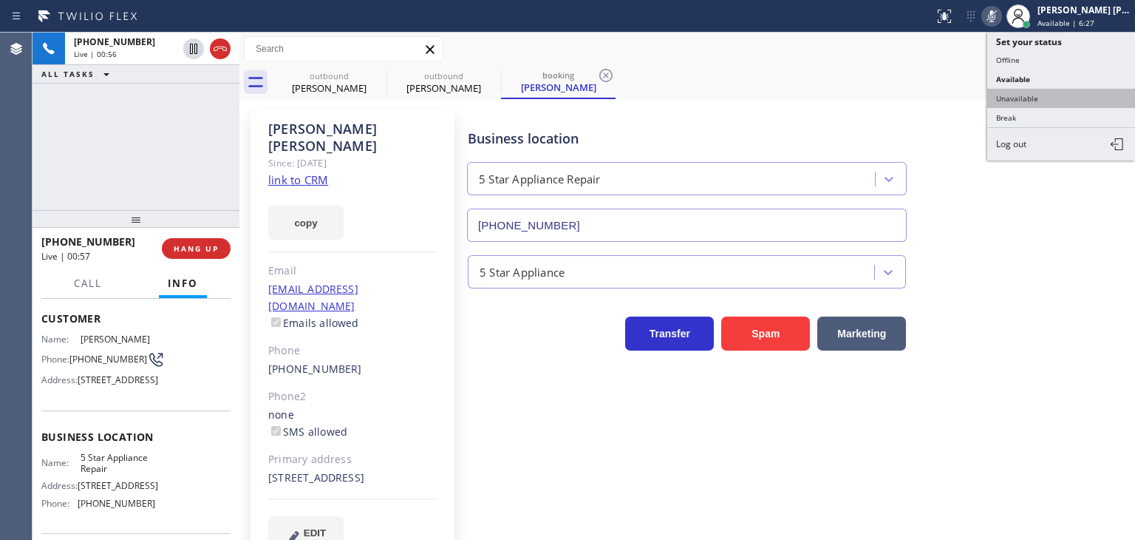
drag, startPoint x: 1053, startPoint y: 90, endPoint x: 460, endPoint y: 7, distance: 599.2
click at [1052, 91] on button "Unavailable" at bounding box center [1061, 98] width 148 height 19
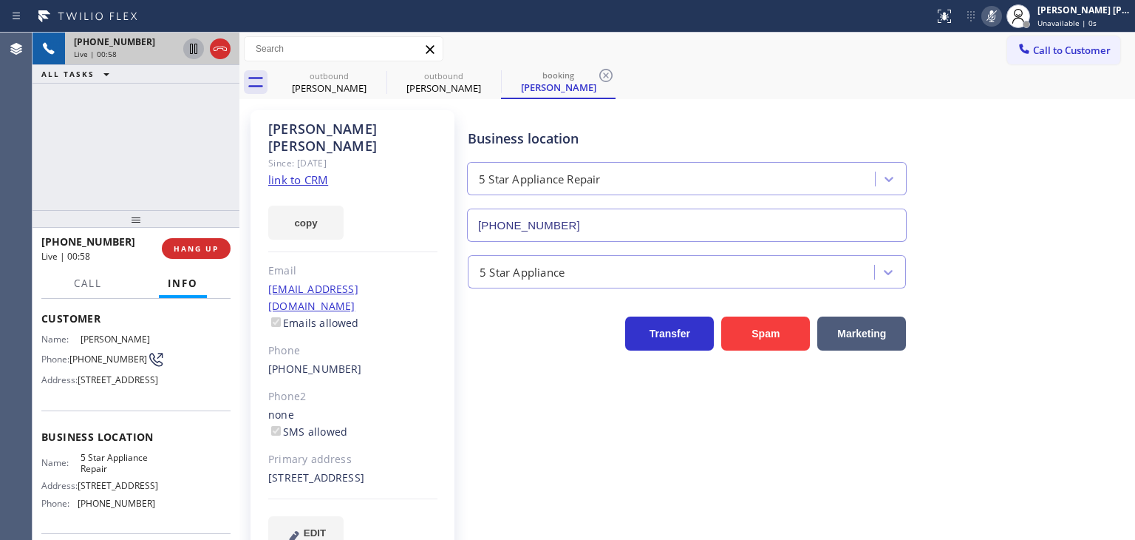
click at [193, 48] on icon at bounding box center [194, 49] width 18 height 18
drag, startPoint x: 1021, startPoint y: 16, endPoint x: 988, endPoint y: 3, distance: 35.1
click at [1001, 16] on icon at bounding box center [992, 16] width 18 height 18
click at [192, 48] on icon at bounding box center [194, 49] width 18 height 18
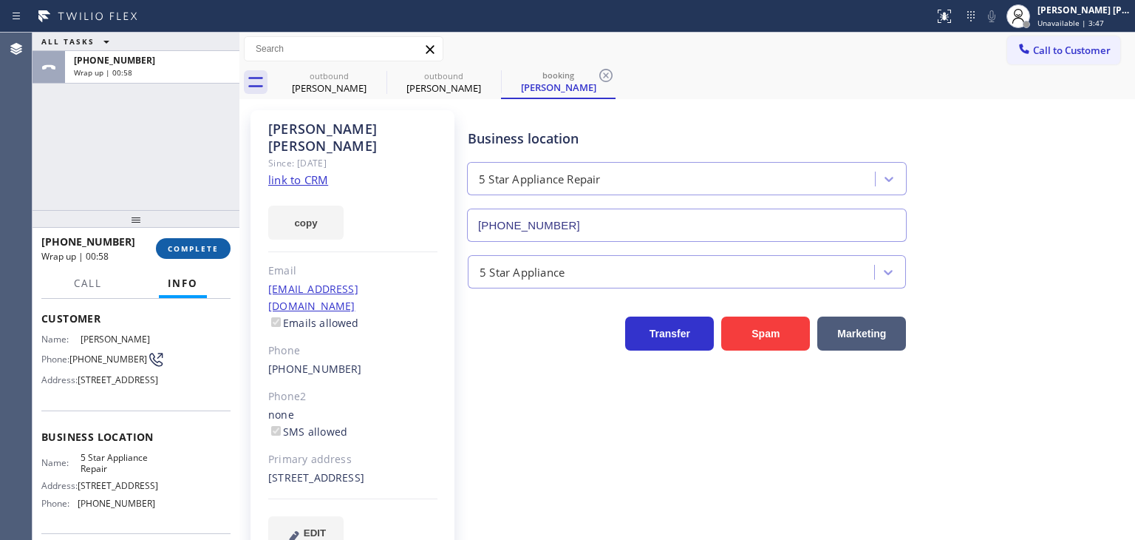
click at [180, 240] on button "COMPLETE" at bounding box center [193, 248] width 75 height 21
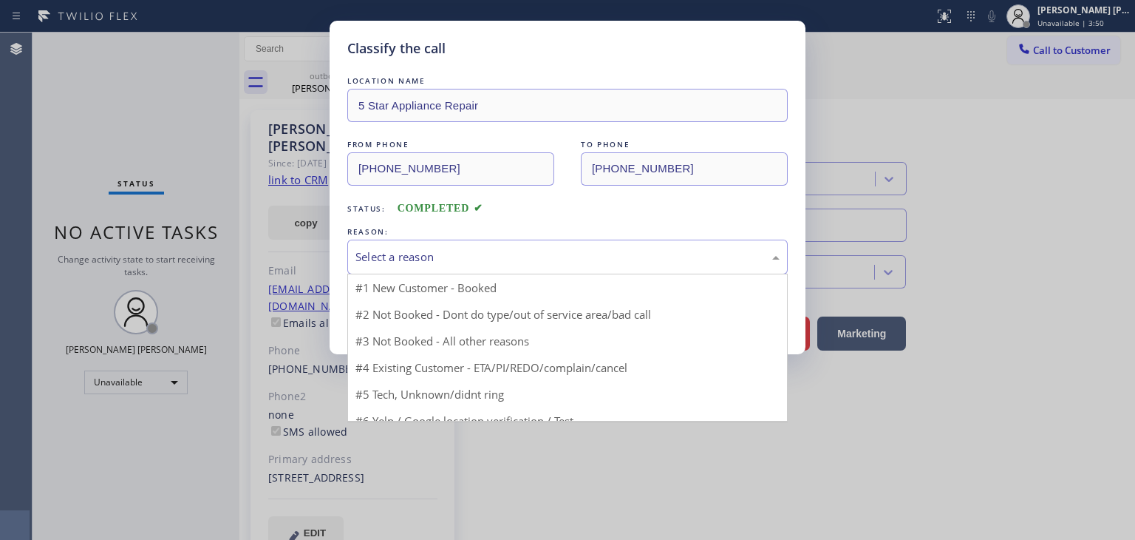
click at [449, 256] on div "Select a reason" at bounding box center [567, 256] width 424 height 17
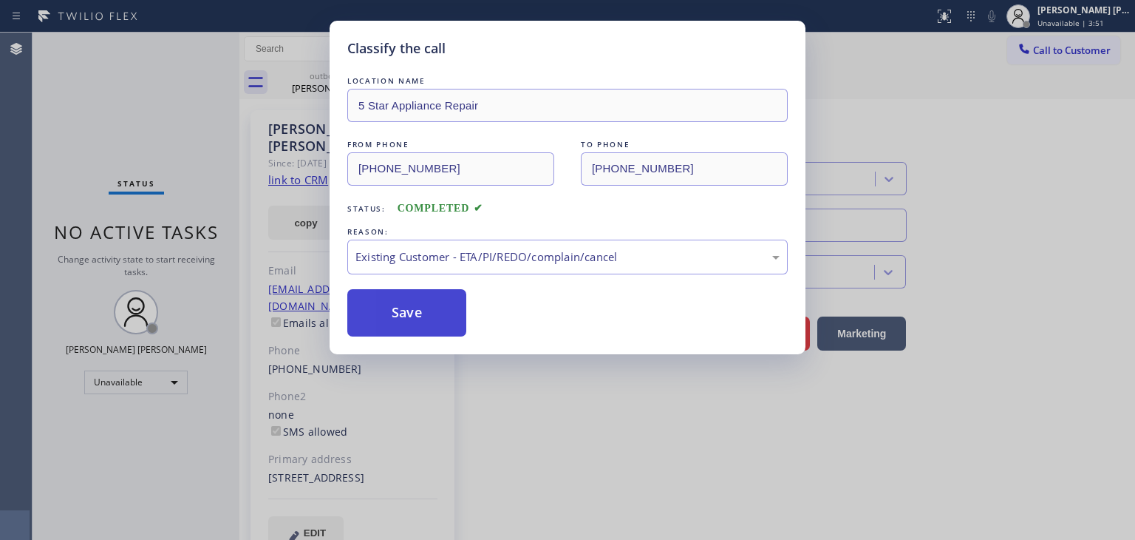
click at [431, 314] on button "Save" at bounding box center [406, 312] width 119 height 47
type input "[PHONE_NUMBER]"
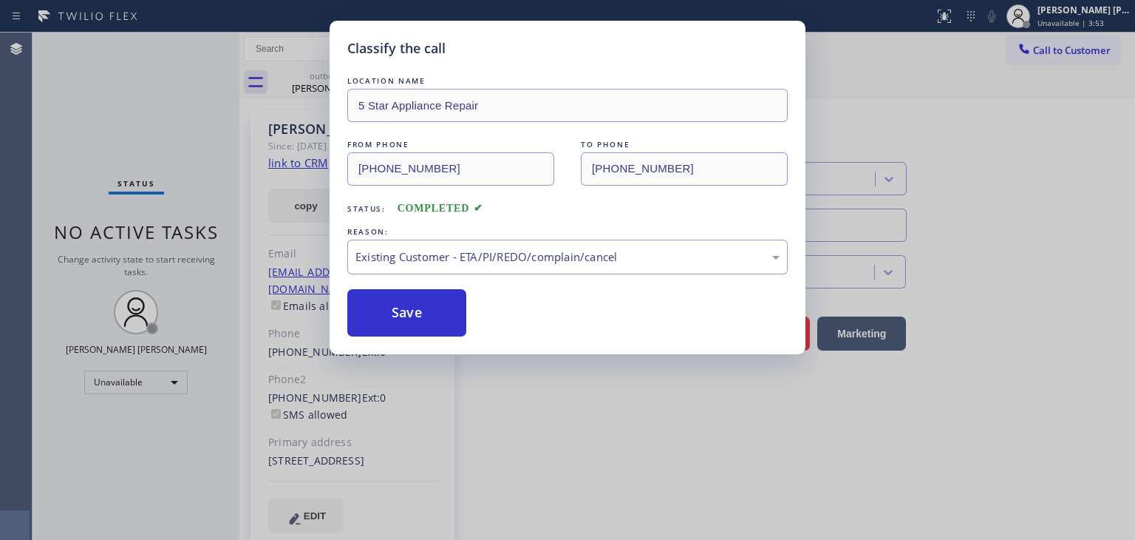
click at [1072, 22] on div "Status report No issues detected If you experience an issue, please download th…" at bounding box center [567, 270] width 1135 height 540
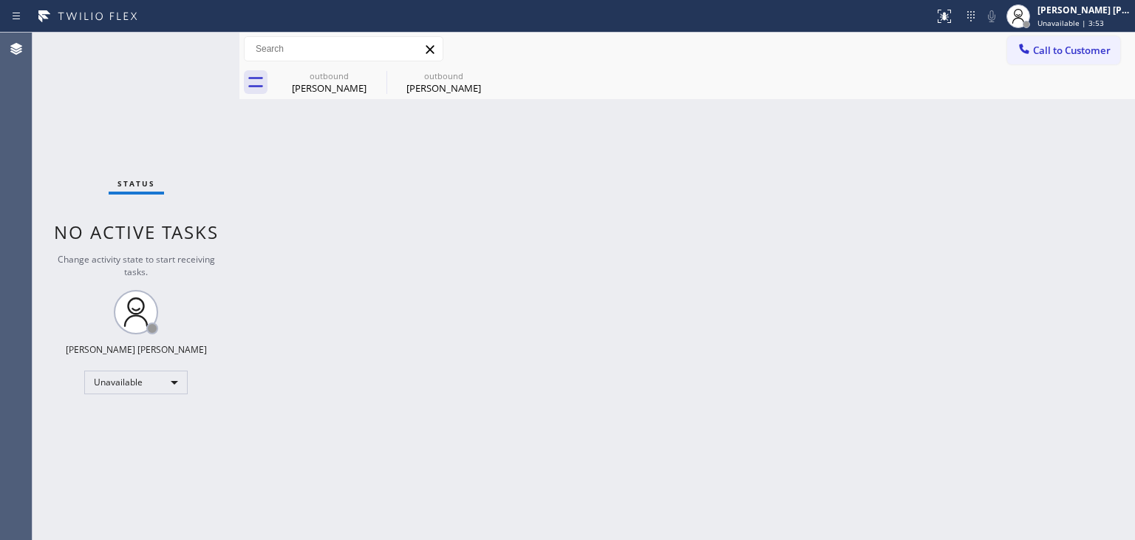
click at [1072, 22] on span "Unavailable | 3:53" at bounding box center [1071, 23] width 67 height 10
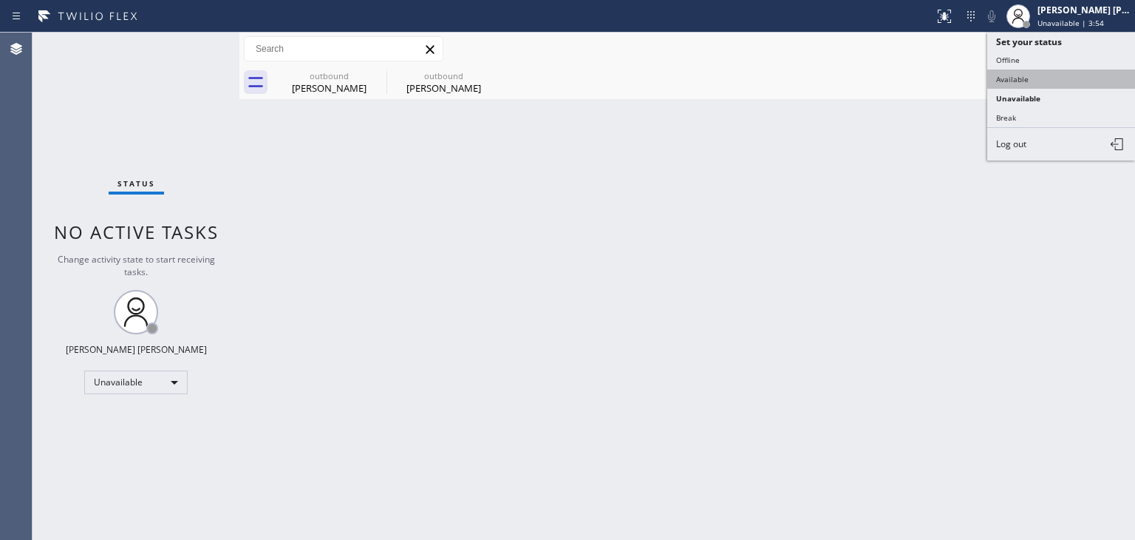
click at [1030, 75] on button "Available" at bounding box center [1061, 78] width 148 height 19
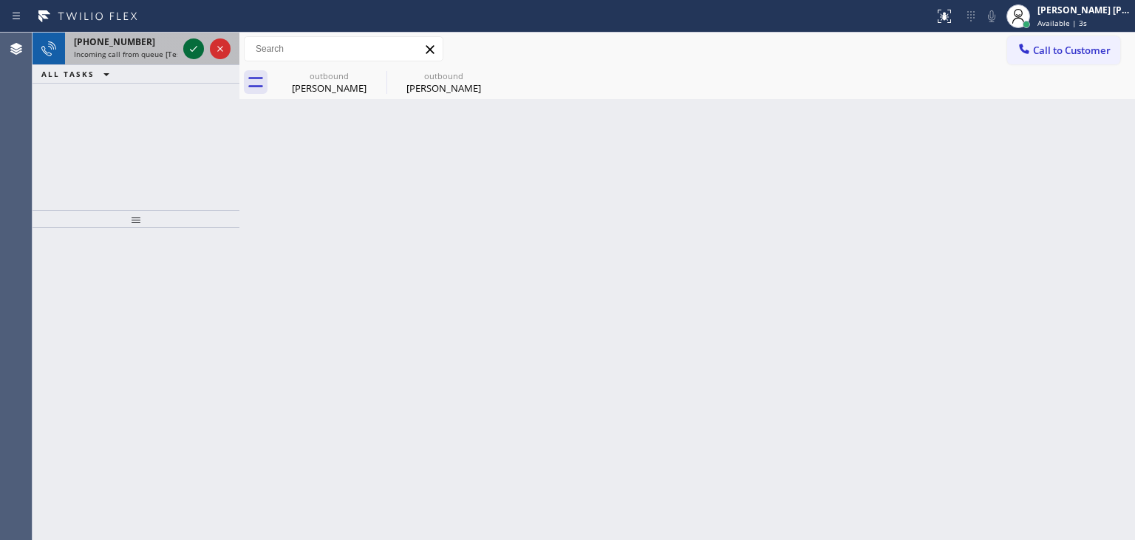
click at [200, 49] on icon at bounding box center [194, 49] width 18 height 18
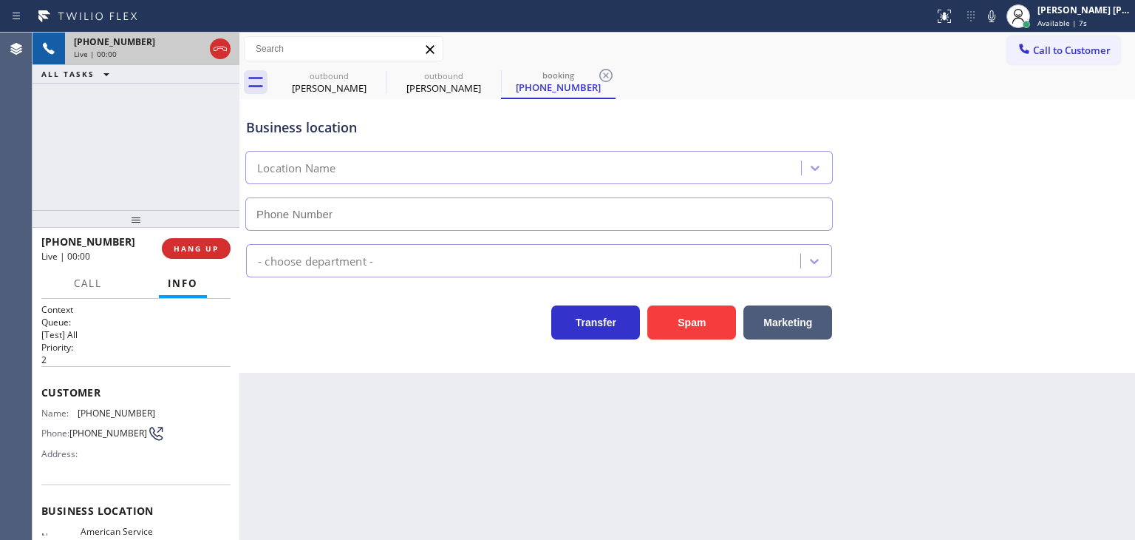
type input "[PHONE_NUMBER]"
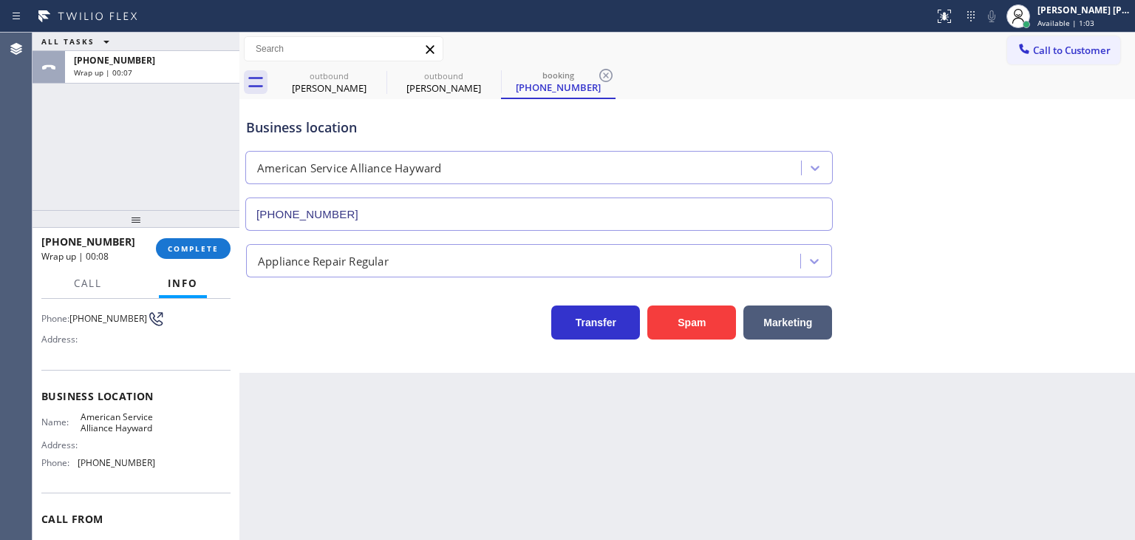
scroll to position [148, 0]
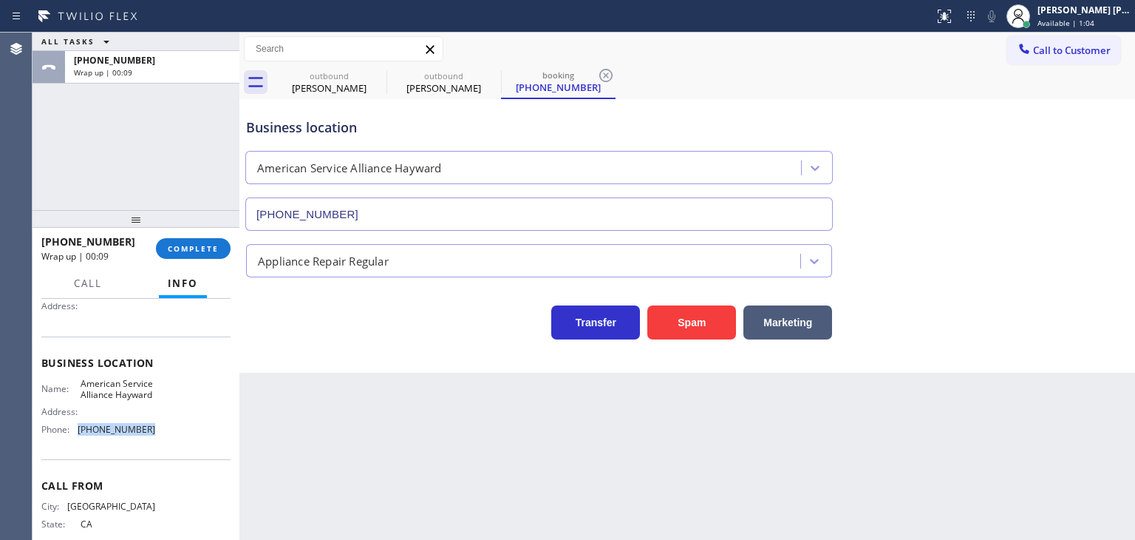
drag, startPoint x: 154, startPoint y: 435, endPoint x: 75, endPoint y: 440, distance: 78.5
click at [75, 440] on div "Name: American Service Alliance Hayward Address: Phone: [PHONE_NUMBER]" at bounding box center [135, 410] width 189 height 64
click at [1077, 45] on span "Call to Customer" at bounding box center [1072, 50] width 78 height 13
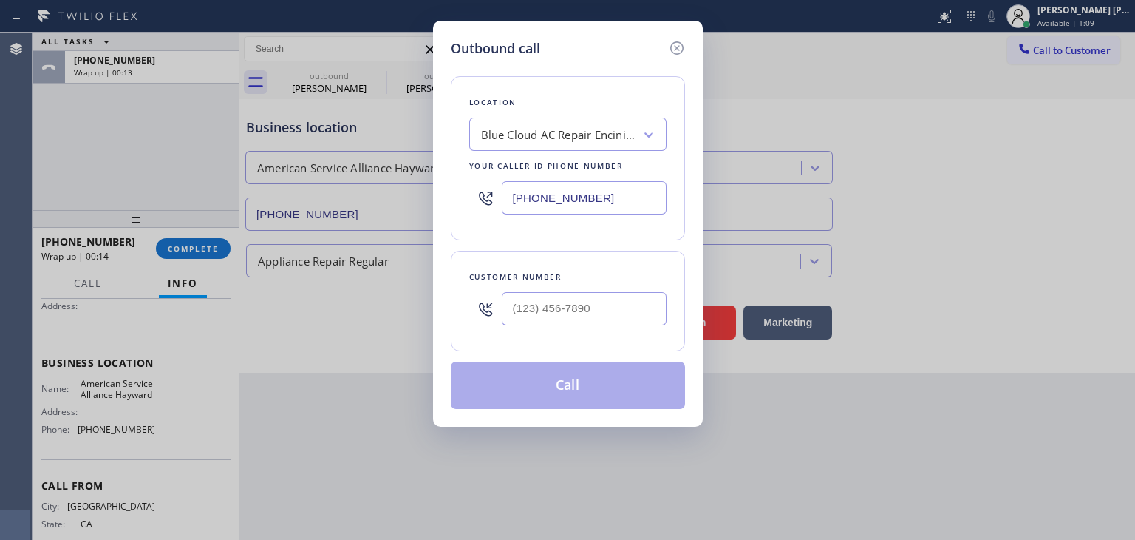
drag, startPoint x: 615, startPoint y: 203, endPoint x: 455, endPoint y: 199, distance: 160.4
click at [461, 210] on div "Location Blue Cloud AC Repair Encinitas Your caller id phone number [PHONE_NUMB…" at bounding box center [568, 158] width 234 height 164
paste input "510) 945-1595"
type input "[PHONE_NUMBER]"
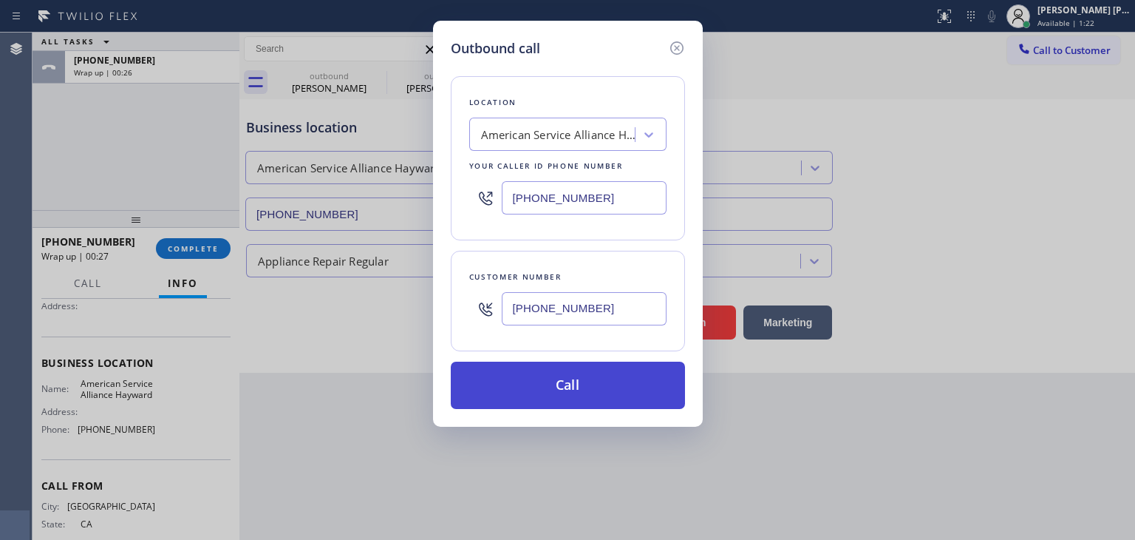
type input "[PHONE_NUMBER]"
click at [563, 384] on button "Call" at bounding box center [568, 384] width 234 height 47
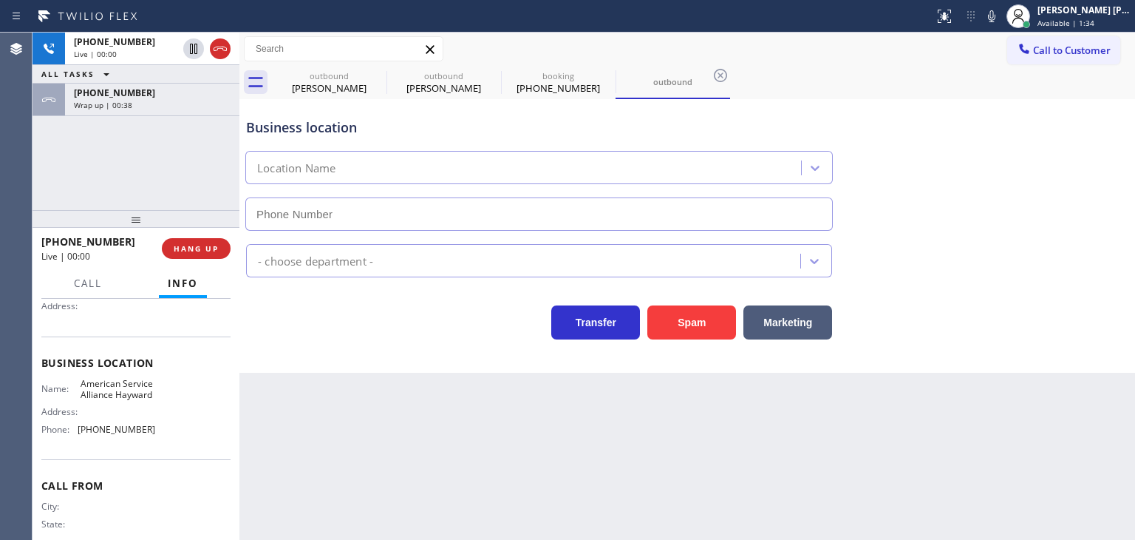
type input "[PHONE_NUMBER]"
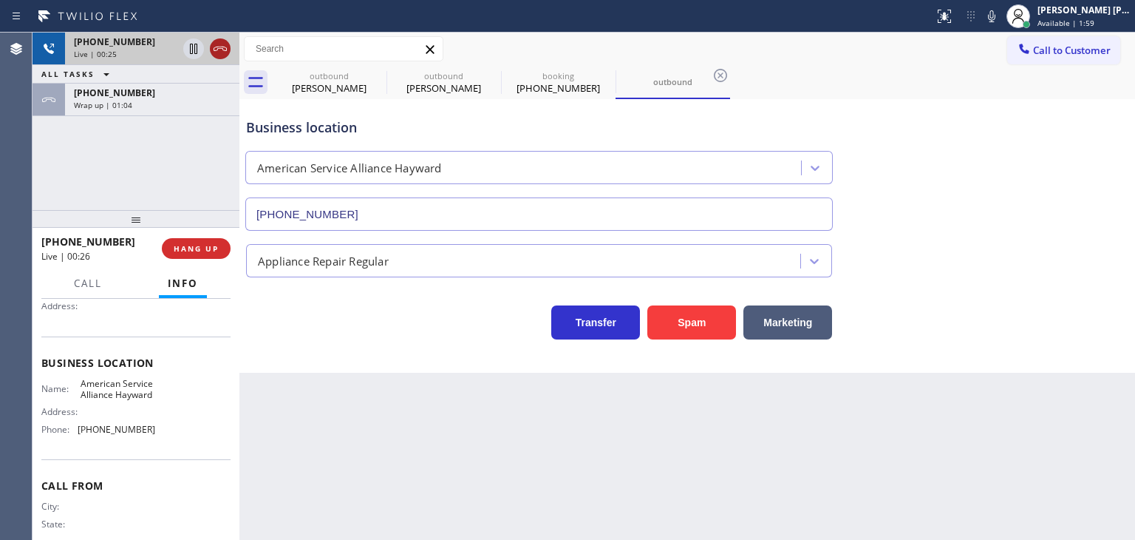
click at [228, 48] on icon at bounding box center [220, 49] width 18 height 18
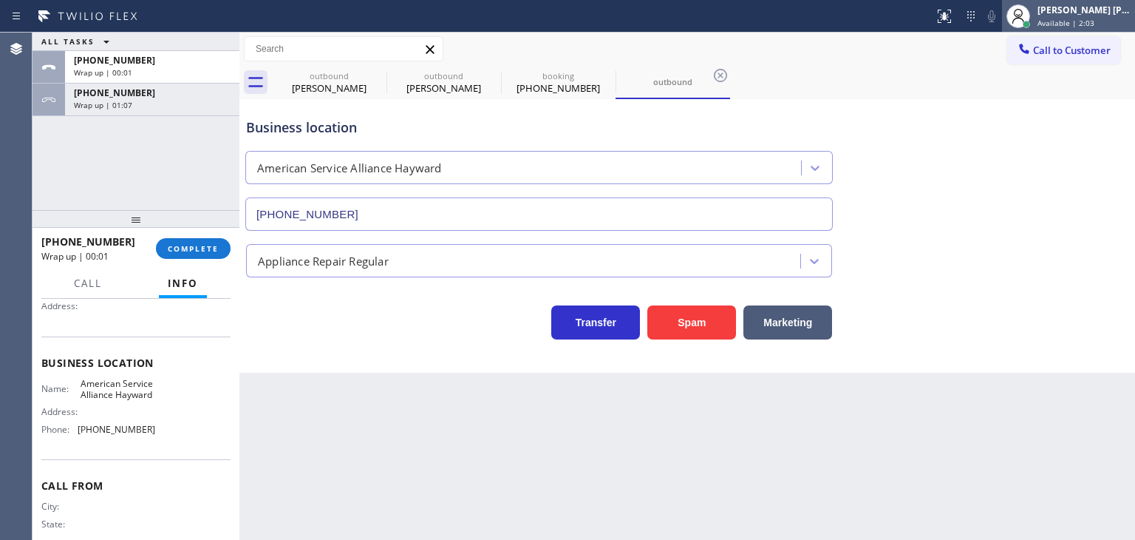
click at [1119, 16] on div "[PERSON_NAME] [PERSON_NAME]" at bounding box center [1084, 10] width 93 height 13
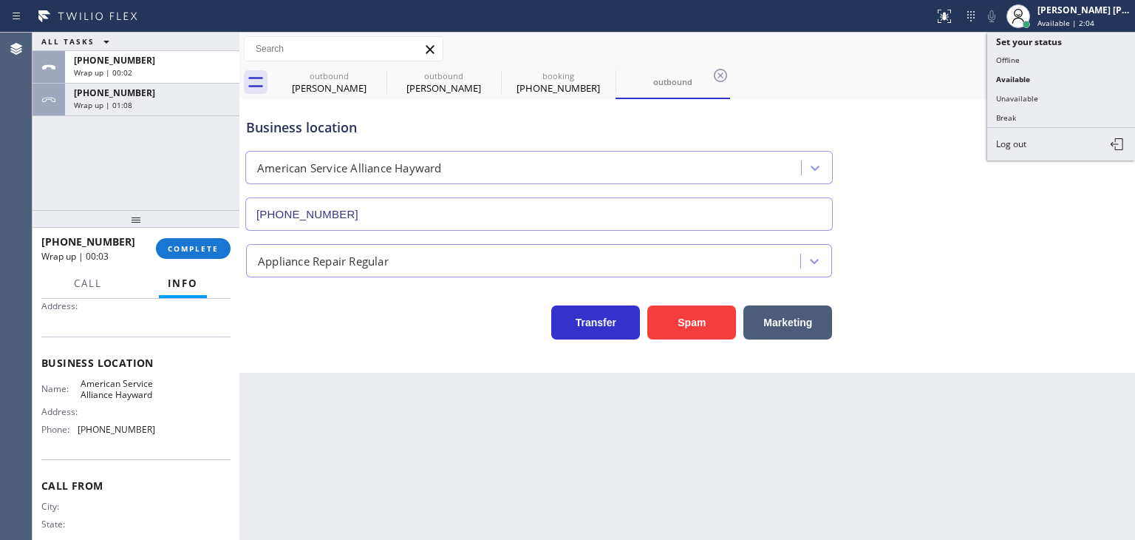
click at [1056, 89] on button "Unavailable" at bounding box center [1061, 98] width 148 height 19
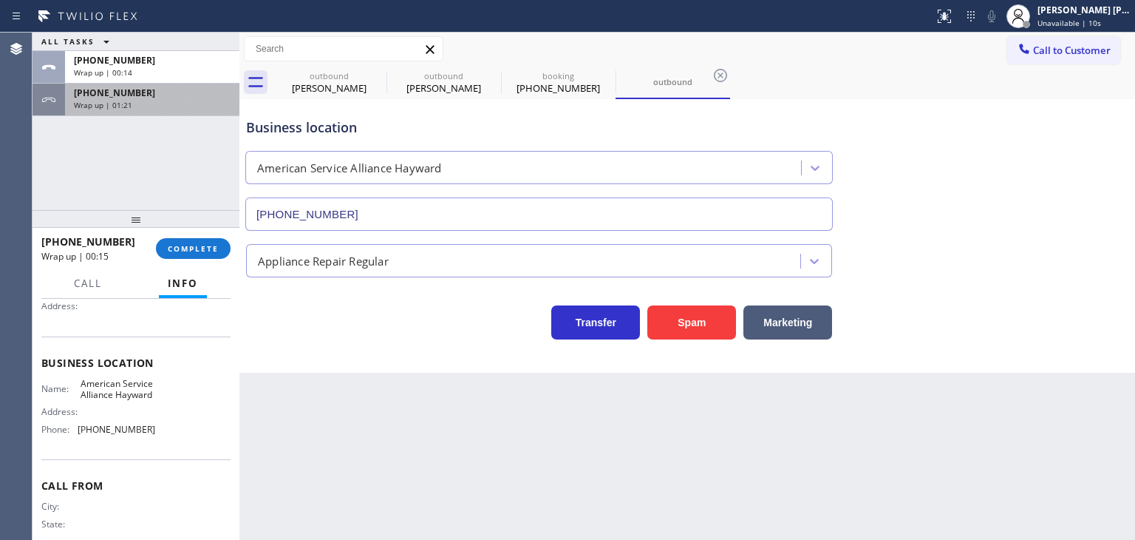
click at [186, 109] on div "[PHONE_NUMBER] Wrap up | 01:21" at bounding box center [149, 100] width 169 height 33
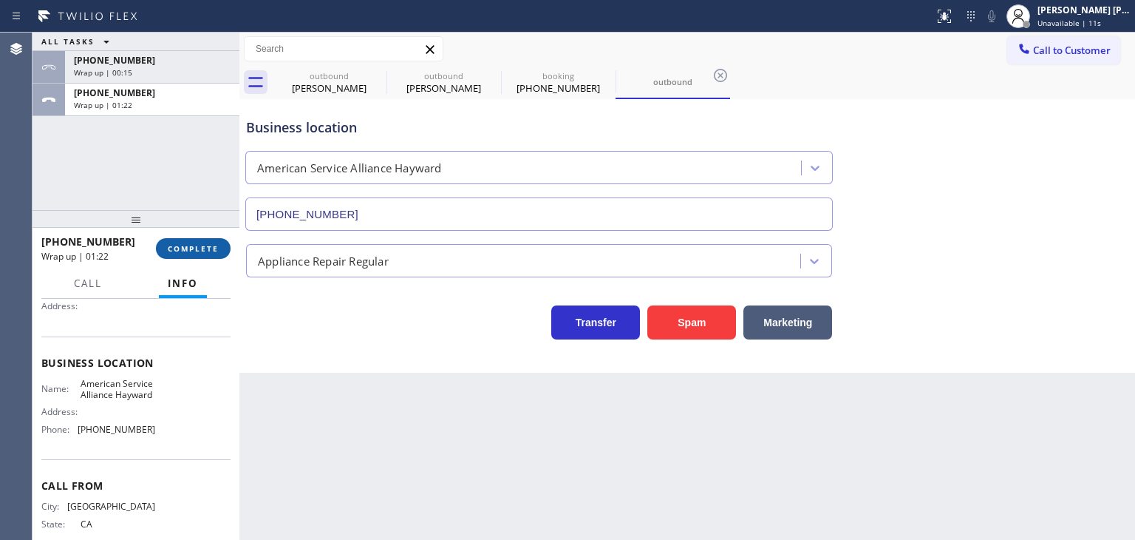
click at [206, 246] on span "COMPLETE" at bounding box center [193, 248] width 51 height 10
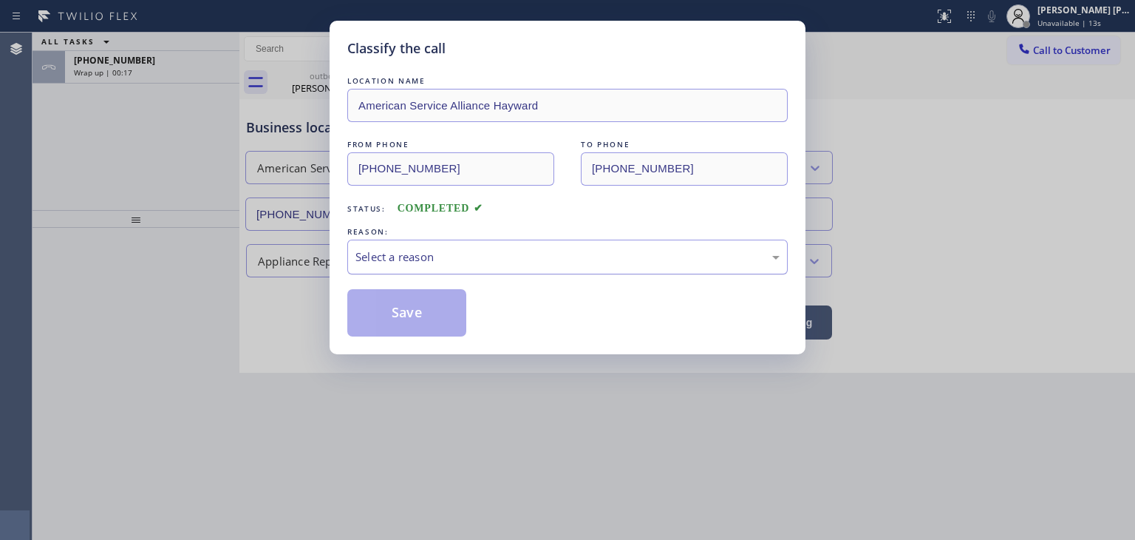
click at [420, 258] on div "Select a reason" at bounding box center [567, 256] width 424 height 17
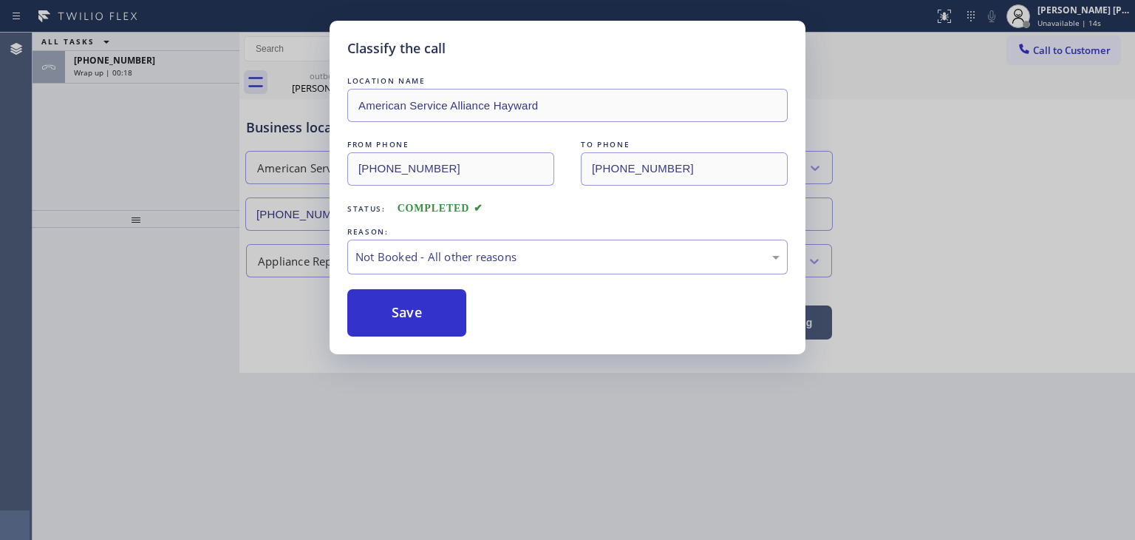
click at [417, 313] on button "Save" at bounding box center [406, 312] width 119 height 47
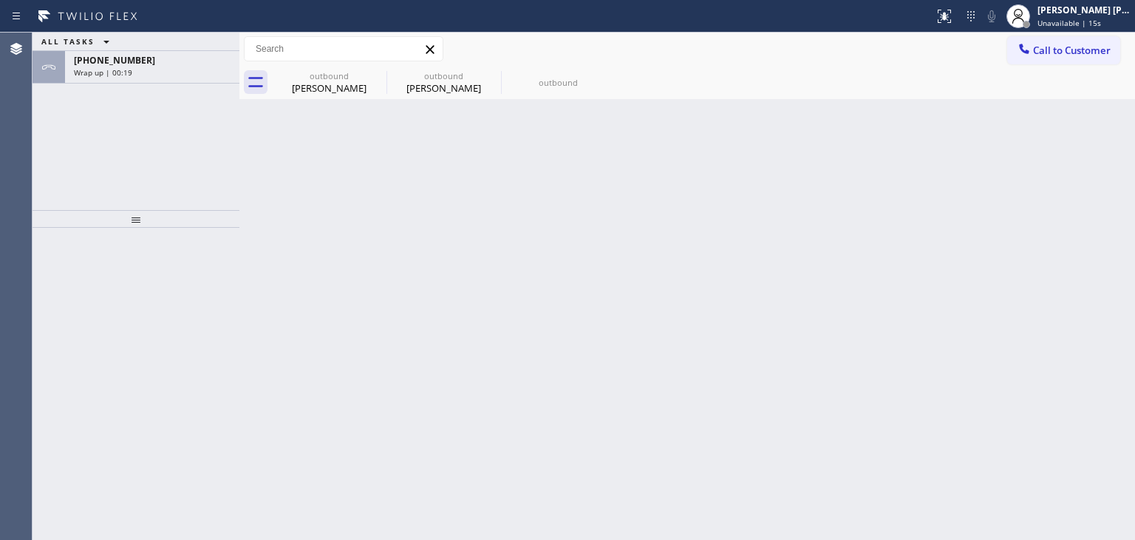
click at [1047, 57] on span "Call to Customer" at bounding box center [1072, 50] width 78 height 13
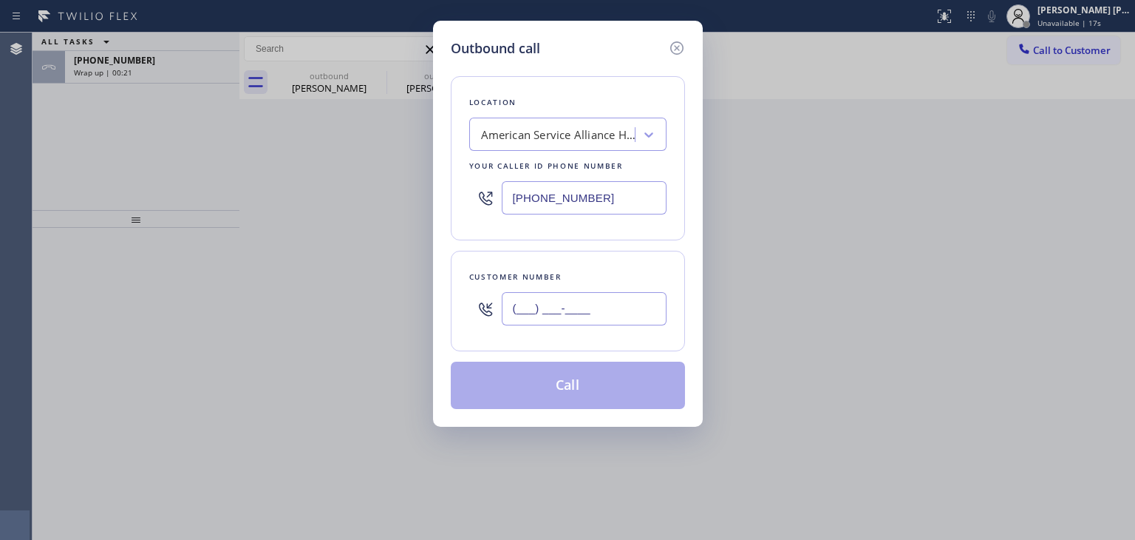
click at [541, 302] on input "(___) ___-____" at bounding box center [584, 308] width 165 height 33
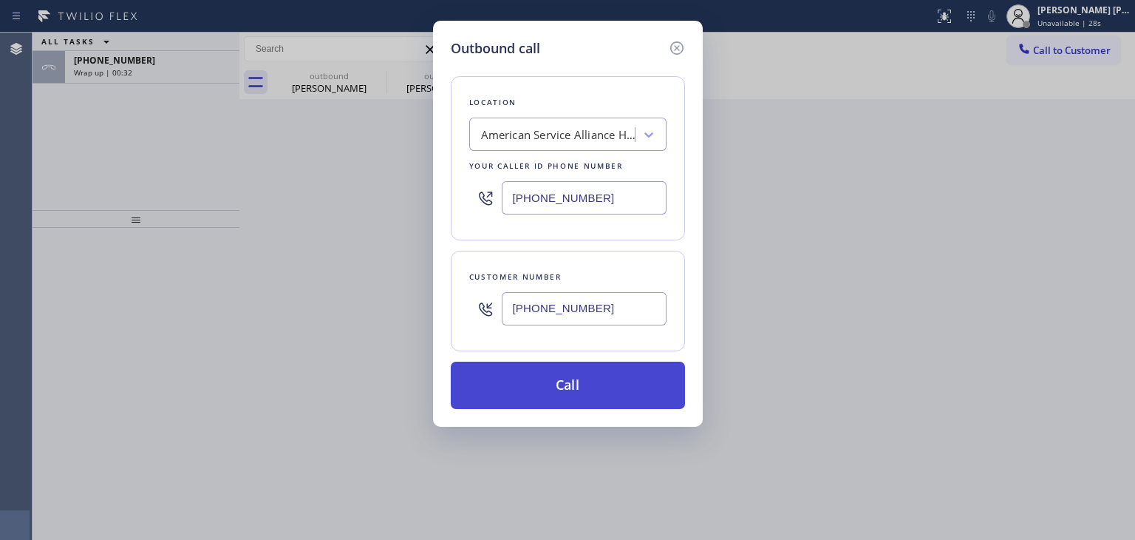
type input "[PHONE_NUMBER]"
click at [529, 370] on button "Call" at bounding box center [568, 384] width 234 height 47
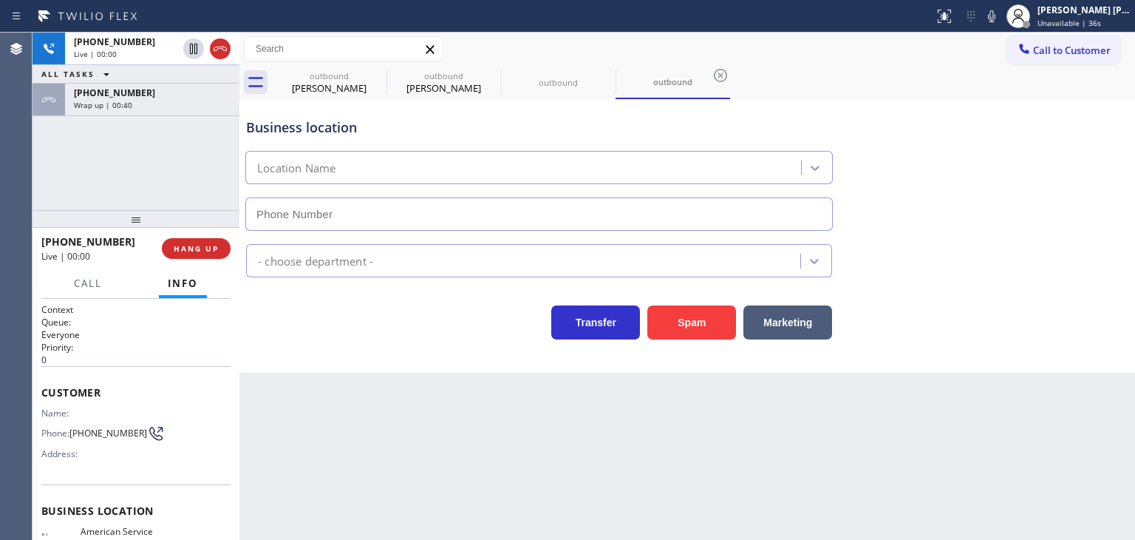
type input "[PHONE_NUMBER]"
drag, startPoint x: 130, startPoint y: 244, endPoint x: 52, endPoint y: 239, distance: 78.5
click at [52, 239] on div "[PHONE_NUMBER]" at bounding box center [96, 241] width 110 height 14
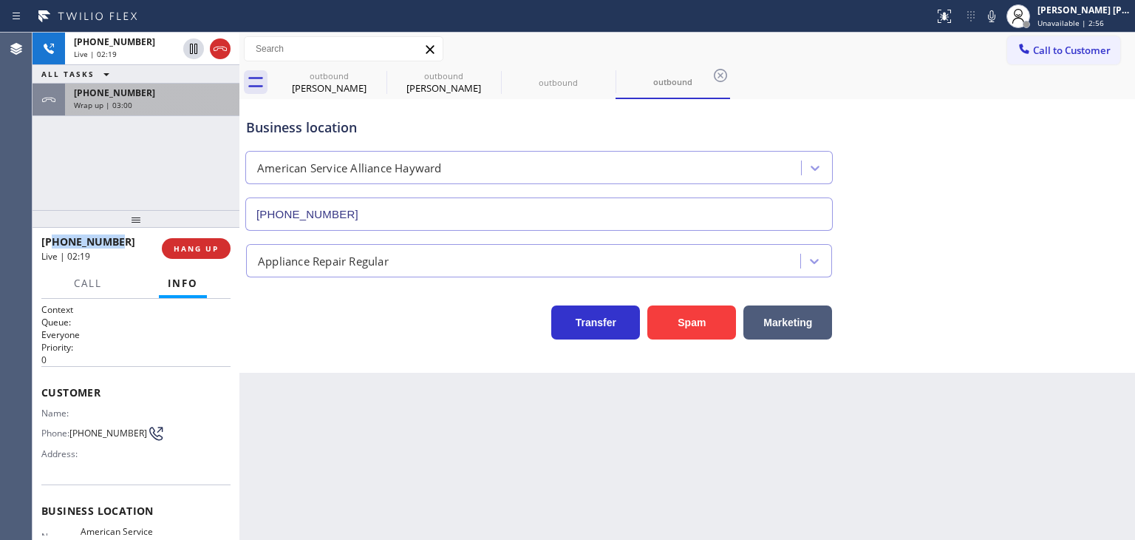
click at [78, 98] on div "[PHONE_NUMBER] Wrap up | 03:00" at bounding box center [149, 100] width 169 height 33
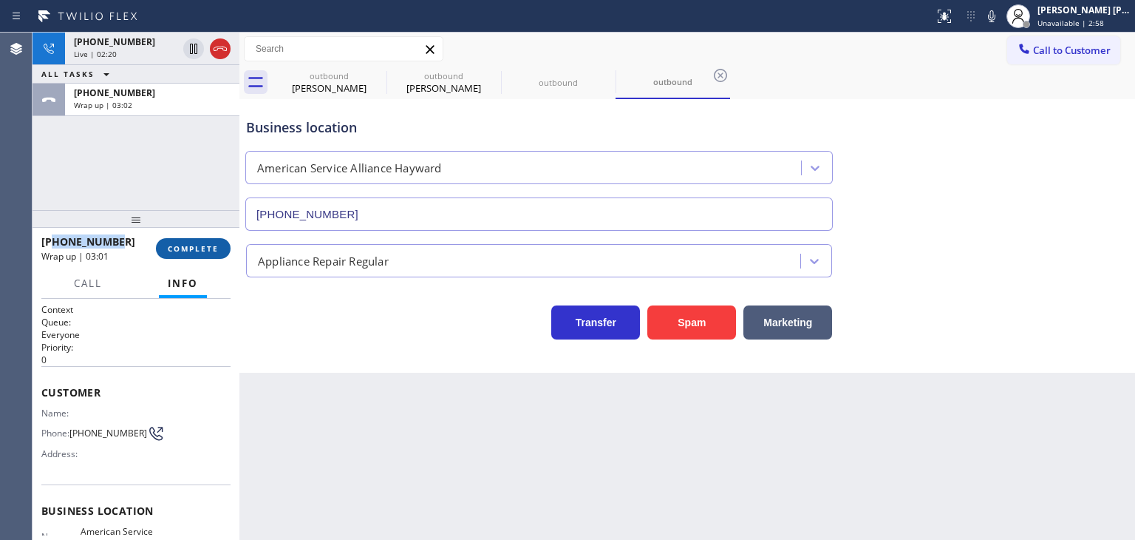
click at [200, 245] on span "COMPLETE" at bounding box center [193, 248] width 51 height 10
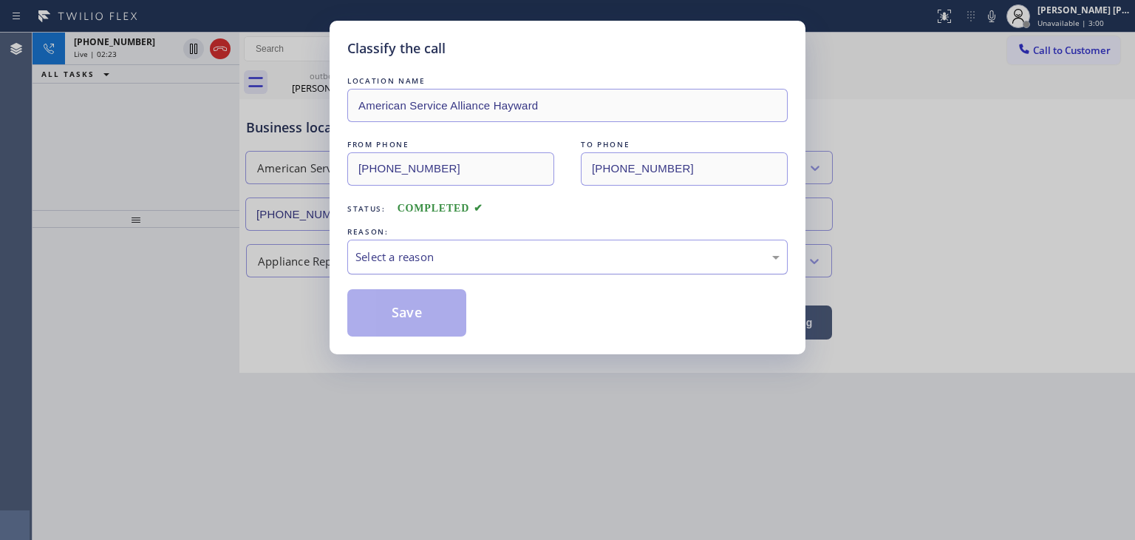
click at [446, 258] on div "Select a reason" at bounding box center [567, 256] width 424 height 17
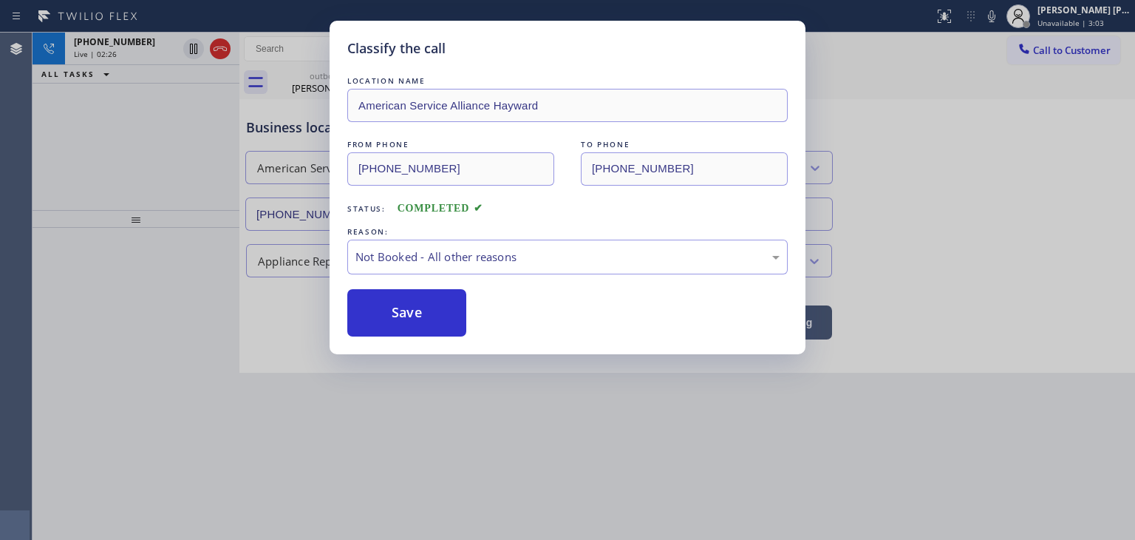
click at [418, 317] on button "Save" at bounding box center [406, 312] width 119 height 47
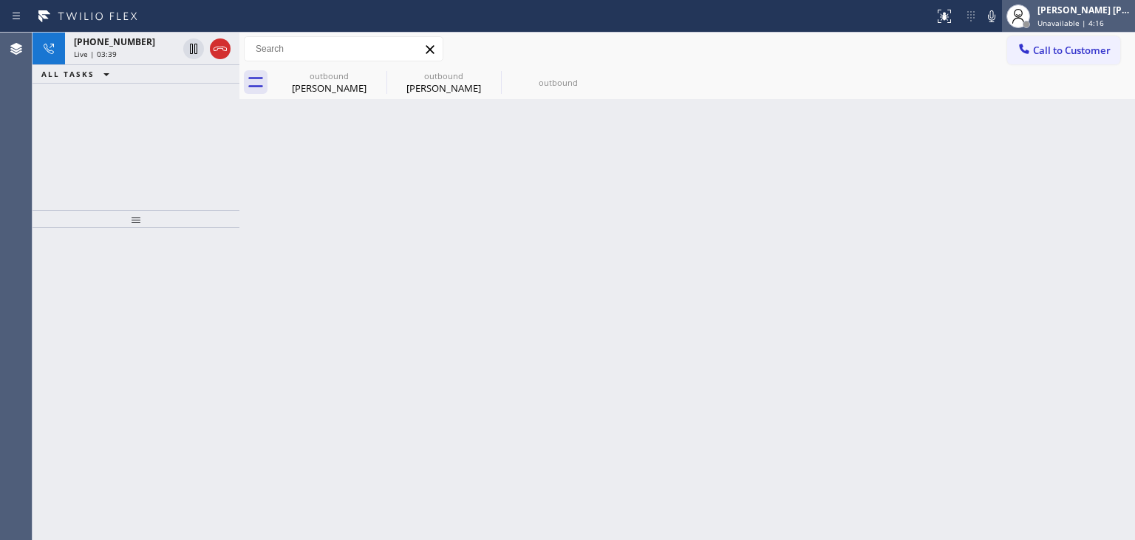
click at [1094, 16] on div "[PERSON_NAME] [PERSON_NAME] Unavailable | 4:16" at bounding box center [1085, 16] width 101 height 26
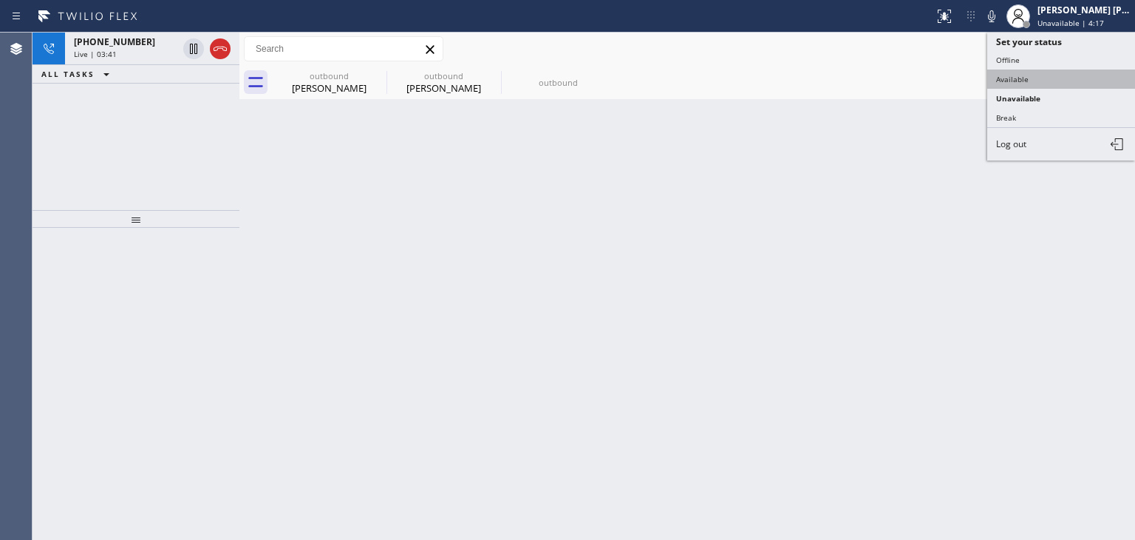
click at [1049, 81] on button "Available" at bounding box center [1061, 78] width 148 height 19
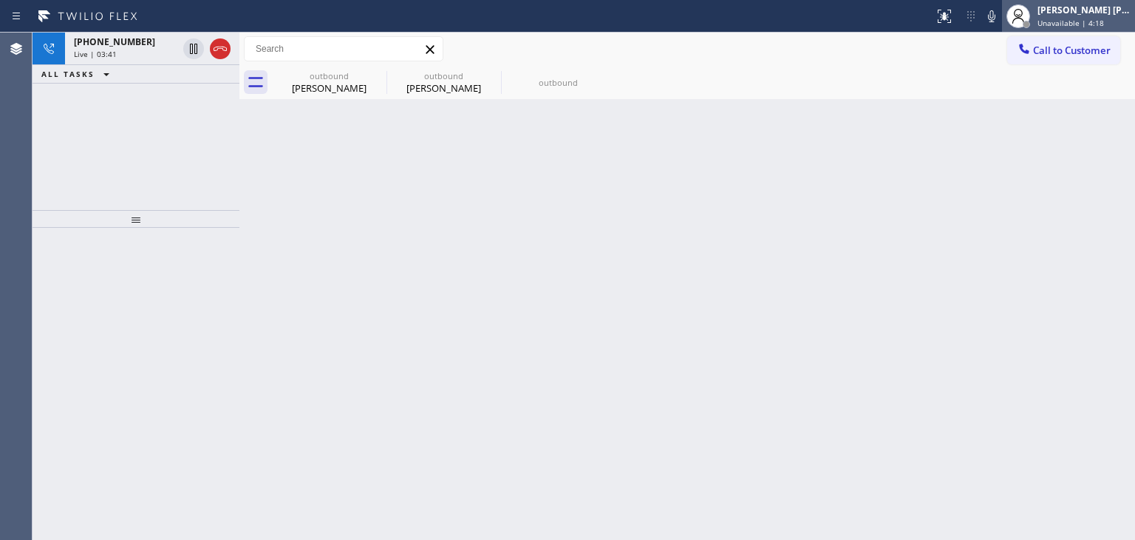
click at [1073, 14] on div "[PERSON_NAME] [PERSON_NAME]" at bounding box center [1084, 10] width 93 height 13
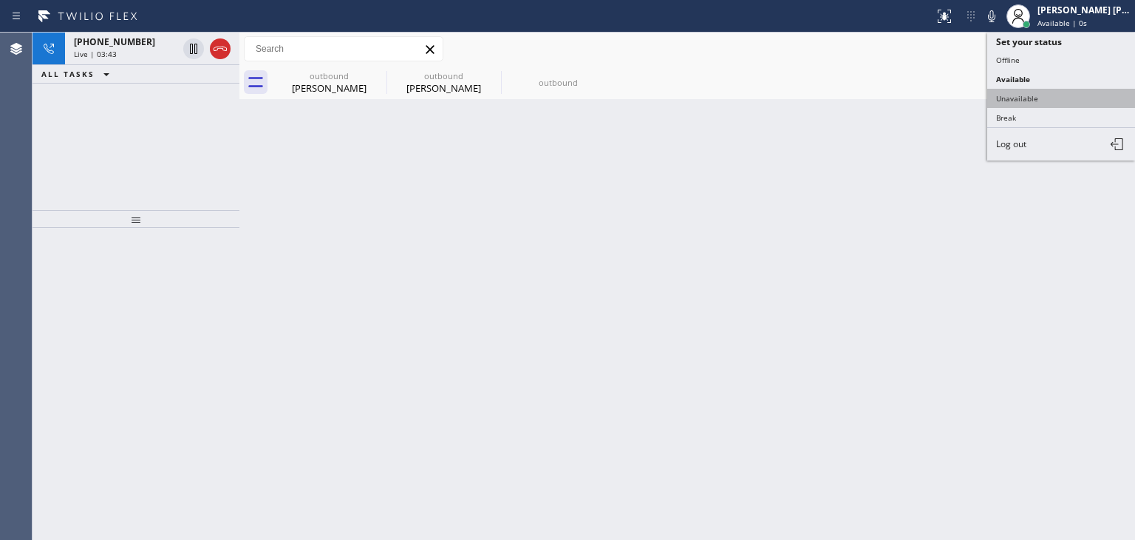
click at [1048, 101] on button "Unavailable" at bounding box center [1061, 98] width 148 height 19
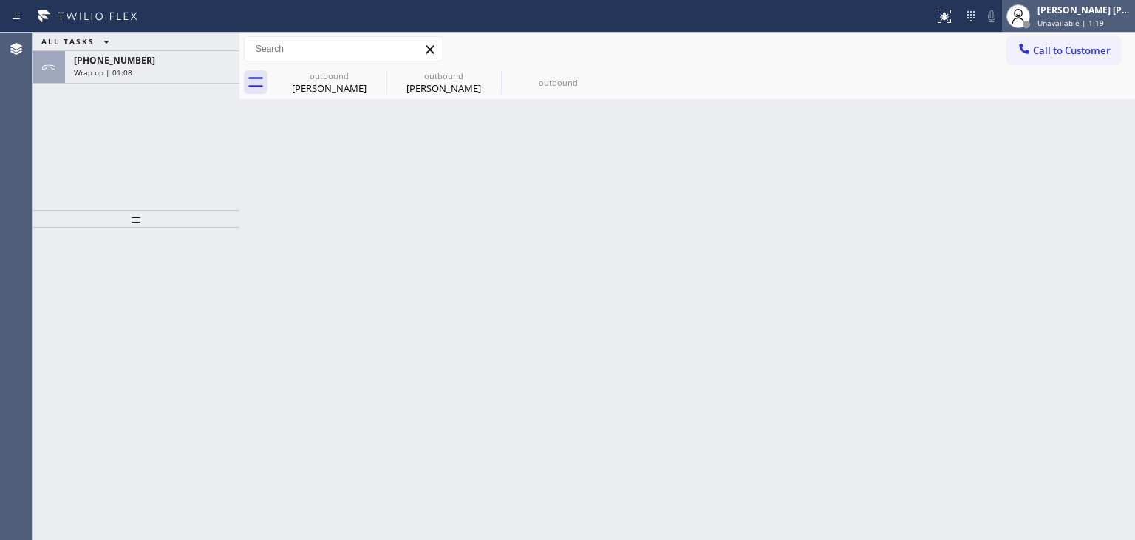
click at [1103, 24] on span "Unavailable | 1:19" at bounding box center [1071, 23] width 67 height 10
click at [1104, 18] on span "Unavailable | 1:57" at bounding box center [1071, 23] width 67 height 10
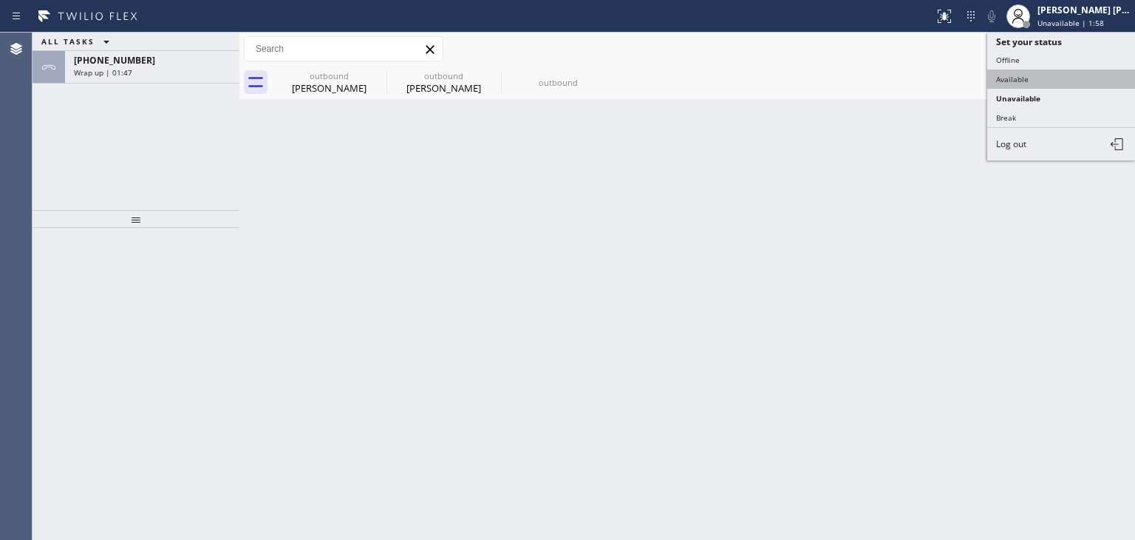
click at [1053, 74] on button "Available" at bounding box center [1061, 78] width 148 height 19
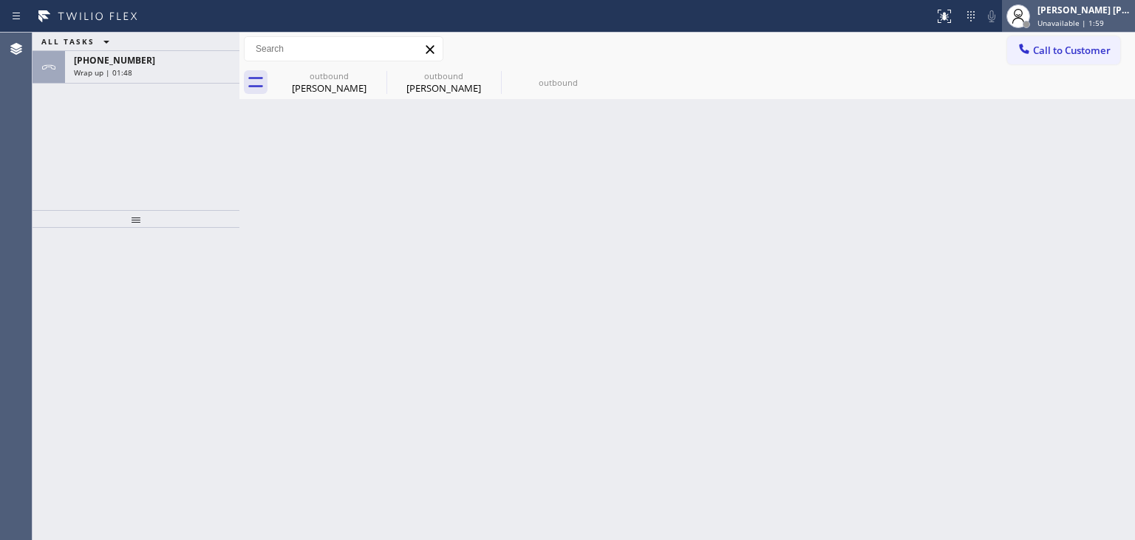
click at [1091, 7] on div "[PERSON_NAME] [PERSON_NAME]" at bounding box center [1084, 10] width 93 height 13
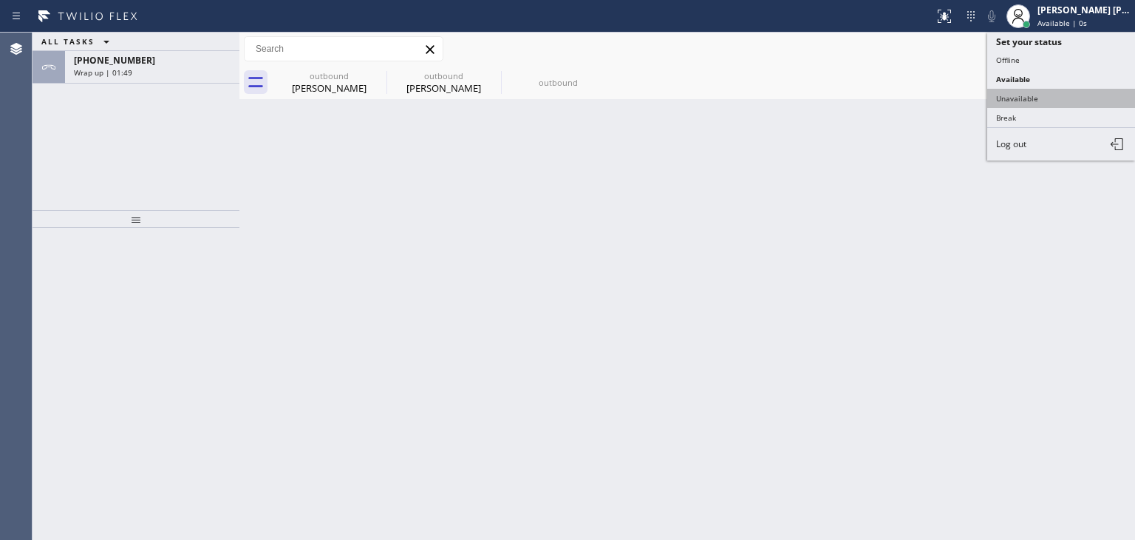
drag, startPoint x: 1046, startPoint y: 95, endPoint x: 798, endPoint y: 95, distance: 247.6
click at [1045, 95] on button "Unavailable" at bounding box center [1061, 98] width 148 height 19
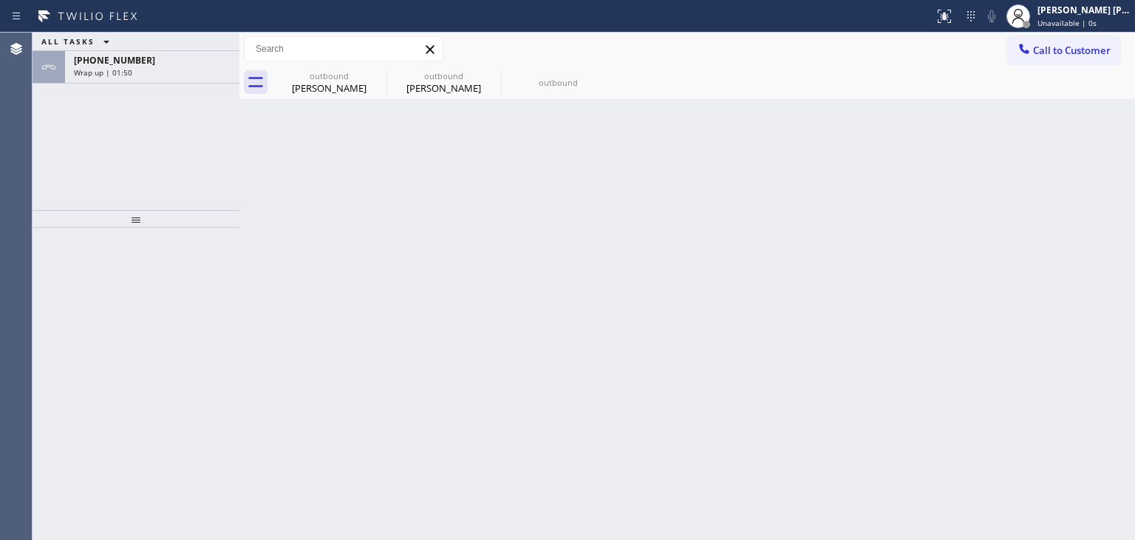
click at [101, 69] on span "Wrap up | 01:50" at bounding box center [103, 72] width 58 height 10
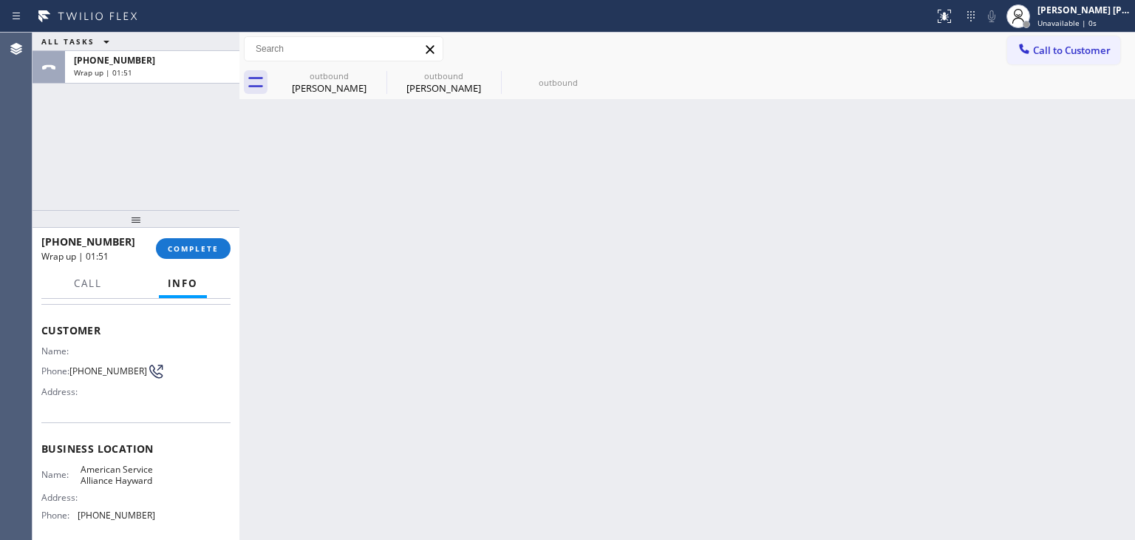
scroll to position [148, 0]
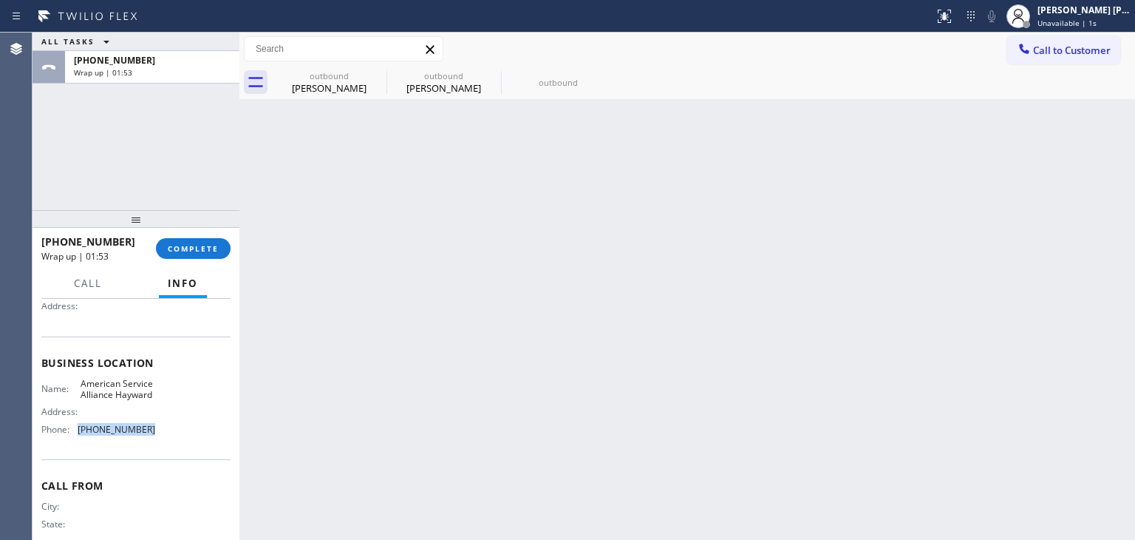
drag, startPoint x: 144, startPoint y: 436, endPoint x: 76, endPoint y: 437, distance: 68.0
click at [76, 435] on div "Phone: [PHONE_NUMBER]" at bounding box center [98, 428] width 114 height 11
click at [192, 242] on button "COMPLETE" at bounding box center [193, 248] width 75 height 21
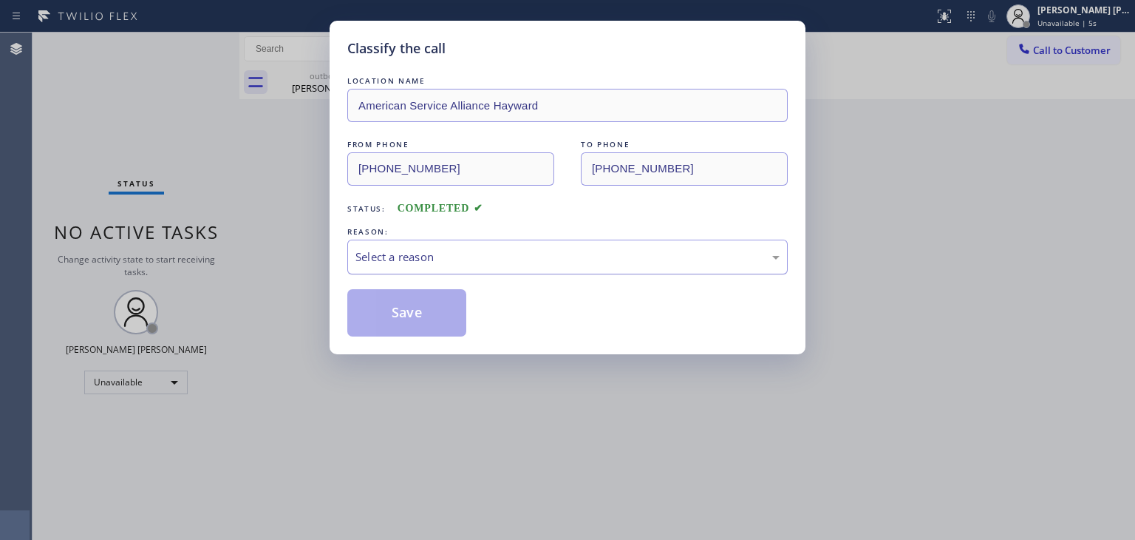
click at [423, 265] on div "Select a reason" at bounding box center [567, 256] width 440 height 35
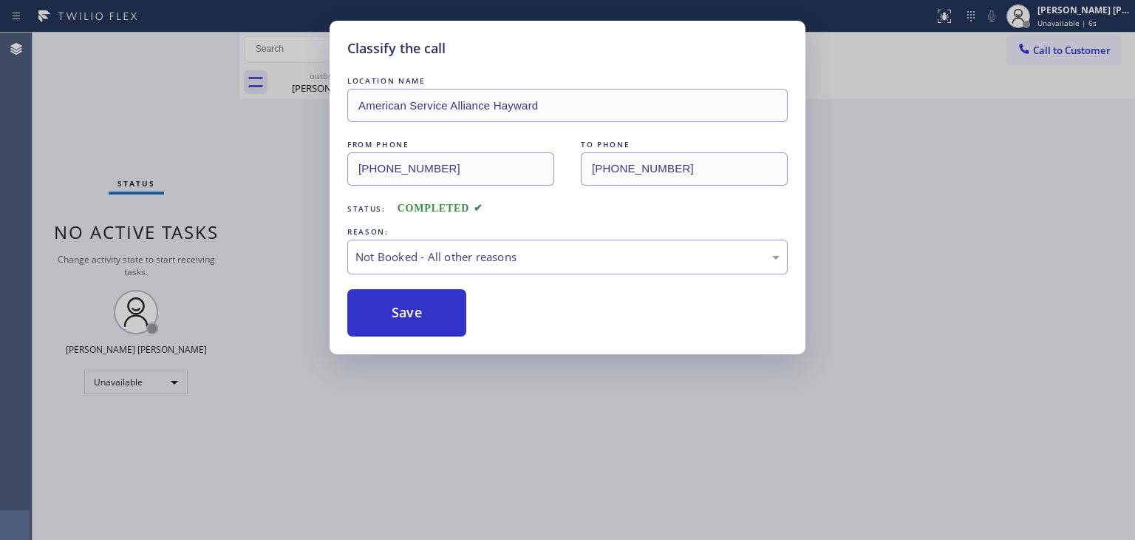
click at [409, 322] on button "Save" at bounding box center [406, 312] width 119 height 47
type input "[PHONE_NUMBER]"
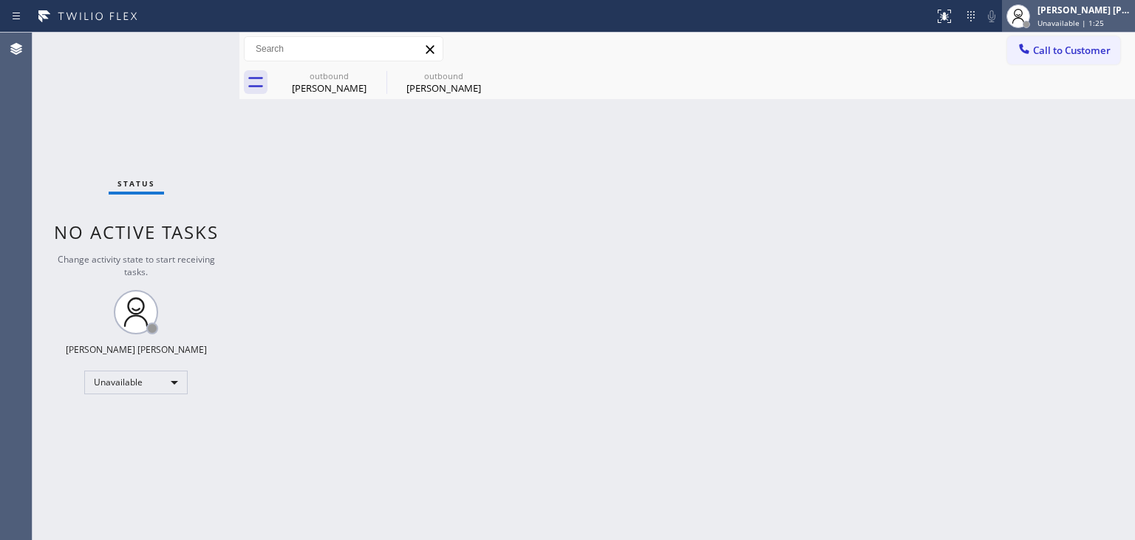
click at [1120, 16] on div "[PERSON_NAME] [PERSON_NAME] Unavailable | 1:25" at bounding box center [1085, 16] width 101 height 26
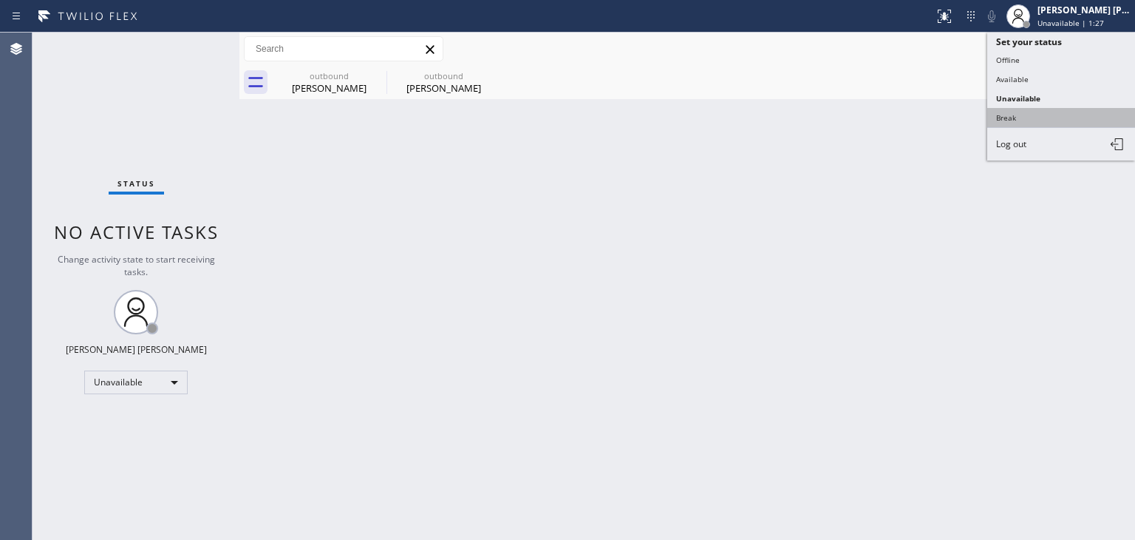
click at [1035, 111] on button "Break" at bounding box center [1061, 117] width 148 height 19
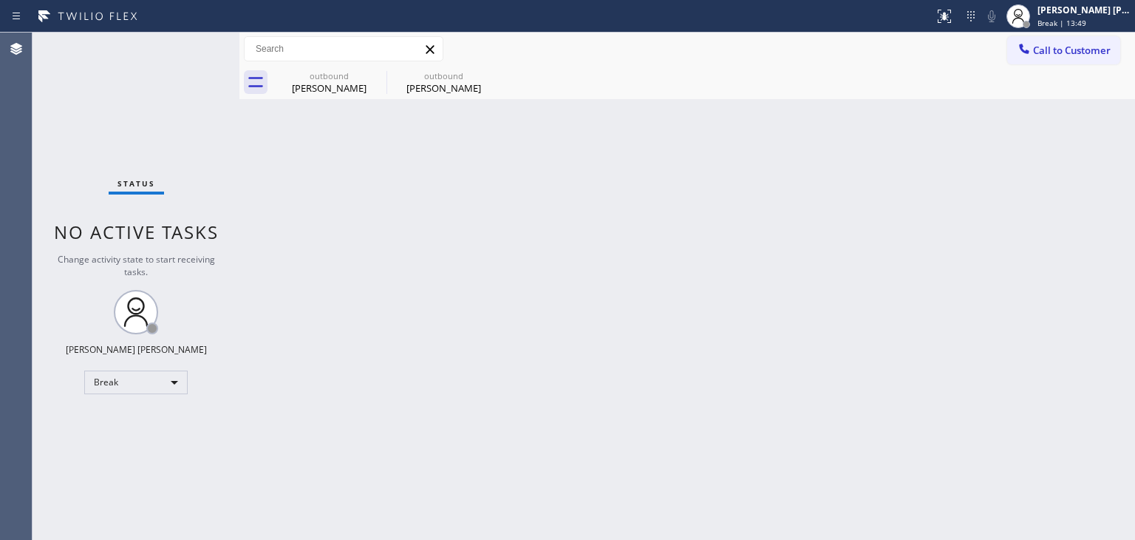
click at [162, 87] on div "Status No active tasks Change activity state to start receiving tasks. [PERSON_…" at bounding box center [136, 286] width 207 height 507
click at [1086, 20] on span "Break | 14:45" at bounding box center [1062, 23] width 49 height 10
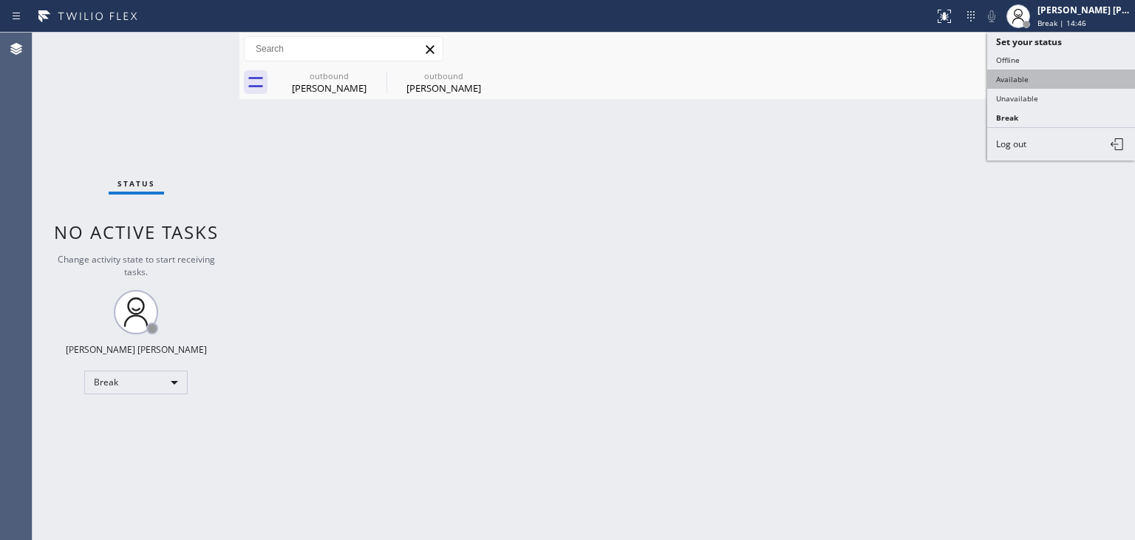
click at [1041, 75] on button "Available" at bounding box center [1061, 78] width 148 height 19
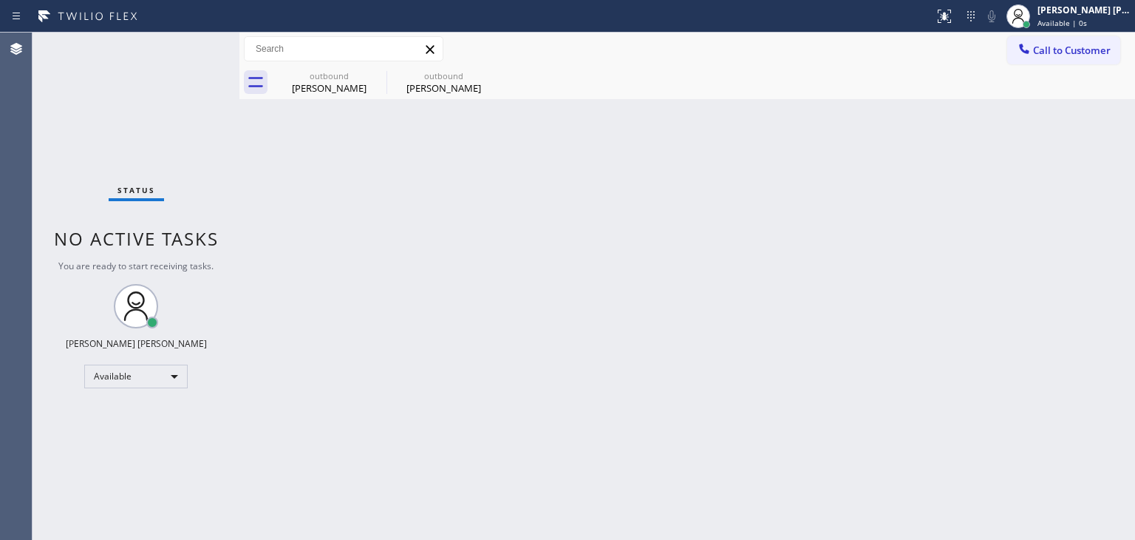
click at [187, 46] on div "Status No active tasks You are ready to start receiving tasks. [PERSON_NAME] [P…" at bounding box center [136, 286] width 207 height 507
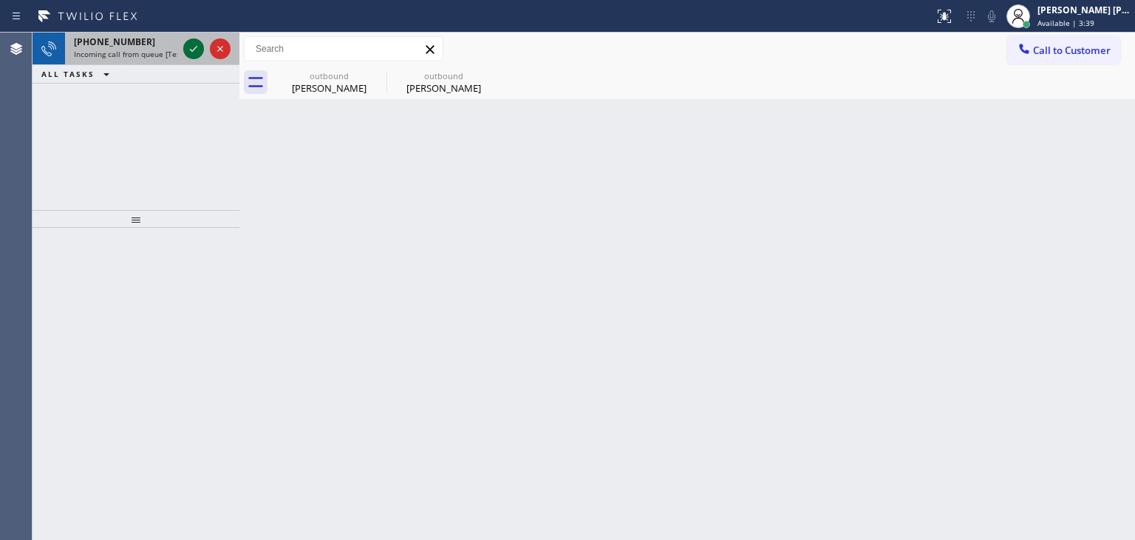
click at [195, 51] on icon at bounding box center [194, 49] width 18 height 18
click at [194, 49] on icon at bounding box center [193, 49] width 7 height 6
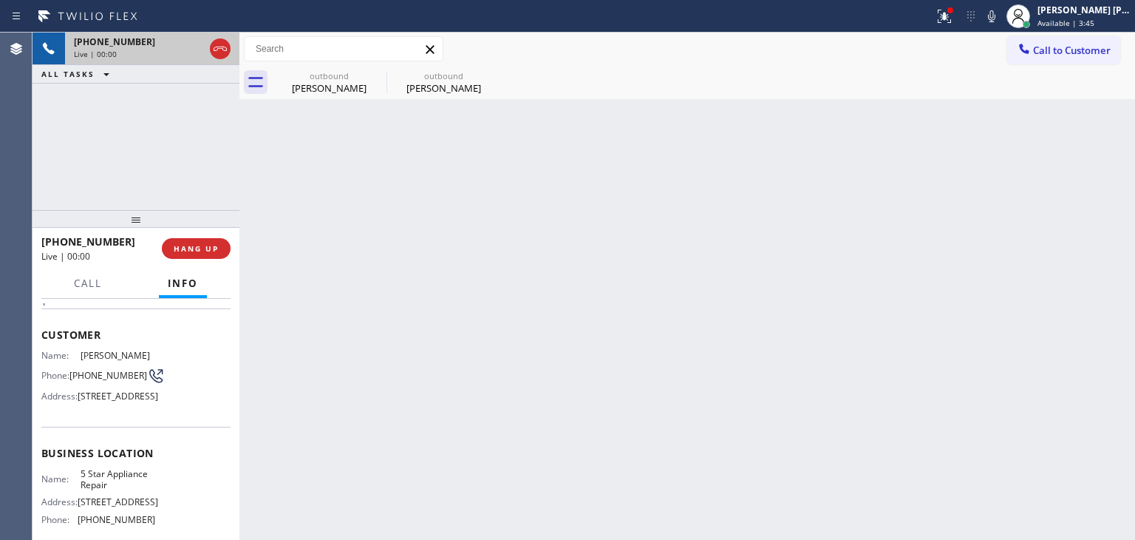
scroll to position [74, 0]
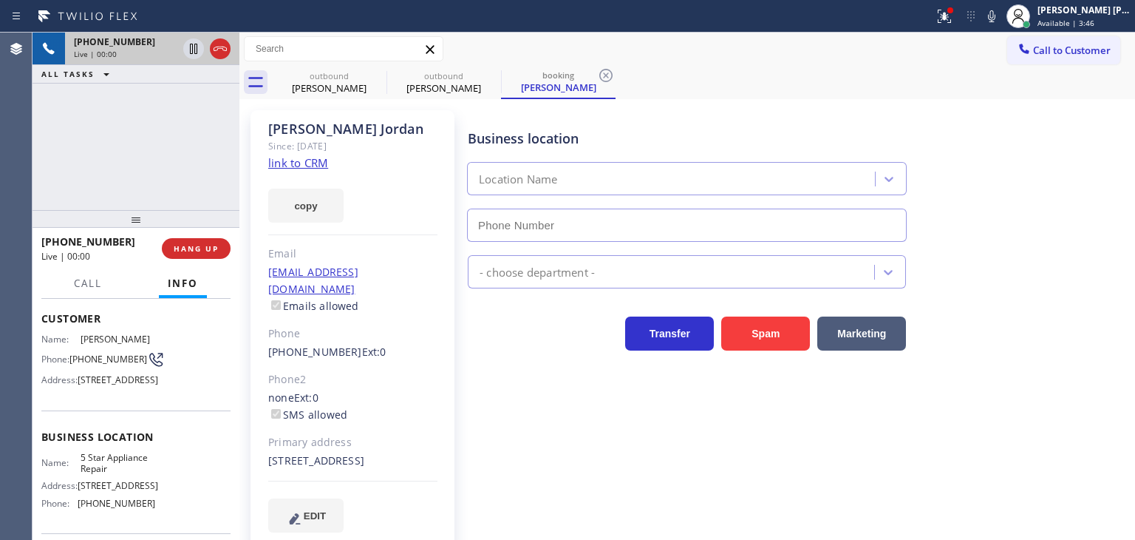
type input "[PHONE_NUMBER]"
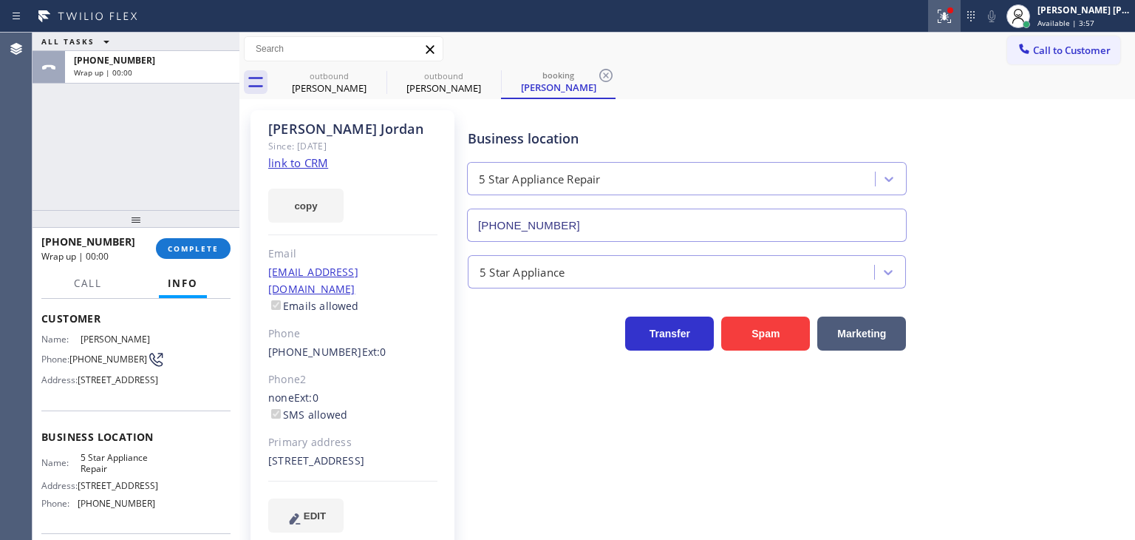
click at [953, 21] on icon at bounding box center [945, 16] width 18 height 18
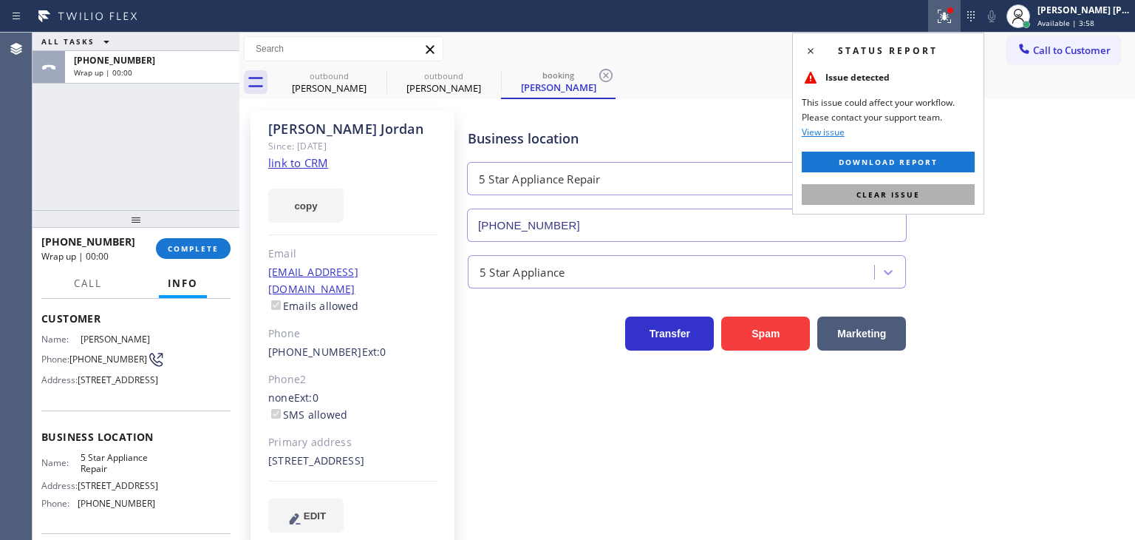
click at [908, 190] on span "Clear issue" at bounding box center [889, 194] width 64 height 10
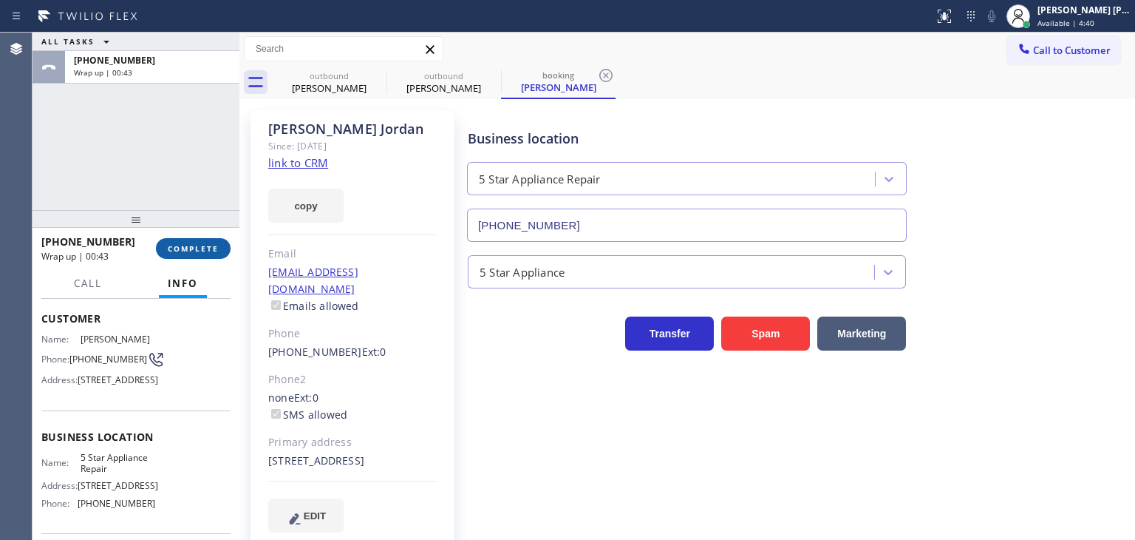
click at [220, 239] on button "COMPLETE" at bounding box center [193, 248] width 75 height 21
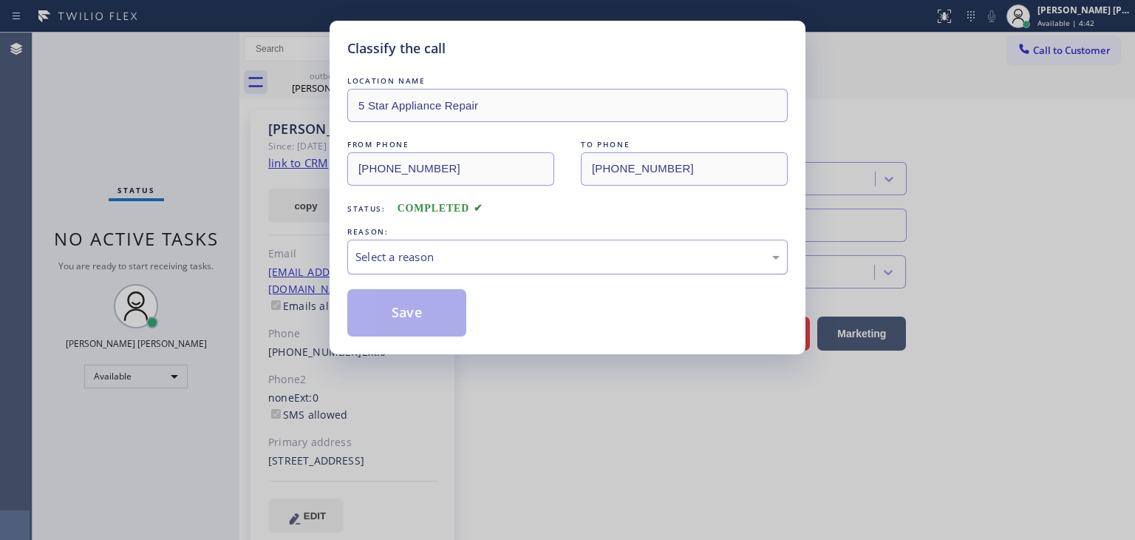
click at [423, 244] on div "Select a reason" at bounding box center [567, 256] width 440 height 35
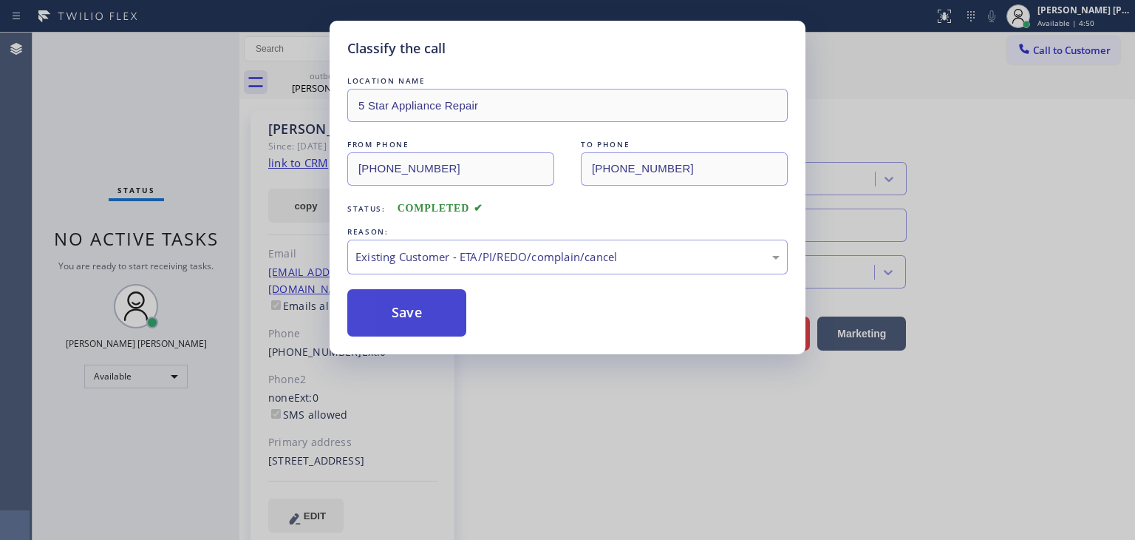
click at [423, 316] on button "Save" at bounding box center [406, 312] width 119 height 47
type input "[PHONE_NUMBER]"
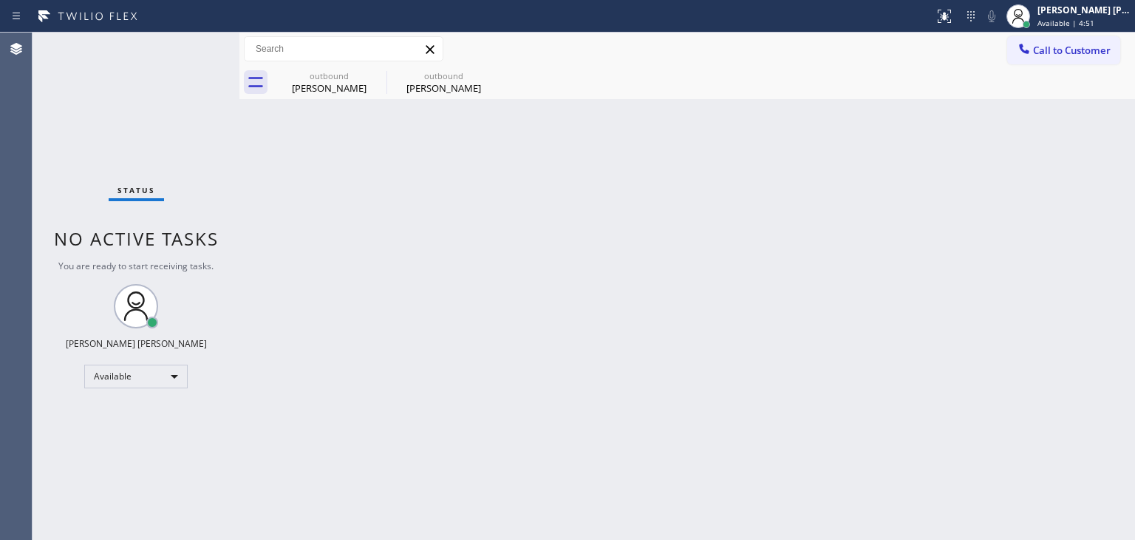
click at [182, 39] on div "Status No active tasks You are ready to start receiving tasks. [PERSON_NAME] [P…" at bounding box center [136, 286] width 207 height 507
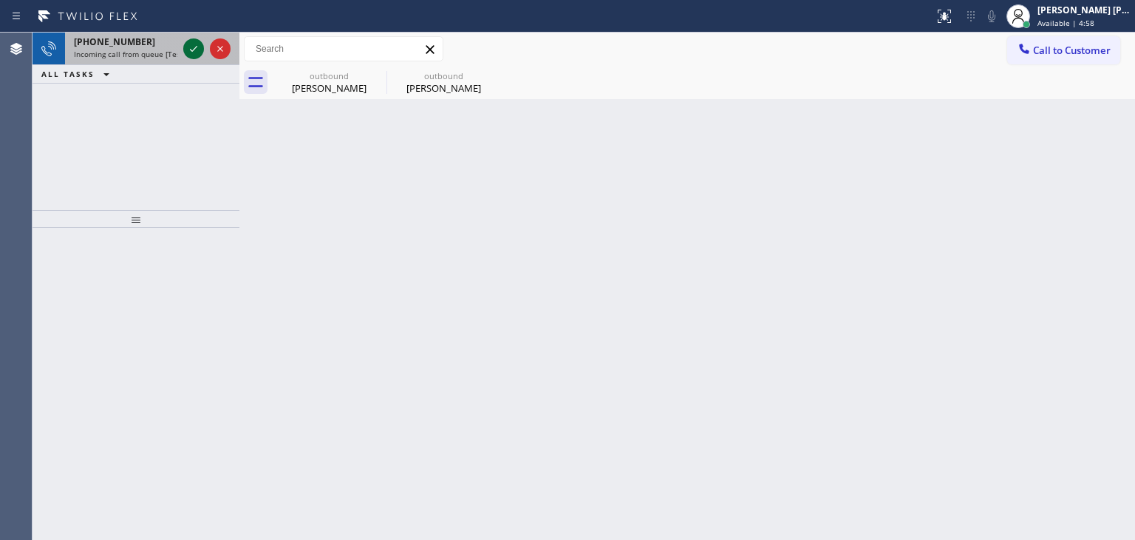
click at [188, 50] on icon at bounding box center [194, 49] width 18 height 18
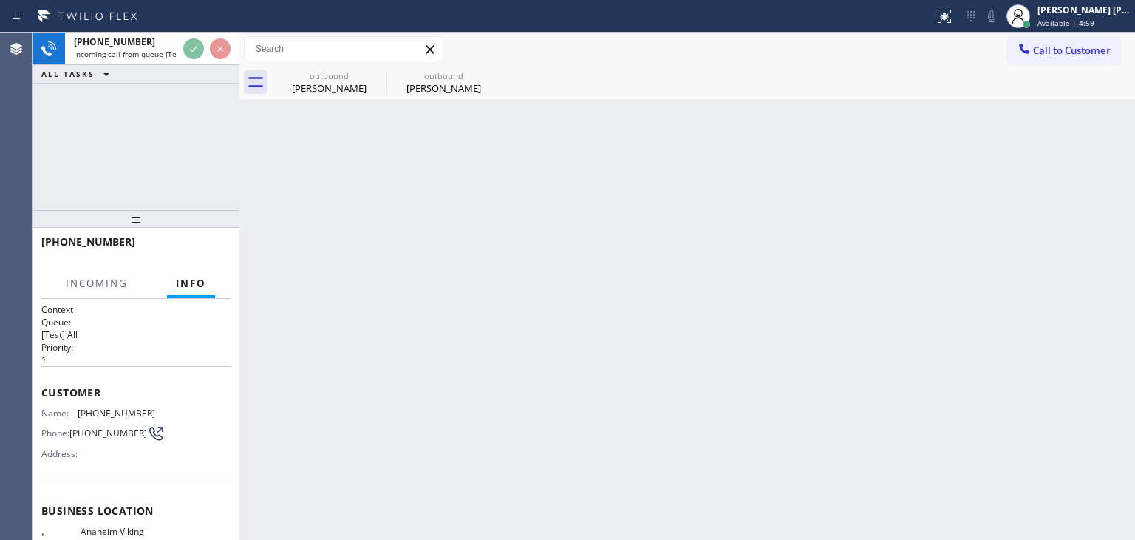
scroll to position [74, 0]
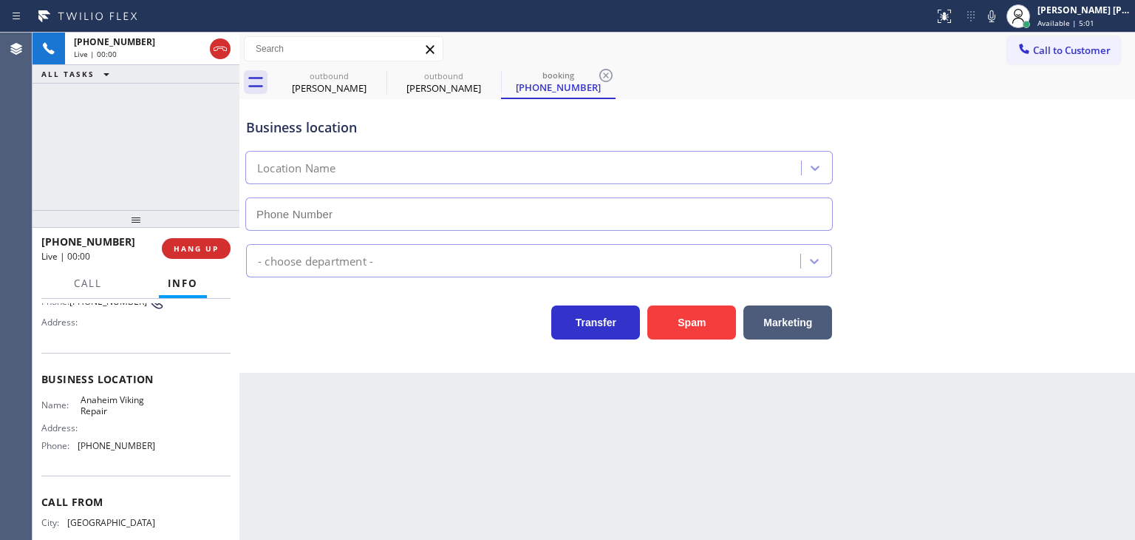
type input "[PHONE_NUMBER]"
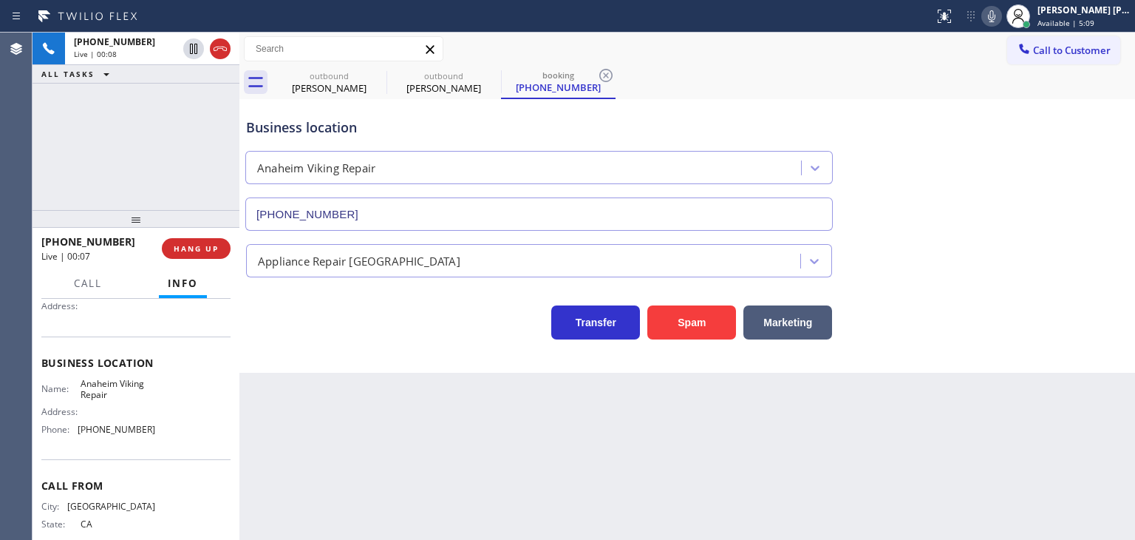
click at [996, 18] on icon at bounding box center [991, 16] width 7 height 12
click at [1103, 16] on div "[PERSON_NAME] [PERSON_NAME] Available | 9:39" at bounding box center [1085, 16] width 101 height 26
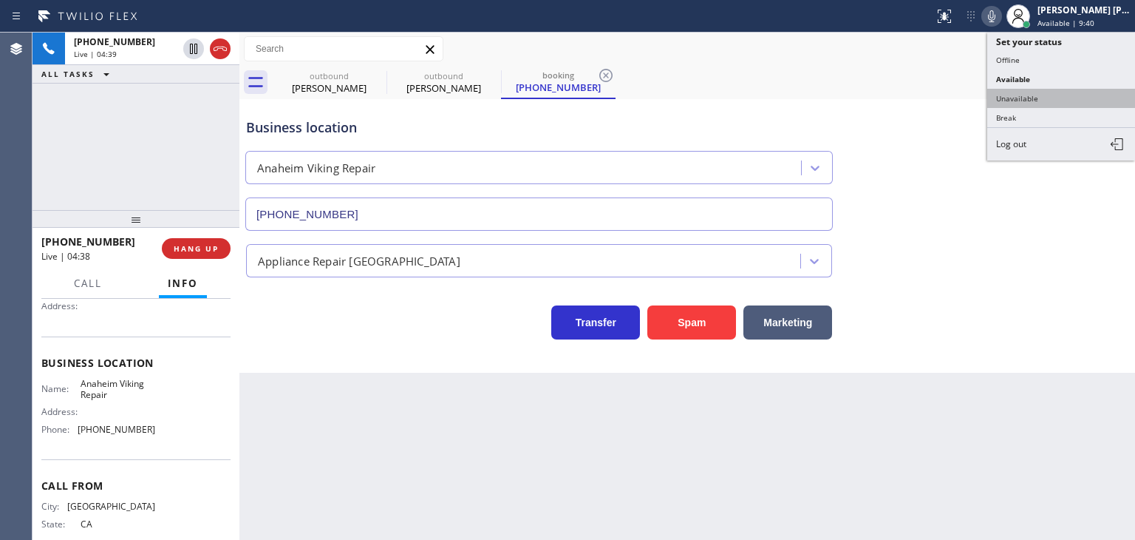
click at [1057, 98] on button "Unavailable" at bounding box center [1061, 98] width 148 height 19
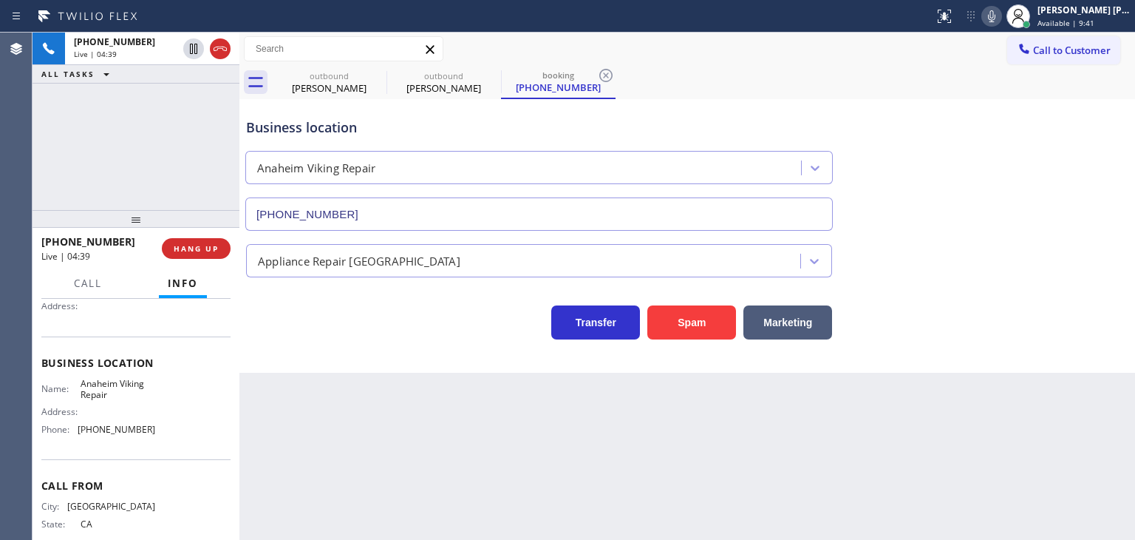
click at [996, 16] on icon at bounding box center [991, 16] width 7 height 12
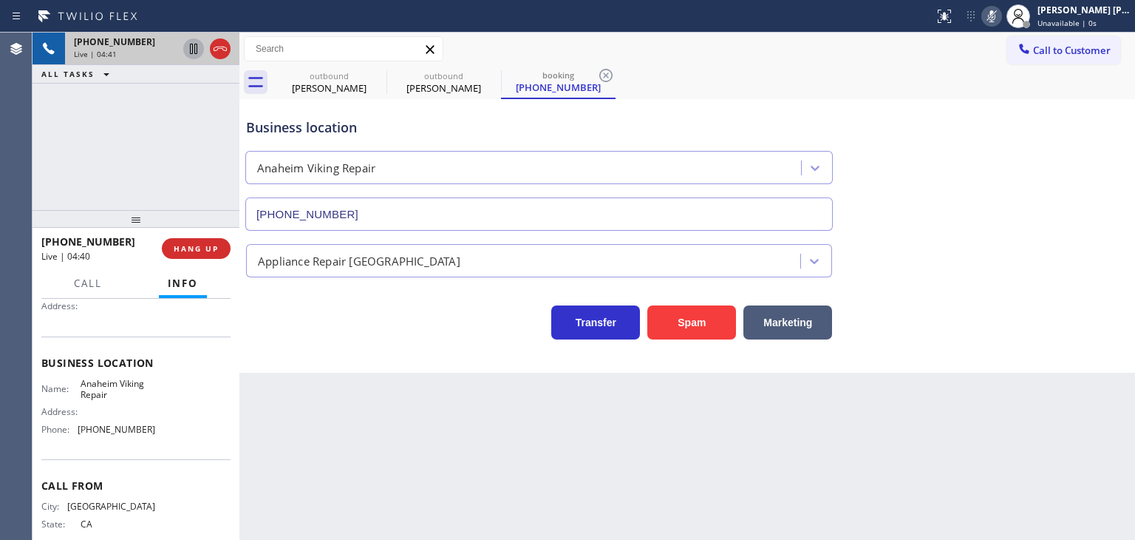
click at [192, 49] on icon at bounding box center [193, 49] width 7 height 10
click at [997, 10] on rect at bounding box center [992, 15] width 10 height 10
click at [191, 35] on div at bounding box center [206, 49] width 53 height 33
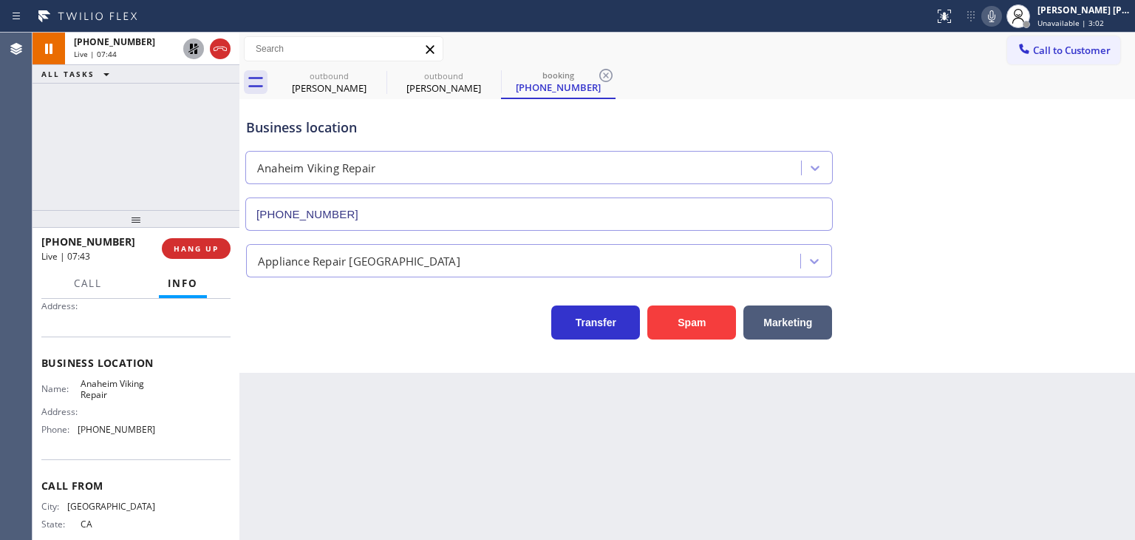
click at [194, 51] on icon at bounding box center [193, 49] width 10 height 10
click at [1067, 8] on div "[PERSON_NAME] [PERSON_NAME]" at bounding box center [1084, 10] width 93 height 13
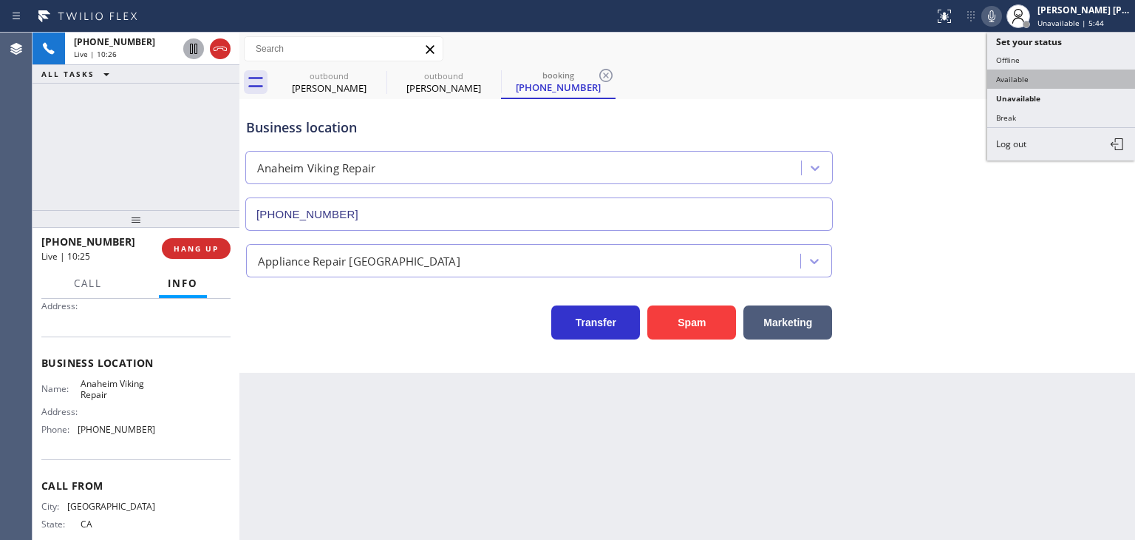
click at [1076, 77] on button "Available" at bounding box center [1061, 78] width 148 height 19
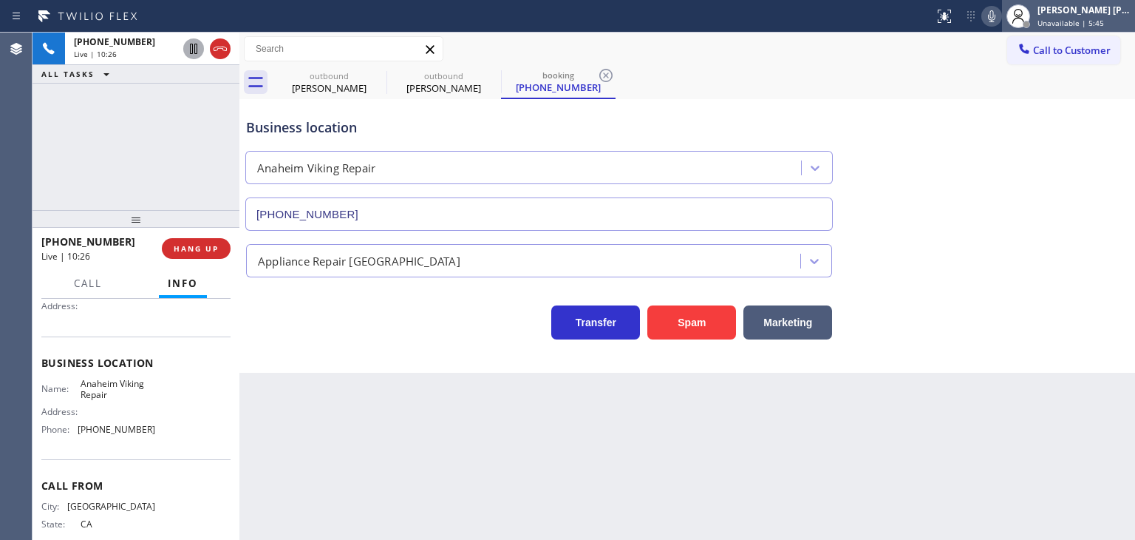
click at [1095, 21] on span "Unavailable | 5:45" at bounding box center [1071, 23] width 67 height 10
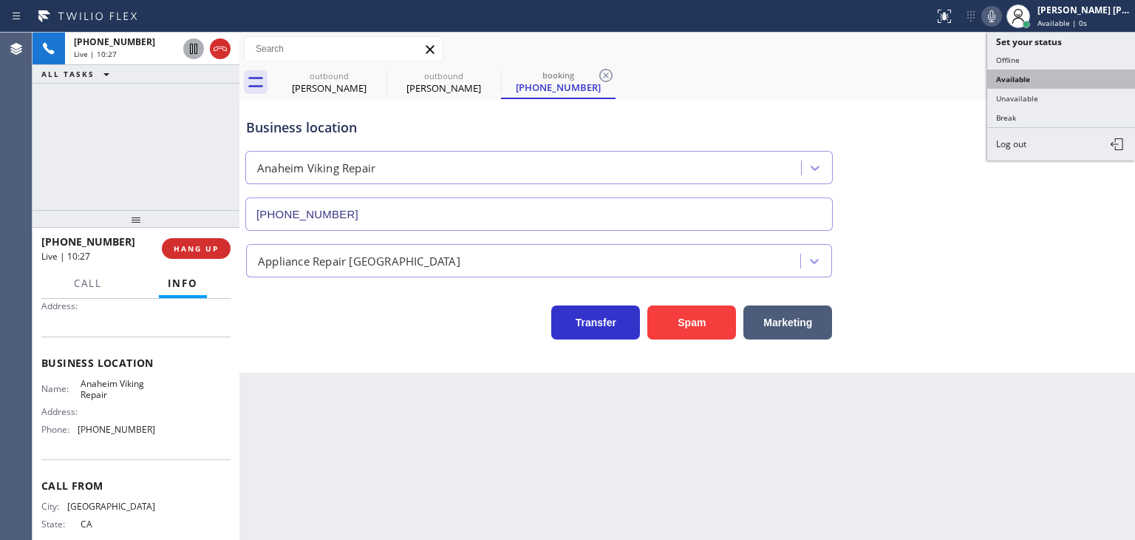
click at [1064, 84] on button "Available" at bounding box center [1061, 78] width 148 height 19
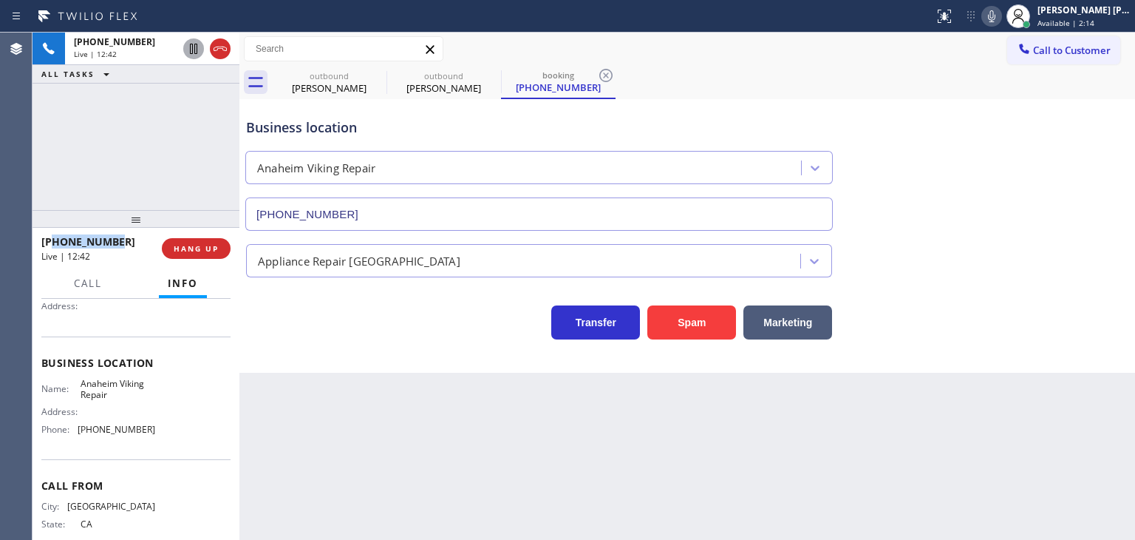
drag, startPoint x: 133, startPoint y: 243, endPoint x: 50, endPoint y: 241, distance: 82.8
click at [50, 241] on div "[PHONE_NUMBER]" at bounding box center [96, 241] width 110 height 14
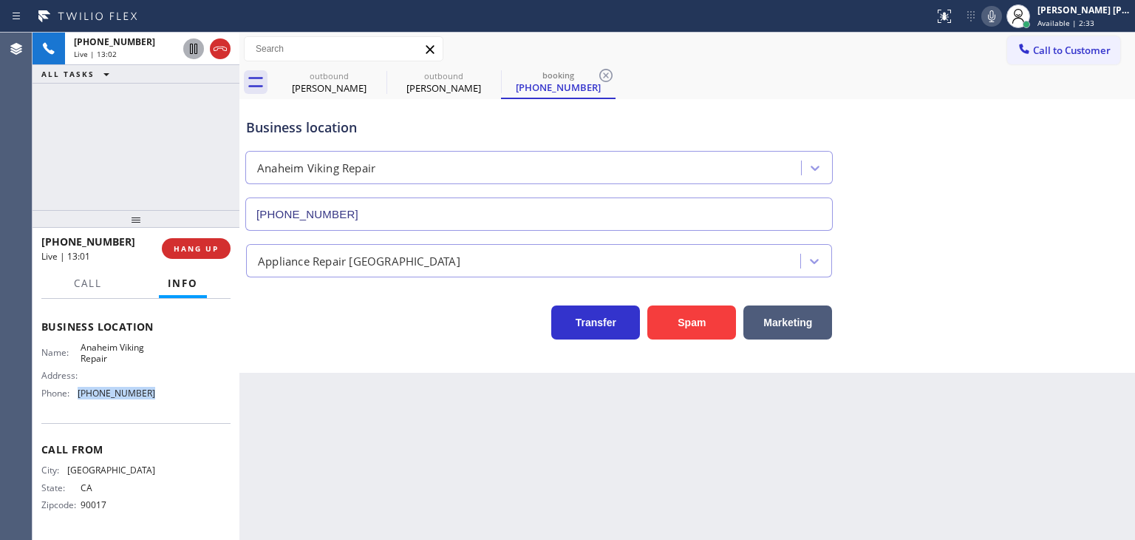
drag, startPoint x: 149, startPoint y: 397, endPoint x: 77, endPoint y: 397, distance: 71.7
click at [77, 397] on div "Name: Anaheim Viking Repair Address: Phone: [PHONE_NUMBER]" at bounding box center [135, 373] width 189 height 64
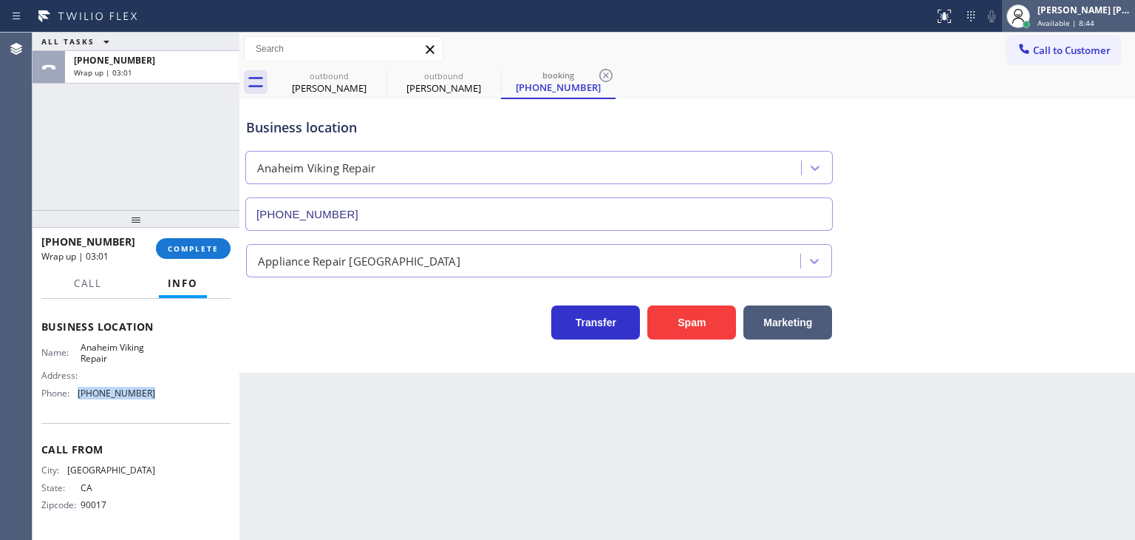
click at [1095, 18] on span "Available | 8:44" at bounding box center [1066, 23] width 57 height 10
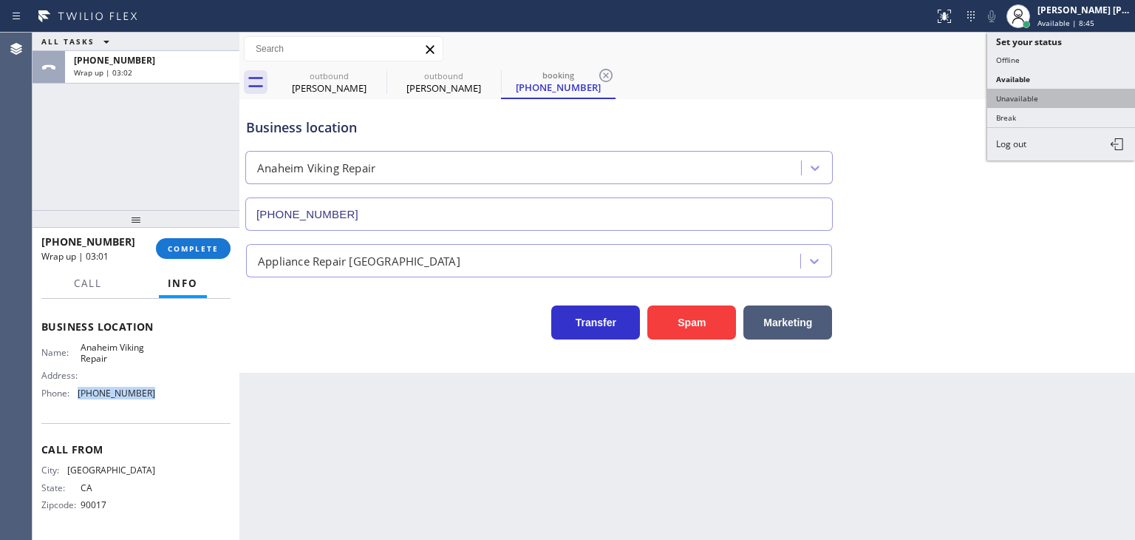
click at [1063, 89] on button "Unavailable" at bounding box center [1061, 98] width 148 height 19
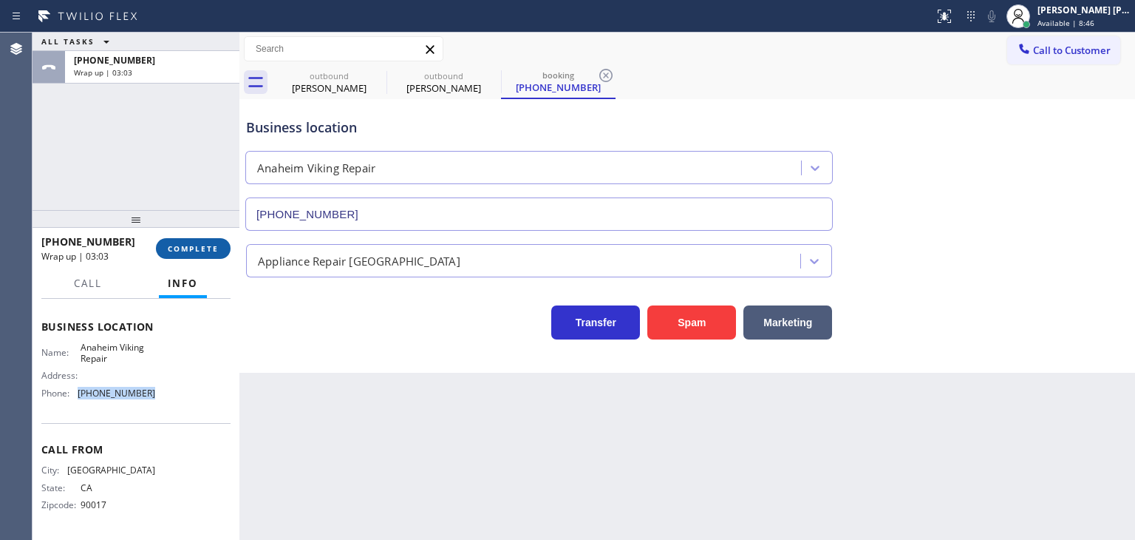
click at [218, 244] on button "COMPLETE" at bounding box center [193, 248] width 75 height 21
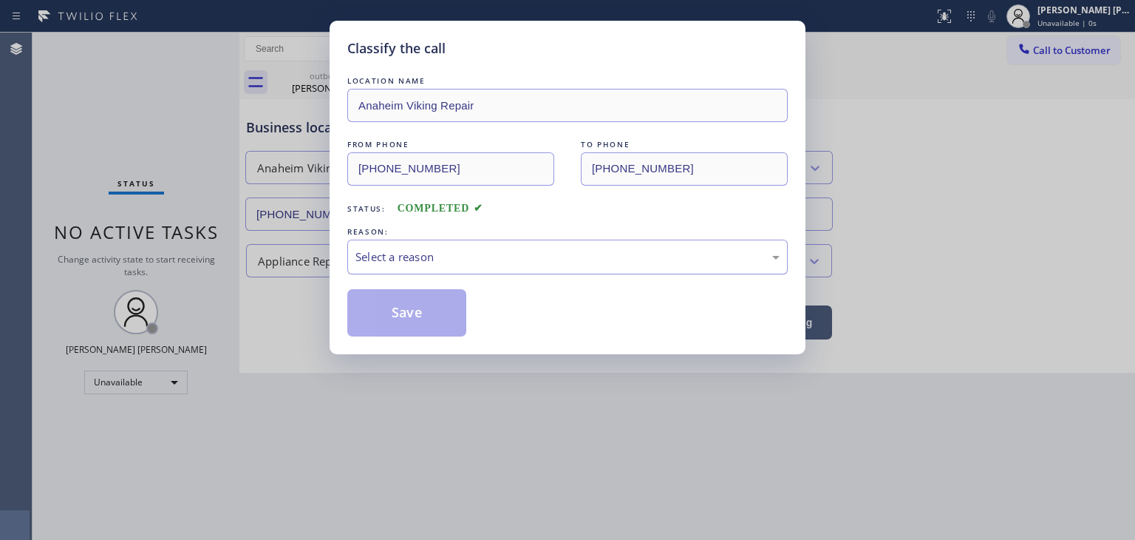
click at [463, 254] on div "Select a reason" at bounding box center [567, 256] width 424 height 17
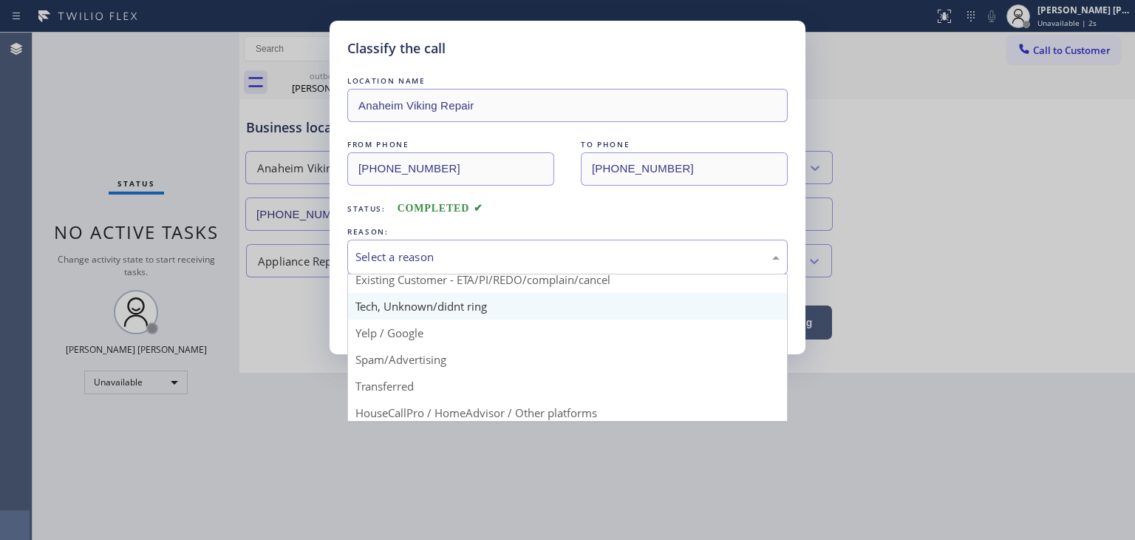
scroll to position [86, 0]
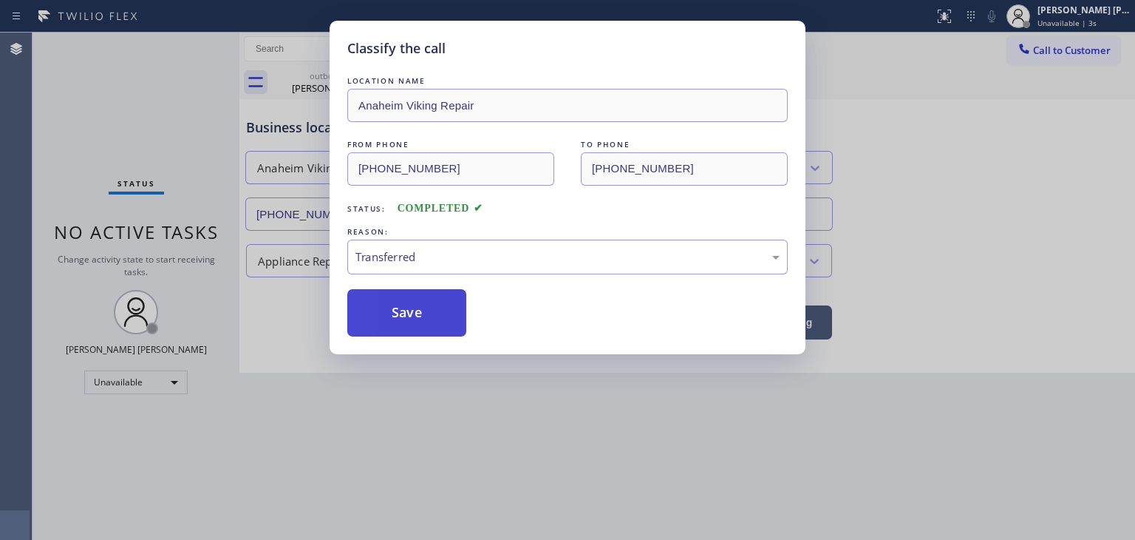
click at [435, 314] on button "Save" at bounding box center [406, 312] width 119 height 47
type input "[PHONE_NUMBER]"
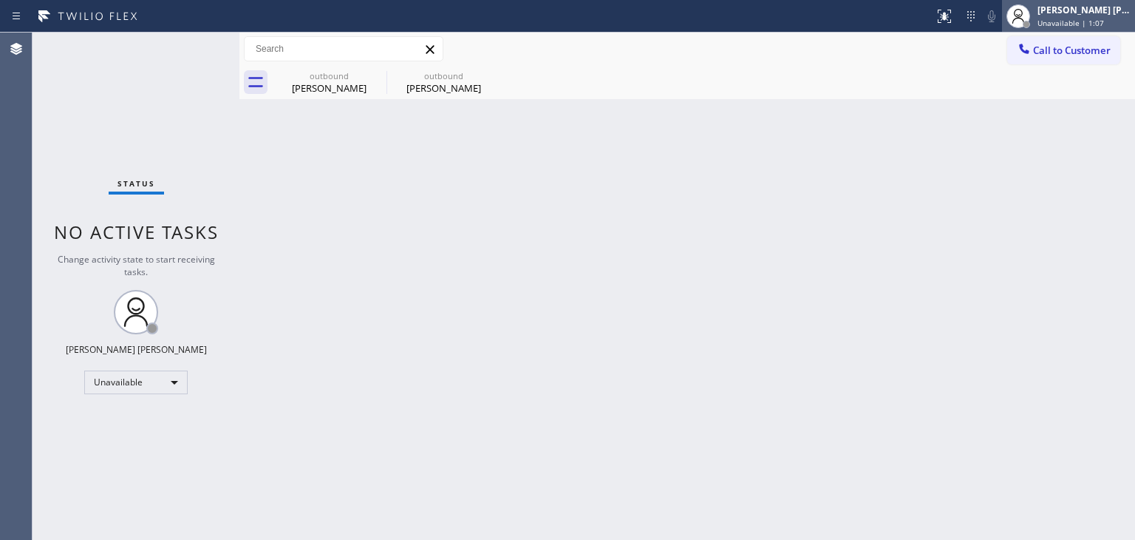
click at [1125, 21] on div "Unavailable | 1:07" at bounding box center [1084, 23] width 93 height 10
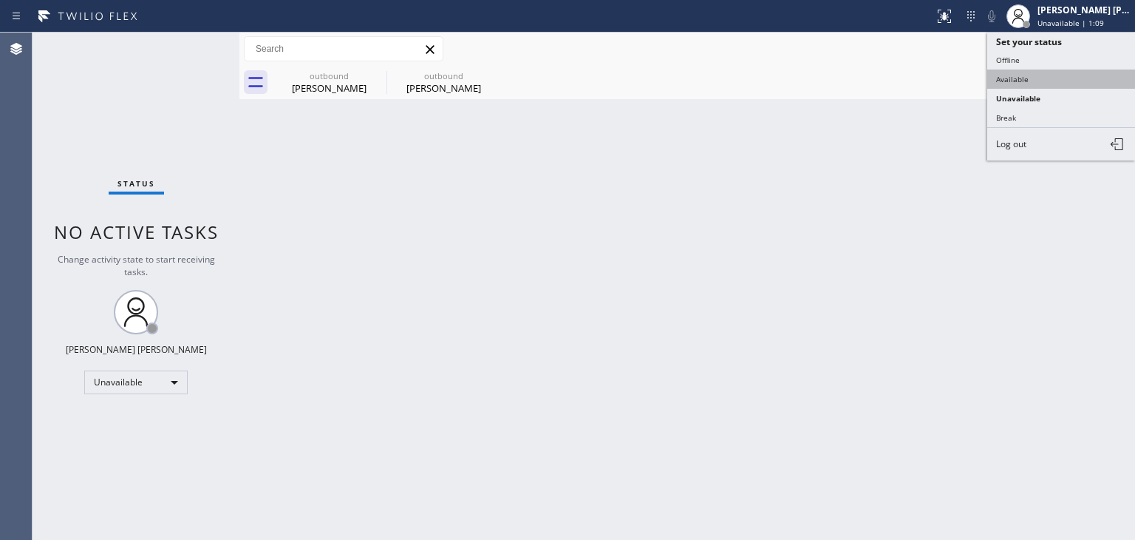
click at [1066, 75] on button "Available" at bounding box center [1061, 78] width 148 height 19
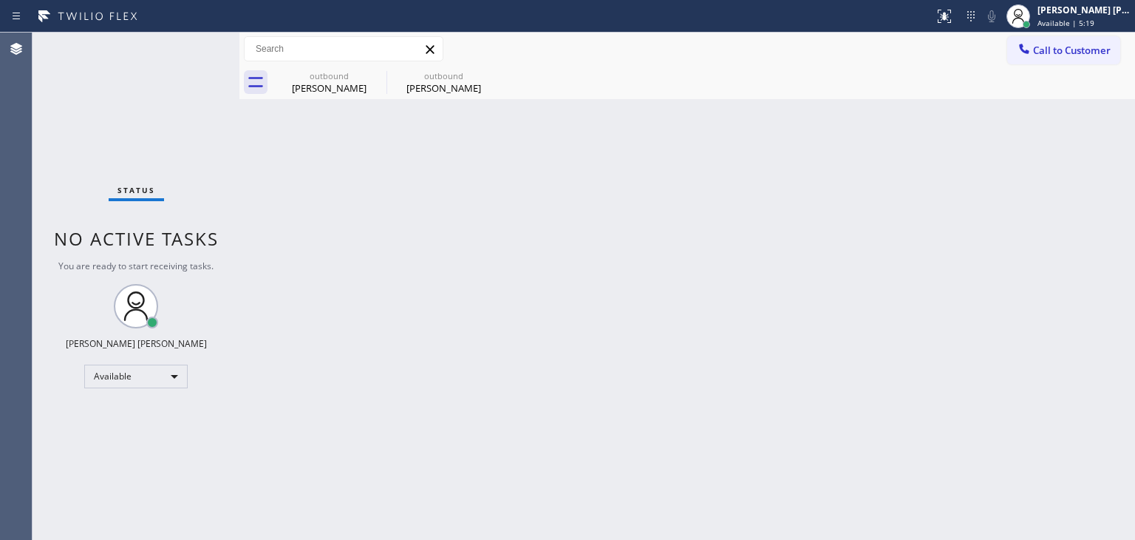
click at [186, 44] on div "Status No active tasks You are ready to start receiving tasks. [PERSON_NAME] [P…" at bounding box center [136, 286] width 207 height 507
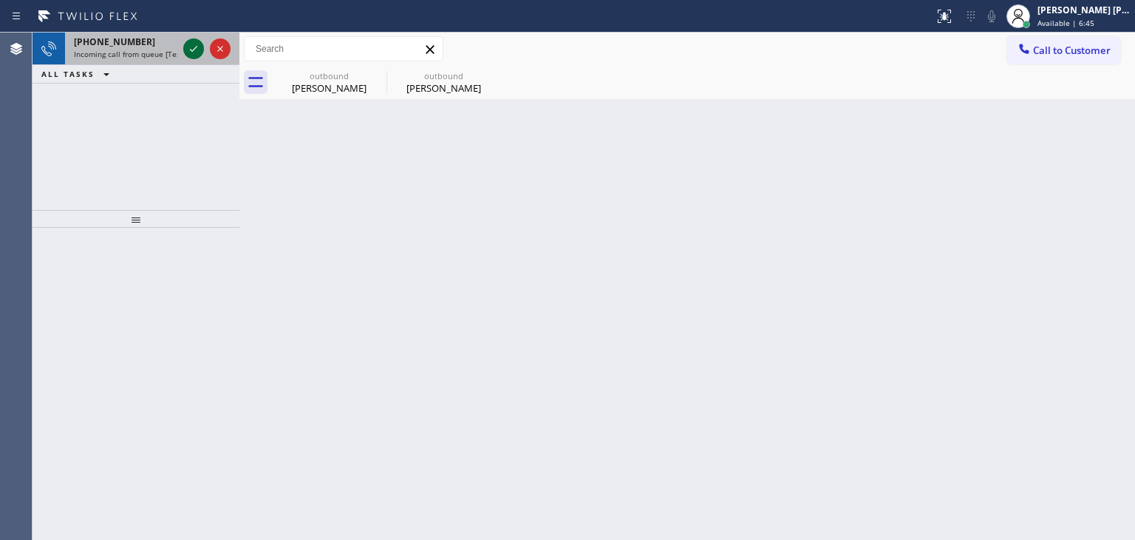
click at [183, 45] on div at bounding box center [193, 49] width 21 height 18
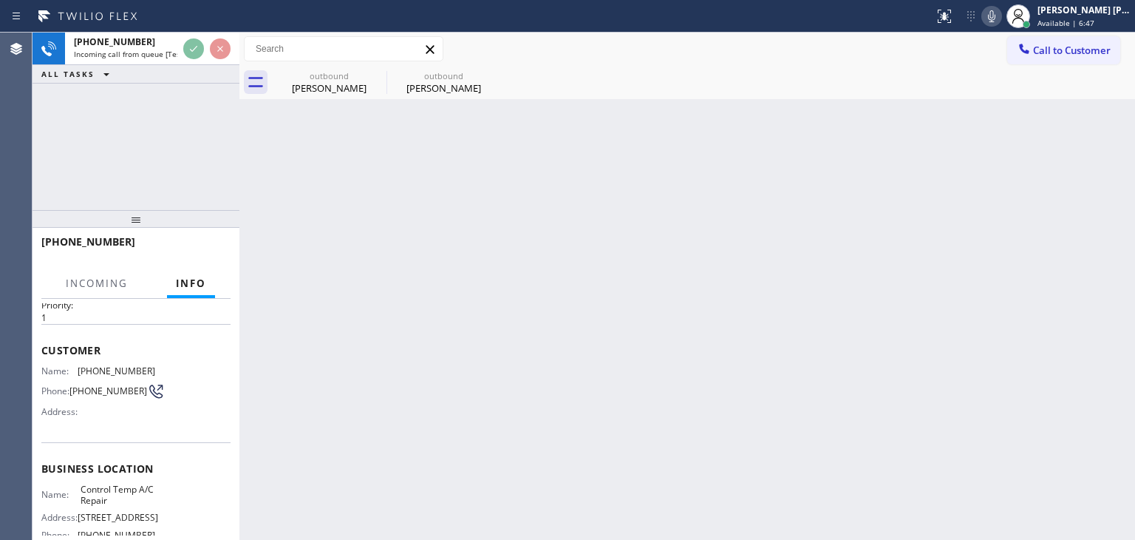
scroll to position [148, 0]
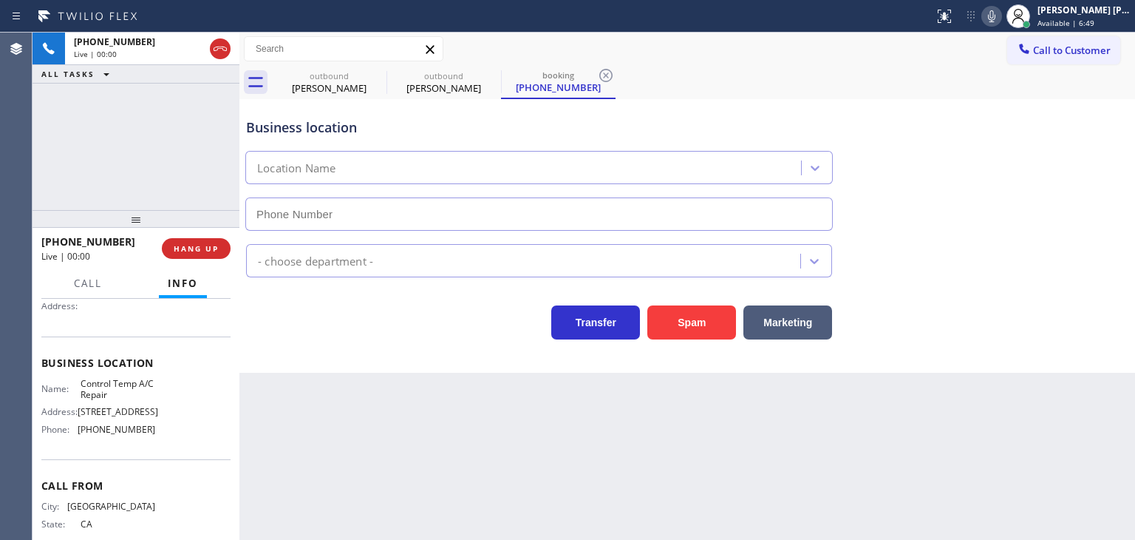
type input "[PHONE_NUMBER]"
click at [1095, 18] on span "Available | 9:29" at bounding box center [1066, 23] width 57 height 10
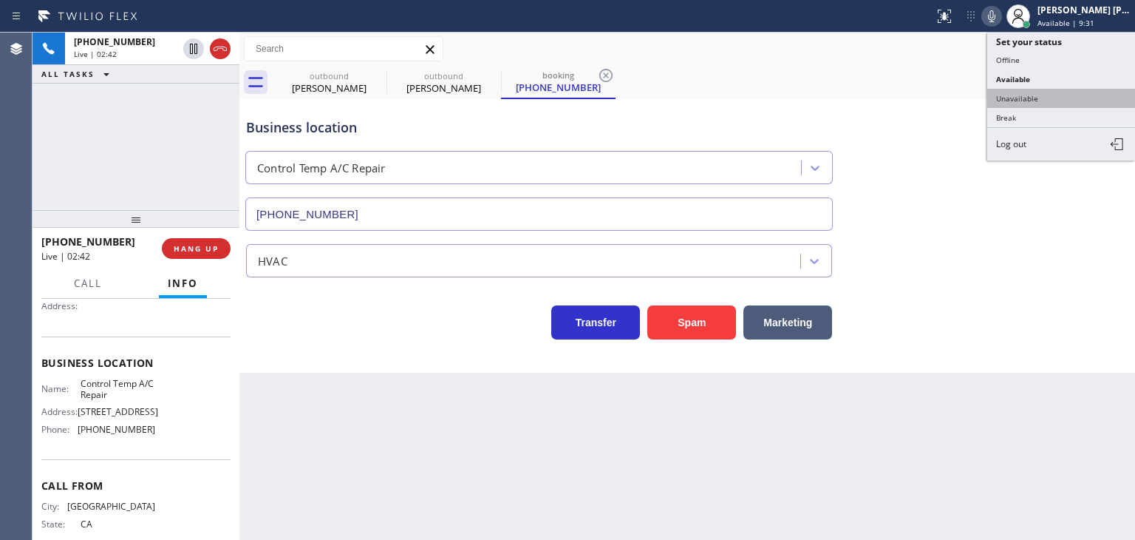
click at [1063, 91] on button "Unavailable" at bounding box center [1061, 98] width 148 height 19
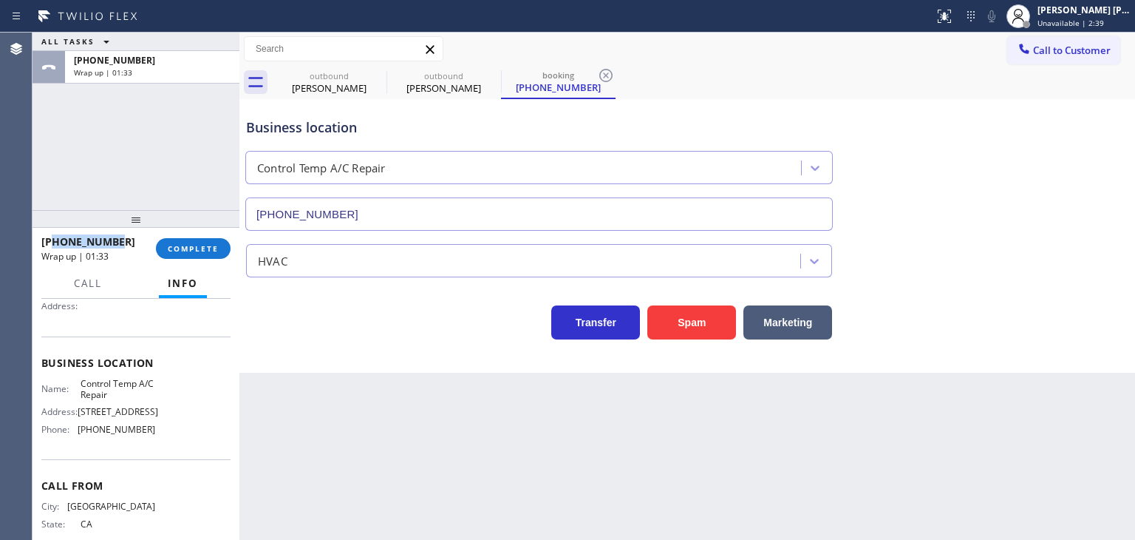
drag, startPoint x: 125, startPoint y: 237, endPoint x: 56, endPoint y: 240, distance: 68.8
click at [56, 240] on div "[PHONE_NUMBER]" at bounding box center [93, 241] width 104 height 14
click at [1089, 19] on span "Unavailable | 3:55" at bounding box center [1071, 23] width 67 height 10
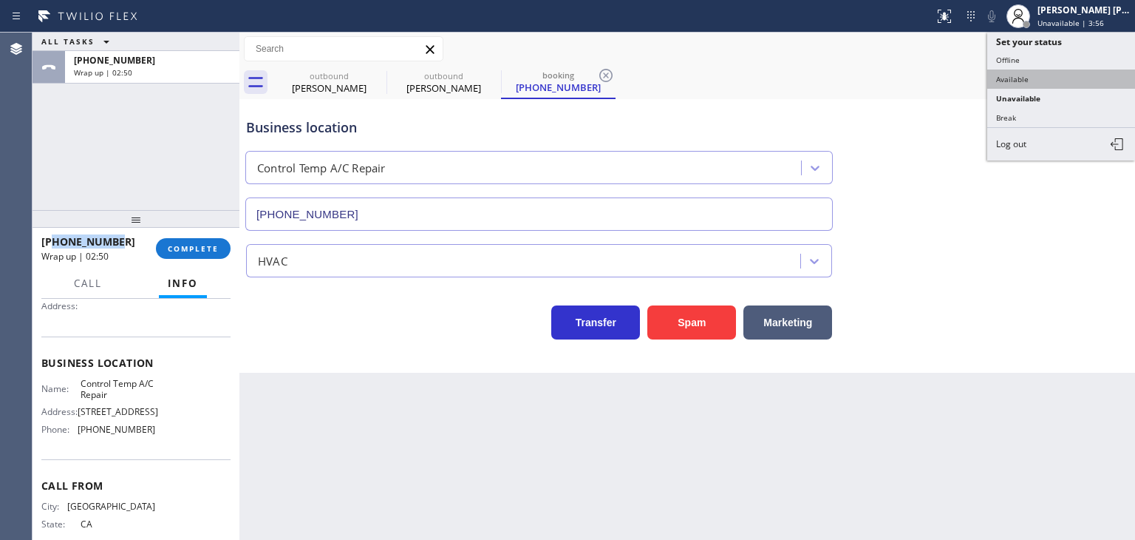
click at [1047, 75] on button "Available" at bounding box center [1061, 78] width 148 height 19
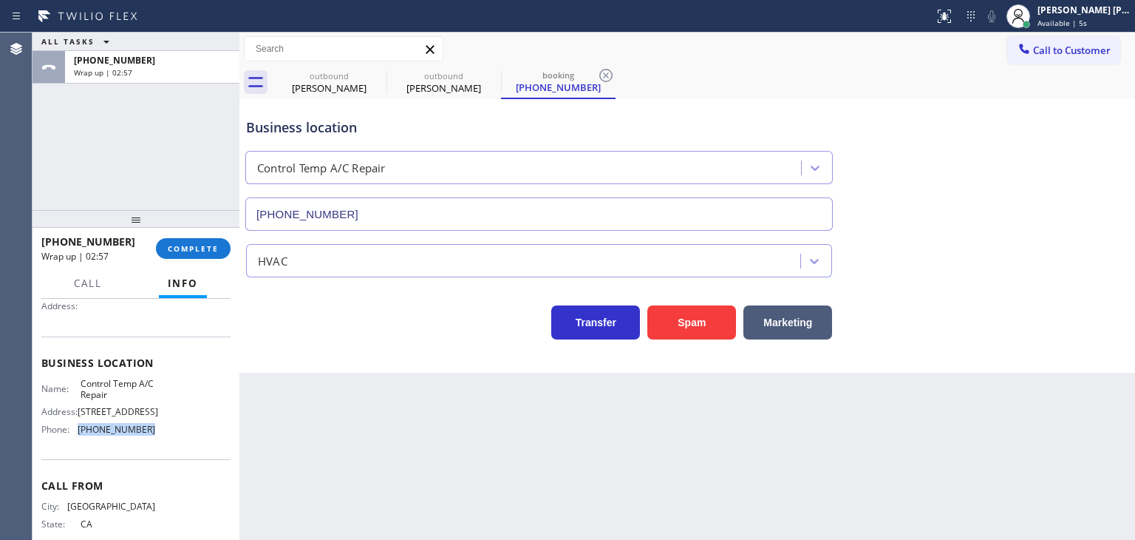
drag, startPoint x: 160, startPoint y: 434, endPoint x: 74, endPoint y: 429, distance: 86.6
click at [74, 429] on div "Name: Control Temp A/C Repair Address: [STREET_ADDRESS] Phone: [PHONE_NUMBER]" at bounding box center [135, 410] width 189 height 64
click at [1099, 55] on span "Call to Customer" at bounding box center [1072, 50] width 78 height 13
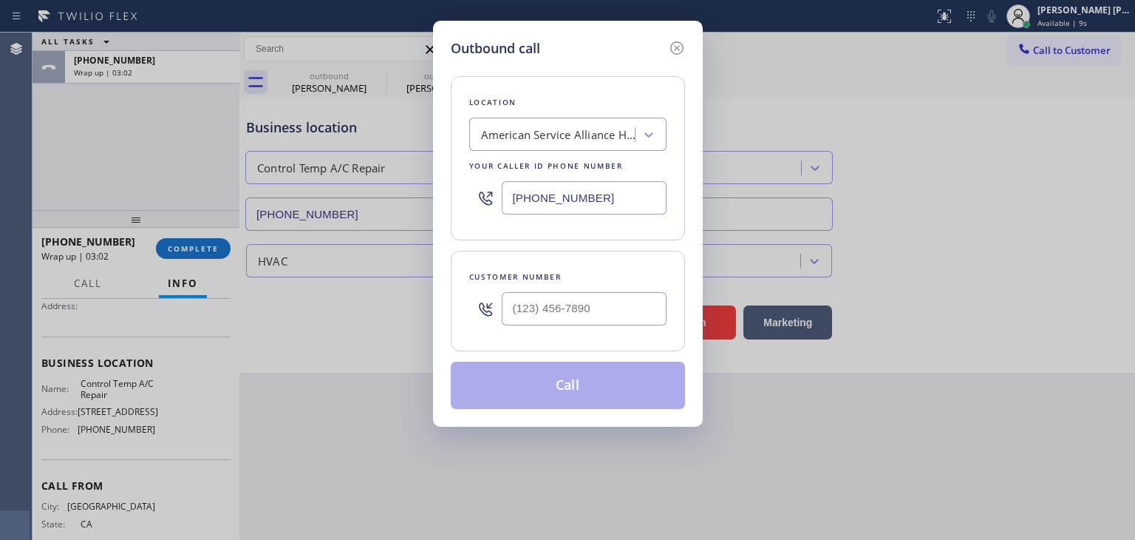
drag, startPoint x: 616, startPoint y: 197, endPoint x: 489, endPoint y: 200, distance: 127.9
click at [489, 200] on div "[PHONE_NUMBER]" at bounding box center [567, 198] width 197 height 48
paste input "619) 648-4768"
type input "[PHONE_NUMBER]"
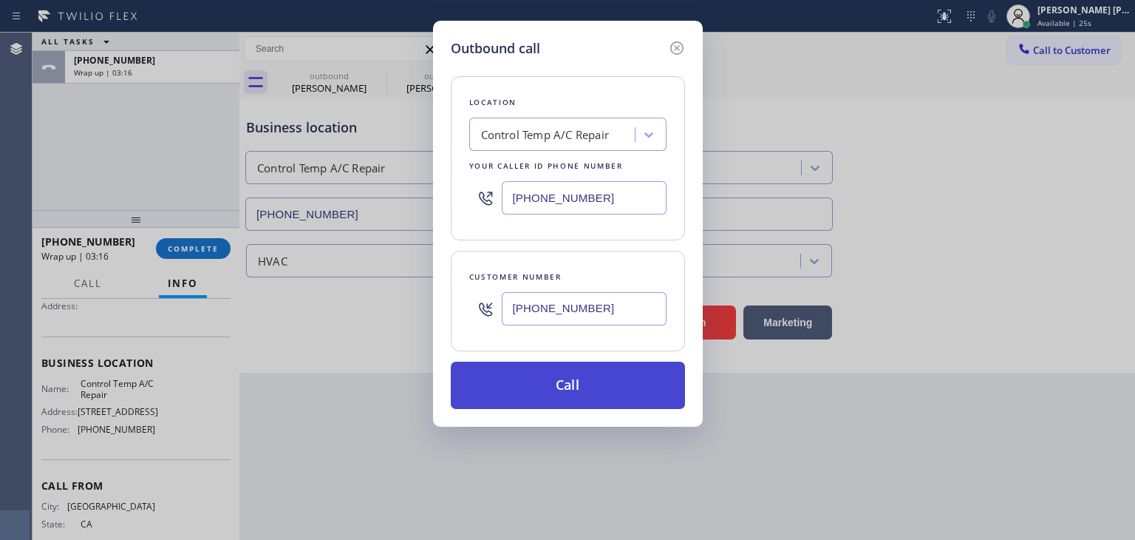
type input "[PHONE_NUMBER]"
click at [585, 370] on button "Call" at bounding box center [568, 384] width 234 height 47
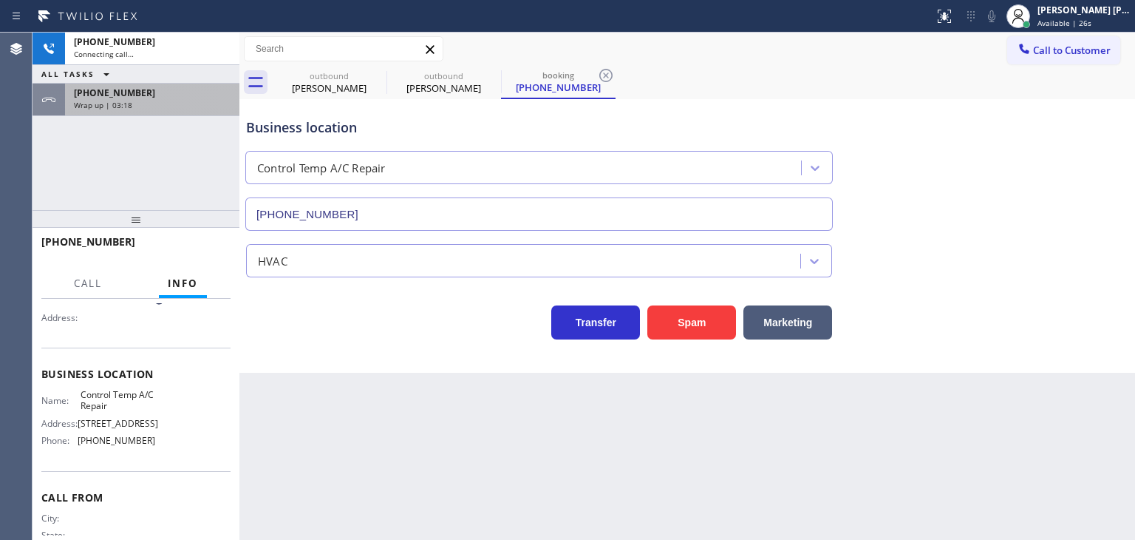
click at [189, 103] on div "Wrap up | 03:18" at bounding box center [152, 105] width 157 height 10
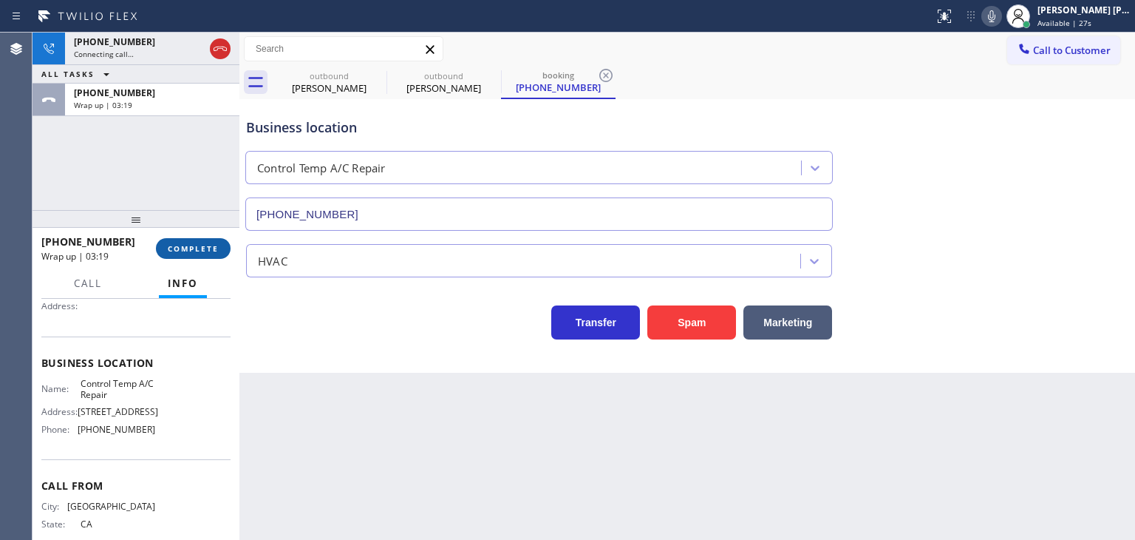
click at [197, 238] on button "COMPLETE" at bounding box center [193, 248] width 75 height 21
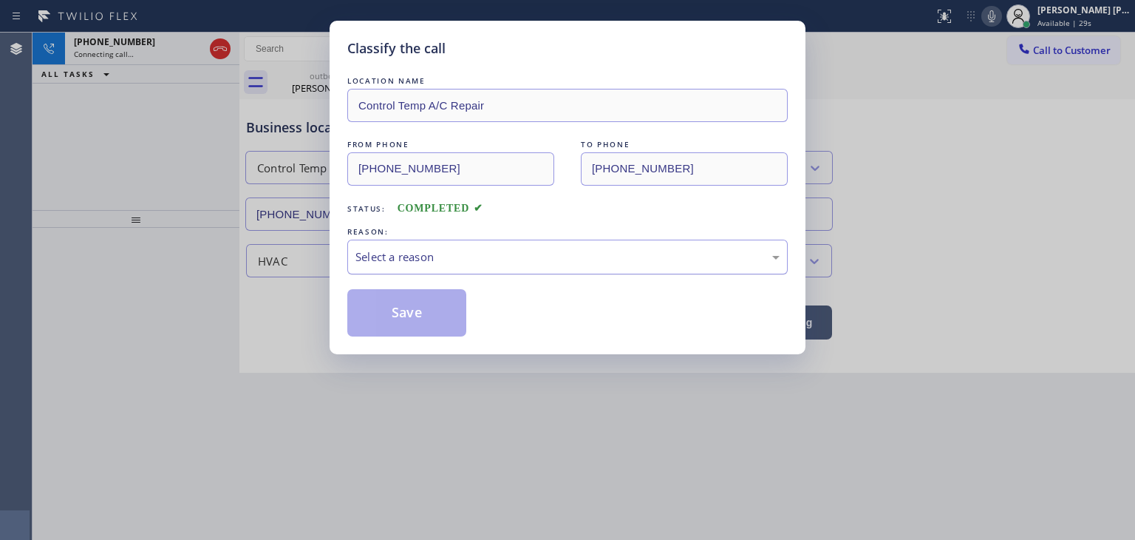
click at [420, 248] on div "Select a reason" at bounding box center [567, 256] width 424 height 17
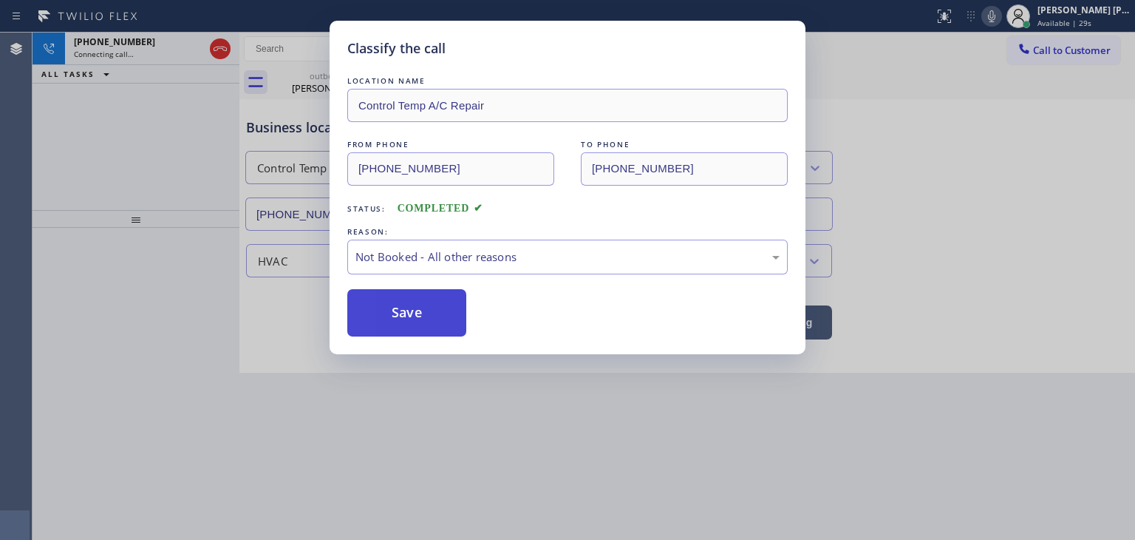
click at [415, 311] on button "Save" at bounding box center [406, 312] width 119 height 47
type input "[PHONE_NUMBER]"
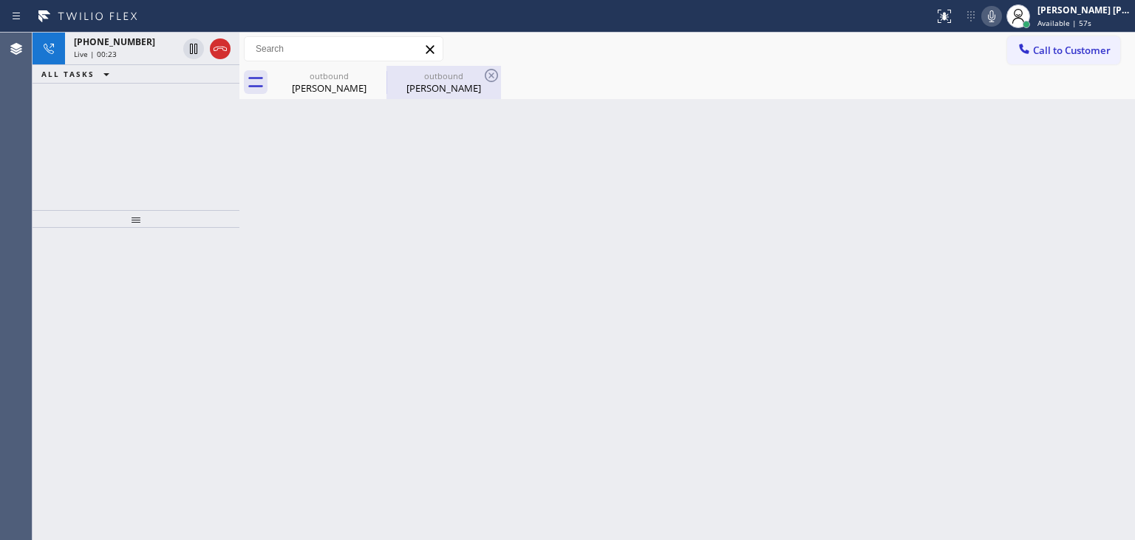
click at [131, 41] on span "[PHONE_NUMBER]" at bounding box center [114, 41] width 81 height 13
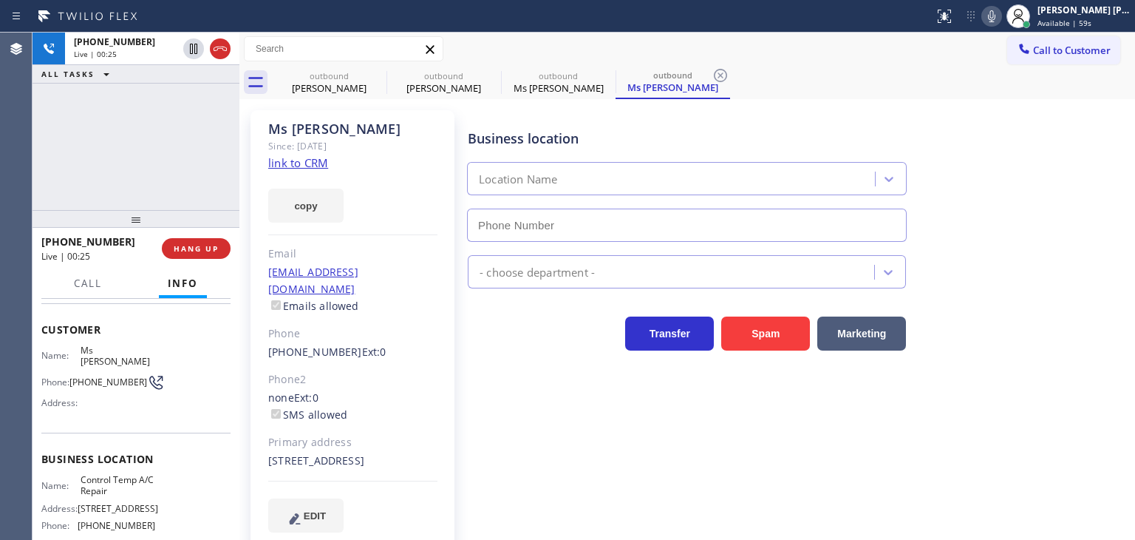
scroll to position [148, 0]
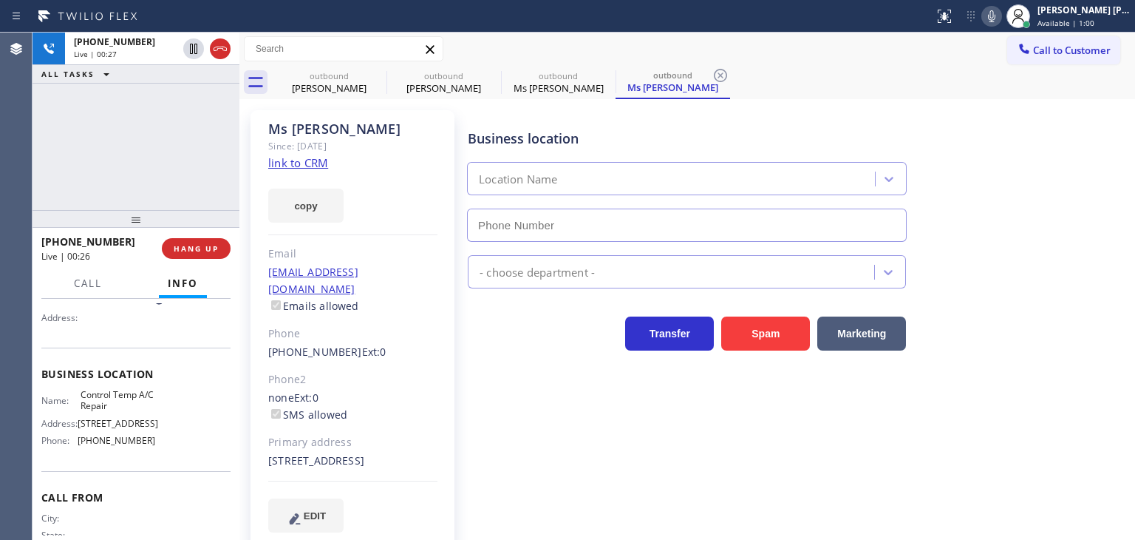
type input "[PHONE_NUMBER]"
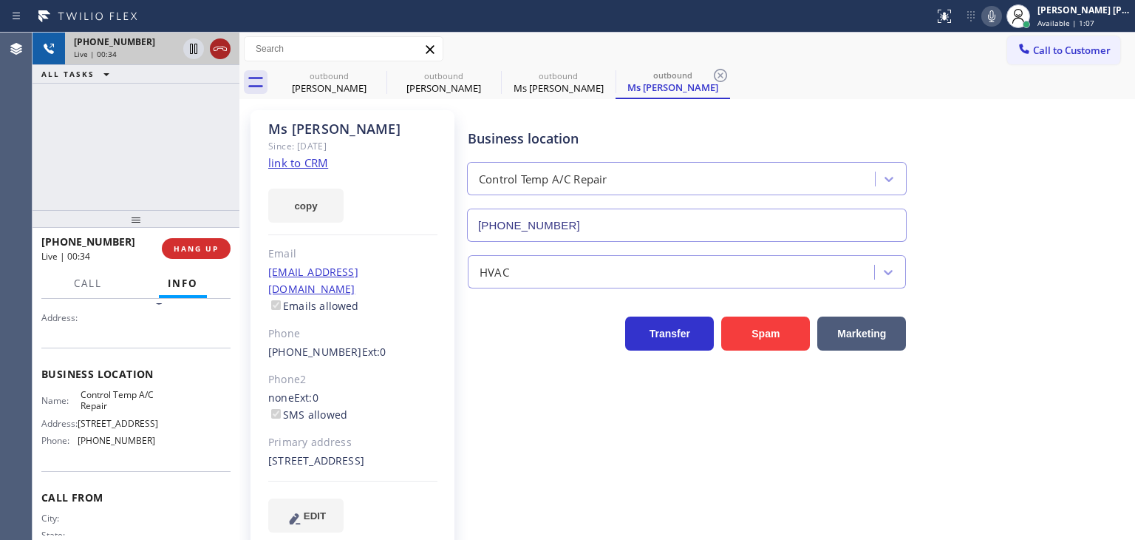
click at [214, 51] on icon at bounding box center [220, 49] width 18 height 18
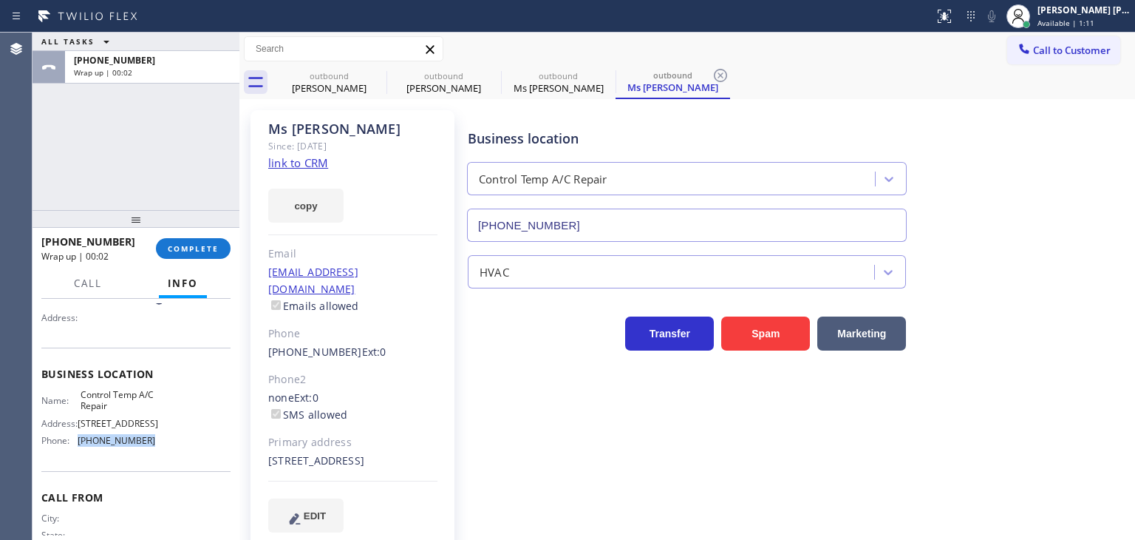
drag, startPoint x: 167, startPoint y: 432, endPoint x: 75, endPoint y: 434, distance: 91.7
click at [75, 434] on div "Name: Control Temp A/C Repair Address: [STREET_ADDRESS] Phone: [PHONE_NUMBER]" at bounding box center [135, 421] width 189 height 64
click at [1065, 15] on div "[PERSON_NAME] [PERSON_NAME]" at bounding box center [1084, 10] width 93 height 13
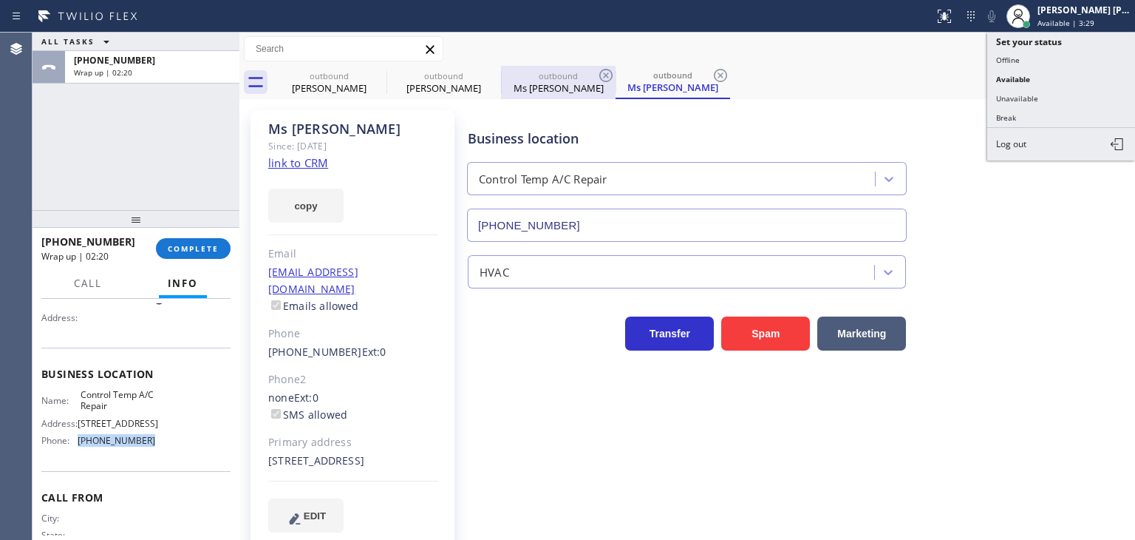
drag, startPoint x: 1027, startPoint y: 95, endPoint x: 546, endPoint y: 75, distance: 481.5
click at [1026, 95] on button "Unavailable" at bounding box center [1061, 98] width 148 height 19
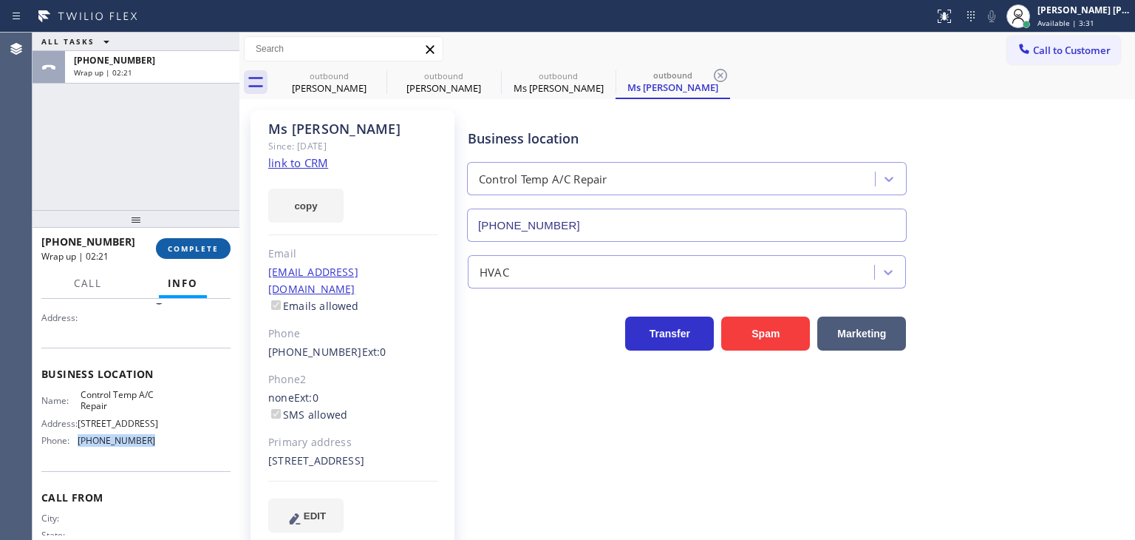
click at [205, 253] on button "COMPLETE" at bounding box center [193, 248] width 75 height 21
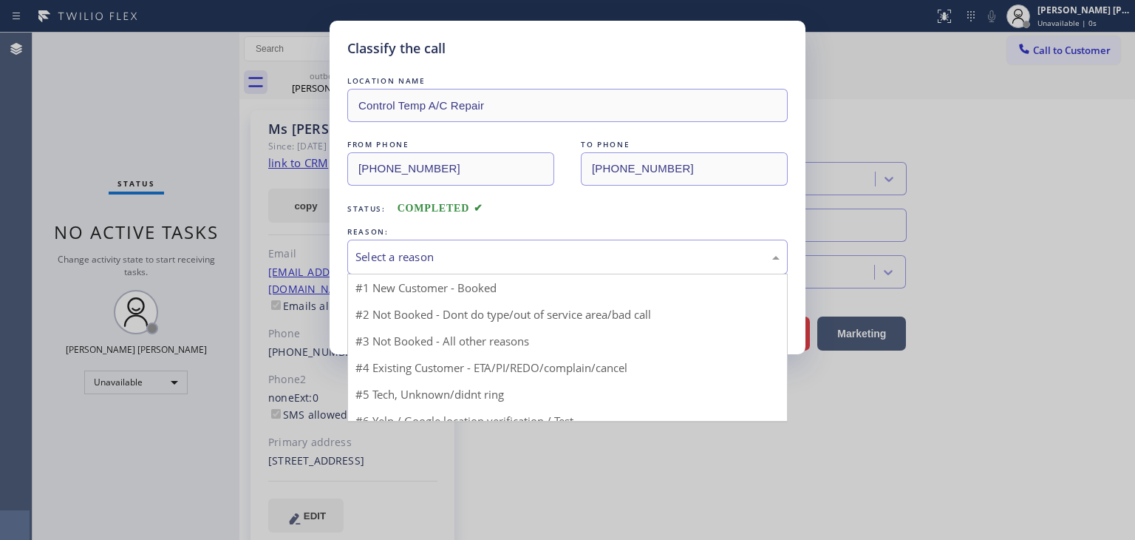
click at [426, 258] on div "Select a reason" at bounding box center [567, 256] width 424 height 17
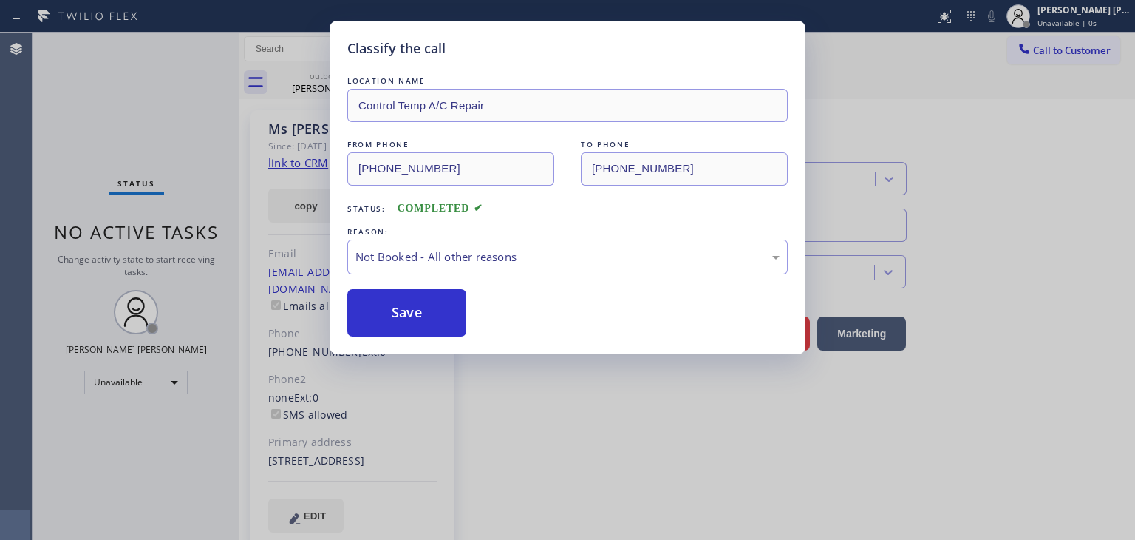
click at [420, 315] on button "Save" at bounding box center [406, 312] width 119 height 47
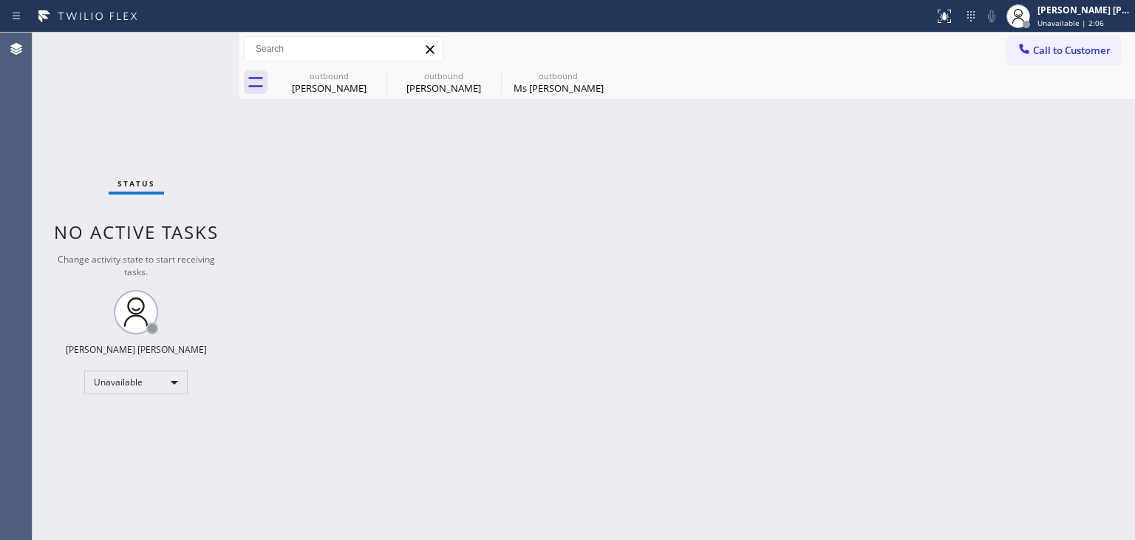
drag, startPoint x: 1088, startPoint y: 13, endPoint x: 1039, endPoint y: 38, distance: 54.9
click at [1088, 13] on div "[PERSON_NAME] [PERSON_NAME]" at bounding box center [1084, 10] width 93 height 13
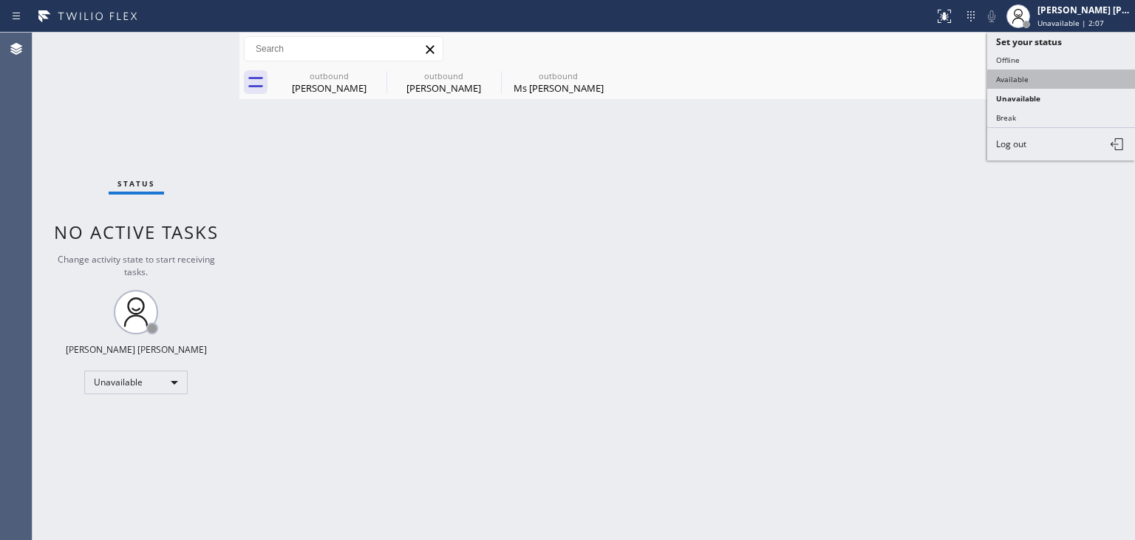
click at [1014, 75] on button "Available" at bounding box center [1061, 78] width 148 height 19
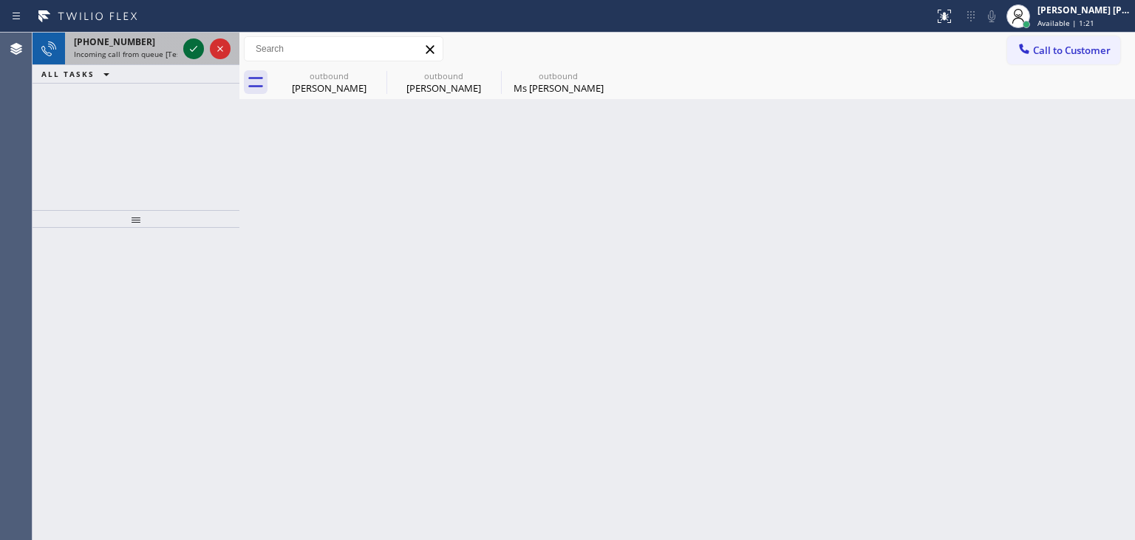
click at [195, 53] on icon at bounding box center [194, 49] width 18 height 18
click at [190, 43] on icon at bounding box center [194, 49] width 18 height 18
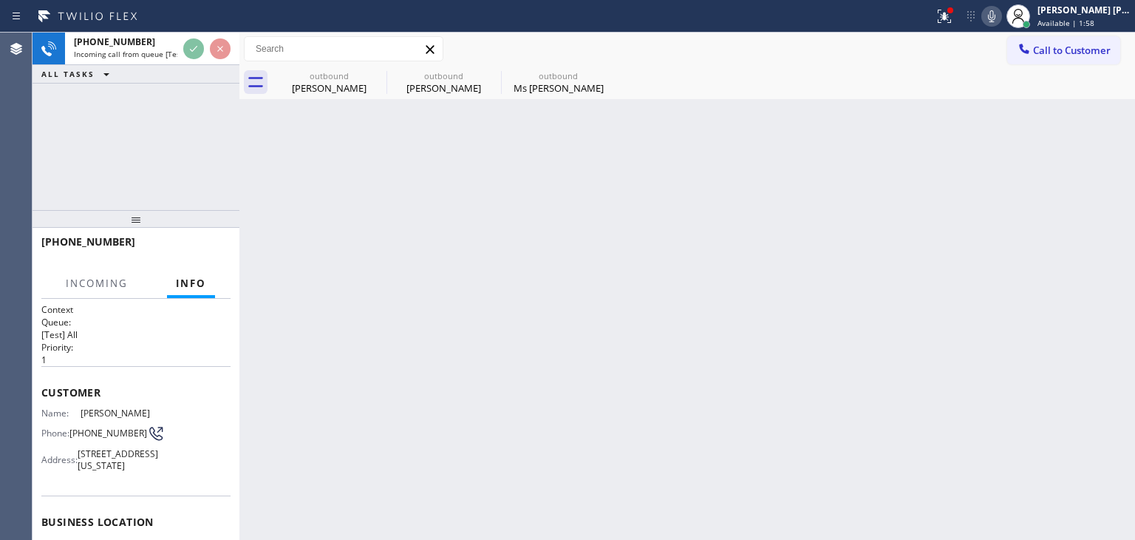
scroll to position [74, 0]
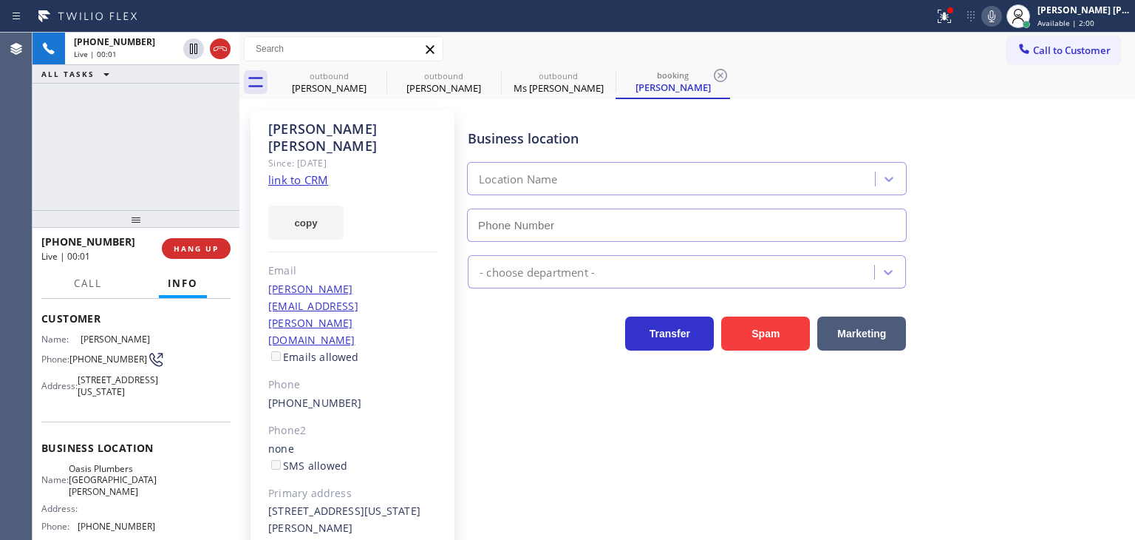
type input "[PHONE_NUMBER]"
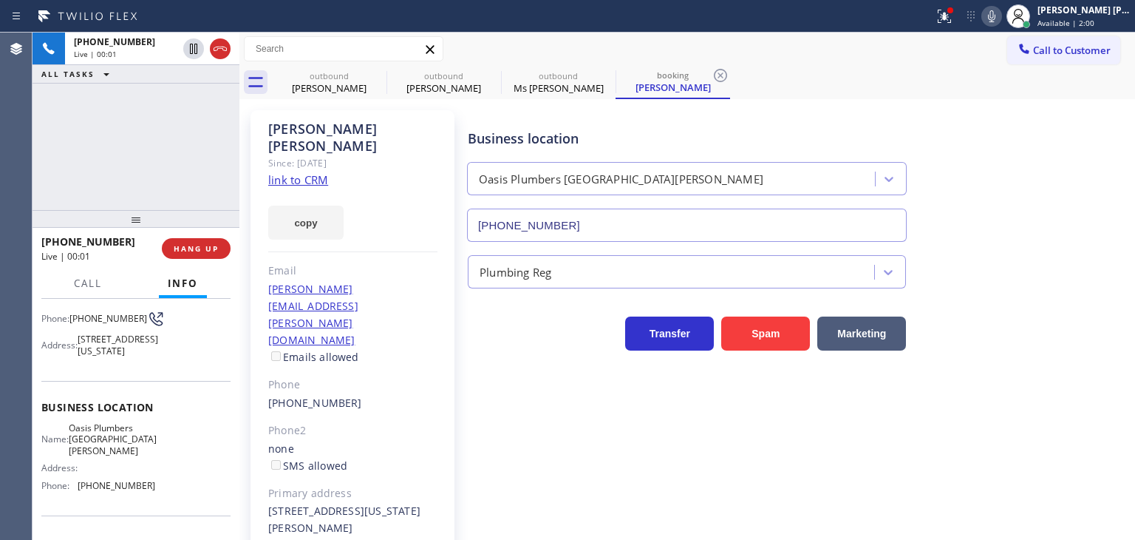
scroll to position [148, 0]
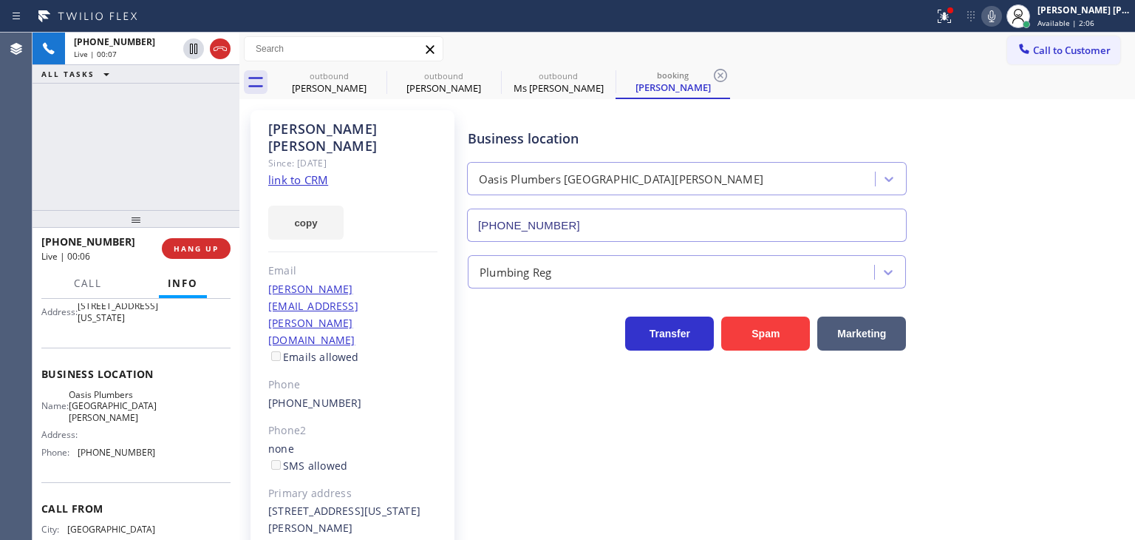
click at [282, 172] on link "link to CRM" at bounding box center [298, 179] width 60 height 15
click at [1095, 18] on span "Available | 2:58" at bounding box center [1066, 23] width 57 height 10
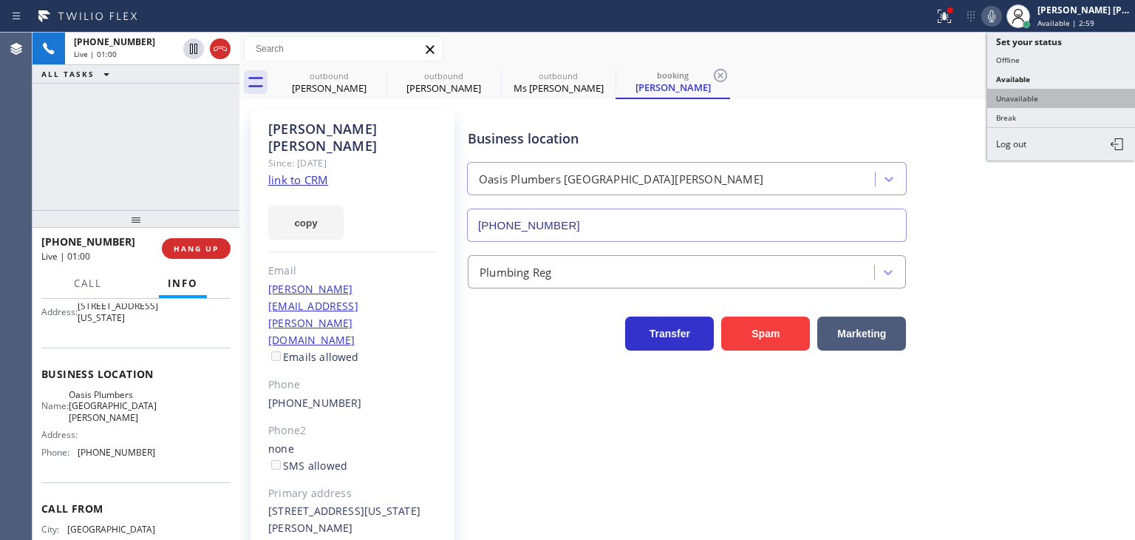
click at [1091, 91] on button "Unavailable" at bounding box center [1061, 98] width 148 height 19
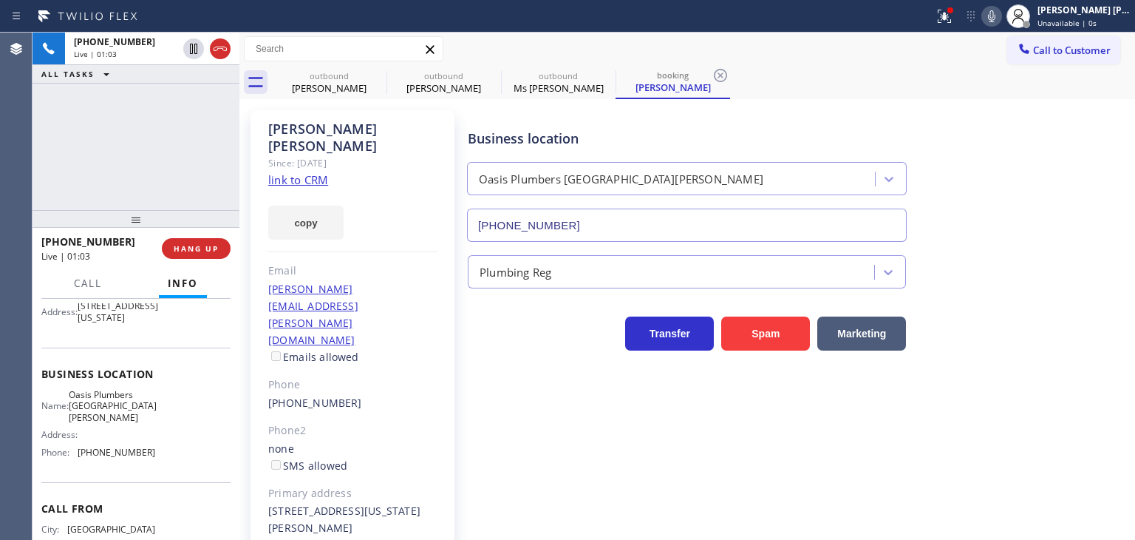
click at [1001, 20] on icon at bounding box center [992, 16] width 18 height 18
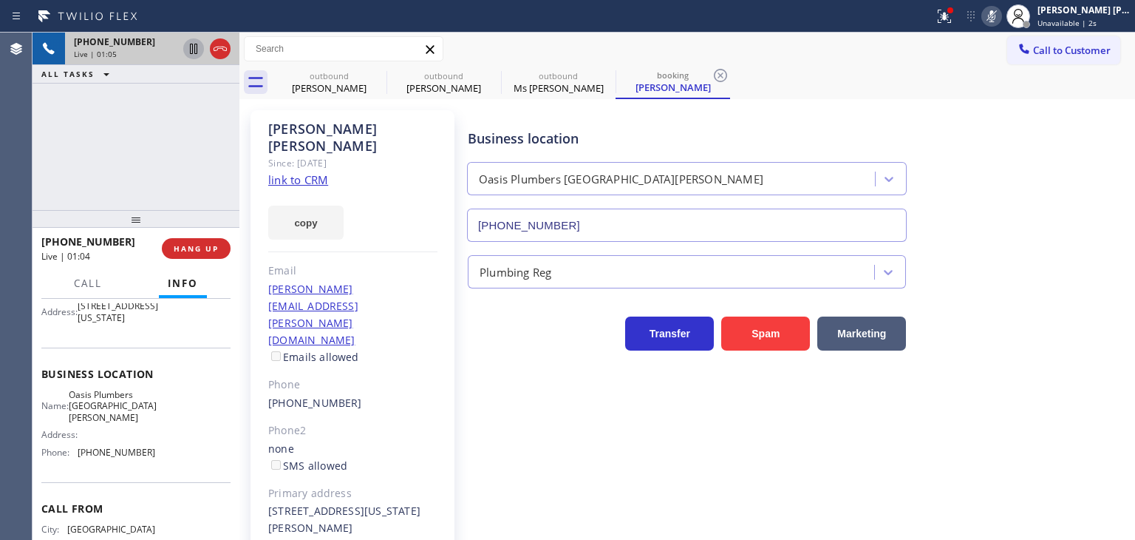
click at [187, 50] on icon at bounding box center [194, 49] width 18 height 18
drag, startPoint x: 1011, startPoint y: 10, endPoint x: 993, endPoint y: 10, distance: 18.5
click at [1001, 9] on icon at bounding box center [992, 16] width 18 height 18
click at [196, 42] on icon at bounding box center [194, 49] width 18 height 18
click at [378, 160] on div "[PERSON_NAME] Since: [DATE] link to CRM copy Email [PERSON_NAME][EMAIL_ADDRESS]…" at bounding box center [353, 364] width 204 height 508
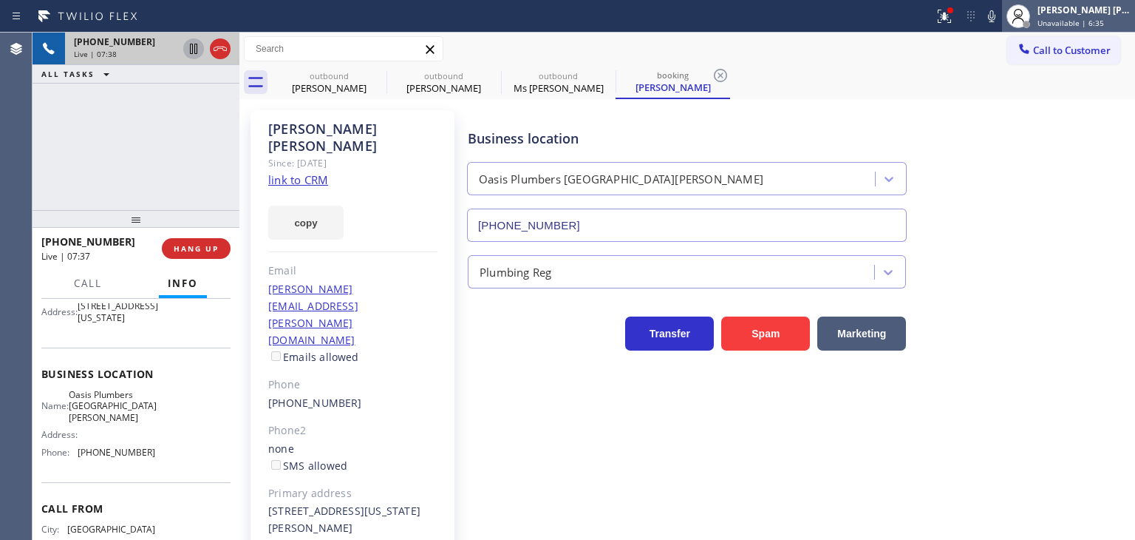
click at [1093, 13] on div "[PERSON_NAME] [PERSON_NAME]" at bounding box center [1084, 10] width 93 height 13
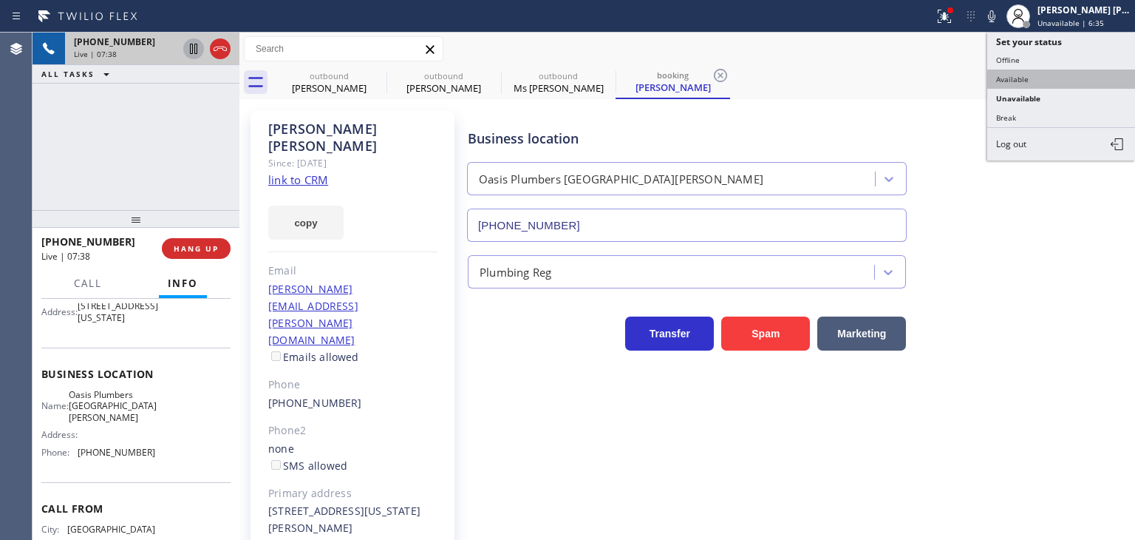
click at [1030, 83] on button "Available" at bounding box center [1061, 78] width 148 height 19
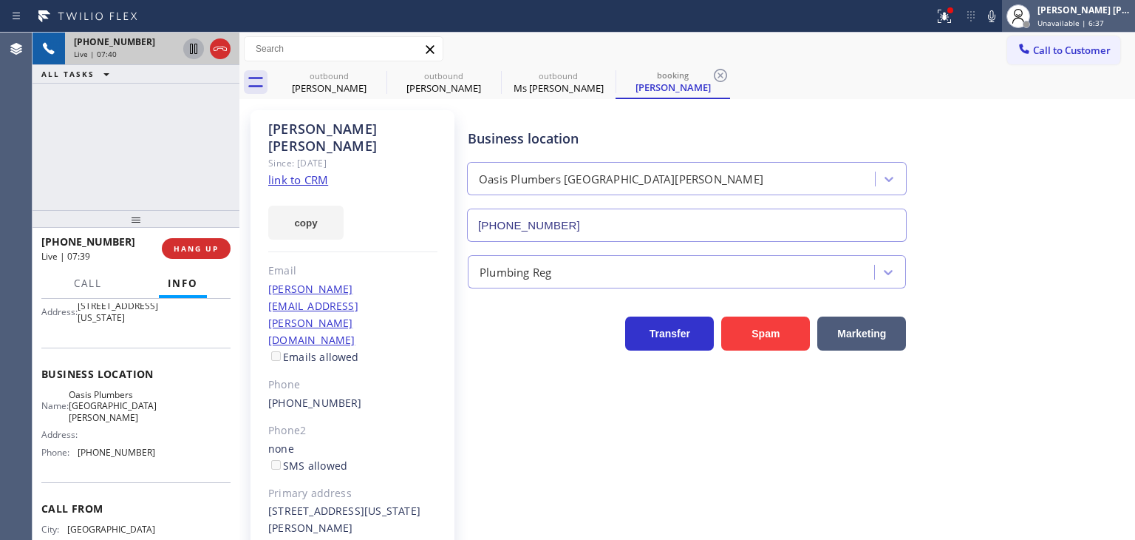
click at [1096, 7] on div "[PERSON_NAME] [PERSON_NAME]" at bounding box center [1084, 10] width 93 height 13
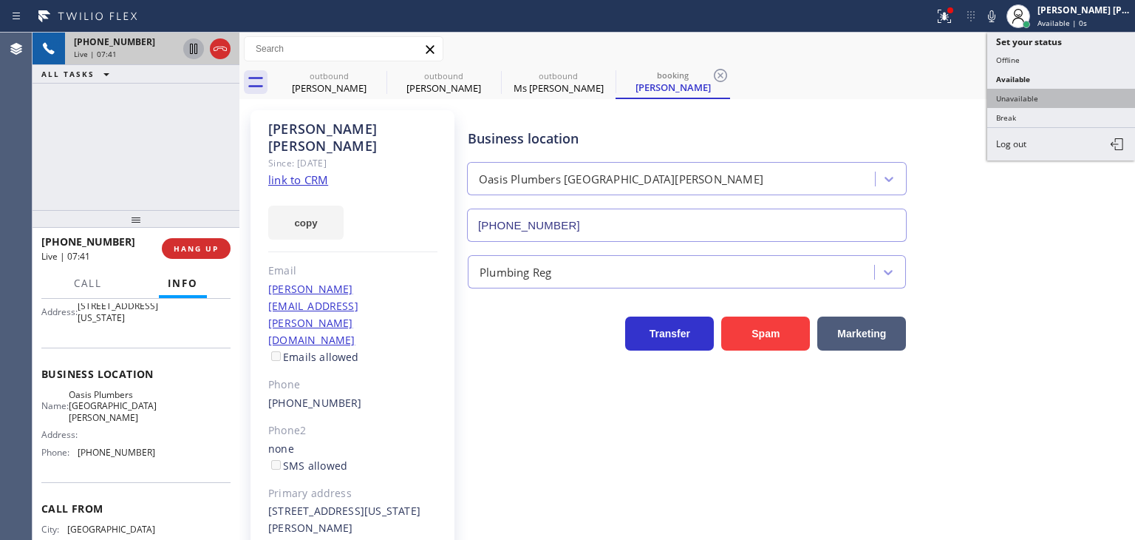
click at [1055, 89] on button "Unavailable" at bounding box center [1061, 98] width 148 height 19
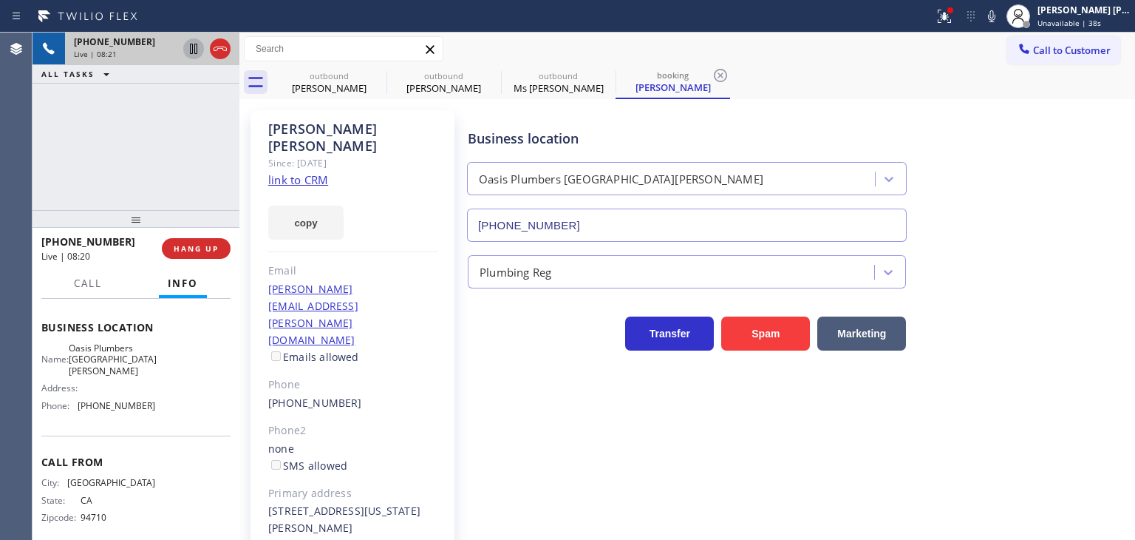
scroll to position [220, 0]
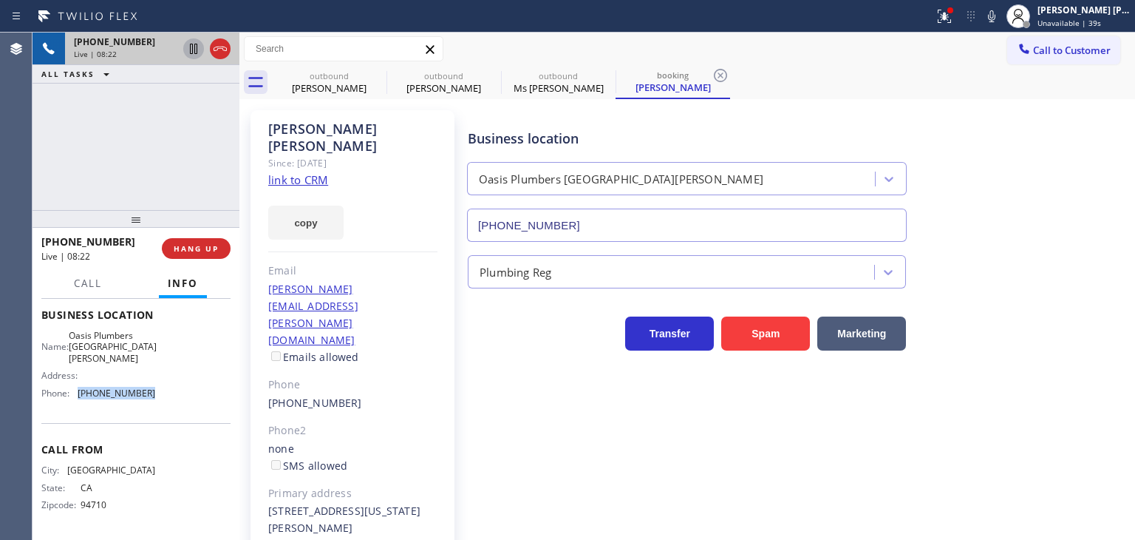
drag, startPoint x: 171, startPoint y: 393, endPoint x: 72, endPoint y: 408, distance: 100.9
click at [72, 408] on div "Business location Name: Oasis Plumbers [GEOGRAPHIC_DATA][PERSON_NAME] Address: …" at bounding box center [135, 355] width 189 height 135
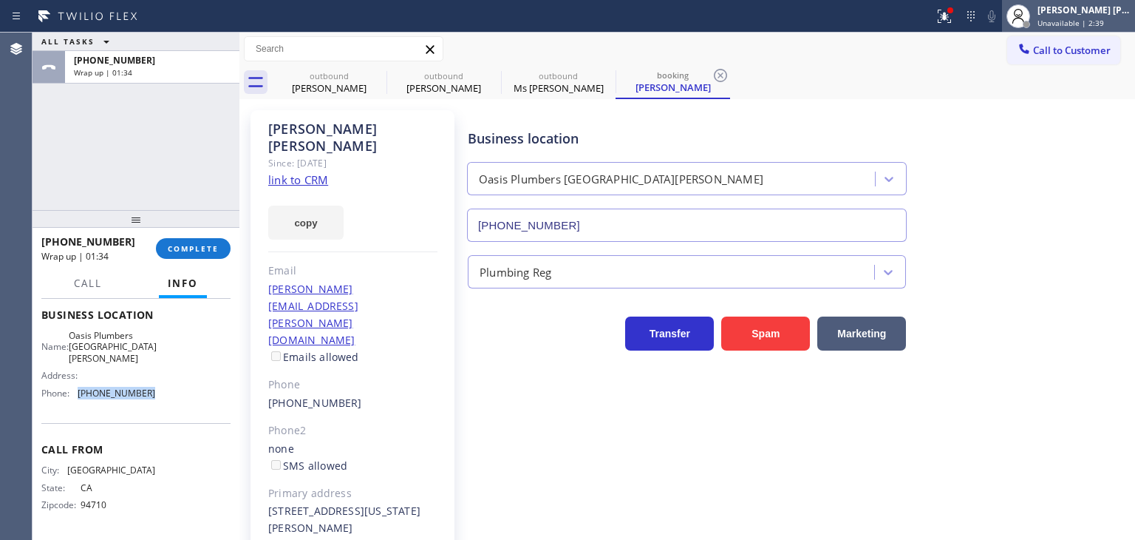
click at [1089, 23] on span "Unavailable | 2:39" at bounding box center [1071, 23] width 67 height 10
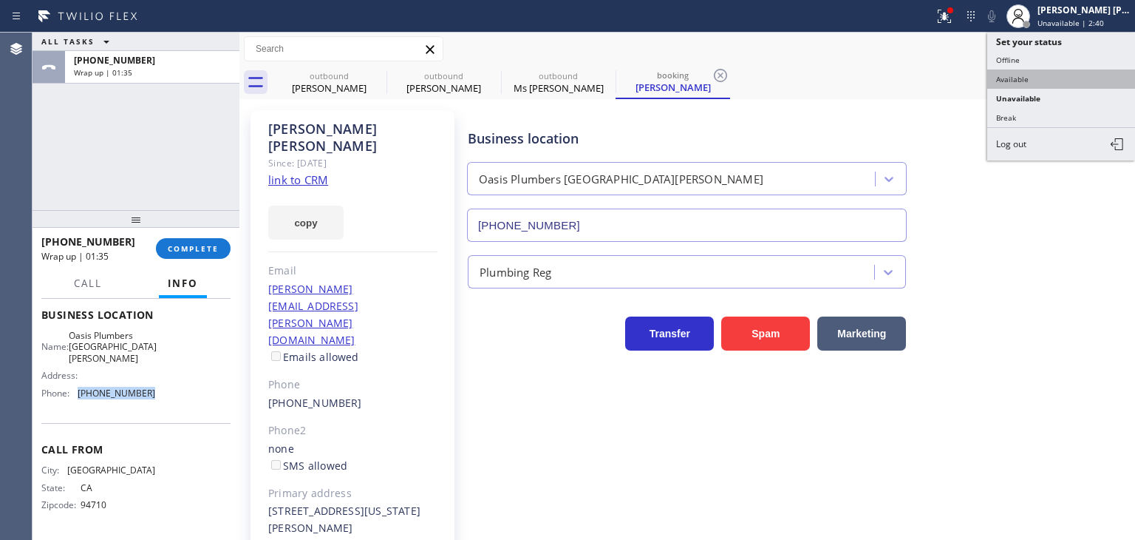
click at [1035, 85] on button "Available" at bounding box center [1061, 78] width 148 height 19
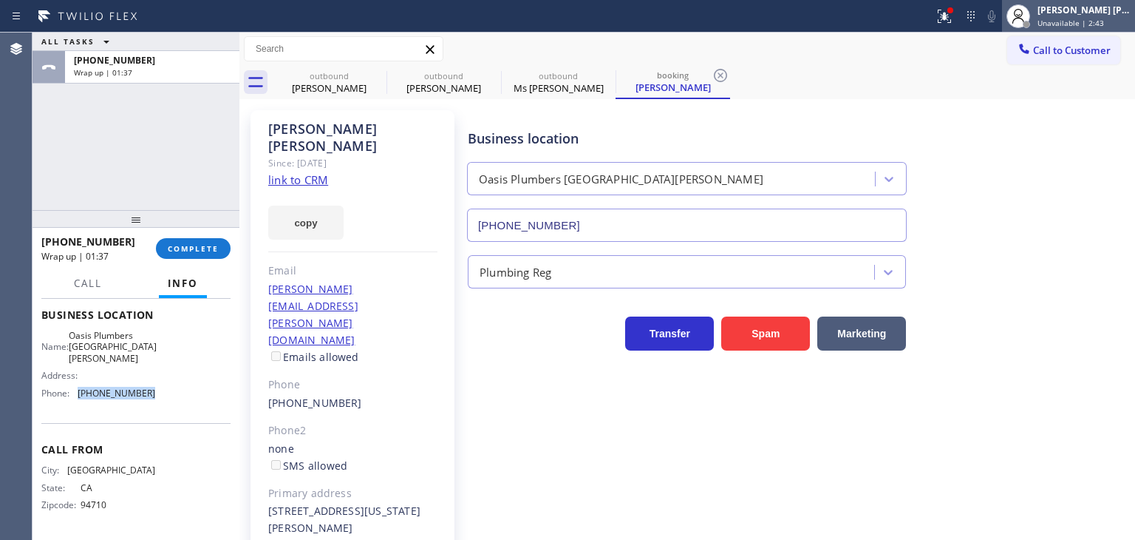
click at [1073, 18] on span "Unavailable | 2:43" at bounding box center [1071, 23] width 67 height 10
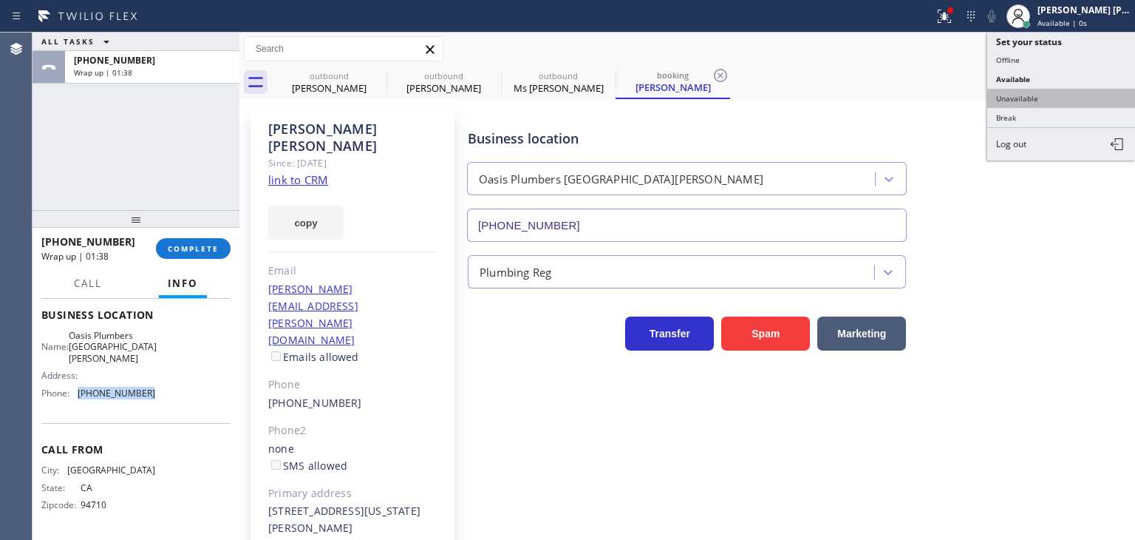
click at [1023, 95] on button "Unavailable" at bounding box center [1061, 98] width 148 height 19
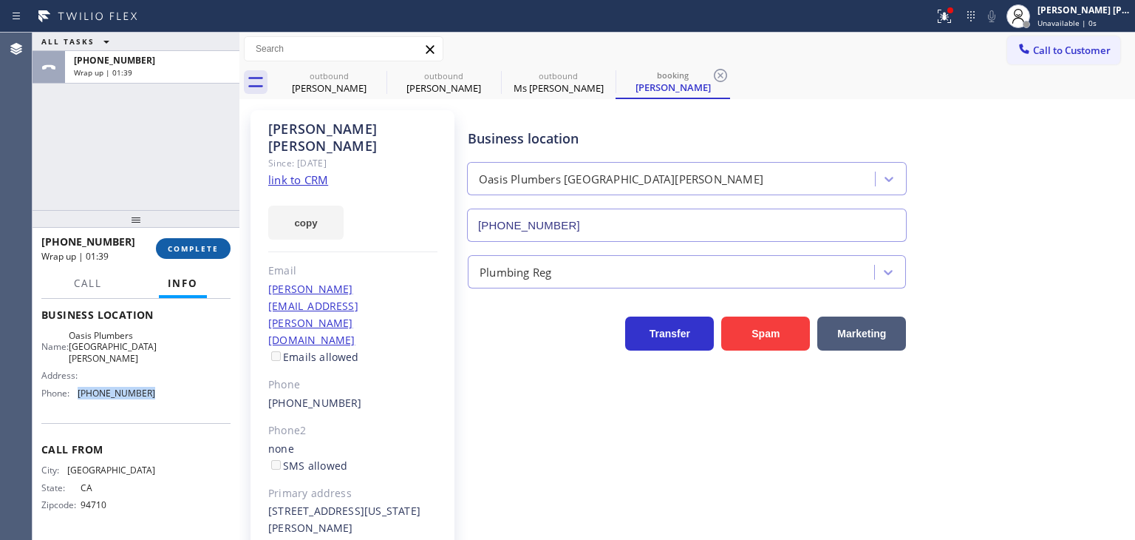
click at [188, 251] on span "COMPLETE" at bounding box center [193, 248] width 51 height 10
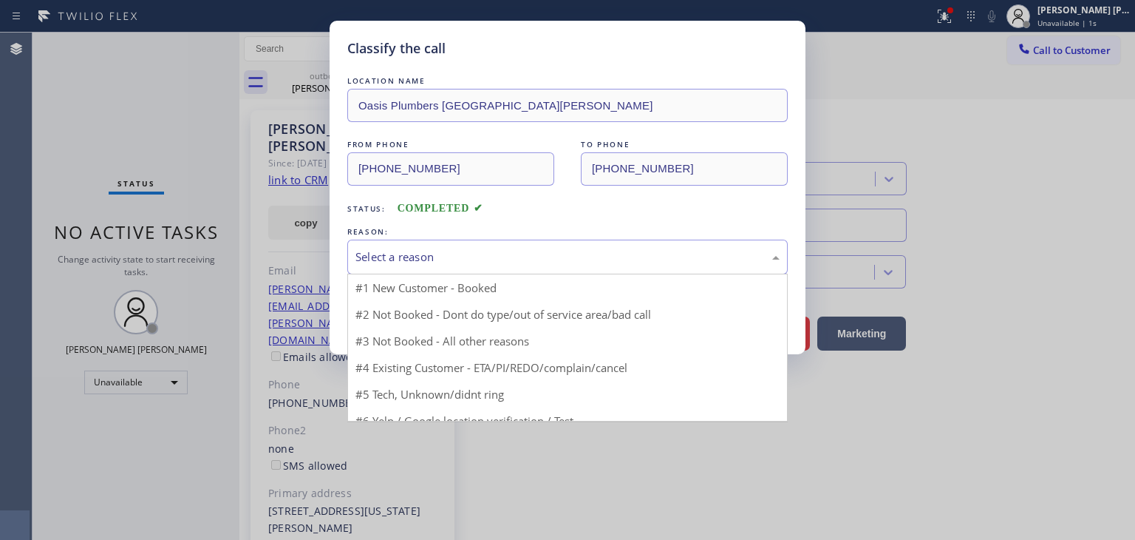
click at [400, 256] on div "Select a reason" at bounding box center [567, 256] width 424 height 17
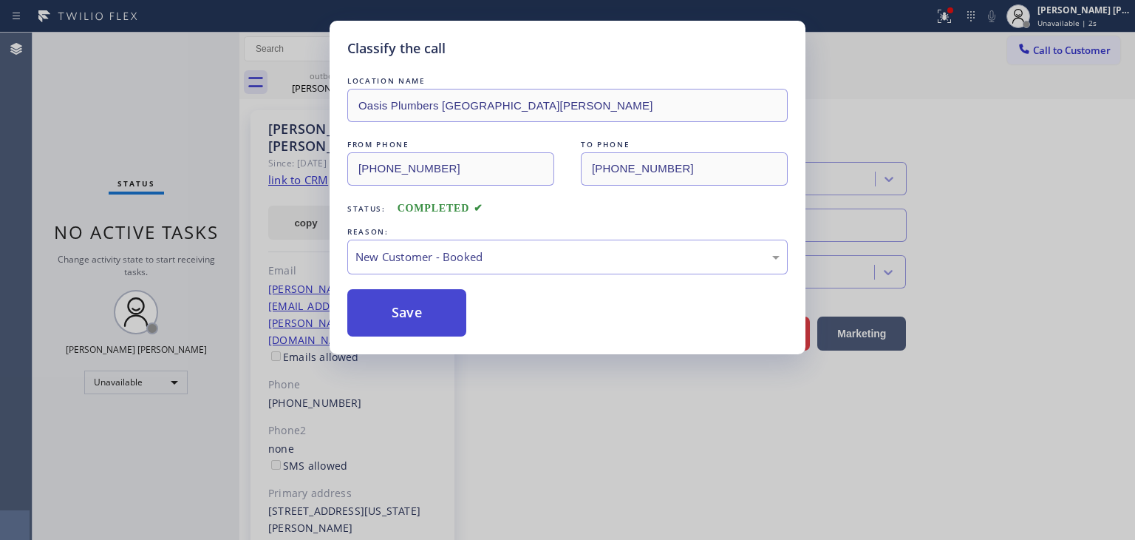
click at [406, 305] on button "Save" at bounding box center [406, 312] width 119 height 47
type input "[PHONE_NUMBER]"
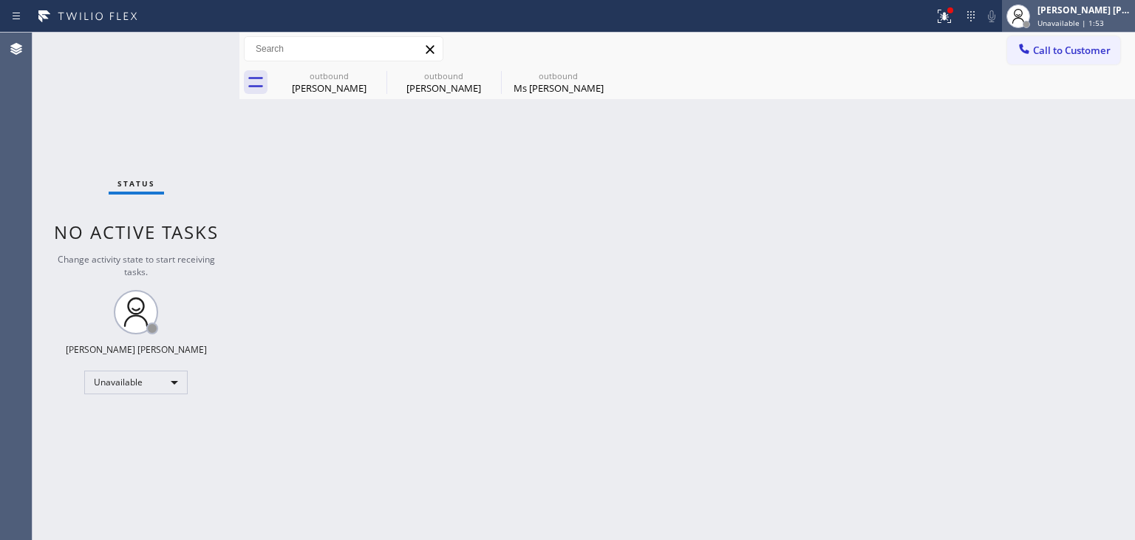
click at [1082, 15] on div "[PERSON_NAME] [PERSON_NAME]" at bounding box center [1084, 10] width 93 height 13
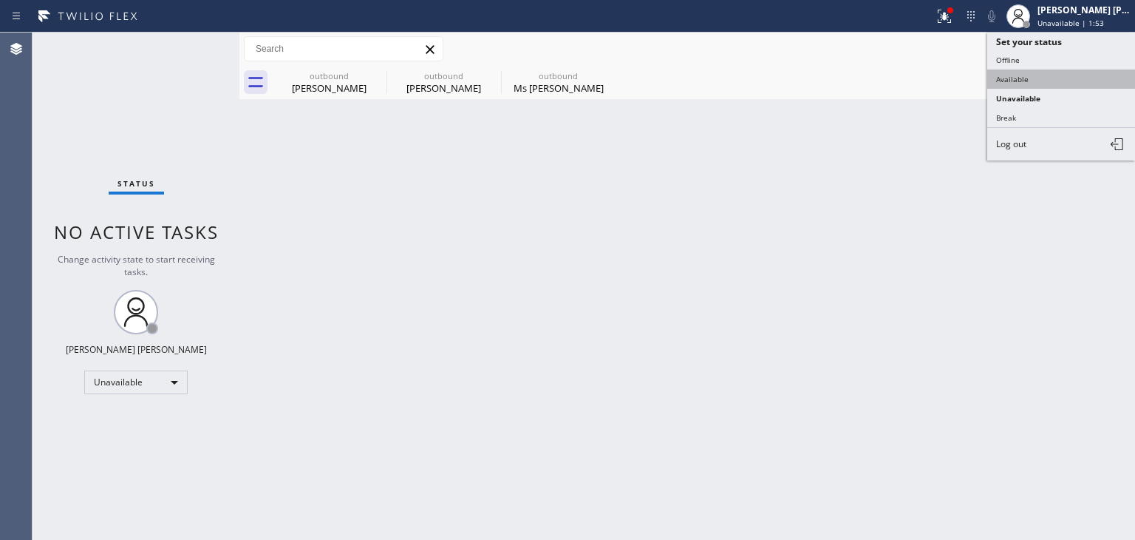
click at [1042, 75] on button "Available" at bounding box center [1061, 78] width 148 height 19
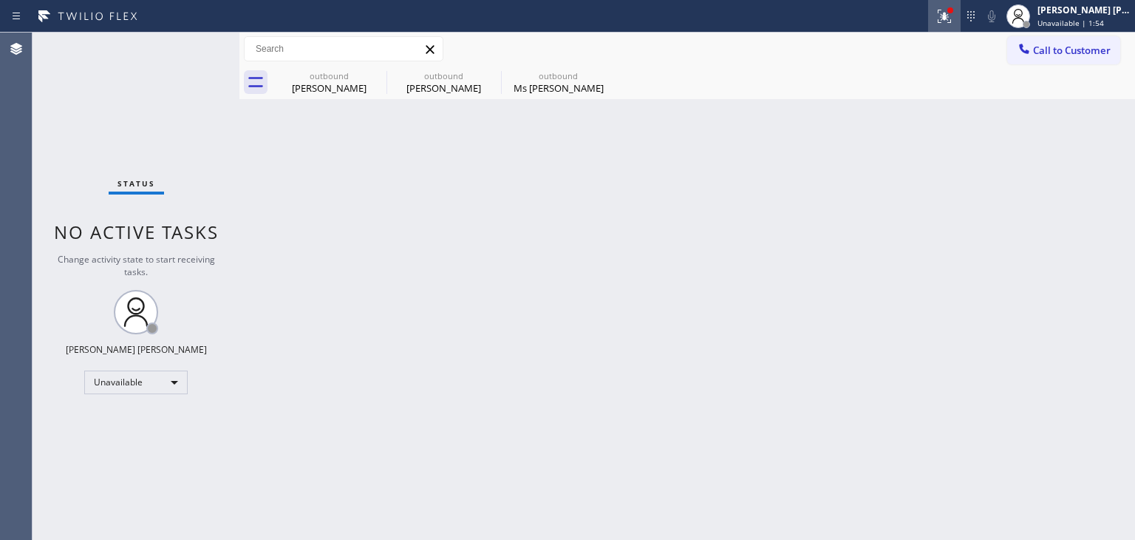
click at [953, 14] on icon at bounding box center [945, 16] width 18 height 18
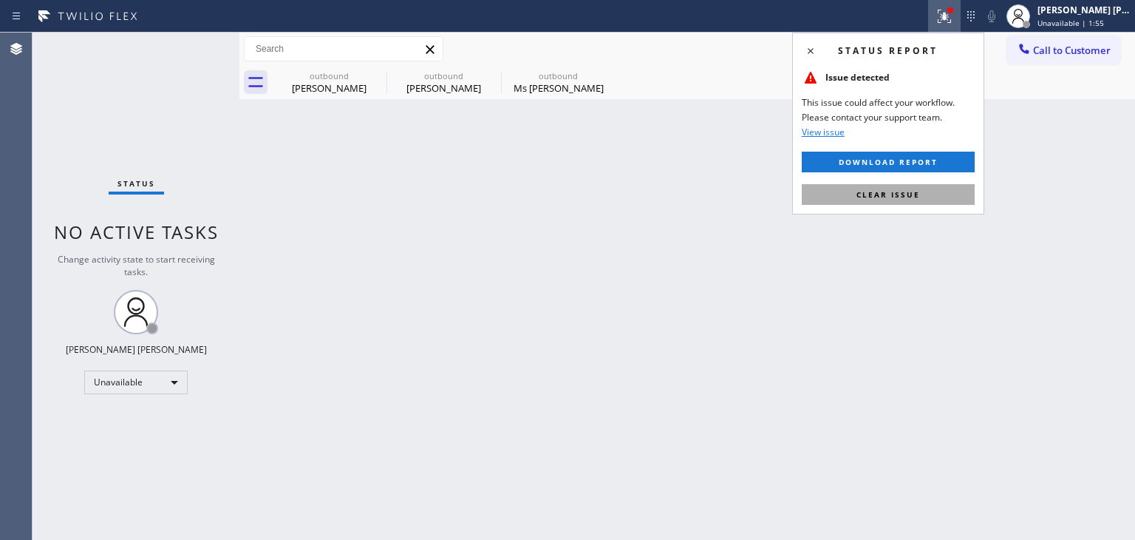
click at [919, 196] on button "Clear issue" at bounding box center [888, 194] width 173 height 21
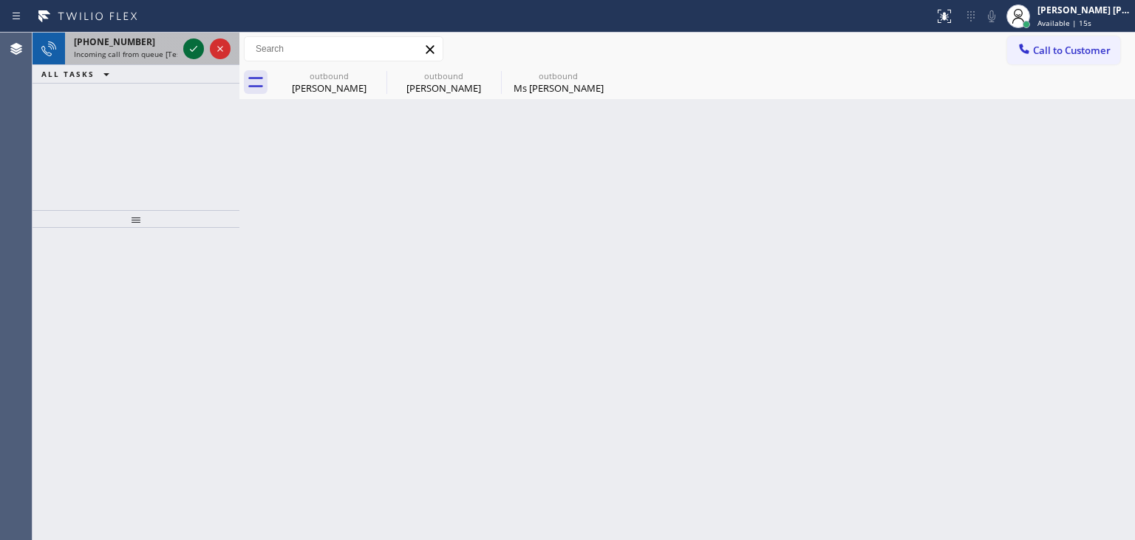
click at [194, 44] on icon at bounding box center [194, 49] width 18 height 18
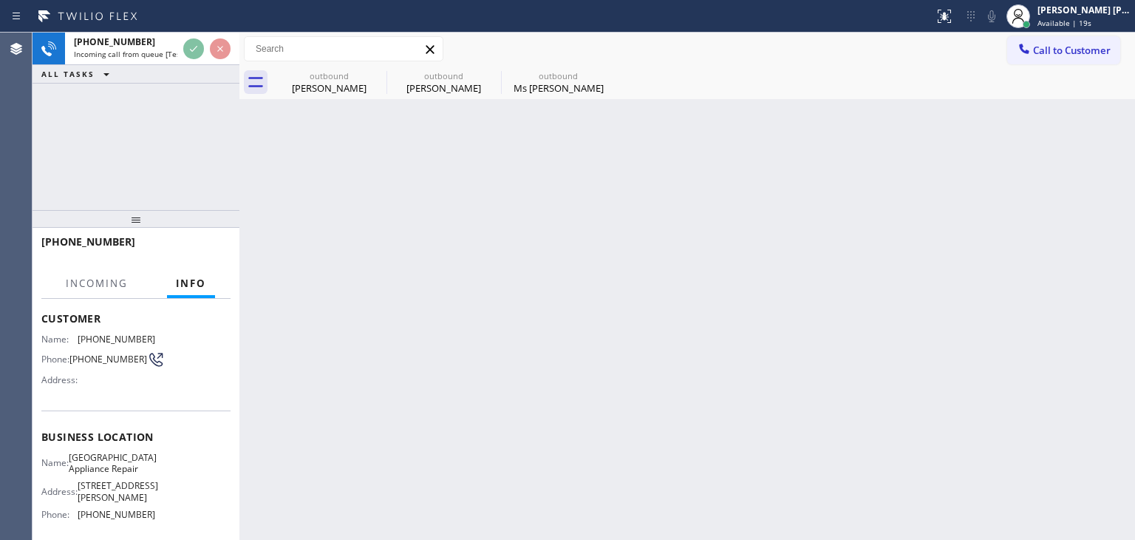
scroll to position [197, 0]
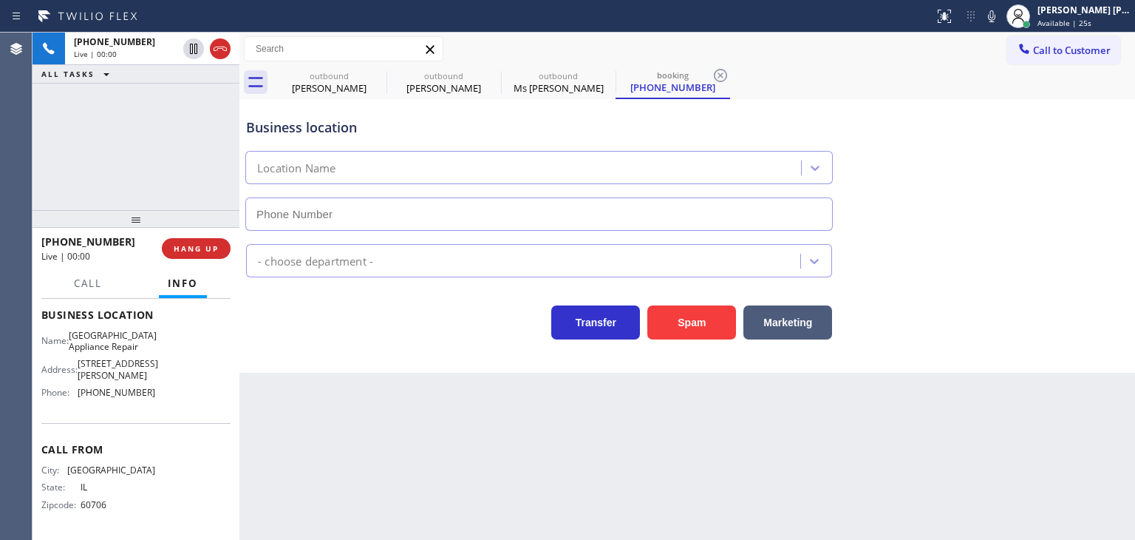
type input "[PHONE_NUMBER]"
drag, startPoint x: 127, startPoint y: 242, endPoint x: 55, endPoint y: 234, distance: 72.8
click at [55, 234] on div "[PHONE_NUMBER]" at bounding box center [96, 241] width 110 height 14
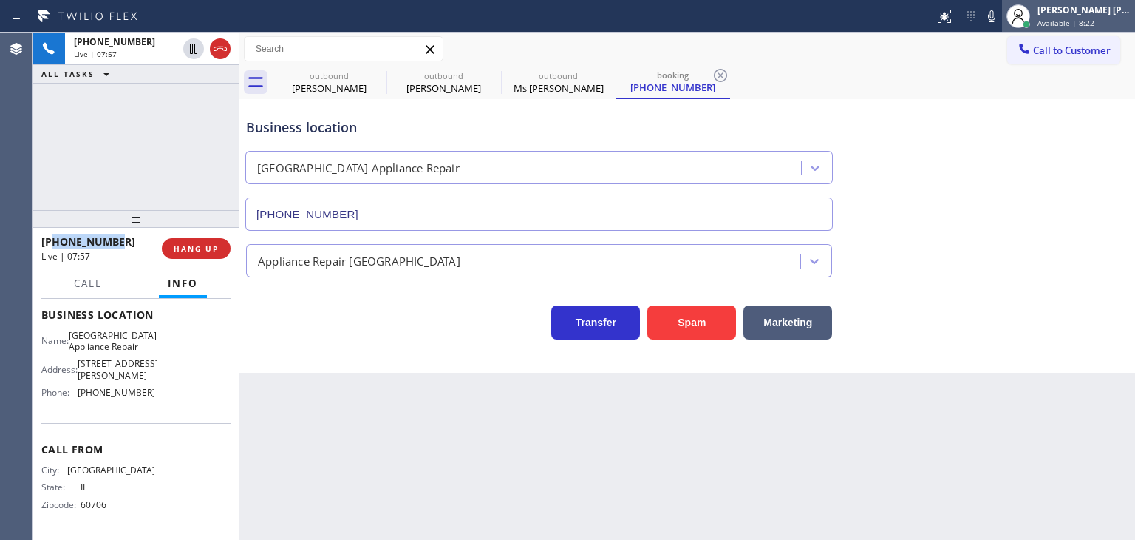
click at [1102, 13] on div "[PERSON_NAME] [PERSON_NAME]" at bounding box center [1084, 10] width 93 height 13
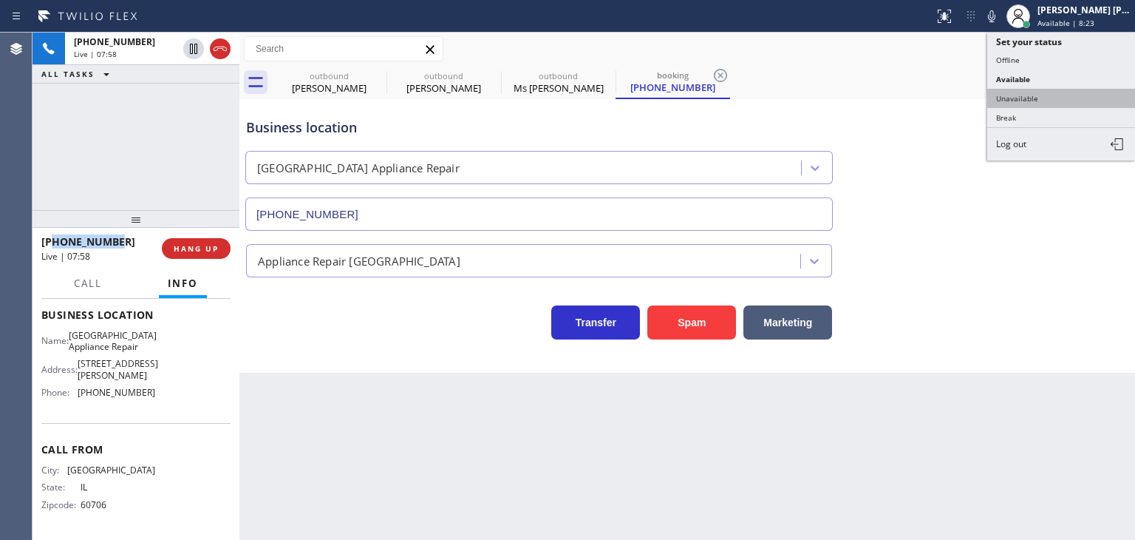
click at [1044, 89] on button "Unavailable" at bounding box center [1061, 98] width 148 height 19
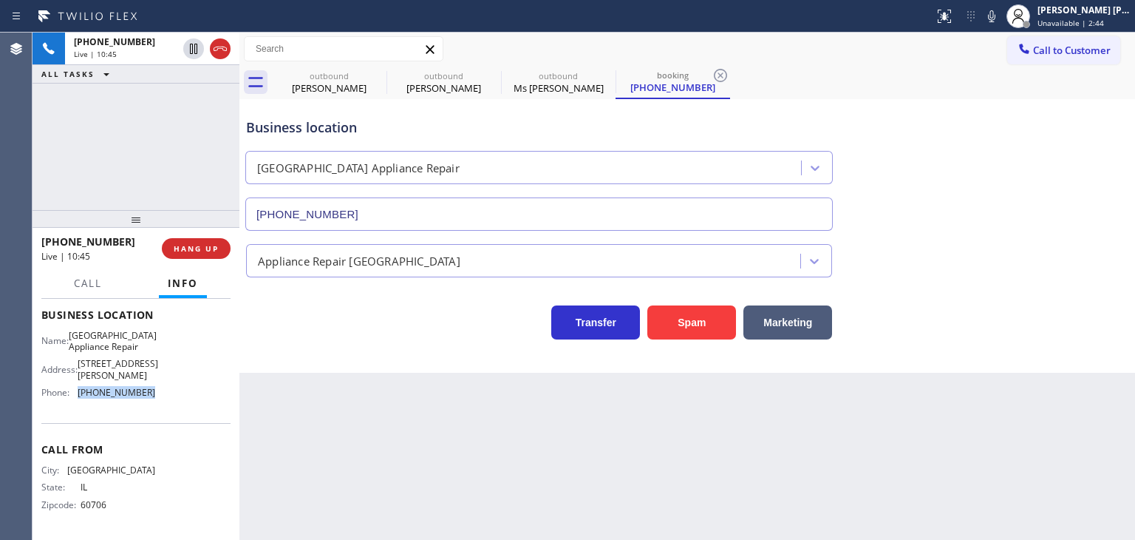
drag, startPoint x: 153, startPoint y: 391, endPoint x: 75, endPoint y: 396, distance: 77.8
click at [75, 396] on div "Name: [GEOGRAPHIC_DATA] Appliance Repair Address: [STREET_ADDRESS][PERSON_NAME]…" at bounding box center [135, 367] width 189 height 75
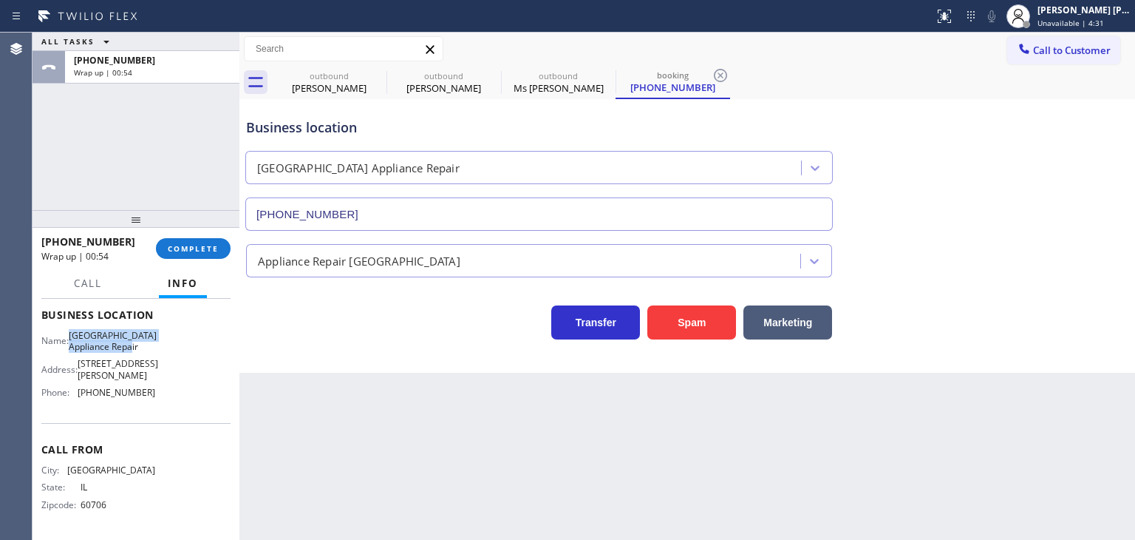
drag, startPoint x: 162, startPoint y: 348, endPoint x: 77, endPoint y: 336, distance: 85.9
click at [77, 336] on div "Name: [GEOGRAPHIC_DATA] Appliance Repair Address: [STREET_ADDRESS][PERSON_NAME]…" at bounding box center [135, 367] width 189 height 75
click at [1092, 10] on div "[PERSON_NAME] [PERSON_NAME]" at bounding box center [1084, 10] width 93 height 13
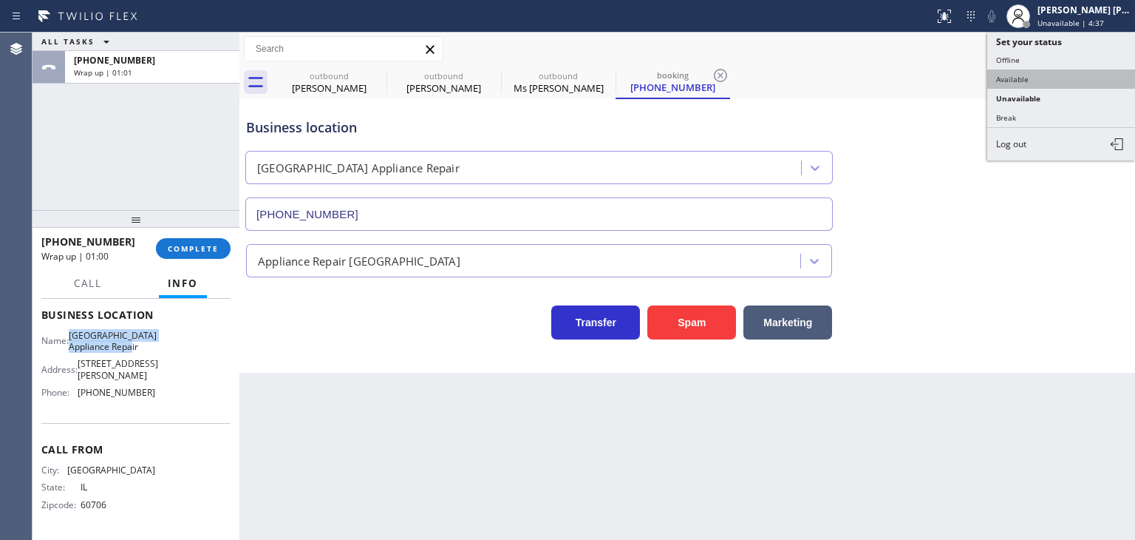
click at [1050, 75] on button "Available" at bounding box center [1061, 78] width 148 height 19
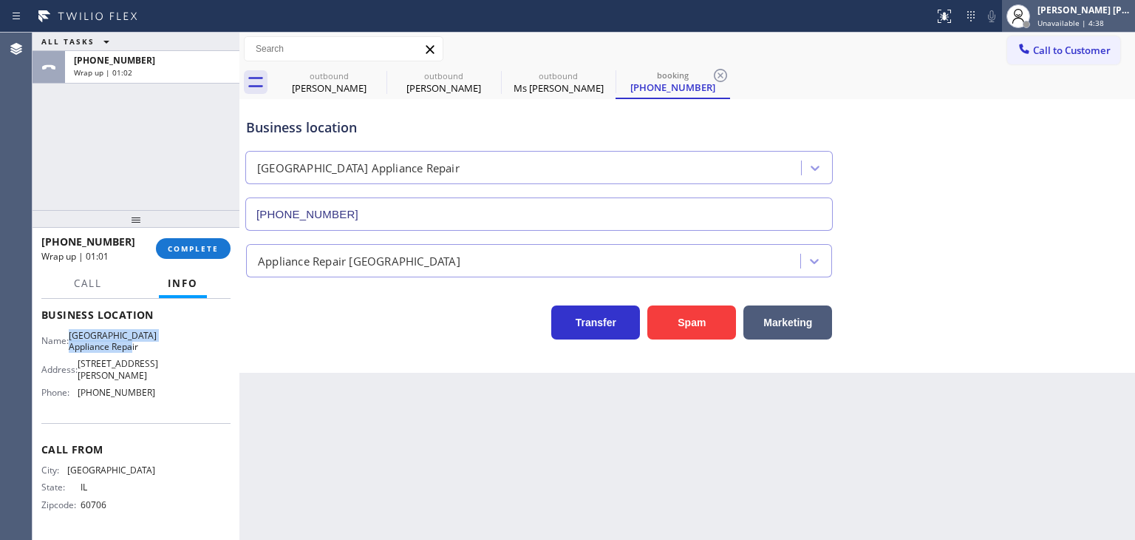
click at [1086, 18] on span "Unavailable | 4:38" at bounding box center [1071, 23] width 67 height 10
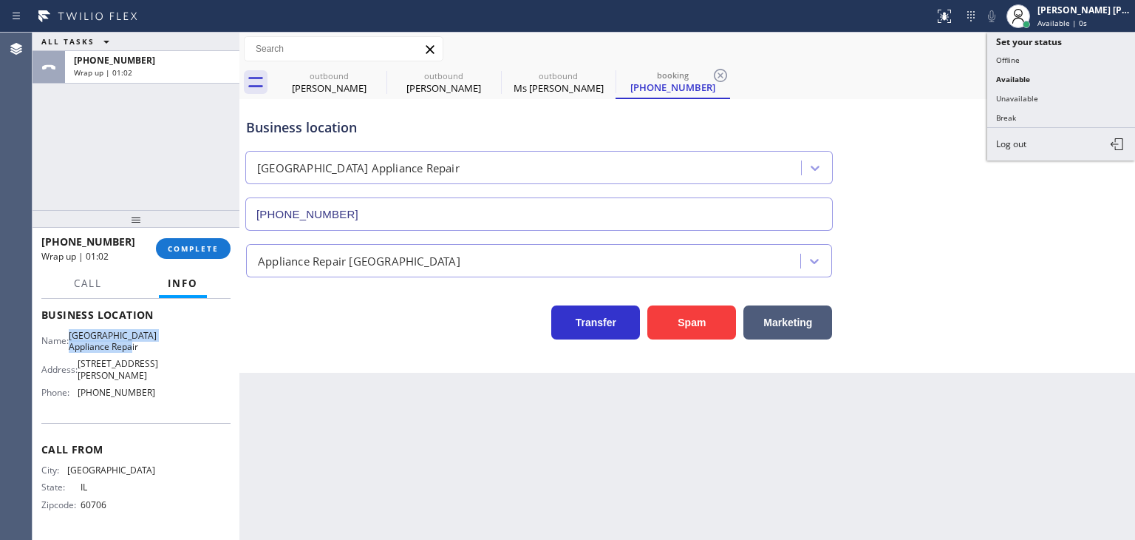
click at [1044, 92] on button "Unavailable" at bounding box center [1061, 98] width 148 height 19
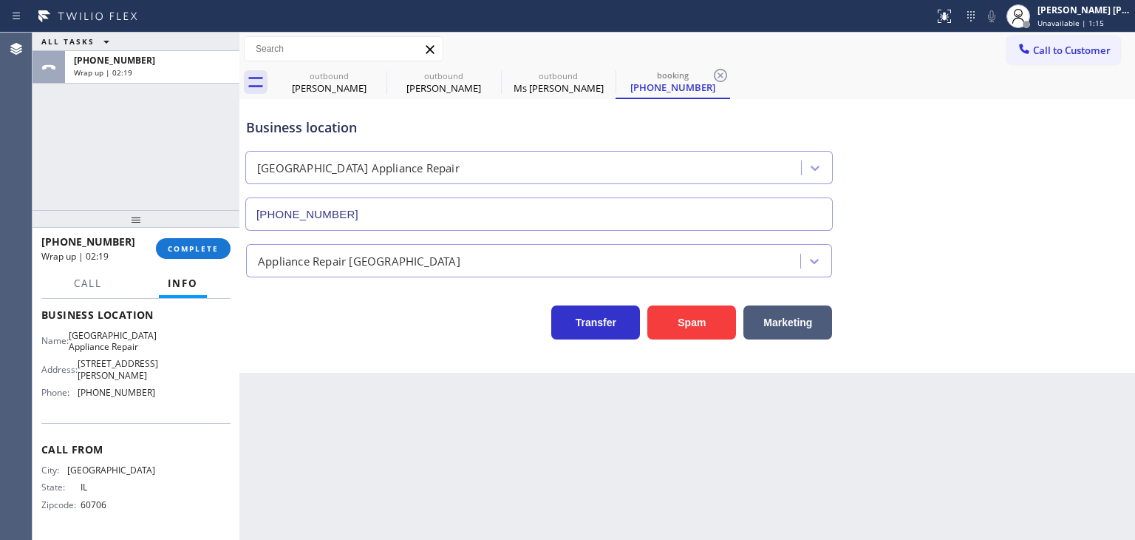
click at [104, 163] on div "ALL TASKS ALL TASKS ACTIVE TASKS TASKS IN WRAP UP [PHONE_NUMBER] Wrap up | 02:19" at bounding box center [136, 121] width 207 height 177
click at [186, 243] on span "COMPLETE" at bounding box center [193, 248] width 51 height 10
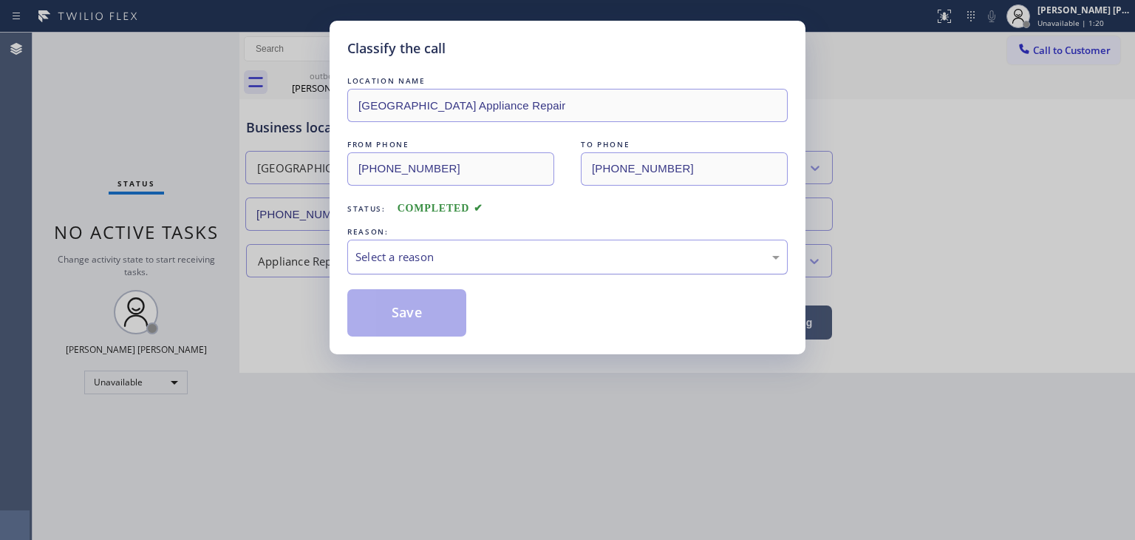
click at [378, 257] on div "Select a reason" at bounding box center [567, 256] width 424 height 17
click at [425, 310] on button "Save" at bounding box center [406, 312] width 119 height 47
type input "[PHONE_NUMBER]"
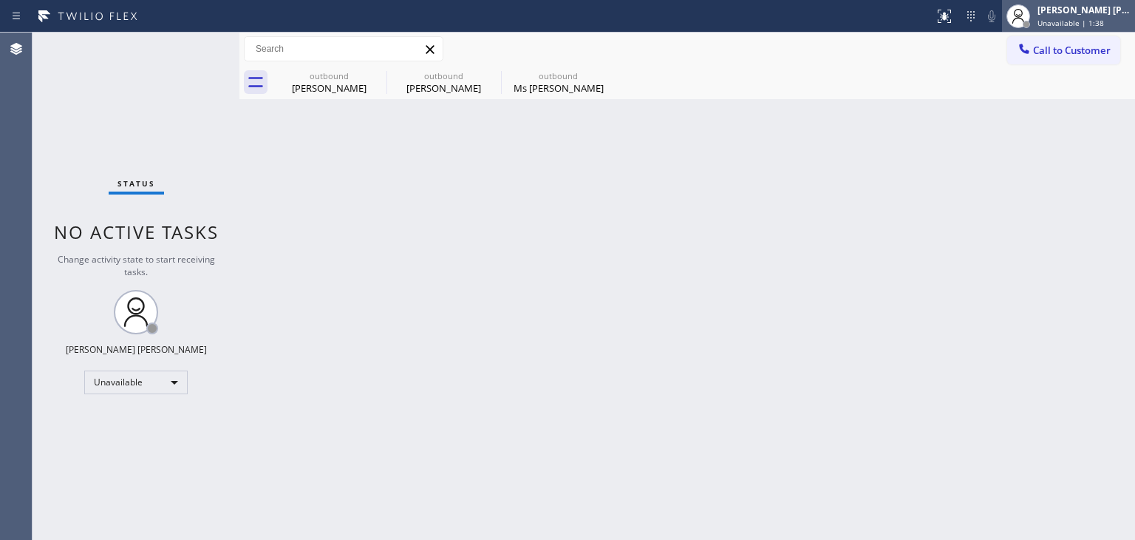
click at [1076, 18] on span "Unavailable | 1:38" at bounding box center [1071, 23] width 67 height 10
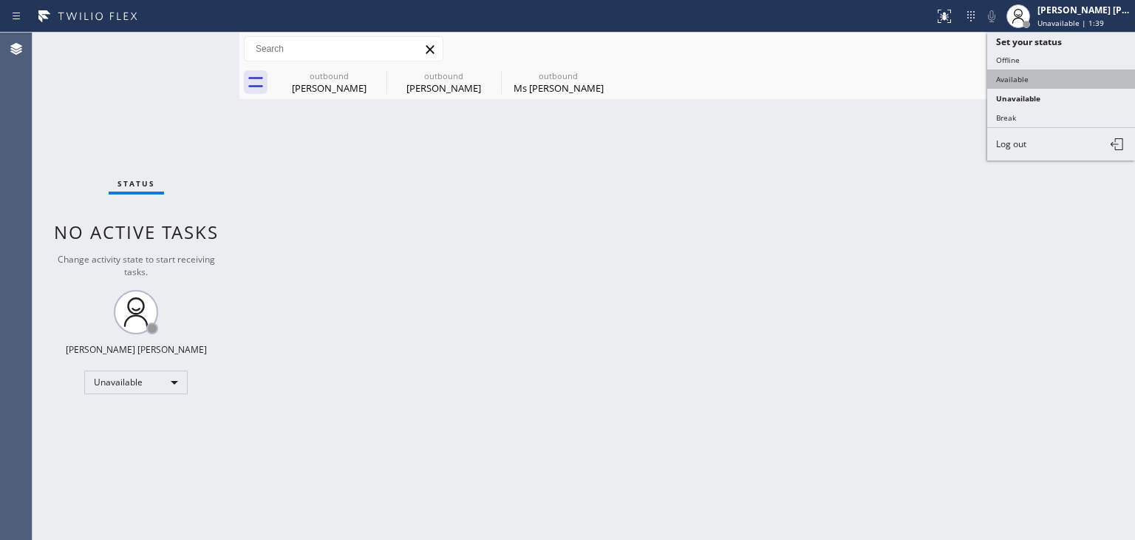
click at [1036, 72] on button "Available" at bounding box center [1061, 78] width 148 height 19
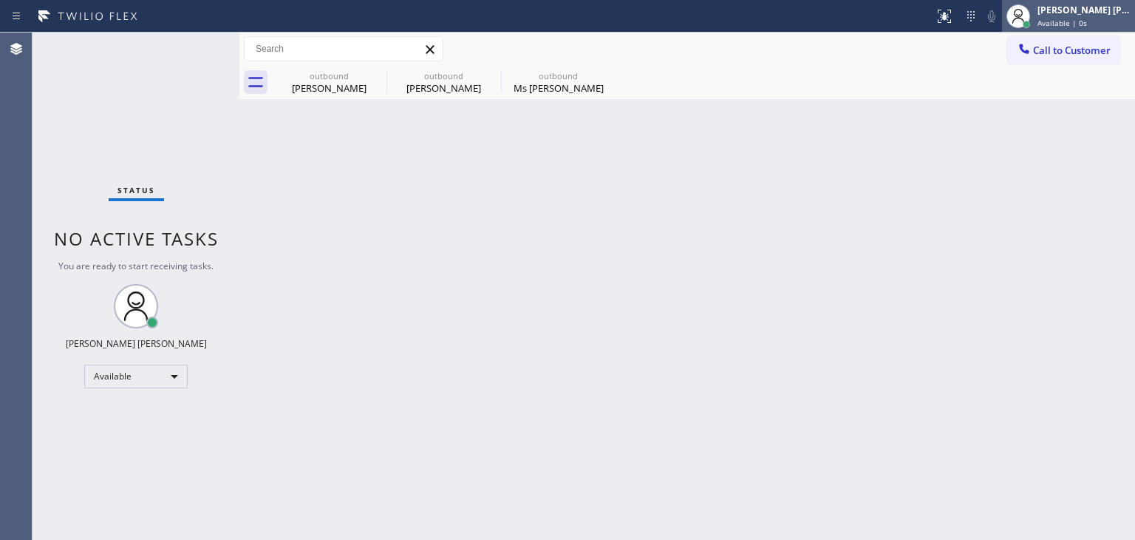
click at [1088, 13] on div "[PERSON_NAME] [PERSON_NAME]" at bounding box center [1084, 10] width 93 height 13
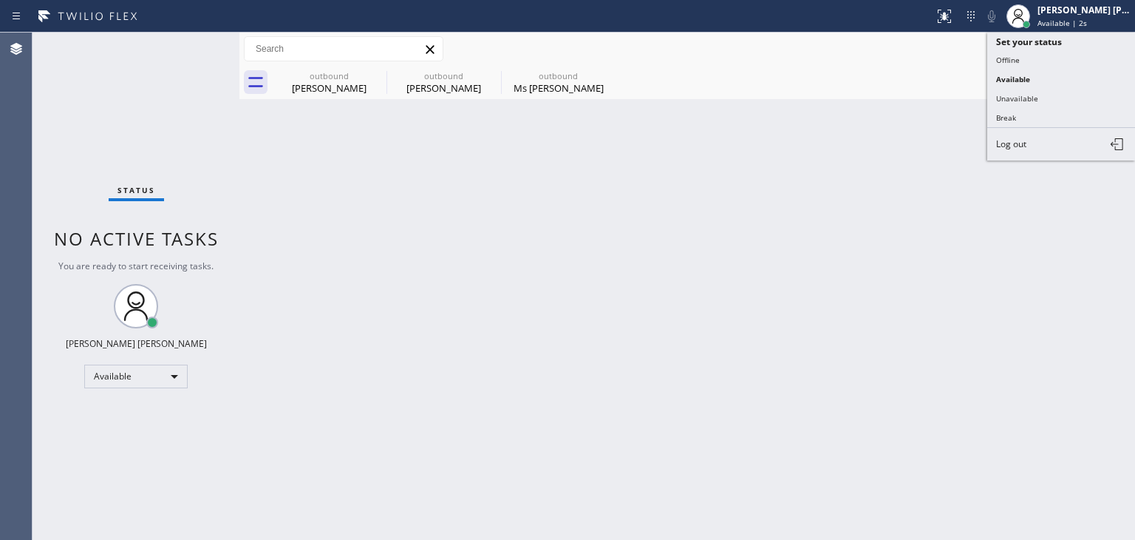
click at [1115, 222] on div "Back to Dashboard Change Sender ID Customers Technicians Select a contact Outbo…" at bounding box center [687, 286] width 896 height 507
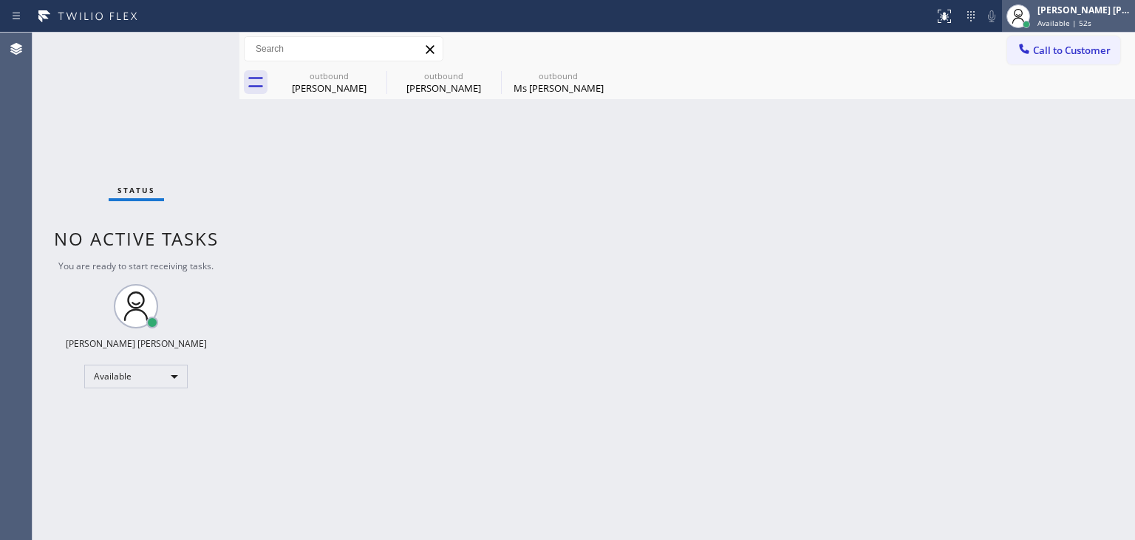
click at [1087, 21] on span "Available | 52s" at bounding box center [1065, 23] width 54 height 10
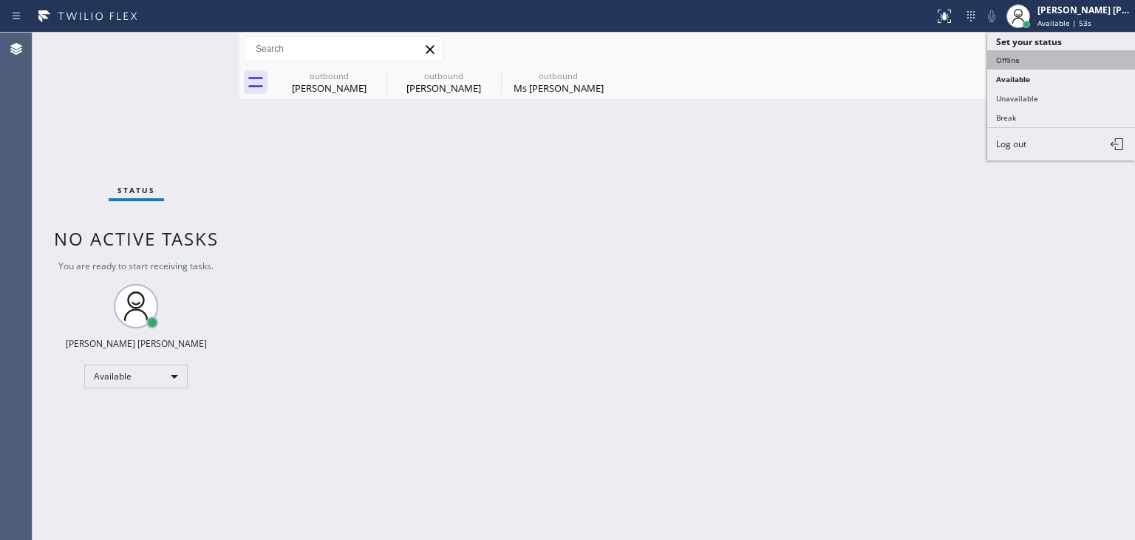
click at [1052, 61] on button "Offline" at bounding box center [1061, 59] width 148 height 19
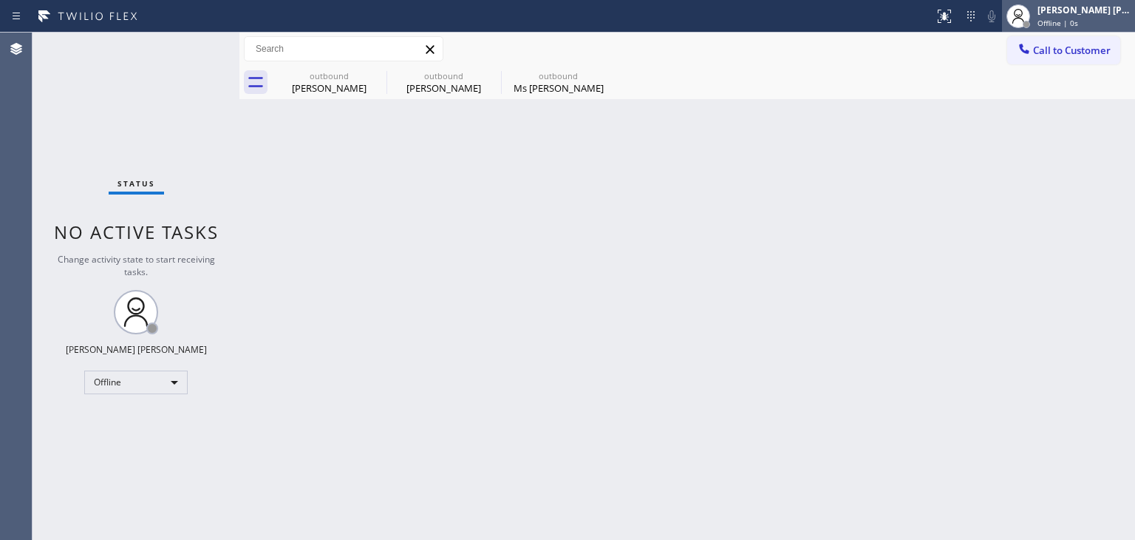
click at [1085, 29] on div "[PERSON_NAME] [PERSON_NAME] Offline | 0s" at bounding box center [1068, 16] width 133 height 33
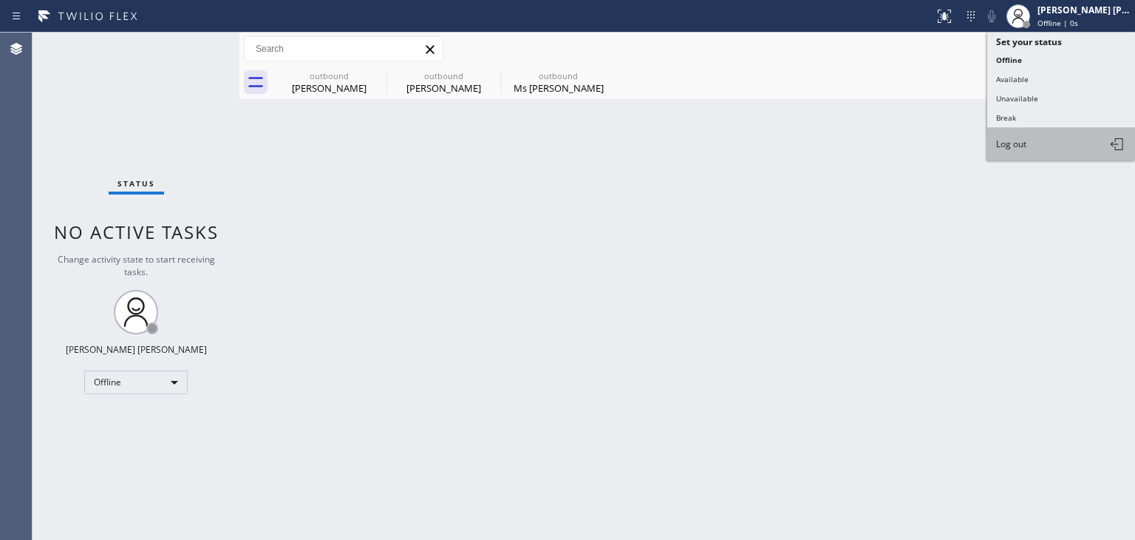
click at [1042, 138] on button "Log out" at bounding box center [1061, 144] width 148 height 33
